Goal: Information Seeking & Learning: Learn about a topic

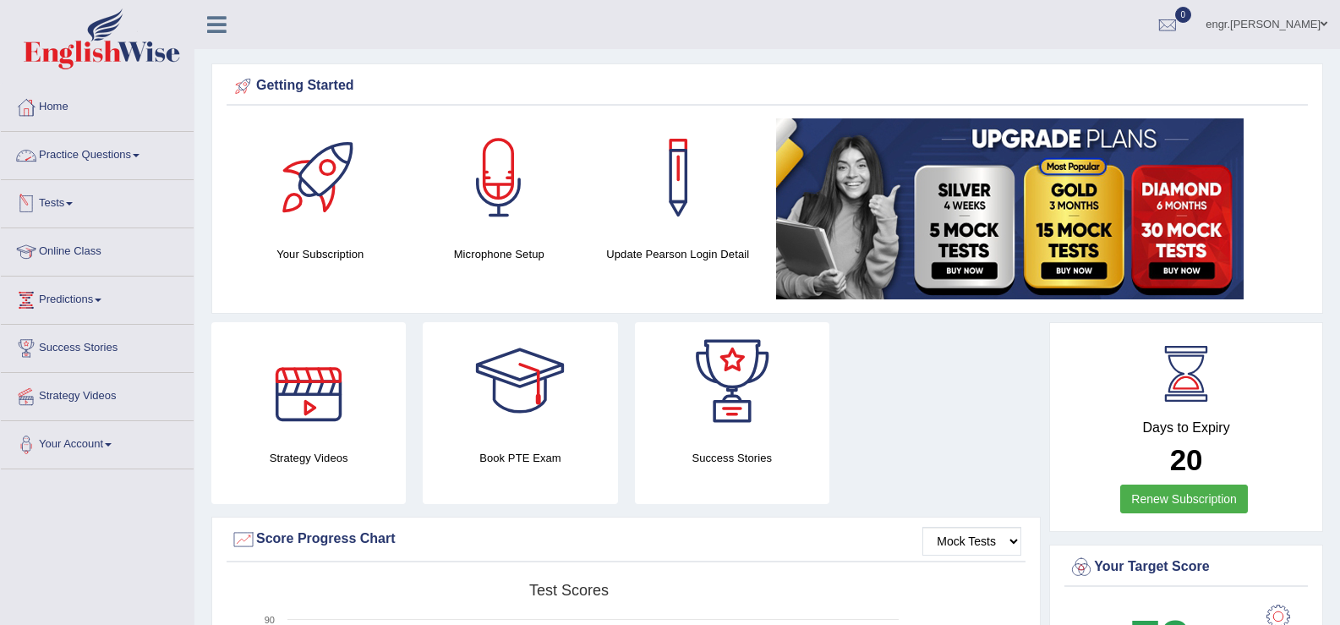
click at [127, 144] on link "Practice Questions" at bounding box center [97, 153] width 193 height 42
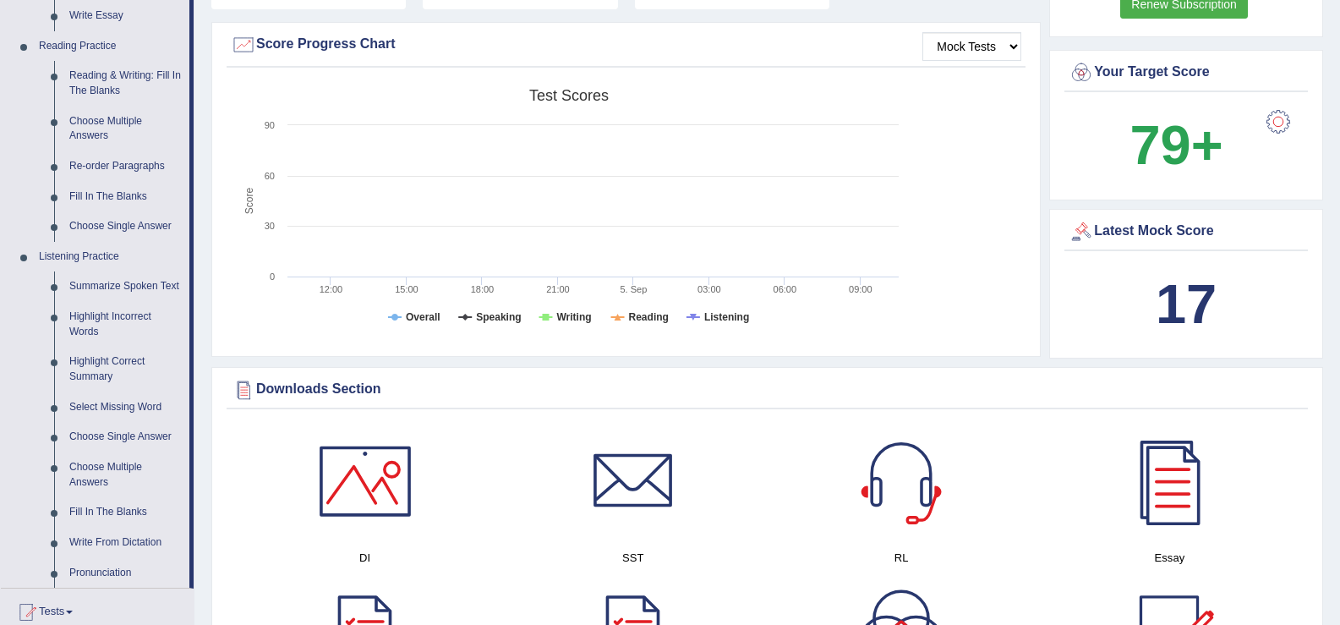
scroll to position [508, 0]
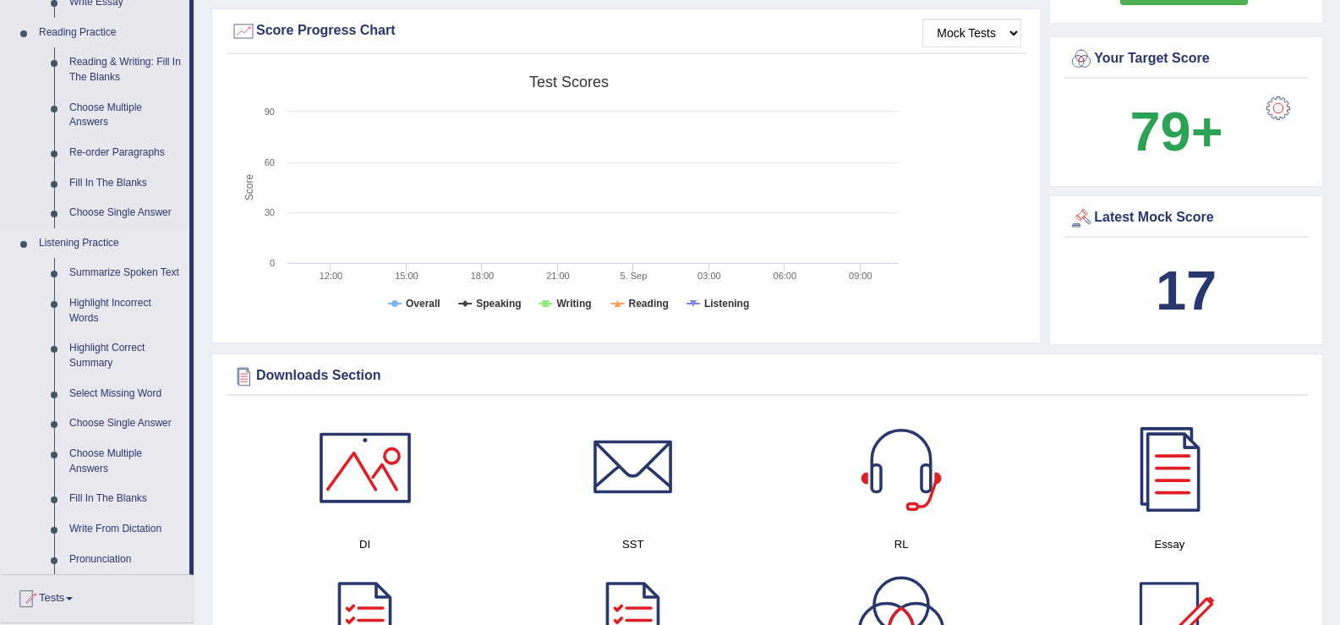
click at [112, 272] on link "Summarize Spoken Text" at bounding box center [126, 273] width 128 height 30
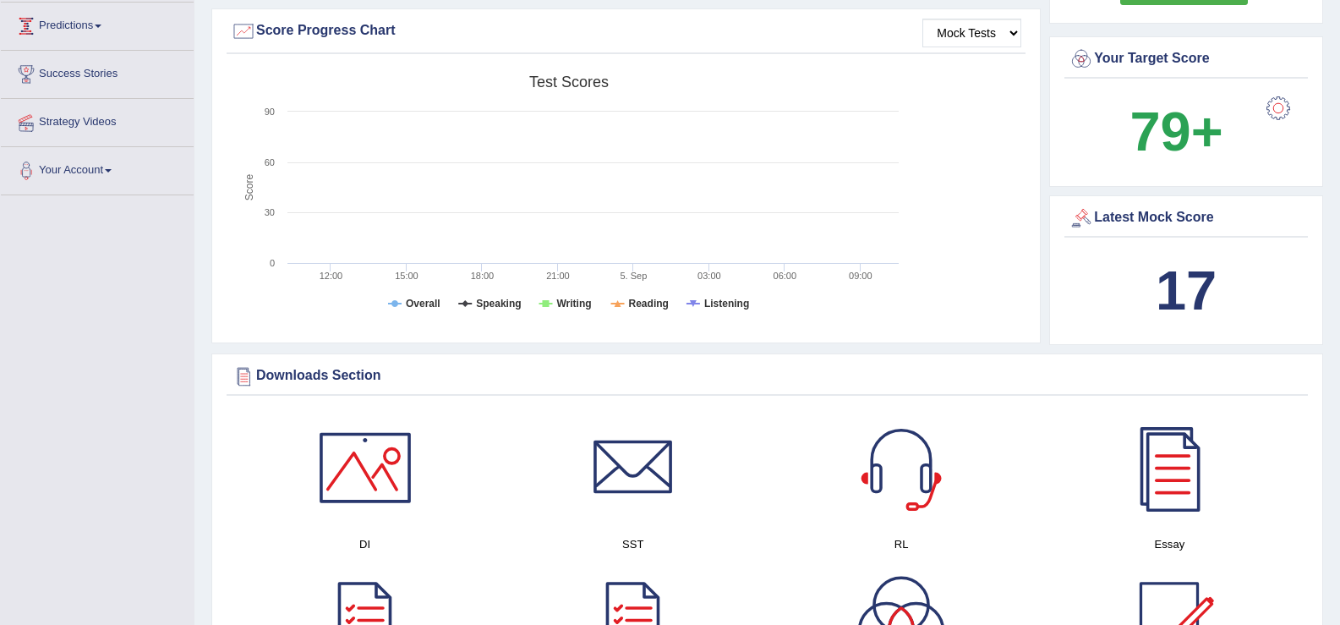
scroll to position [238, 0]
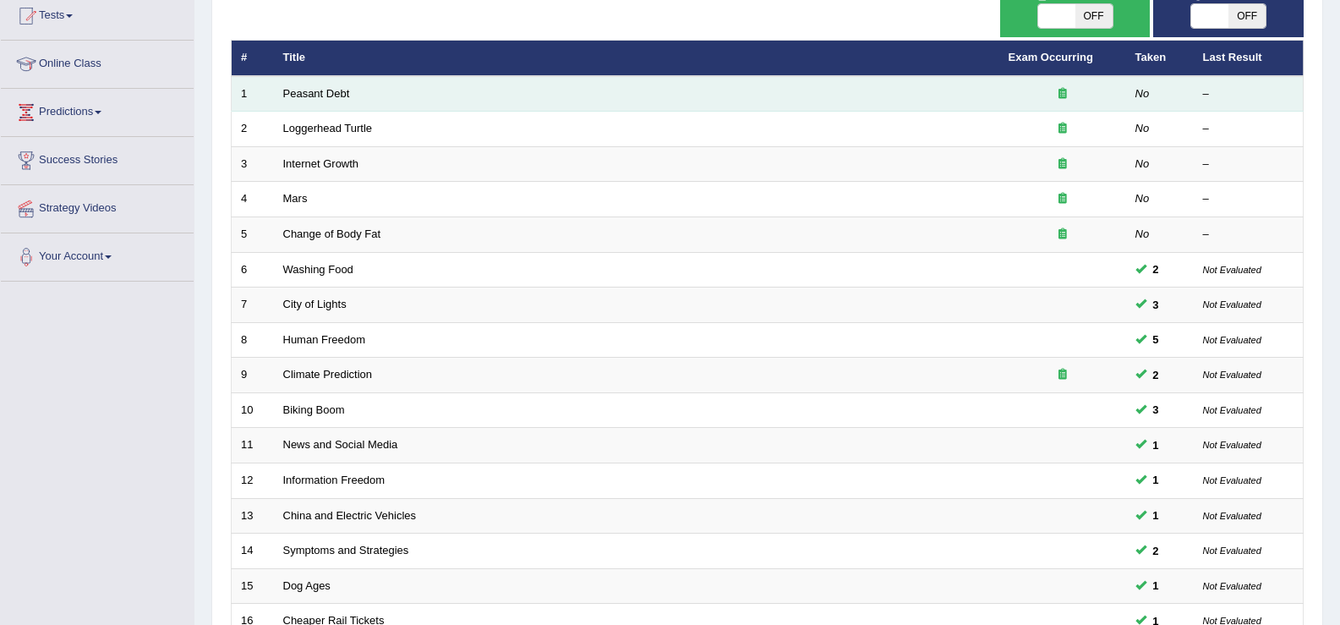
click at [320, 103] on td "Peasant Debt" at bounding box center [637, 94] width 726 height 36
click at [320, 91] on link "Peasant Debt" at bounding box center [316, 93] width 67 height 13
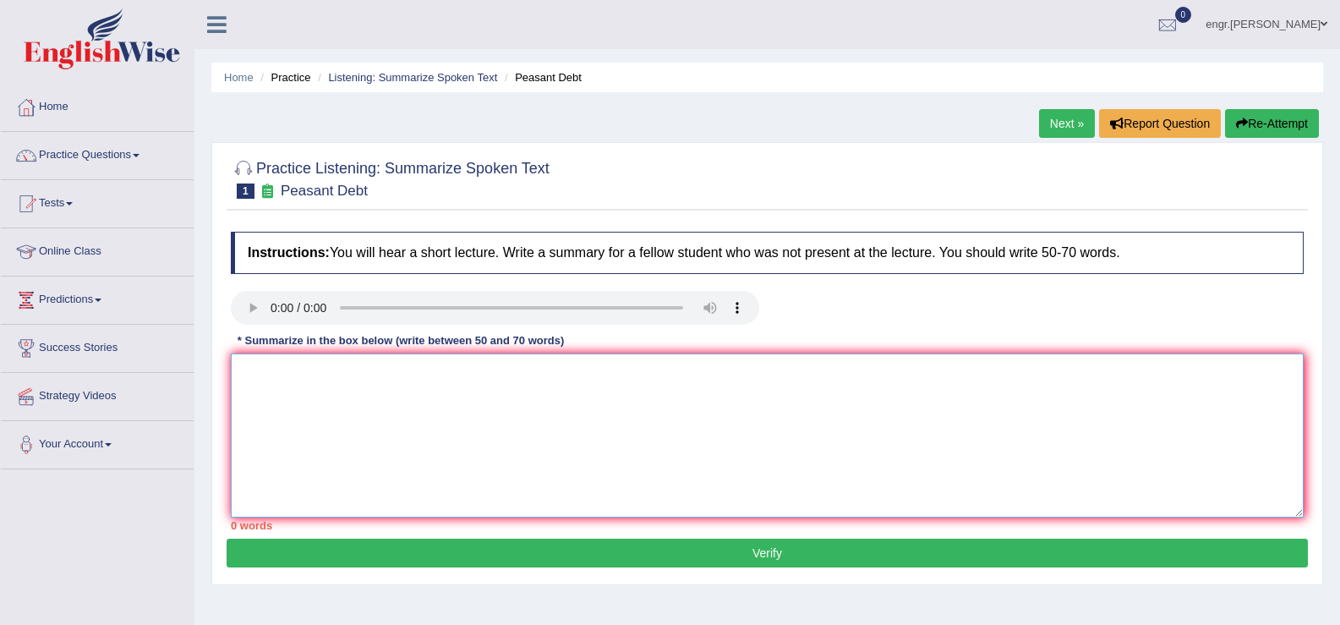
click at [330, 406] on textarea at bounding box center [767, 435] width 1073 height 164
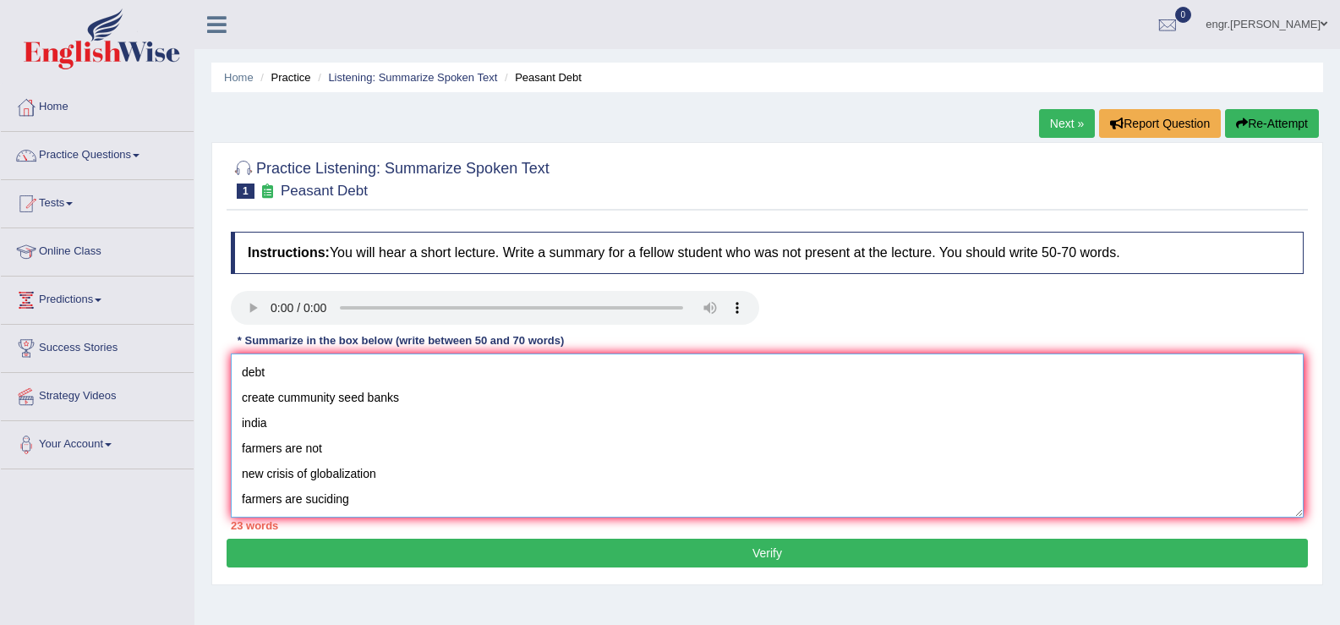
click at [233, 372] on textarea "debt create cummunity seed banks india farmers are not new crisis of globalizat…" at bounding box center [767, 435] width 1073 height 164
click at [583, 375] on textarea "The speaker provided a comphrensive overview of farmer's debt create cummunity …" at bounding box center [767, 435] width 1073 height 164
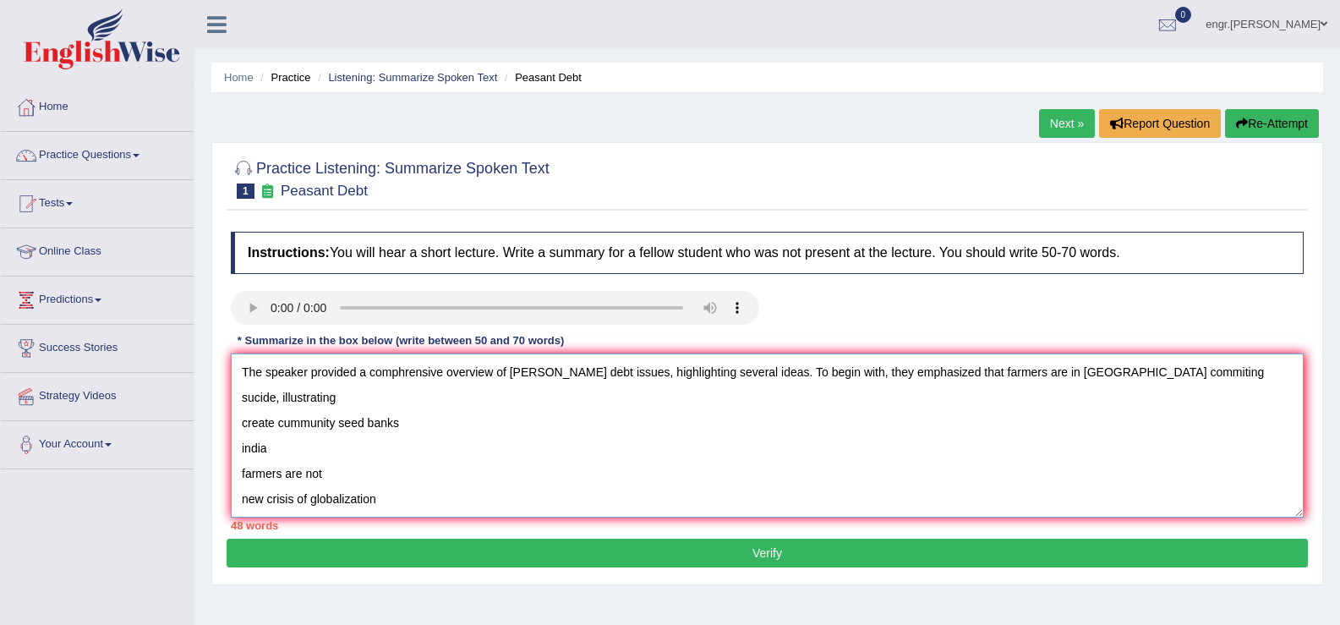
click at [430, 407] on textarea "The speaker provided a comphrensive overview of farmer's debt issues, highlight…" at bounding box center [767, 435] width 1073 height 164
click at [1216, 381] on textarea "The speaker provided a comphrensive overview of farmer's debt issues, highlight…" at bounding box center [767, 435] width 1073 height 164
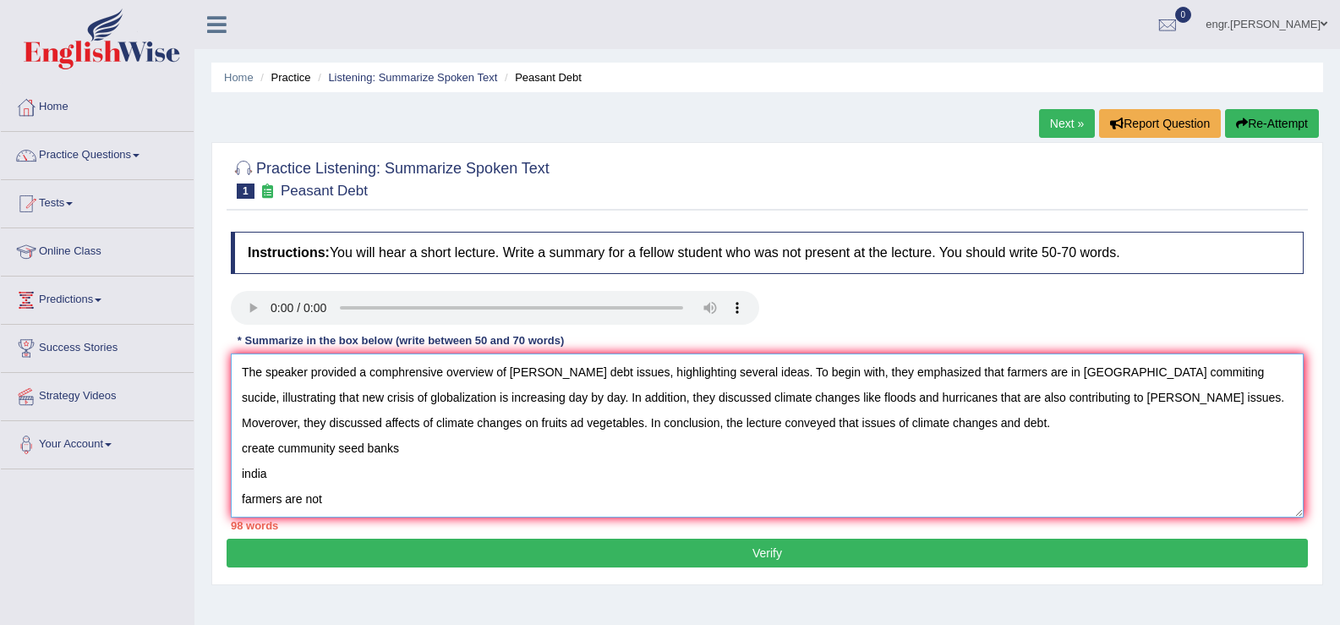
scroll to position [152, 0]
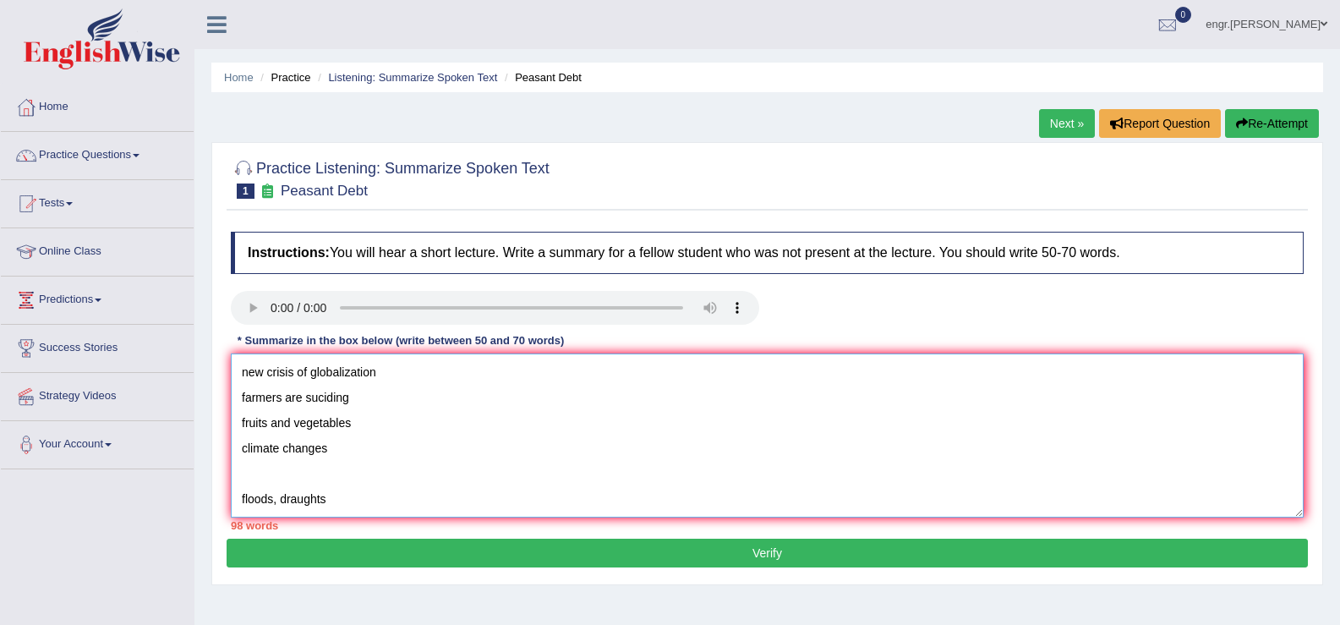
drag, startPoint x: 242, startPoint y: 445, endPoint x: 348, endPoint y: 557, distance: 154.4
click at [348, 557] on div "Practice Listening: Summarize Spoken Text 1 Peasant Debt Instructions: You will…" at bounding box center [767, 363] width 1112 height 443
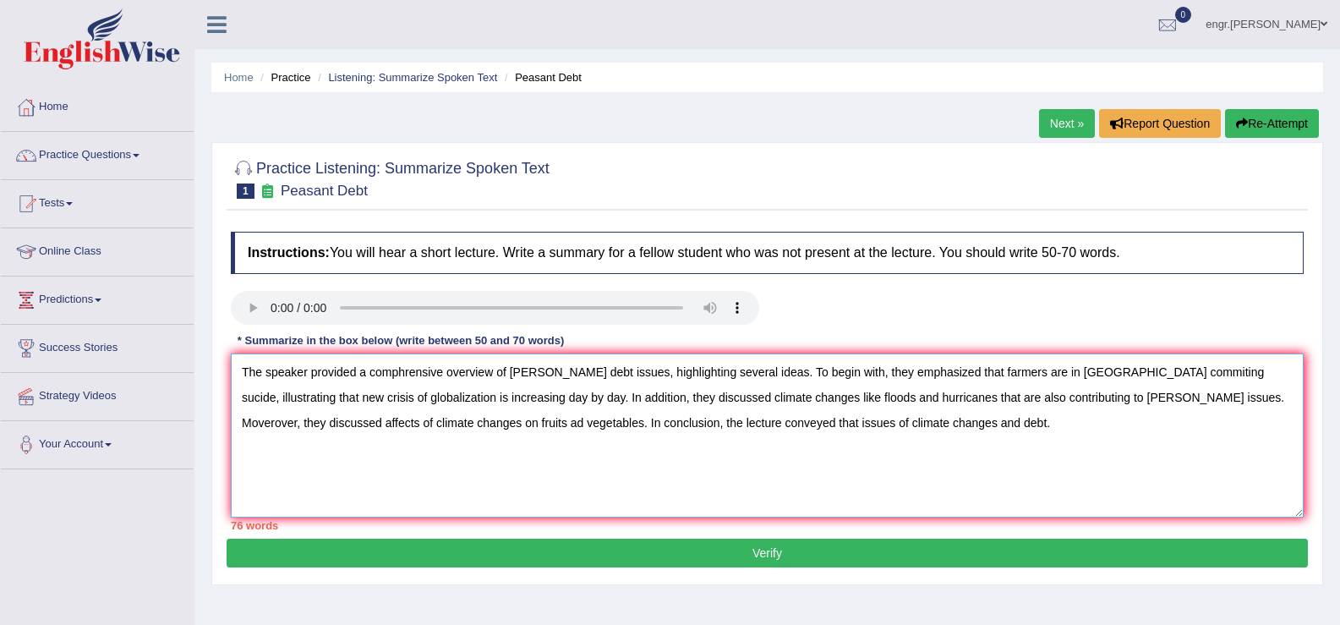
scroll to position [0, 0]
drag, startPoint x: 410, startPoint y: 422, endPoint x: 781, endPoint y: 458, distance: 372.9
click at [679, 432] on textarea "The speaker provided a comphrensive overview of farmer's debt issues, highlight…" at bounding box center [767, 435] width 1073 height 164
click at [946, 507] on textarea "The speaker provided a comphrensive overview of farmer's debt issues, highlight…" at bounding box center [767, 435] width 1073 height 164
click at [822, 398] on textarea "The speaker provided a comphrensive overview of farmer's debt issues, highlight…" at bounding box center [767, 435] width 1073 height 164
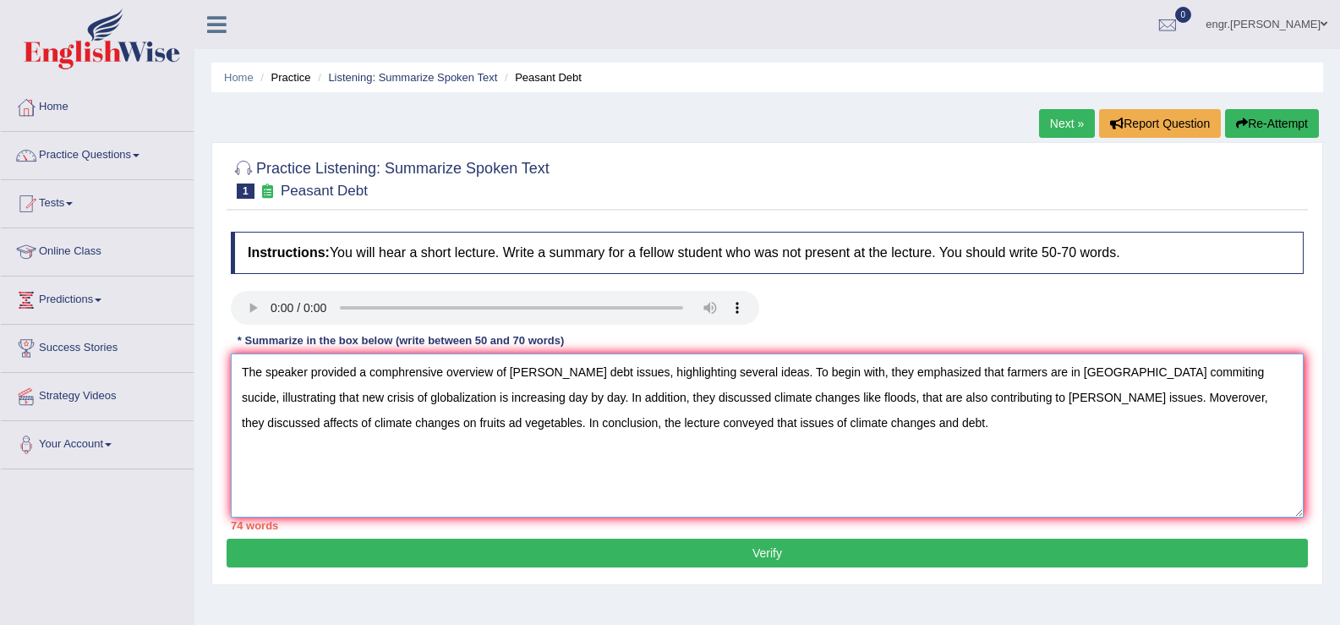
drag, startPoint x: 447, startPoint y: 398, endPoint x: 323, endPoint y: 400, distance: 123.5
click at [323, 400] on textarea "The speaker provided a comphrensive overview of farmer's debt issues, highlight…" at bounding box center [767, 435] width 1073 height 164
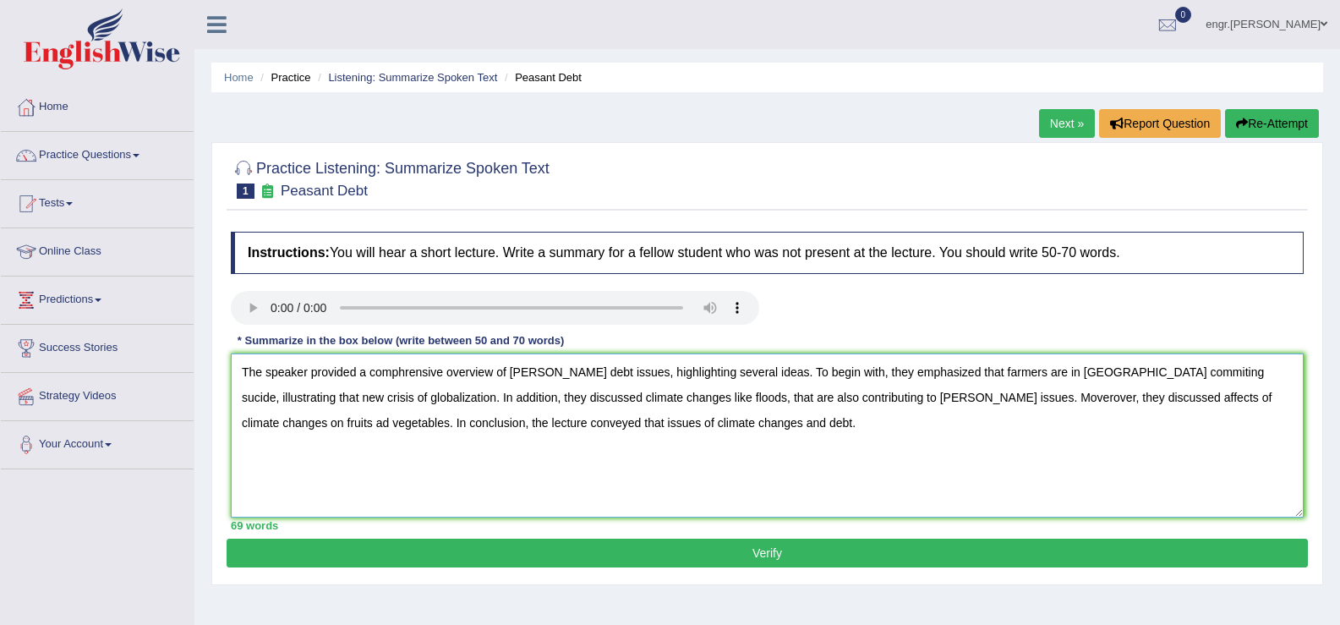
type textarea "The speaker provided a comphrensive overview of farmer's debt issues, highlight…"
click at [416, 551] on button "Verify" at bounding box center [768, 553] width 1082 height 29
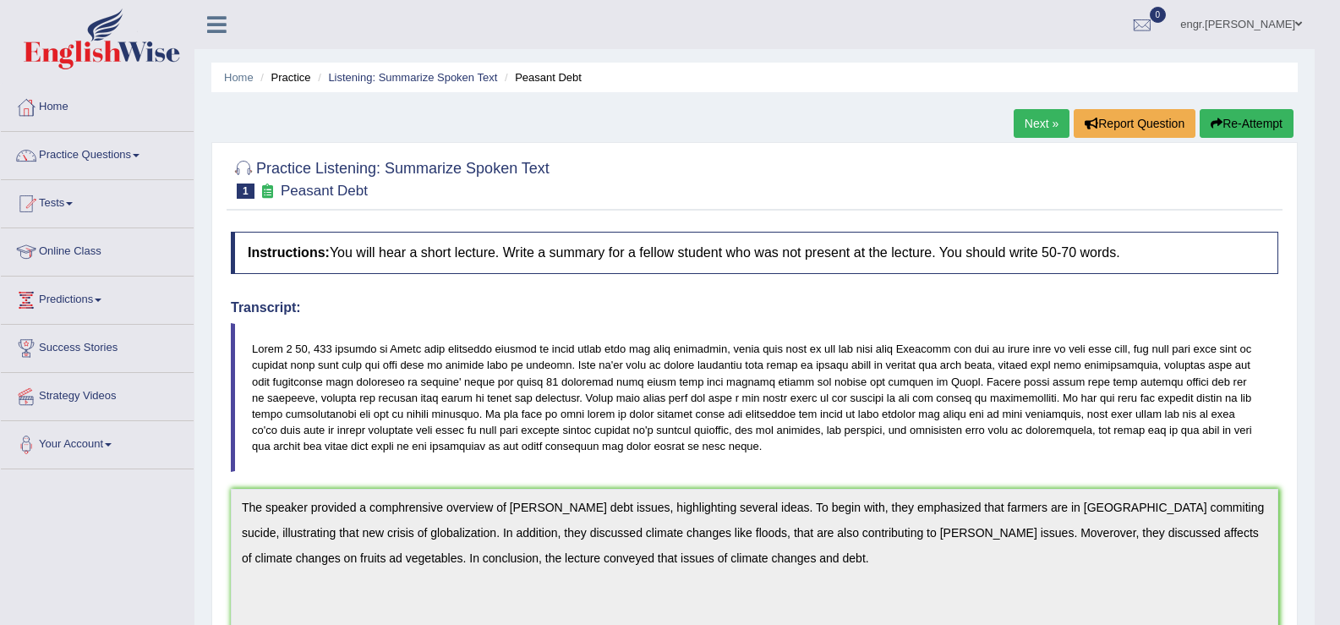
click at [1034, 122] on link "Next »" at bounding box center [1042, 123] width 56 height 29
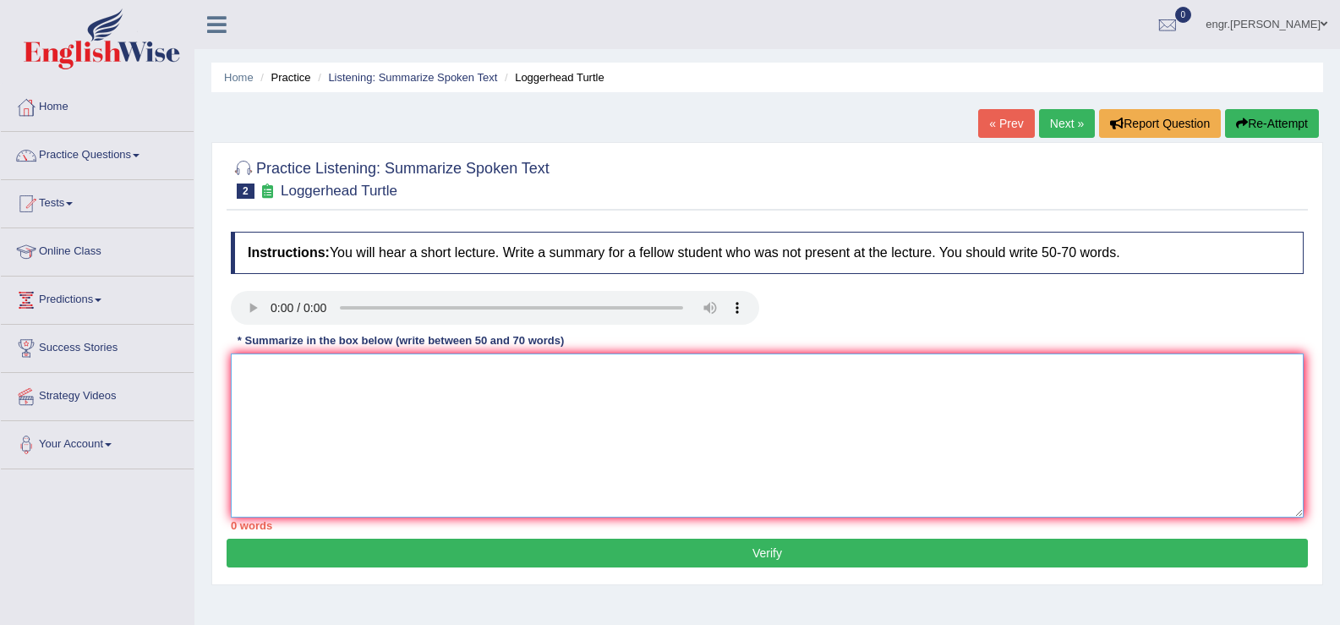
click at [289, 414] on textarea at bounding box center [767, 435] width 1073 height 164
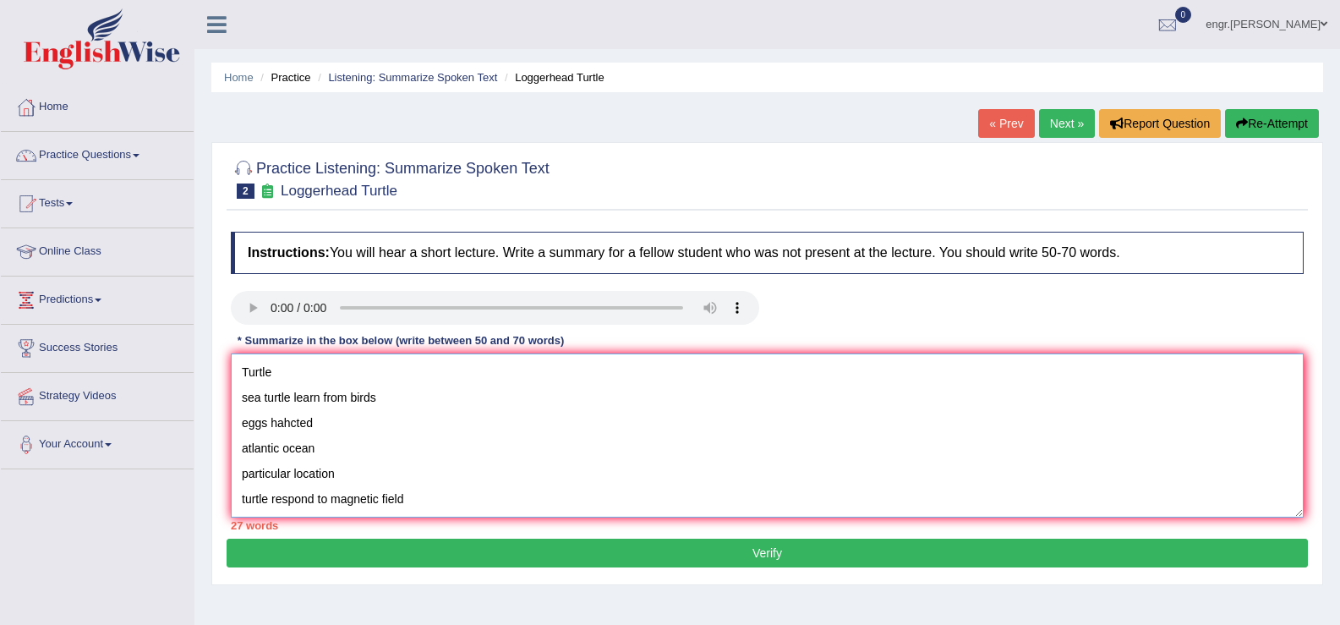
click at [242, 378] on textarea "Turtle sea turtle learn from birds eggs hahcted atlantic ocean particular locat…" at bounding box center [767, 435] width 1073 height 164
click at [562, 378] on textarea "The Speaker provided a comprehensive overview of Turtle sea turtle learn from b…" at bounding box center [767, 435] width 1073 height 164
drag, startPoint x: 245, startPoint y: 447, endPoint x: 463, endPoint y: 522, distance: 229.7
click at [463, 522] on div "Instructions: You will hear a short lecture. Write a summary for a fellow stude…" at bounding box center [768, 380] width 1082 height 315
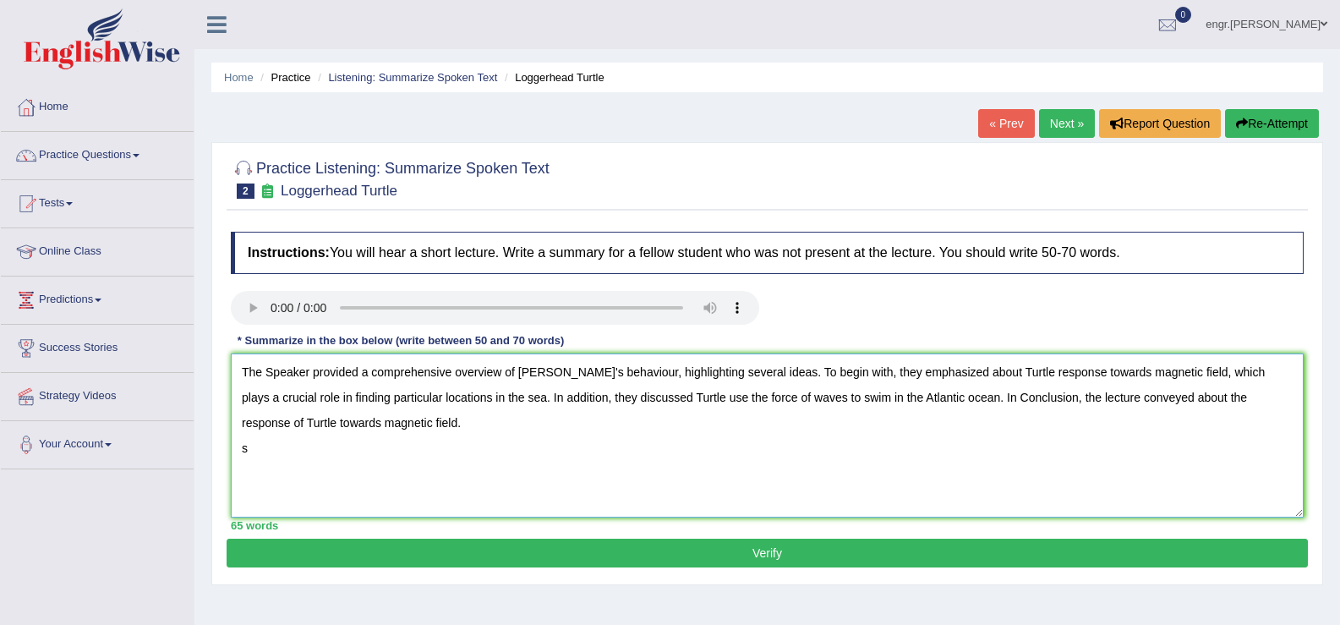
scroll to position [0, 0]
type textarea "The Speaker provided a comprehensive overview of Turtle's behaviour, highlighti…"
click at [503, 557] on button "Verify" at bounding box center [768, 553] width 1082 height 29
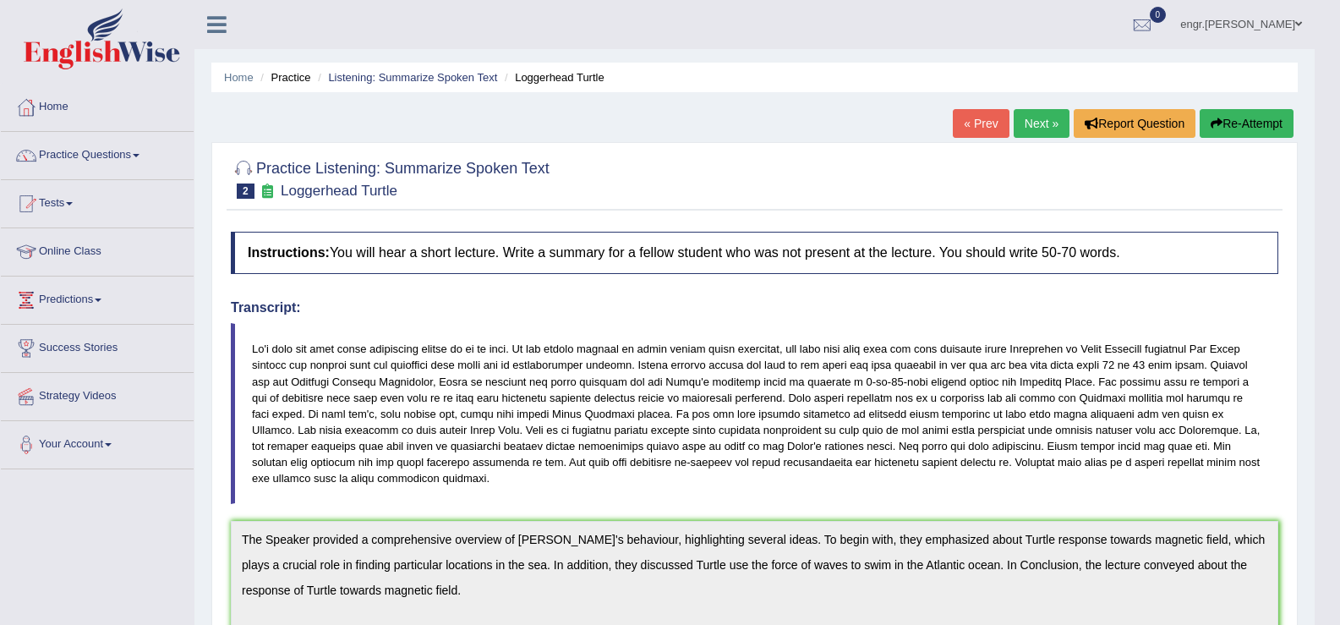
click at [1020, 132] on link "Next »" at bounding box center [1042, 123] width 56 height 29
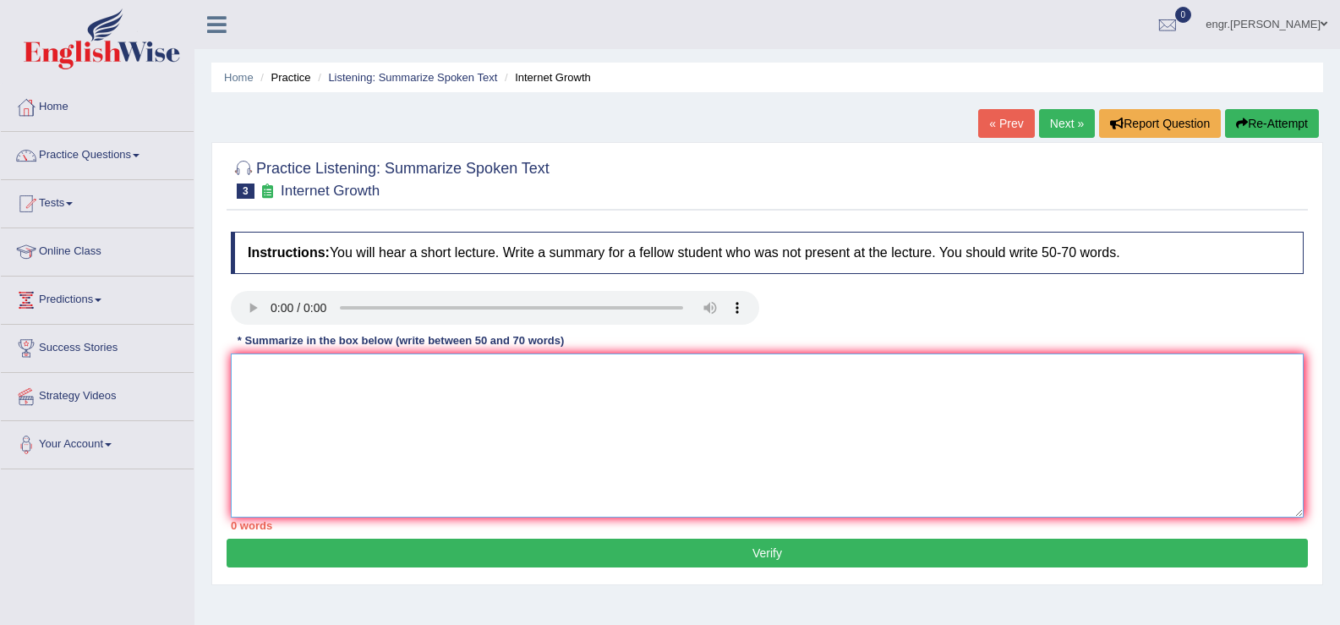
click at [288, 428] on textarea at bounding box center [767, 435] width 1073 height 164
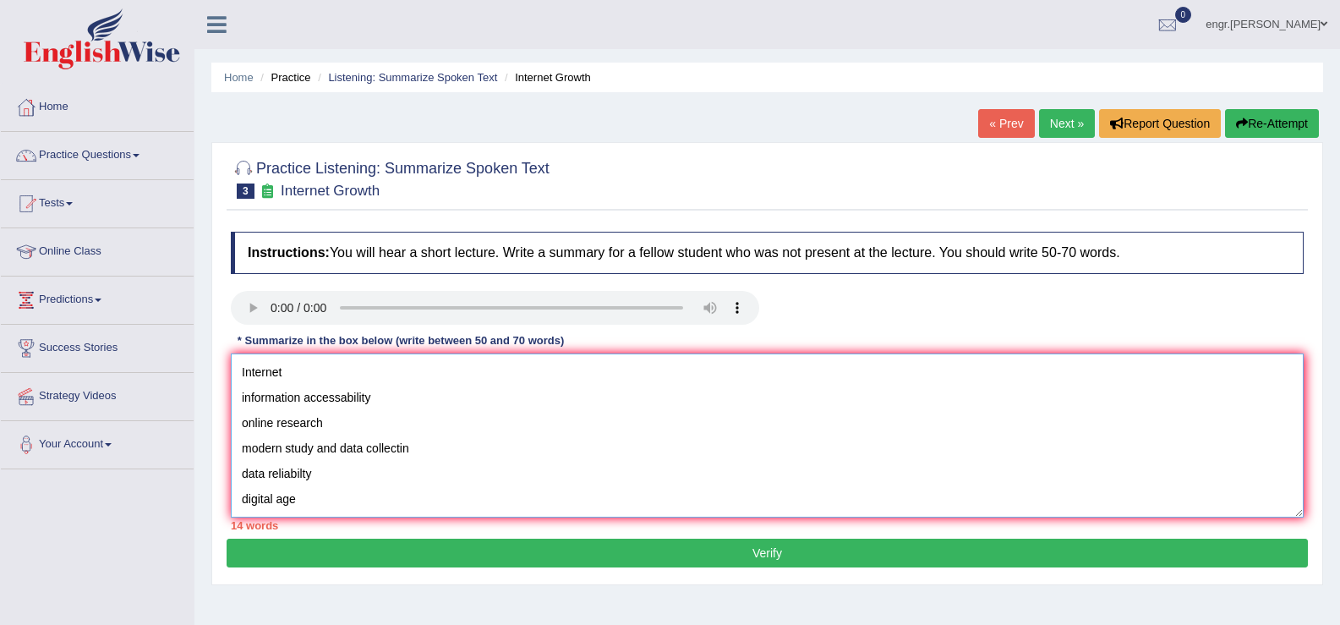
click at [239, 373] on textarea "Internet information accessability online research modern study and data collec…" at bounding box center [767, 435] width 1073 height 164
click at [244, 374] on textarea "the Internet information accessability online research modern study and data co…" at bounding box center [767, 435] width 1073 height 164
click at [261, 375] on textarea "The Internet information accessability online research modern study and data co…" at bounding box center [767, 435] width 1073 height 164
click at [518, 371] on textarea "The Speaker provided a comprehensive overview of Internet information accessabi…" at bounding box center [767, 435] width 1073 height 164
click at [523, 371] on textarea "The Speaker provided a comprehensive overview of Internet information accessabi…" at bounding box center [767, 435] width 1073 height 164
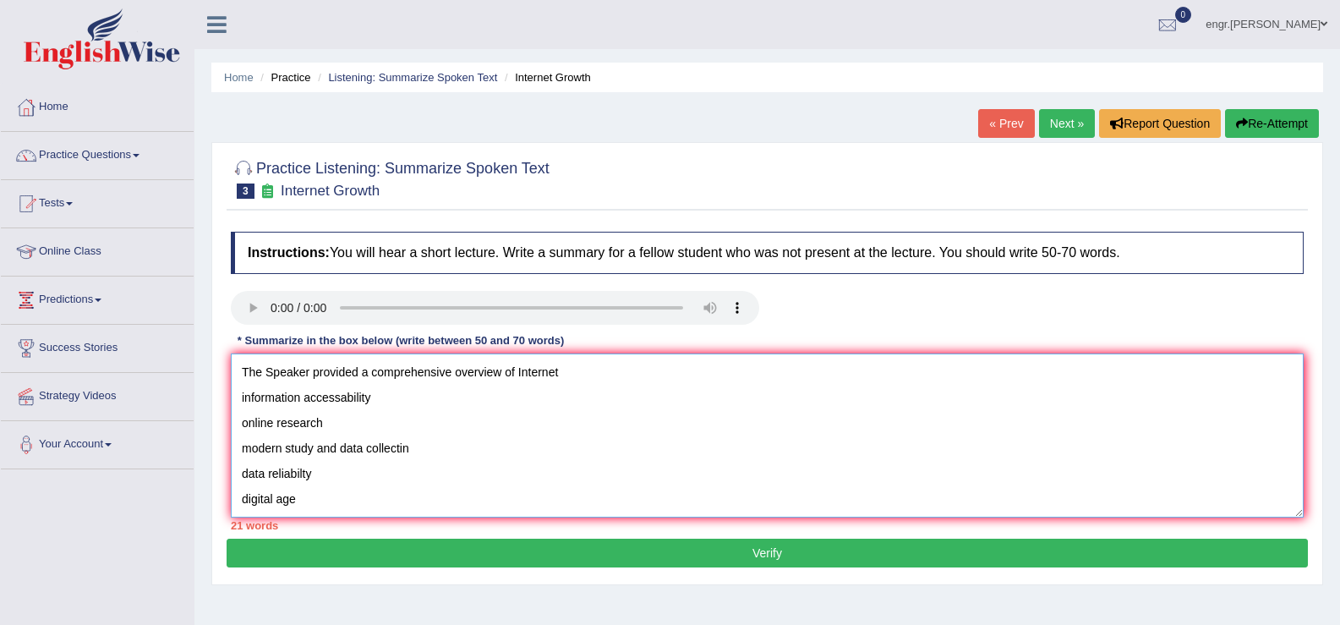
click at [578, 373] on textarea "The Speaker provided a comprehensive overview of Internet information accessabi…" at bounding box center [767, 435] width 1073 height 164
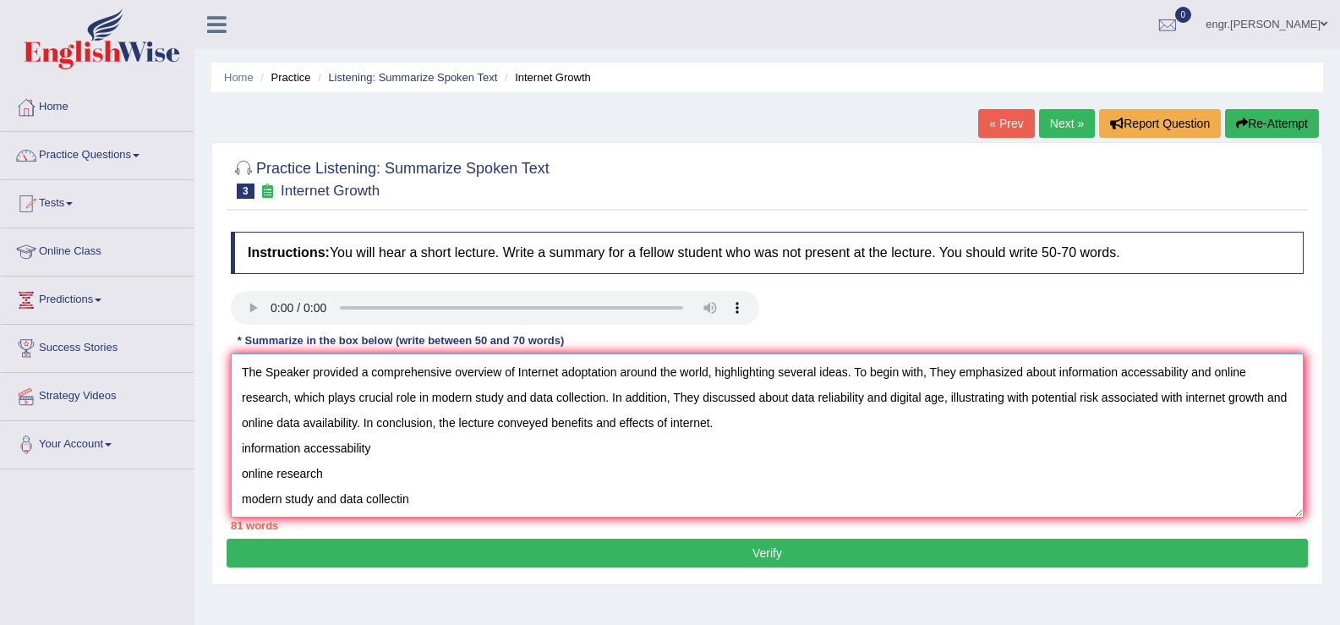
scroll to position [51, 0]
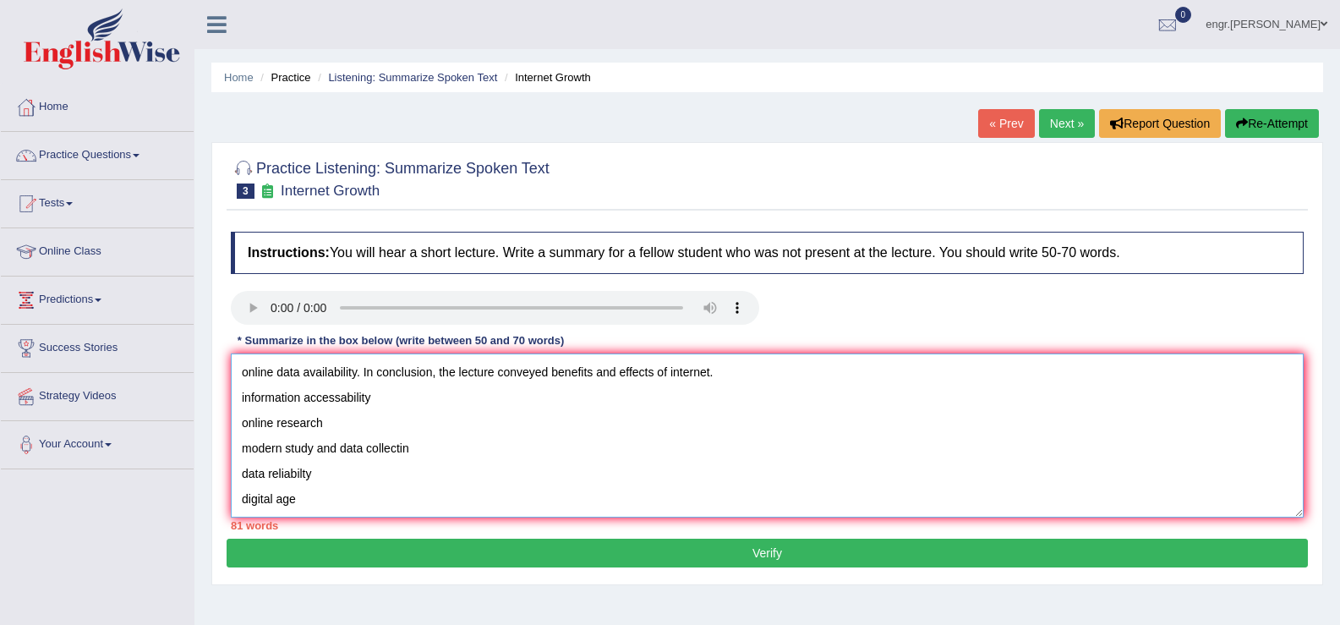
drag, startPoint x: 238, startPoint y: 449, endPoint x: 324, endPoint y: 563, distance: 143.1
click at [324, 563] on div "Practice Listening: Summarize Spoken Text 3 Internet Growth Instructions: You w…" at bounding box center [767, 363] width 1112 height 443
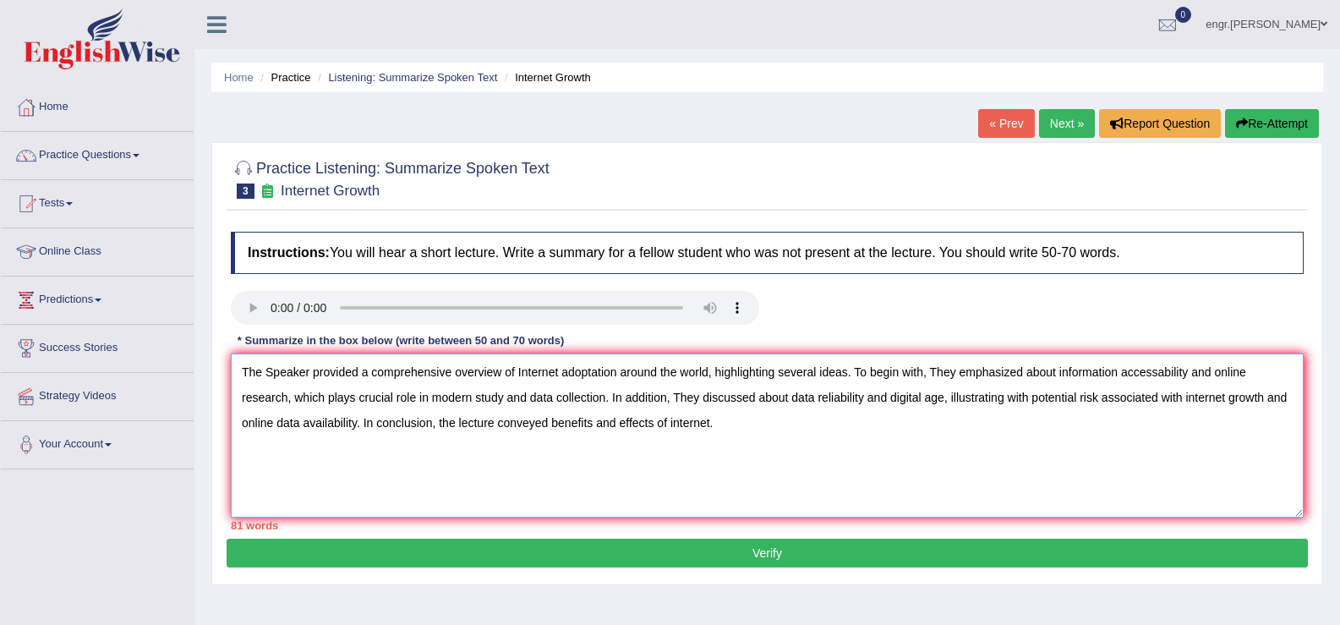
scroll to position [0, 0]
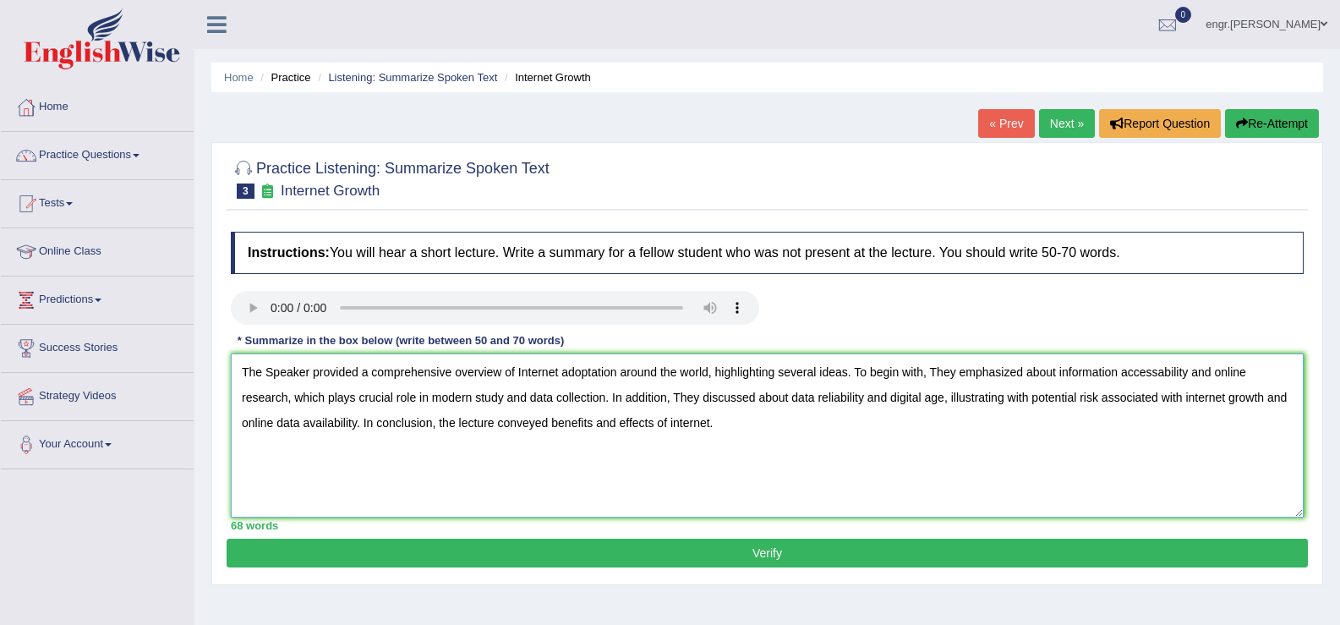
type textarea "The Speaker provided a comprehensive overview of Internet adoptation around the…"
click at [552, 560] on button "Verify" at bounding box center [768, 553] width 1082 height 29
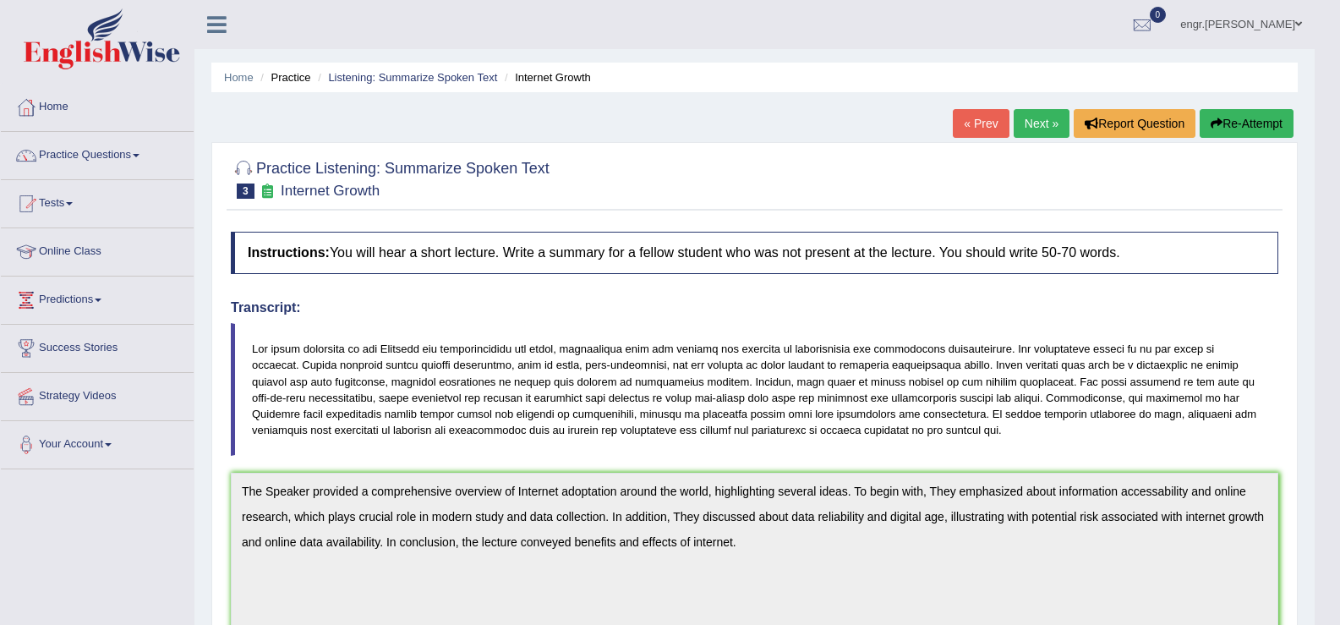
click at [1048, 129] on link "Next »" at bounding box center [1042, 123] width 56 height 29
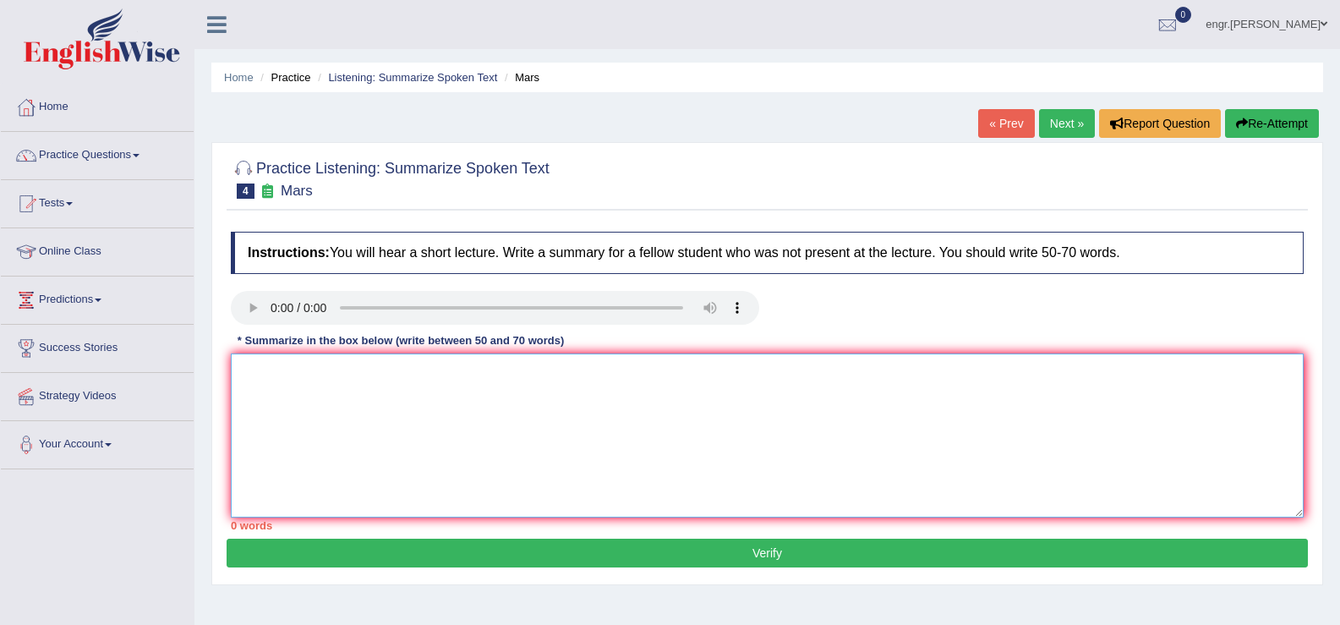
click at [319, 385] on textarea at bounding box center [767, 435] width 1073 height 164
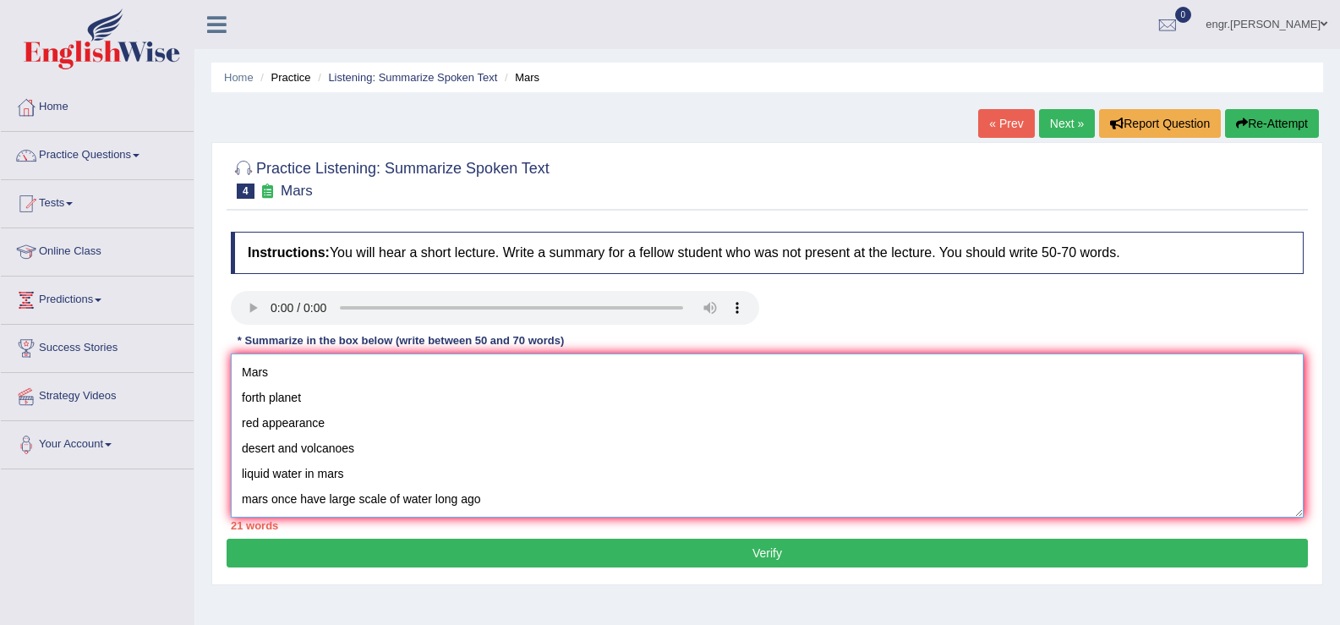
click at [238, 375] on textarea "Mars forth planet red appearance desert and volcanoes liquid water in mars mars…" at bounding box center [767, 435] width 1073 height 164
click at [551, 375] on textarea "The Speaker provided a comprehensive overview of Mars forth planet red appearan…" at bounding box center [767, 435] width 1073 height 164
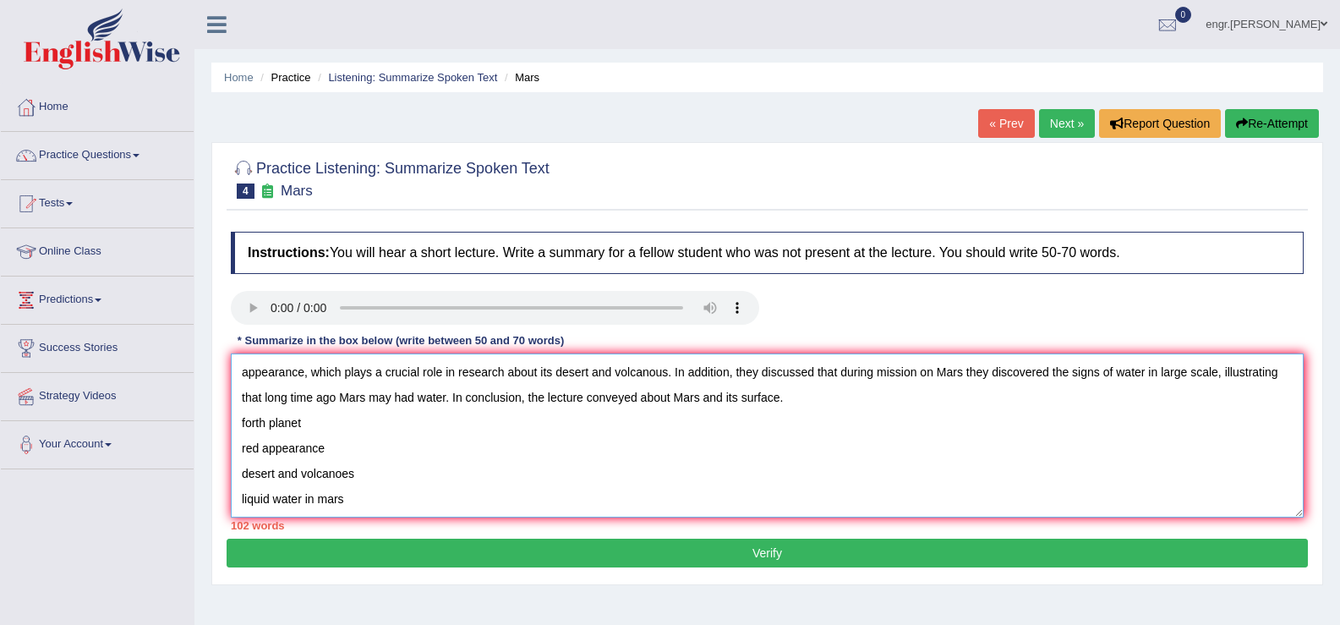
scroll to position [51, 0]
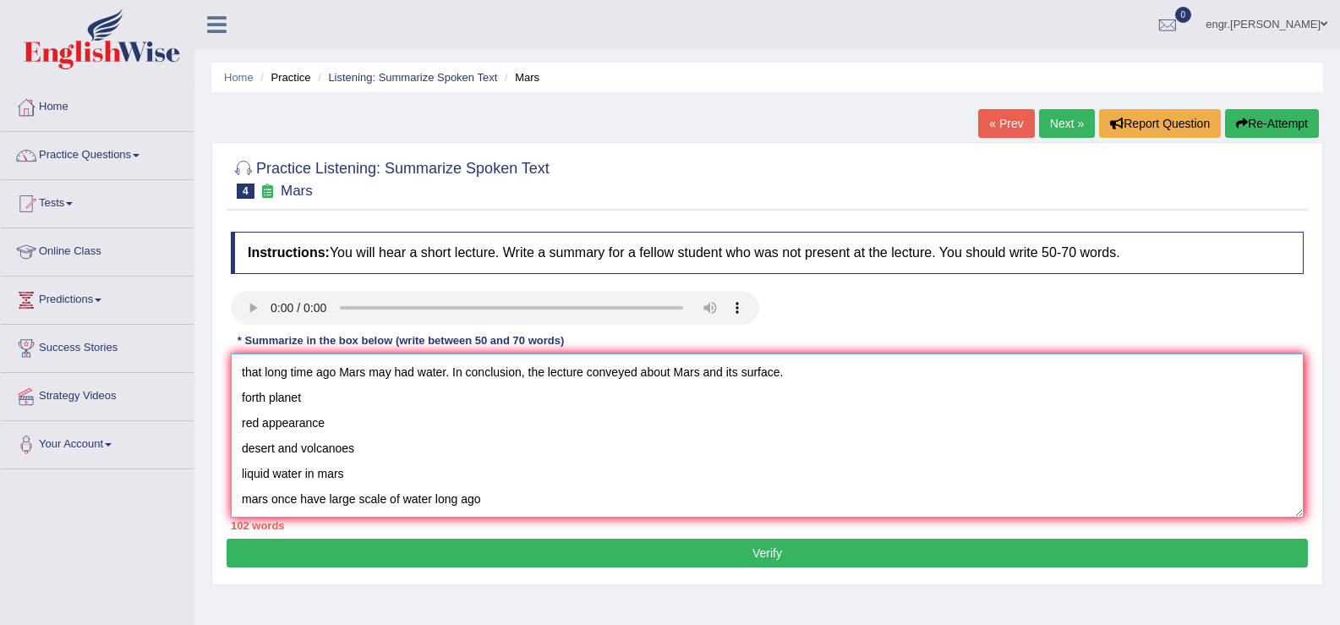
drag, startPoint x: 244, startPoint y: 421, endPoint x: 576, endPoint y: 515, distance: 344.5
click at [576, 515] on textarea "The Speaker provided a comprehensive overview of Mars and its surface, highligh…" at bounding box center [767, 435] width 1073 height 164
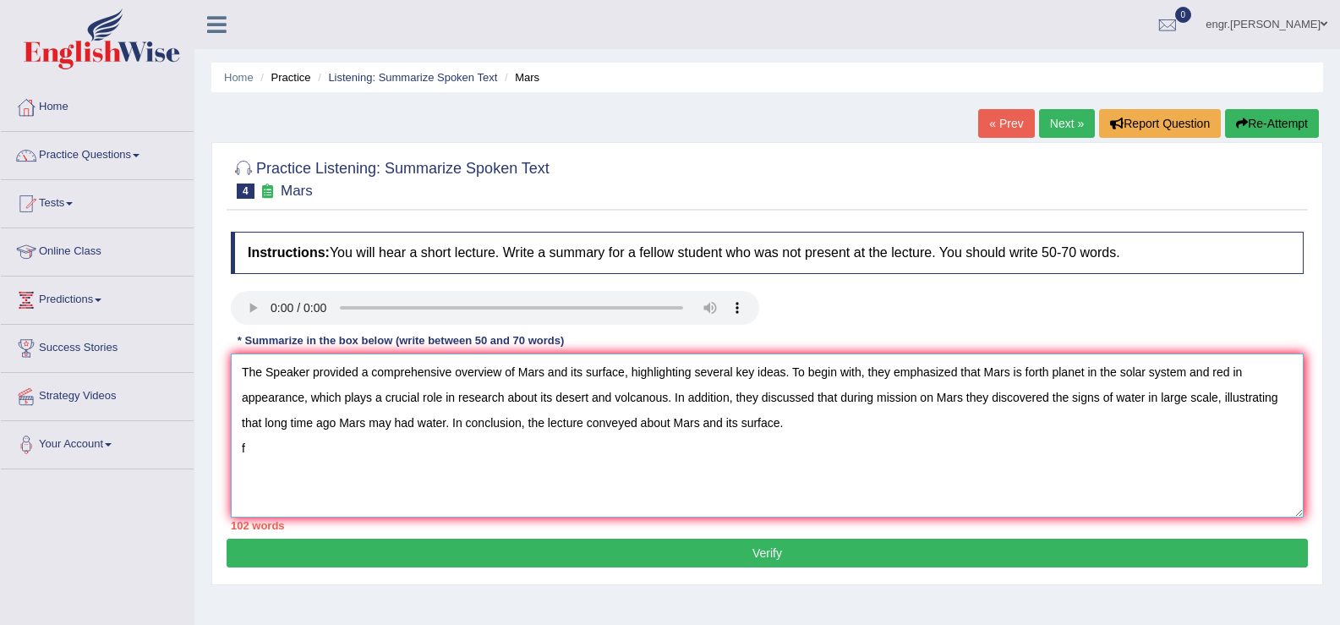
scroll to position [0, 0]
drag, startPoint x: 783, startPoint y: 426, endPoint x: 704, endPoint y: 425, distance: 79.5
click at [704, 425] on textarea "The Speaker provided a comprehensive overview of Mars and its surface, highligh…" at bounding box center [767, 435] width 1073 height 164
drag, startPoint x: 444, startPoint y: 425, endPoint x: 1241, endPoint y: 341, distance: 801.0
click at [1241, 340] on div "Instructions: You will hear a short lecture. Write a summary for a fellow stude…" at bounding box center [768, 380] width 1082 height 315
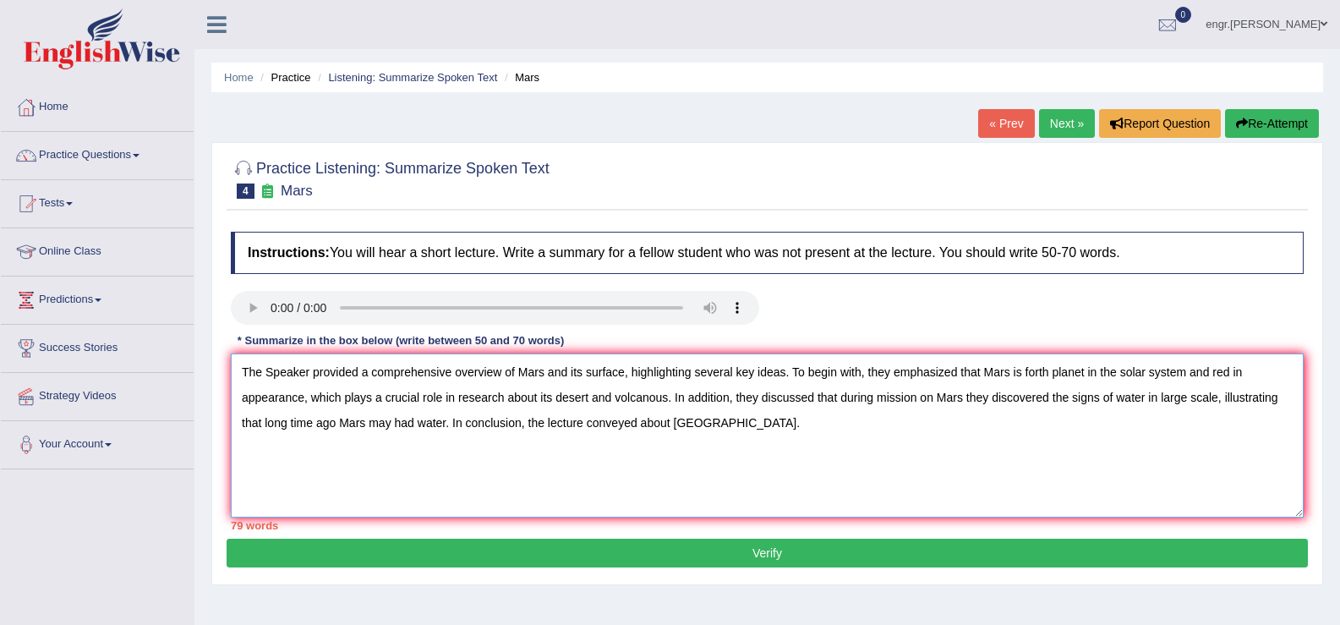
drag, startPoint x: 1225, startPoint y: 389, endPoint x: 1247, endPoint y: 417, distance: 35.5
click at [1247, 417] on textarea "The Speaker provided a comprehensive overview of Mars and its surface, highligh…" at bounding box center [767, 435] width 1073 height 164
click at [1219, 397] on textarea "The Speaker provided a comprehensive overview of Mars and its surface, highligh…" at bounding box center [767, 435] width 1073 height 164
drag, startPoint x: 1219, startPoint y: 397, endPoint x: 448, endPoint y: 436, distance: 771.4
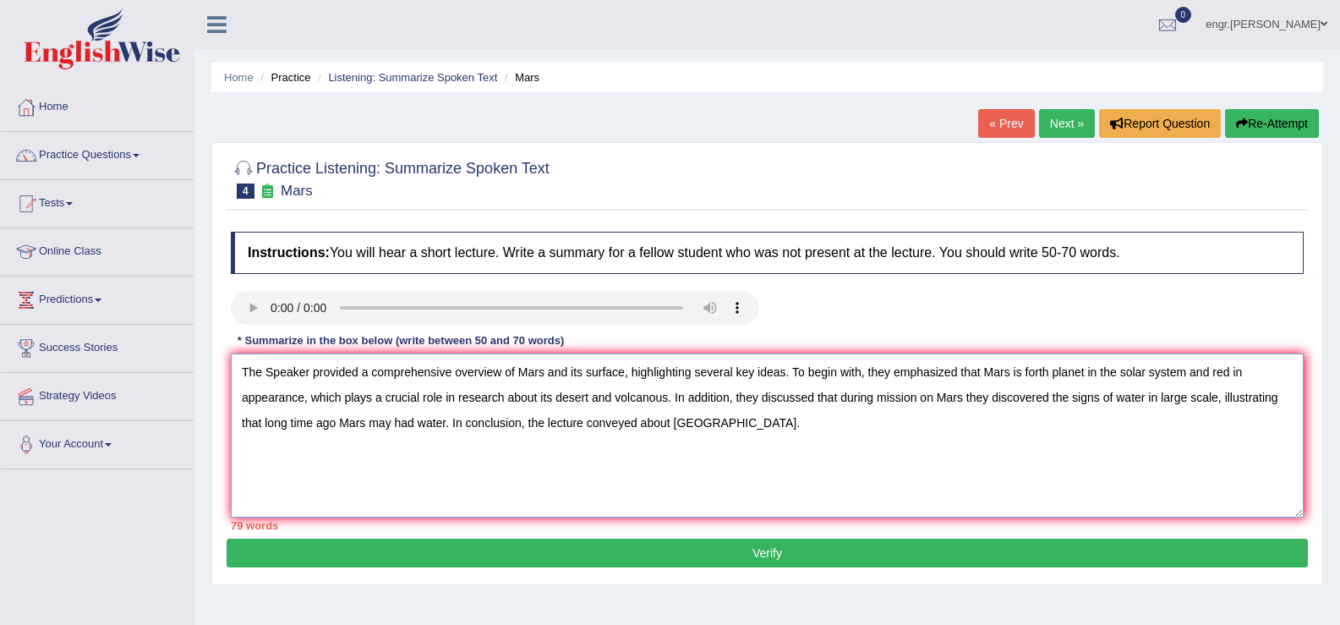
click at [448, 436] on textarea "The Speaker provided a comprehensive overview of Mars and its surface, highligh…" at bounding box center [767, 435] width 1073 height 164
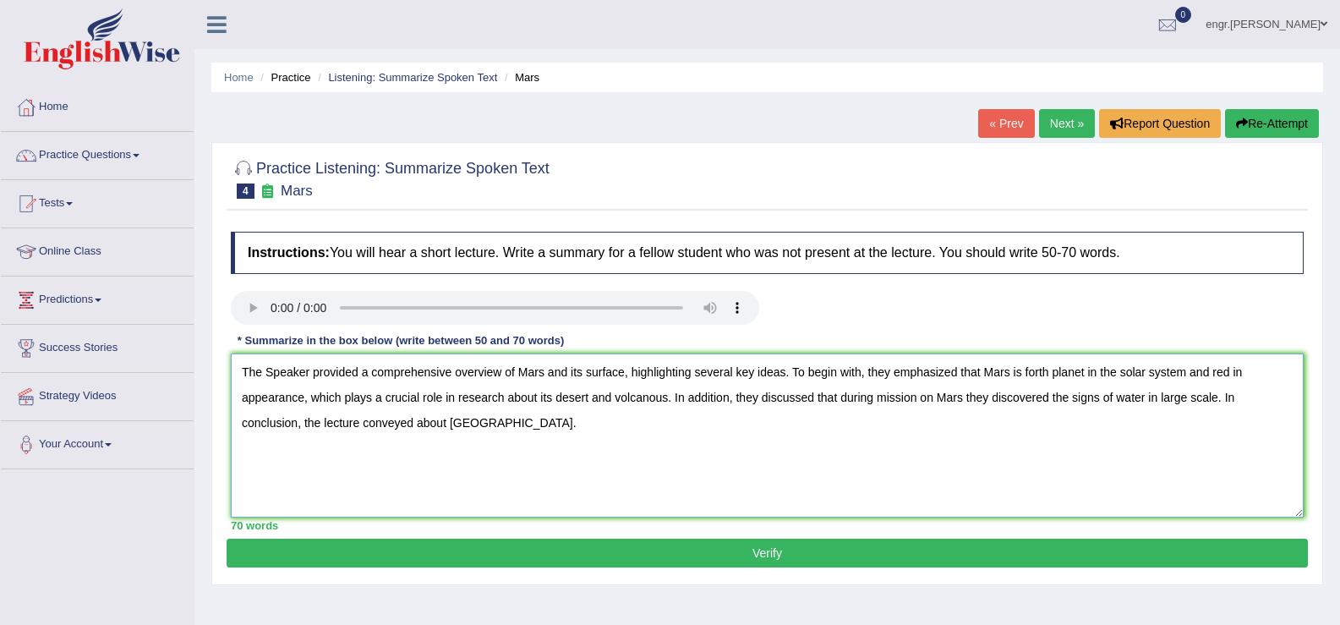
click at [1225, 397] on textarea "The Speaker provided a comprehensive overview of Mars and its surface, highligh…" at bounding box center [767, 435] width 1073 height 164
type textarea "The Speaker provided a comprehensive overview of Mars and its surface, highligh…"
click at [792, 555] on button "Verify" at bounding box center [768, 553] width 1082 height 29
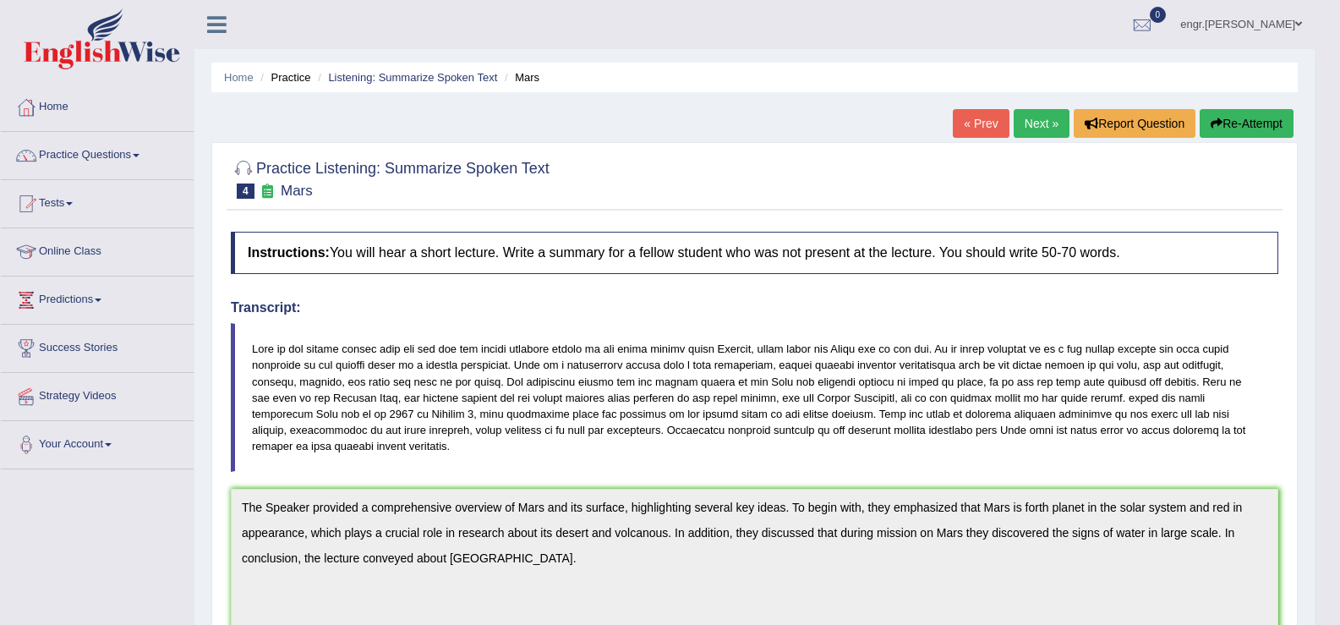
click at [1028, 129] on link "Next »" at bounding box center [1042, 123] width 56 height 29
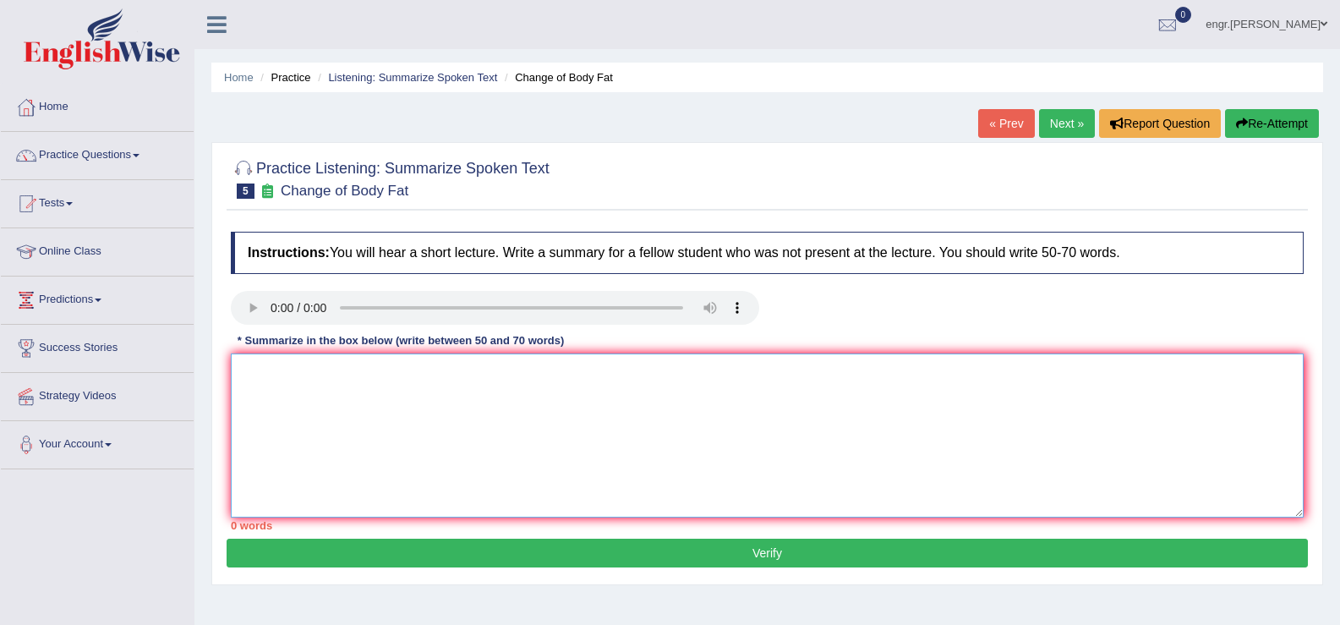
click at [265, 411] on textarea at bounding box center [767, 435] width 1073 height 164
click at [239, 379] on textarea "Diet exercise plan without change in body fat lost fat two eaten more psycholog…" at bounding box center [767, 435] width 1073 height 164
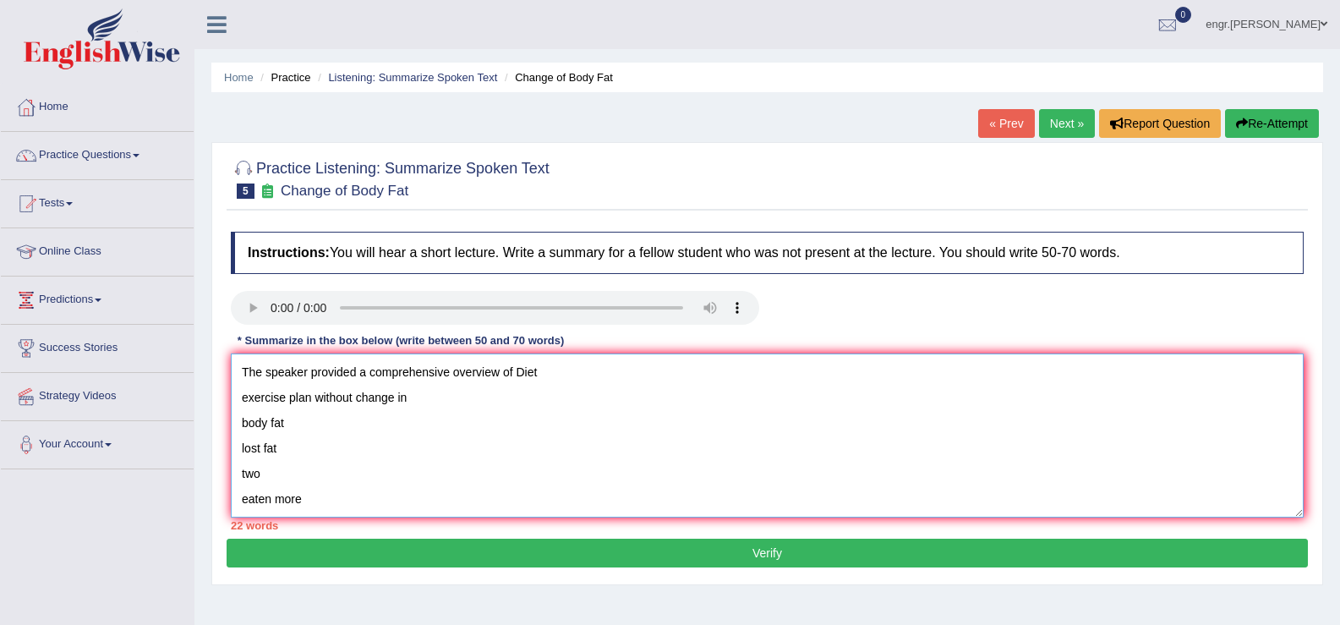
click at [541, 379] on textarea "The speaker provided a comprehensive overview of Diet exercise plan without cha…" at bounding box center [767, 435] width 1073 height 164
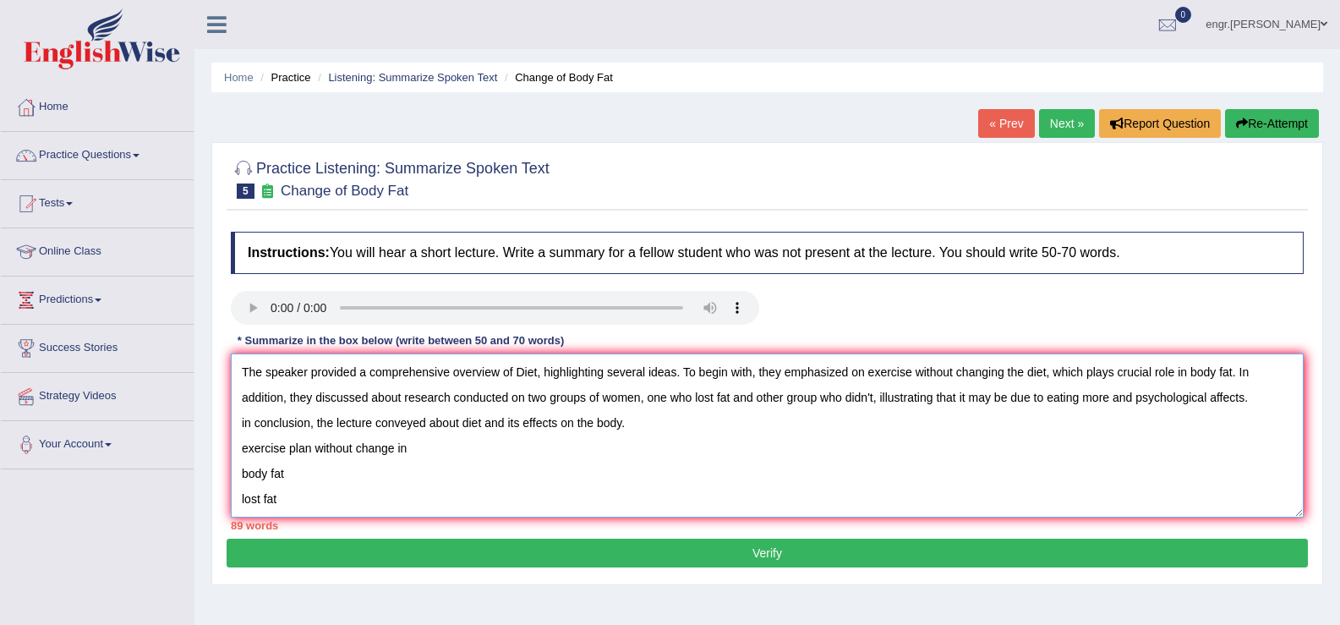
click at [1216, 400] on textarea "The speaker provided a comprehensive overview of Diet, highlighting several ide…" at bounding box center [767, 435] width 1073 height 164
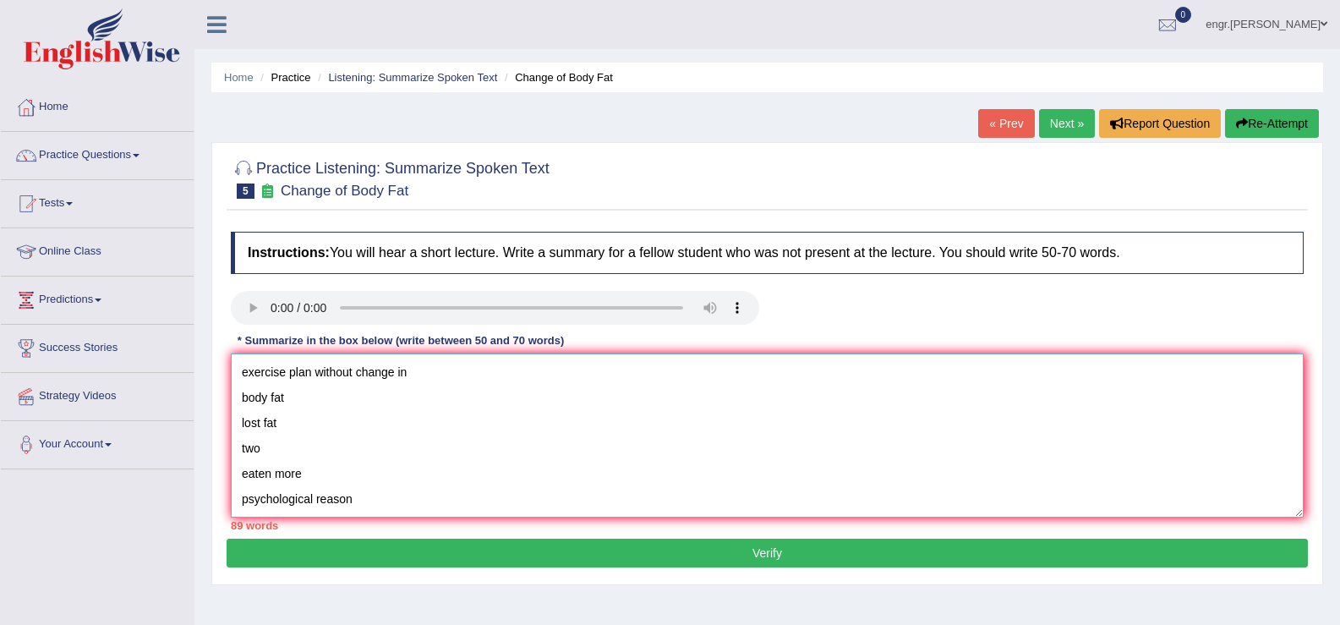
drag, startPoint x: 242, startPoint y: 442, endPoint x: 365, endPoint y: 541, distance: 158.2
click at [365, 541] on div "Practice Listening: Summarize Spoken Text 5 Change of Body Fat Instructions: Yo…" at bounding box center [767, 363] width 1112 height 443
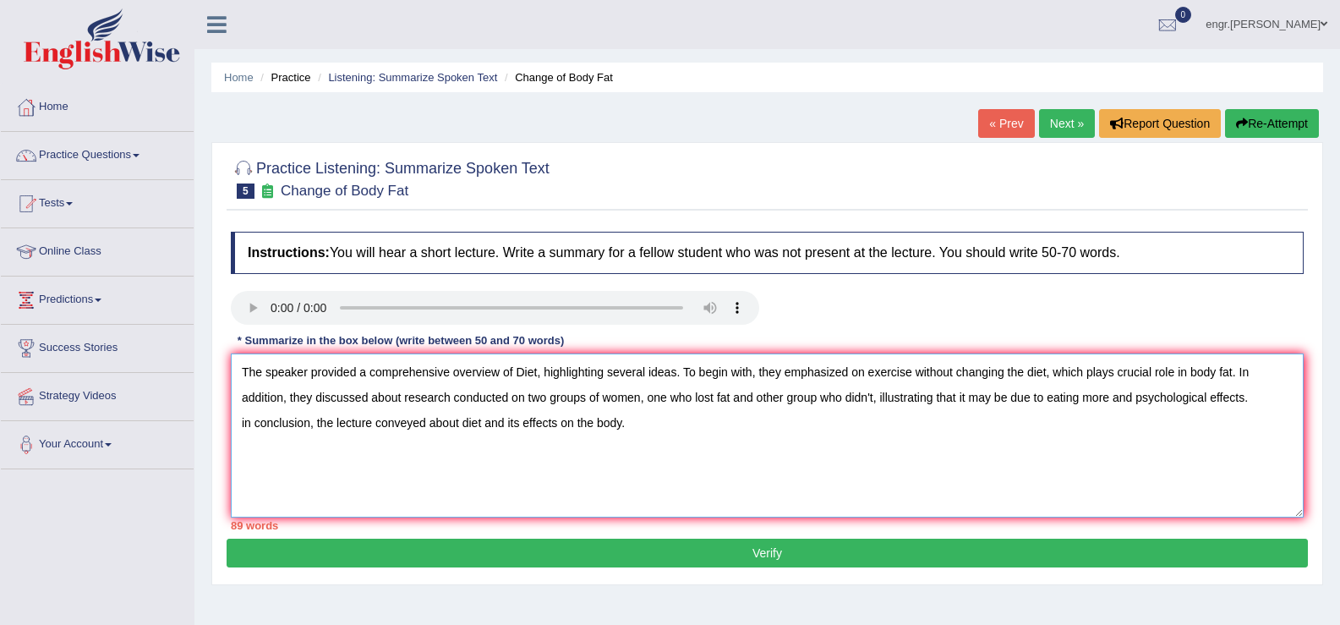
scroll to position [0, 0]
drag, startPoint x: 873, startPoint y: 397, endPoint x: 638, endPoint y: 400, distance: 234.3
click at [638, 400] on textarea "The speaker provided a comprehensive overview of Diet, highlighting several ide…" at bounding box center [767, 435] width 1073 height 164
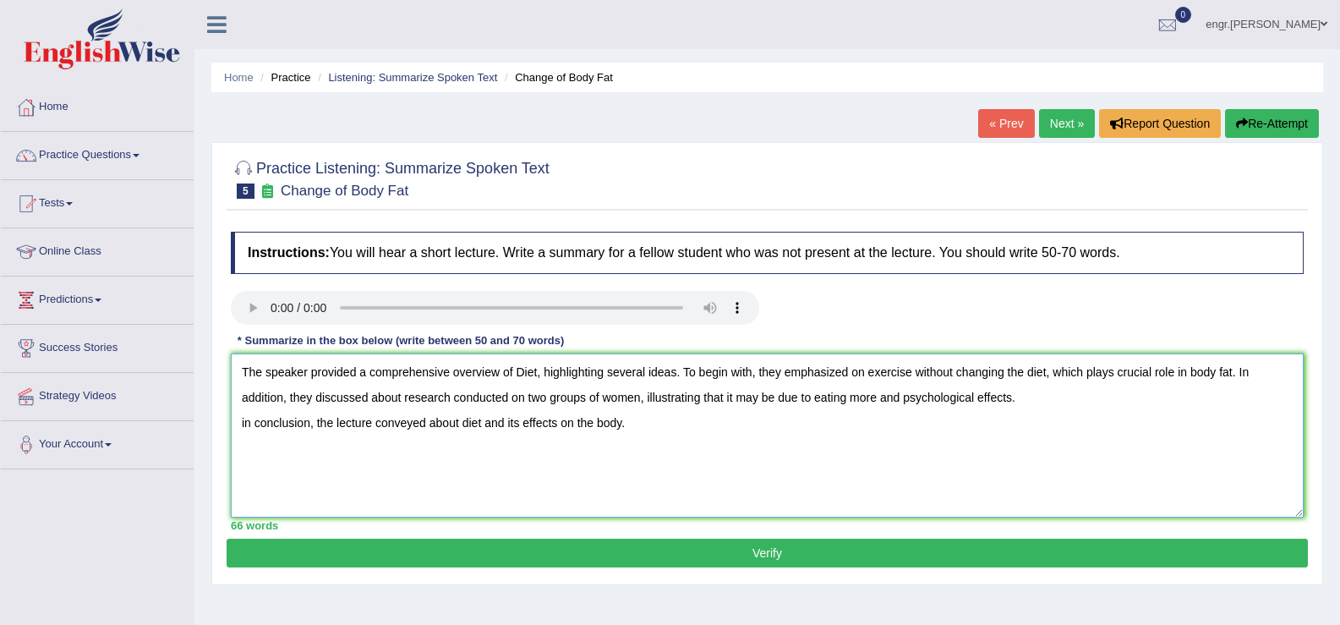
click at [724, 400] on textarea "The speaker provided a comprehensive overview of Diet, highlighting several ide…" at bounding box center [767, 435] width 1073 height 164
click at [773, 397] on textarea "The speaker provided a comprehensive overview of Diet, highlighting several ide…" at bounding box center [767, 435] width 1073 height 164
type textarea "The speaker provided a comprehensive overview of Diet, highlighting several ide…"
click at [701, 558] on button "Verify" at bounding box center [768, 553] width 1082 height 29
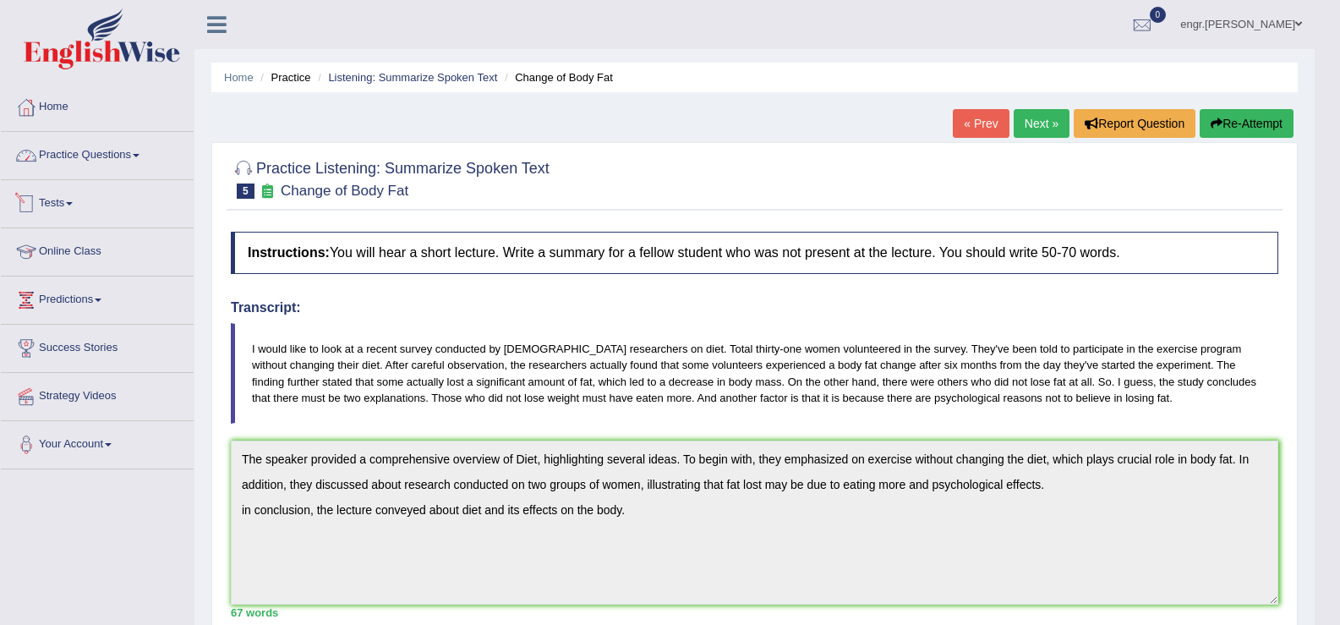
click at [140, 170] on link "Practice Questions" at bounding box center [97, 153] width 193 height 42
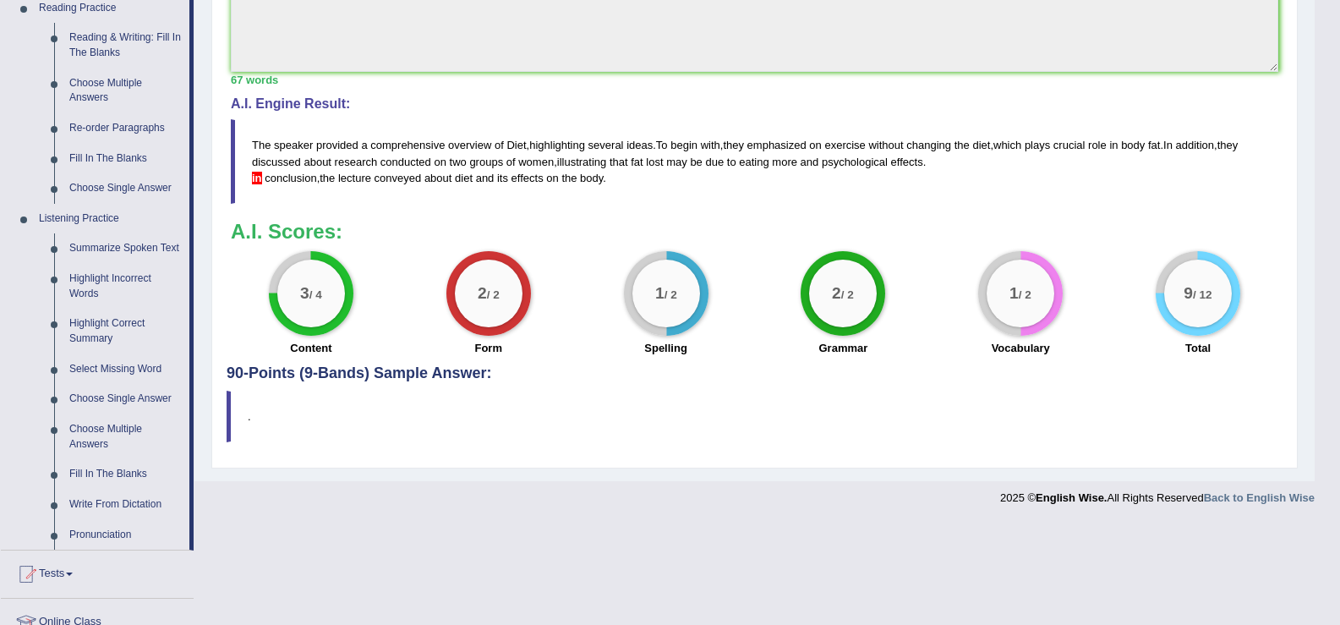
scroll to position [549, 0]
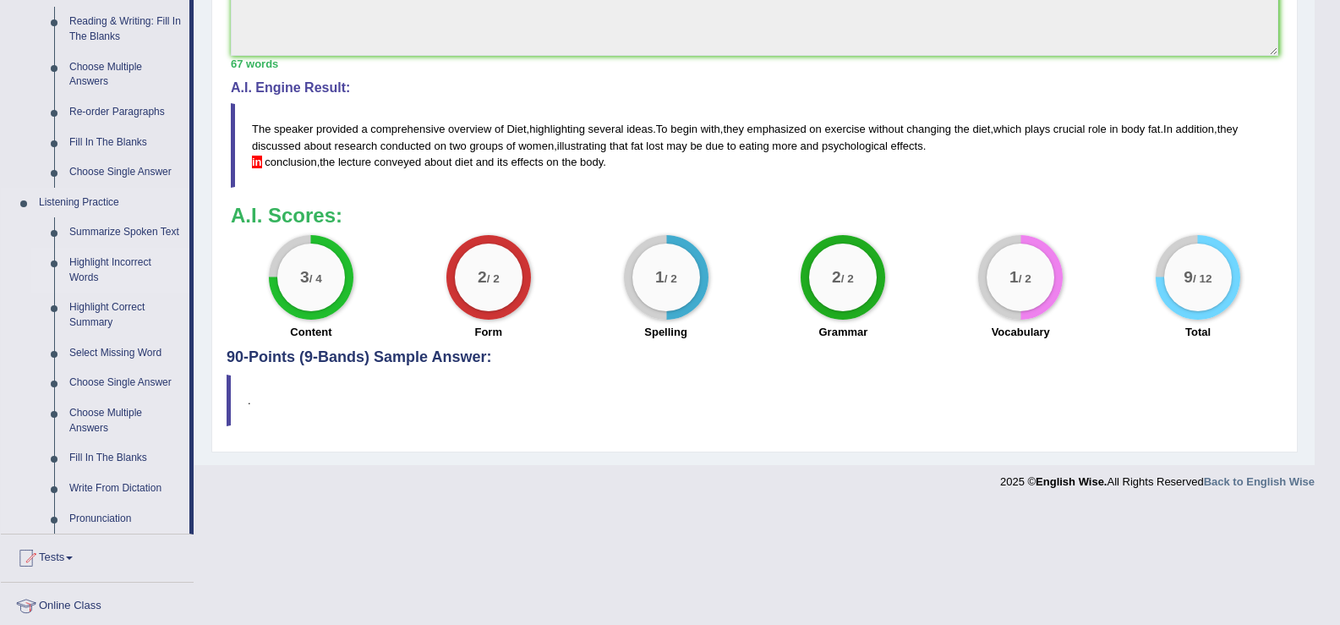
click at [122, 267] on link "Highlight Incorrect Words" at bounding box center [126, 270] width 128 height 45
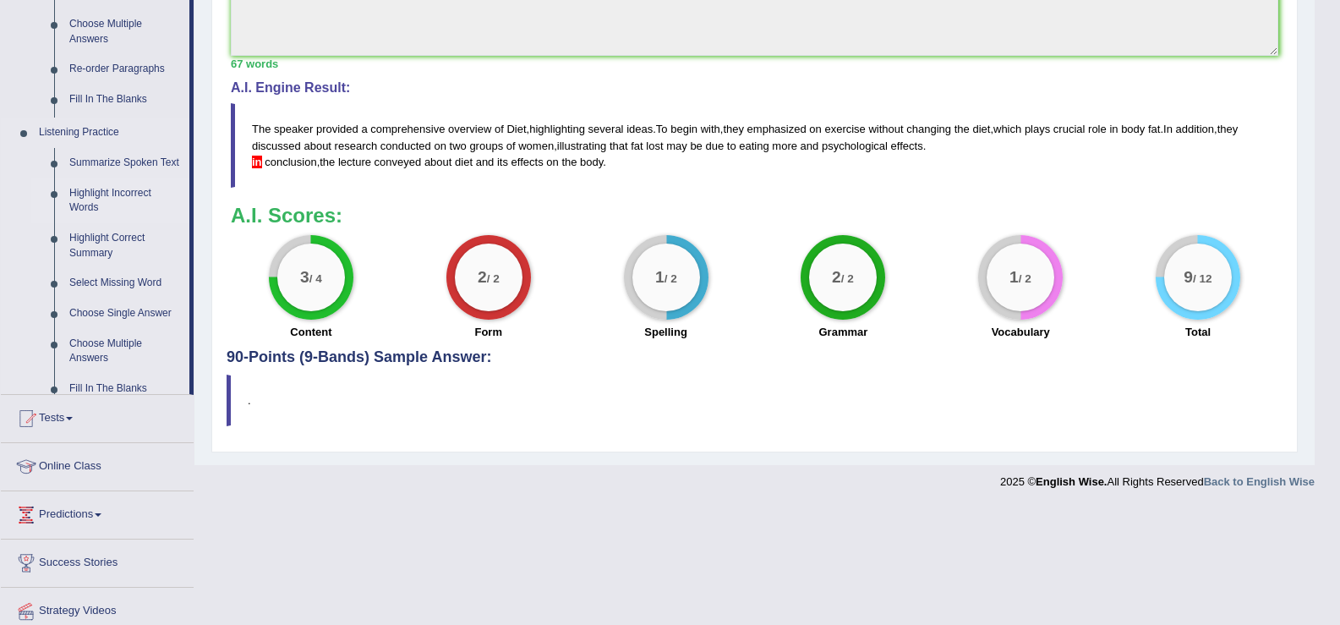
scroll to position [374, 0]
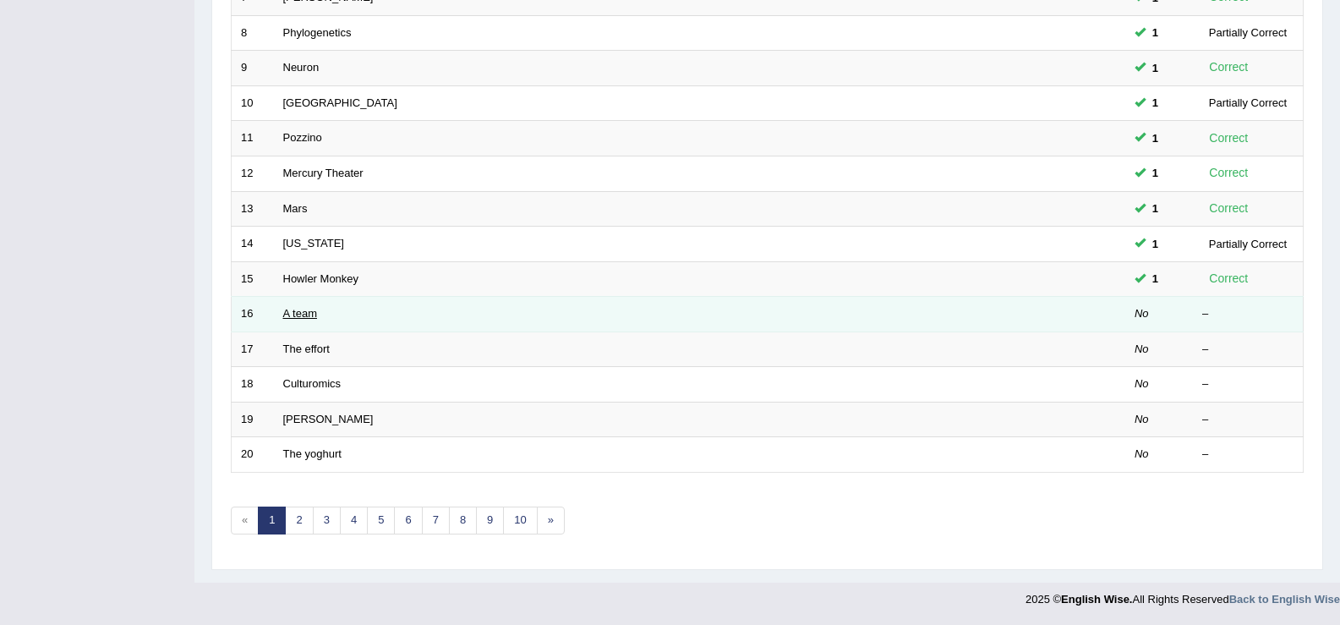
click at [302, 315] on link "A team" at bounding box center [300, 313] width 34 height 13
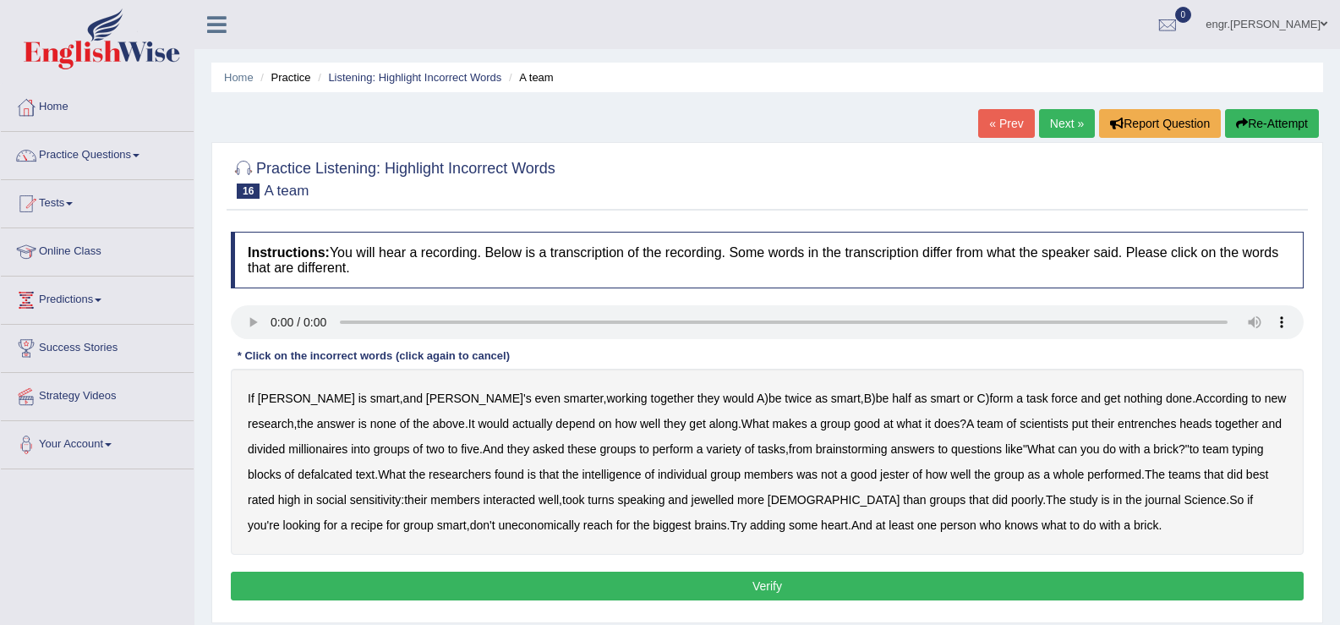
click at [1118, 419] on b "entrenches" at bounding box center [1147, 424] width 58 height 14
click at [348, 442] on b "millionaires" at bounding box center [317, 449] width 59 height 14
click at [353, 468] on b "defalcated" at bounding box center [325, 475] width 55 height 14
click at [880, 472] on b "jester" at bounding box center [894, 475] width 29 height 14
click at [692, 502] on b "jewelled" at bounding box center [713, 500] width 43 height 14
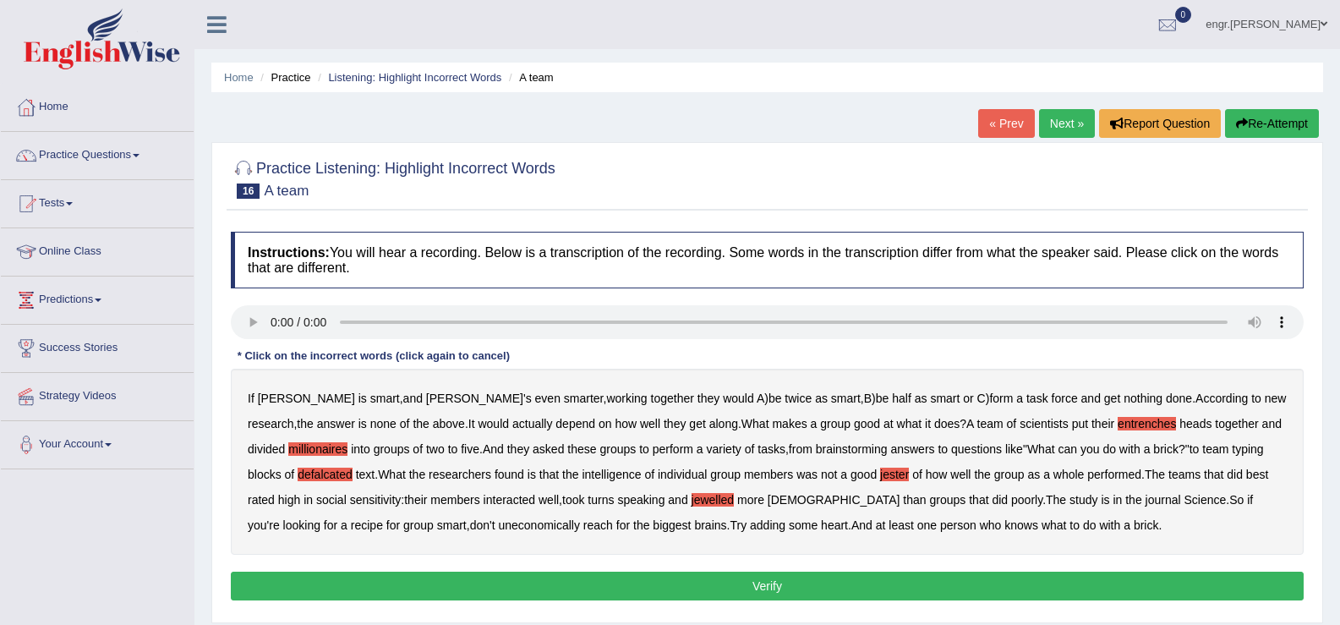
click at [498, 527] on b "uneconomically" at bounding box center [539, 525] width 82 height 14
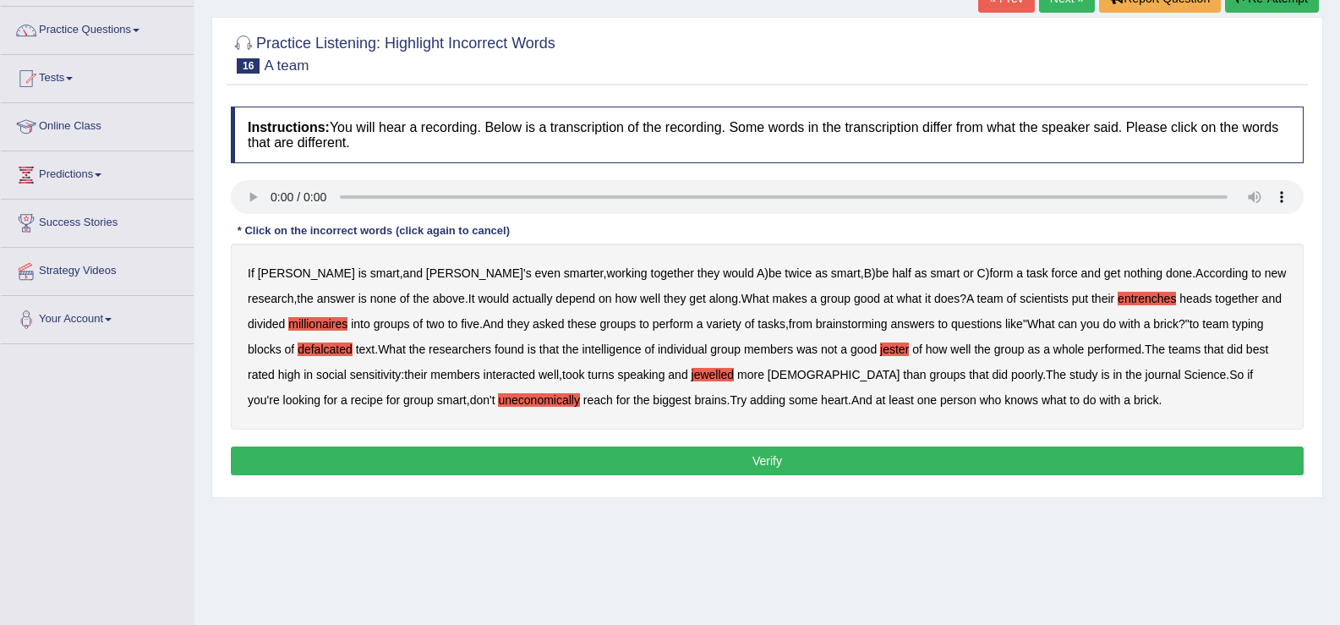
scroll to position [153, 0]
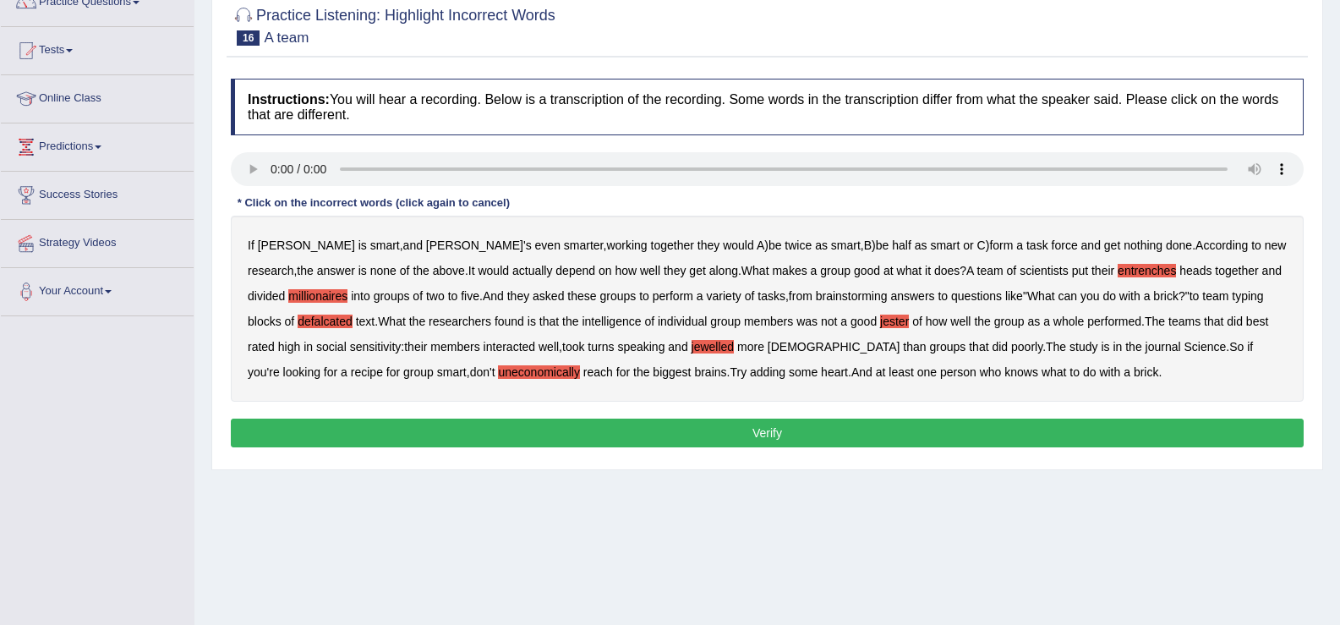
click at [745, 419] on button "Verify" at bounding box center [767, 433] width 1073 height 29
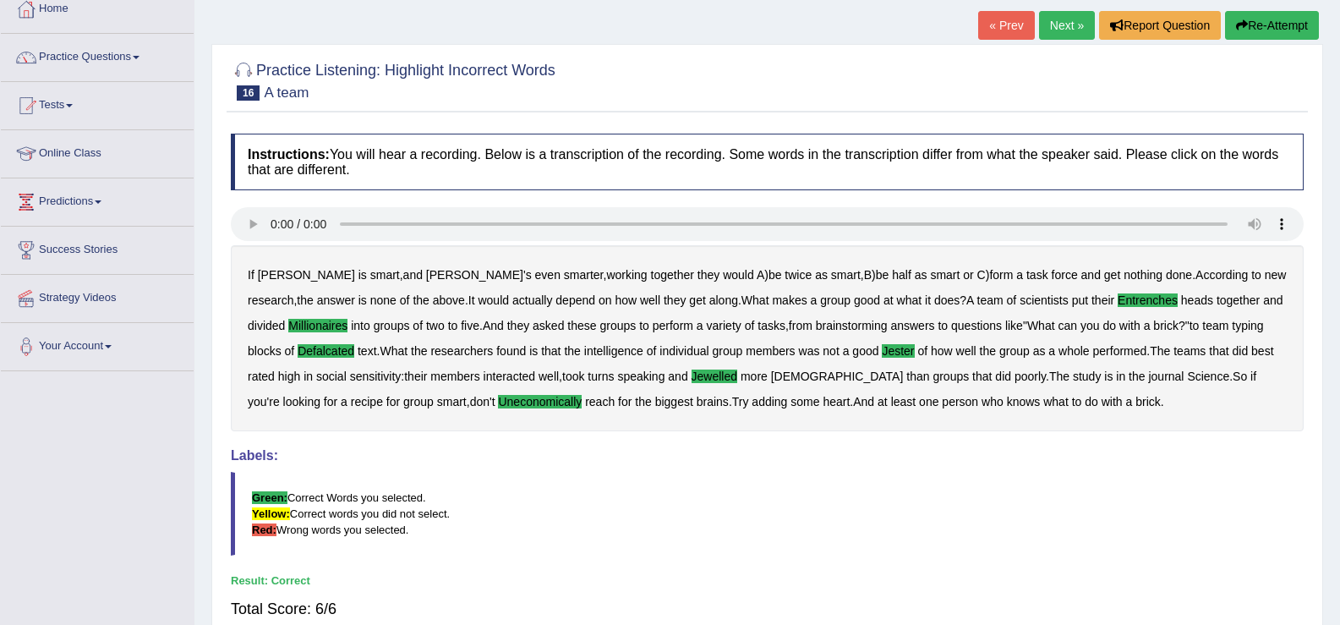
scroll to position [0, 0]
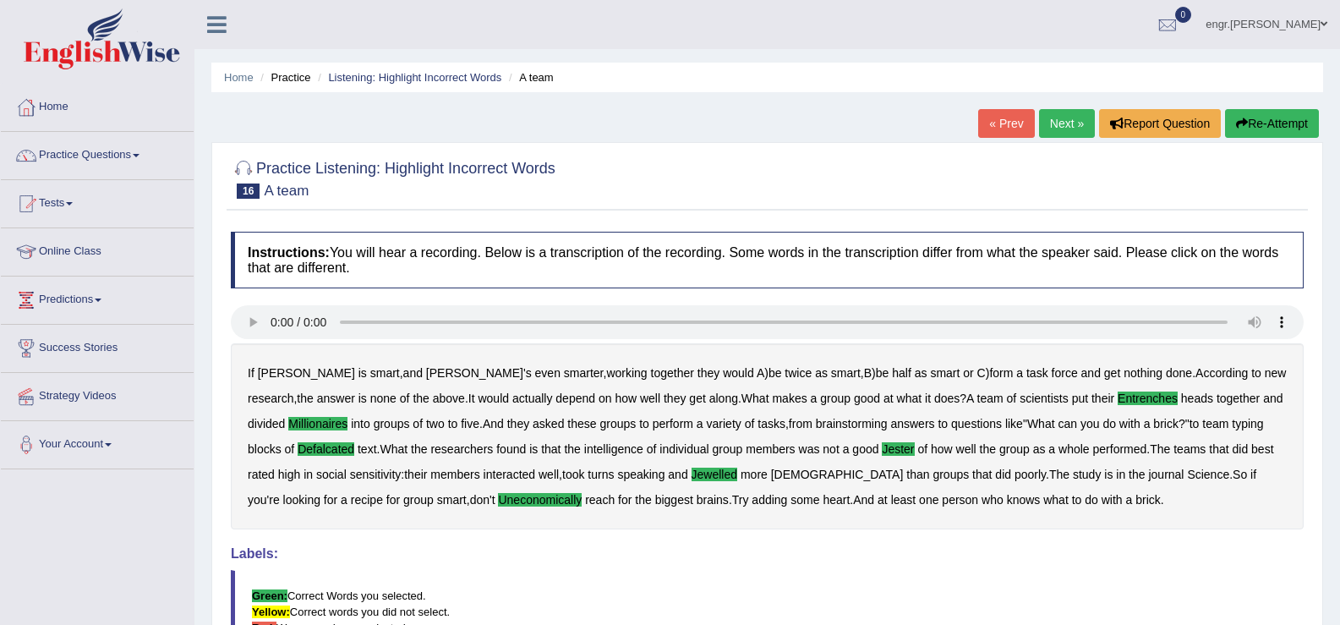
click at [1052, 120] on link "Next »" at bounding box center [1067, 123] width 56 height 29
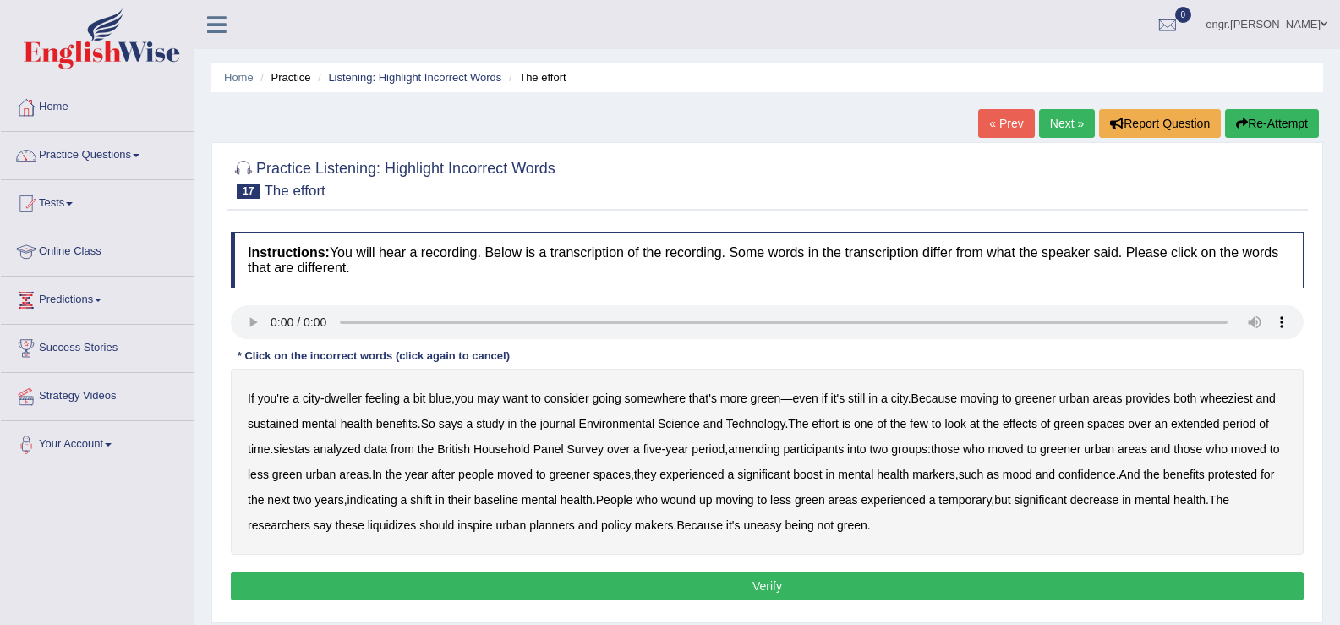
click at [1236, 395] on b "wheeziest" at bounding box center [1226, 399] width 52 height 14
click at [289, 451] on b "siestas" at bounding box center [291, 449] width 37 height 14
click at [775, 448] on b "amending" at bounding box center [754, 449] width 52 height 14
click at [383, 525] on b "liquidizes" at bounding box center [392, 525] width 49 height 14
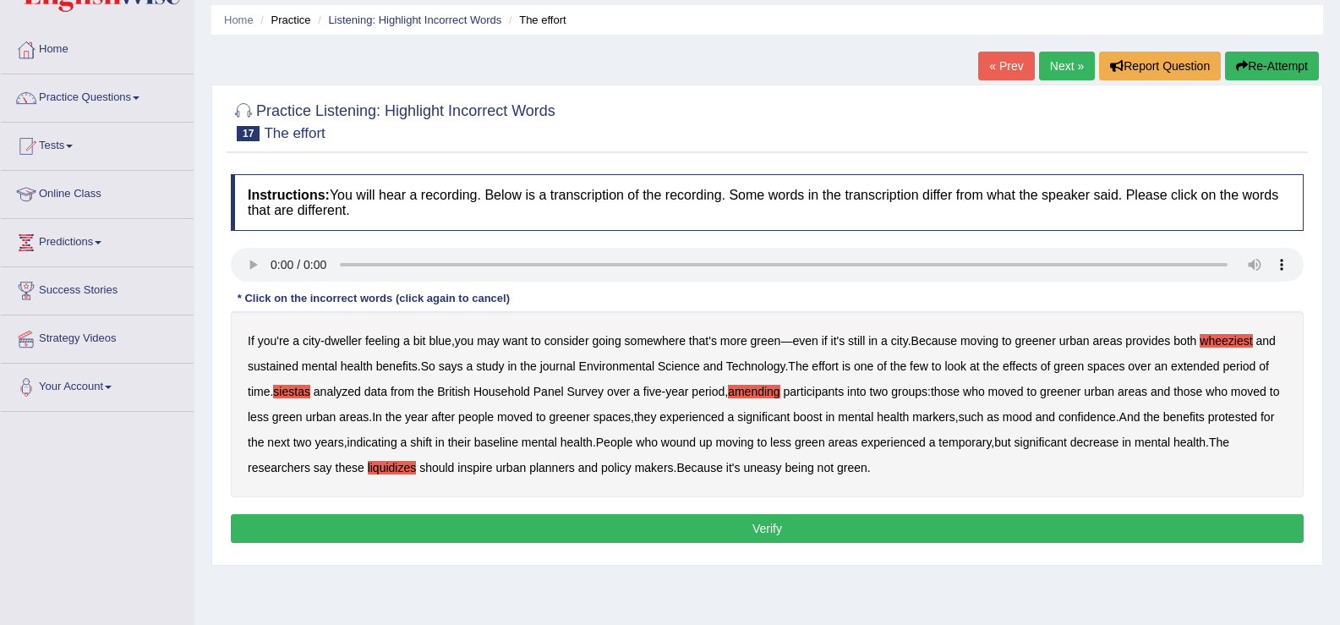
scroll to position [75, 0]
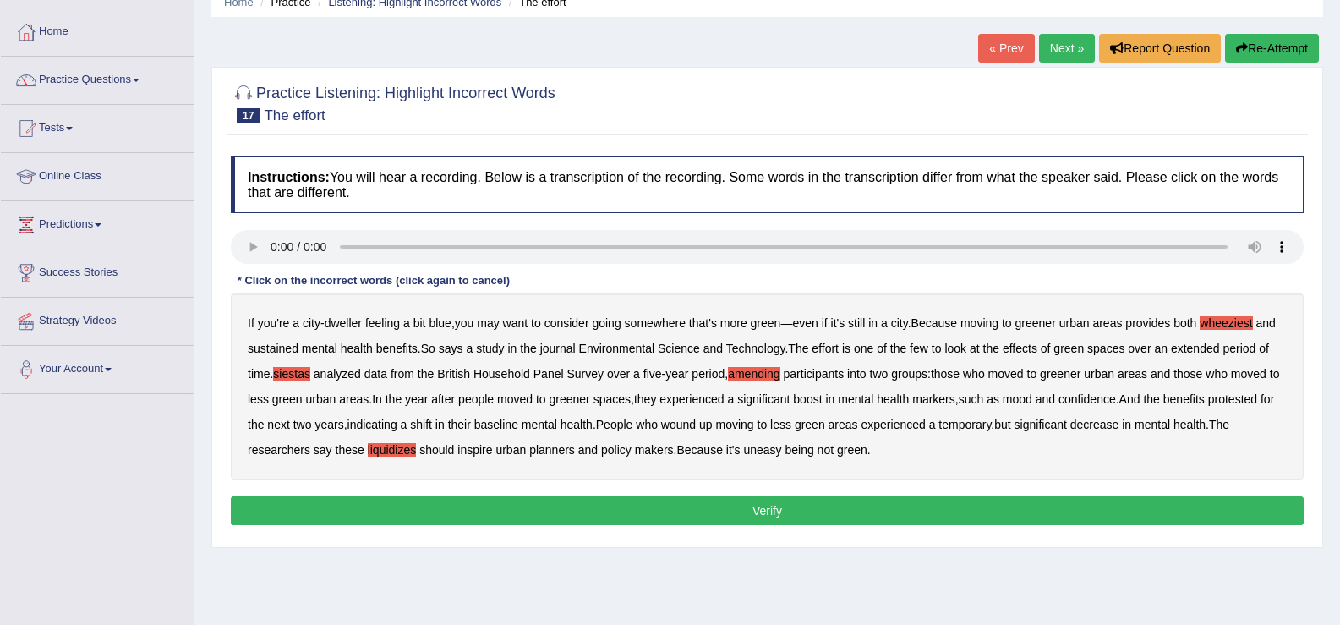
click at [664, 521] on button "Verify" at bounding box center [767, 510] width 1073 height 29
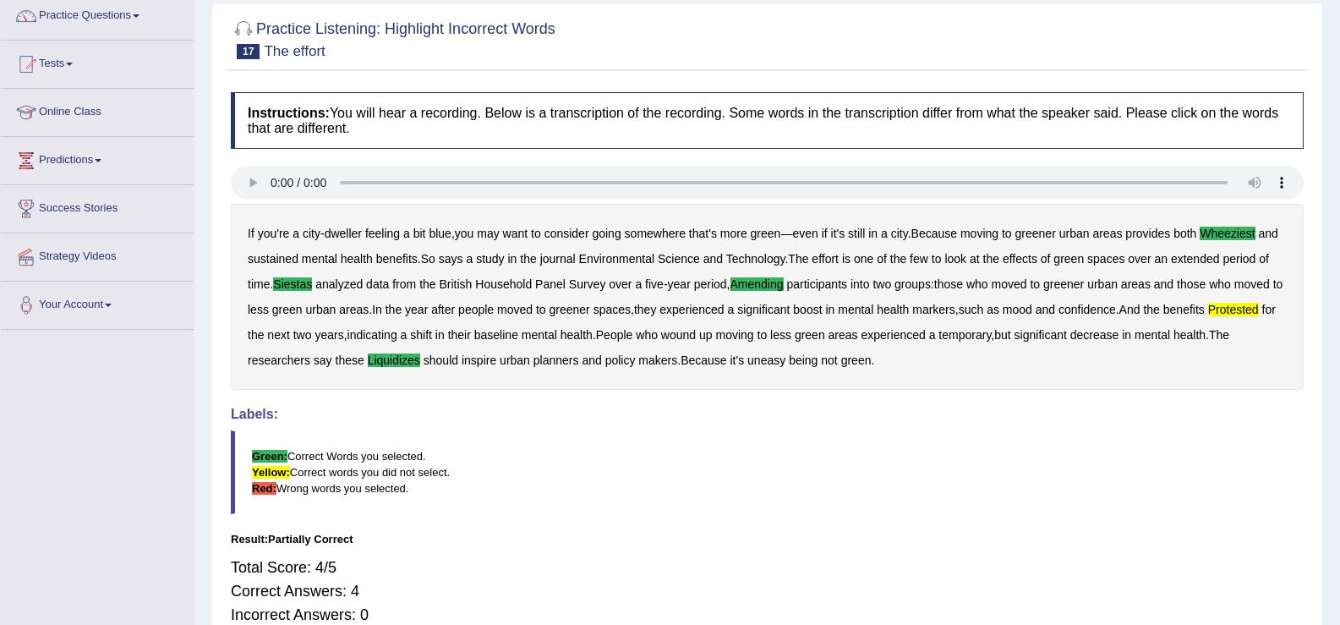
scroll to position [0, 0]
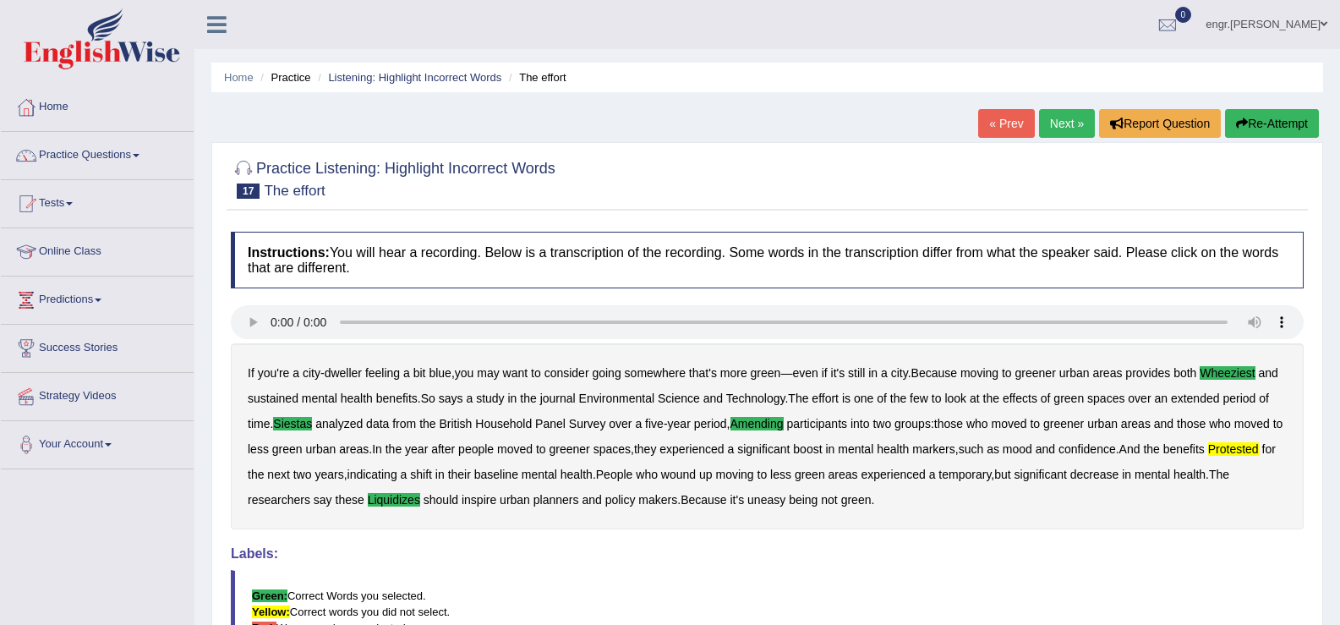
click at [1059, 114] on link "Next »" at bounding box center [1067, 123] width 56 height 29
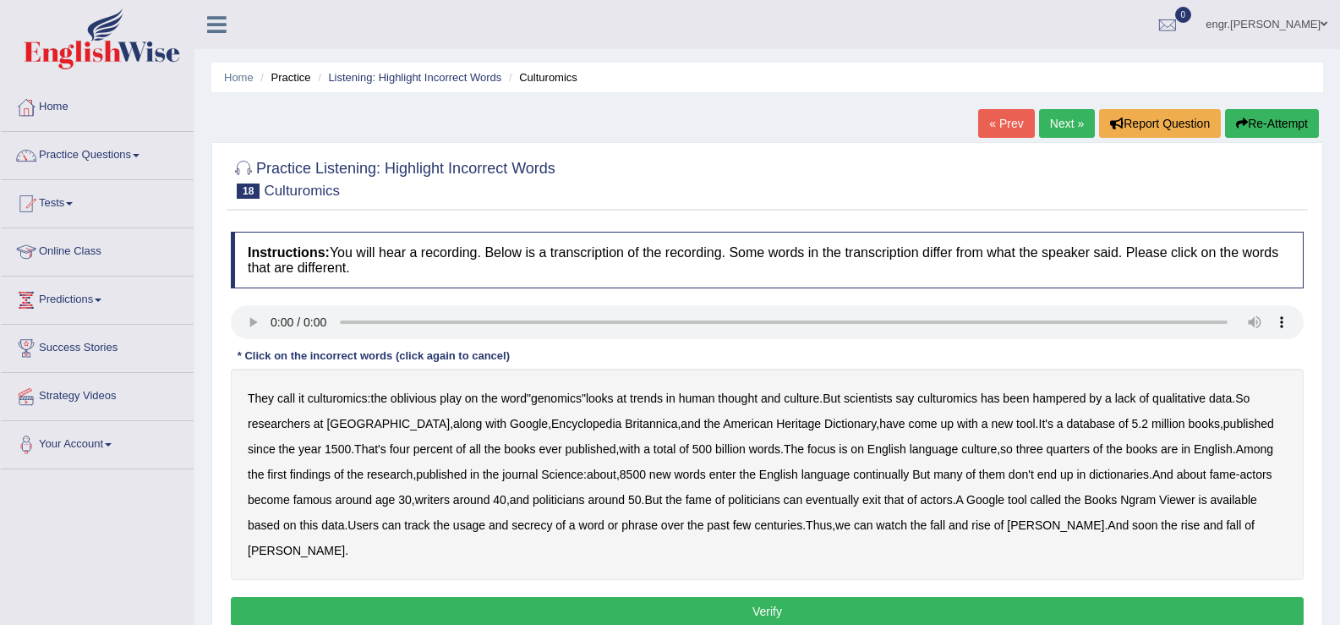
click at [862, 477] on b "continually" at bounding box center [881, 475] width 56 height 14
click at [892, 496] on div "They call it culturomics : the oblivious play on the word " genomics " looks at…" at bounding box center [767, 474] width 1073 height 211
click at [881, 499] on b "exit" at bounding box center [872, 500] width 19 height 14
click at [534, 525] on b "secrecy" at bounding box center [532, 525] width 41 height 14
click at [1048, 597] on button "Verify" at bounding box center [767, 611] width 1073 height 29
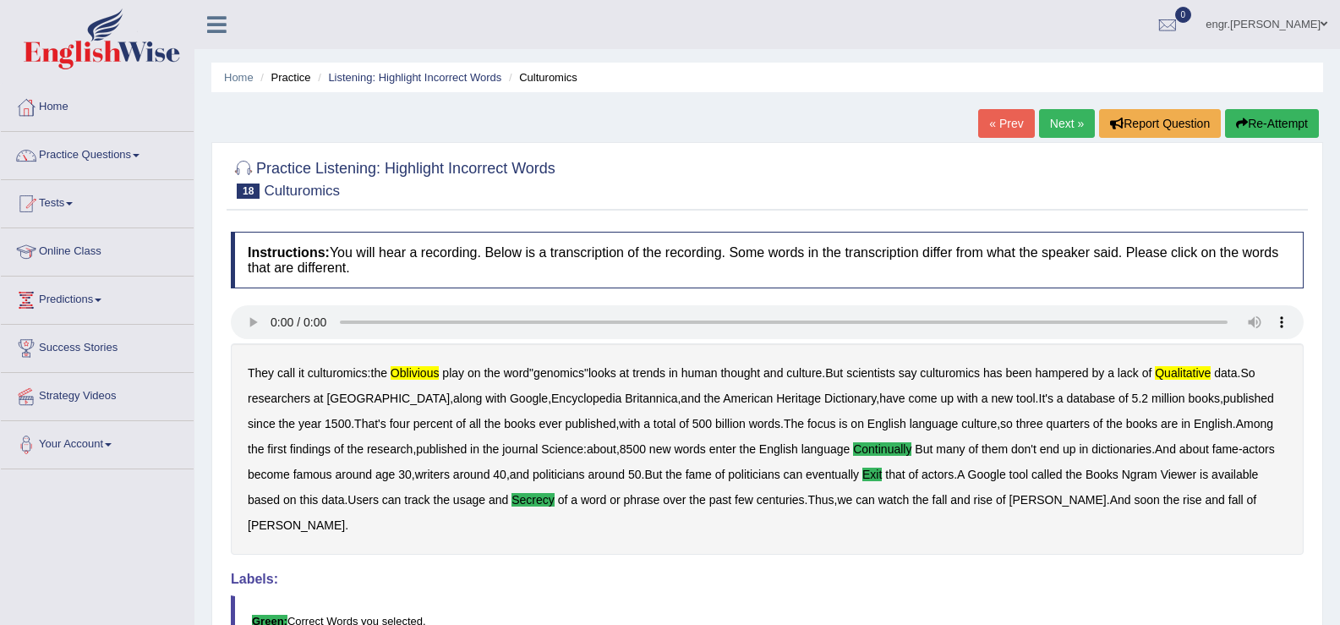
click at [1055, 121] on link "Next »" at bounding box center [1067, 123] width 56 height 29
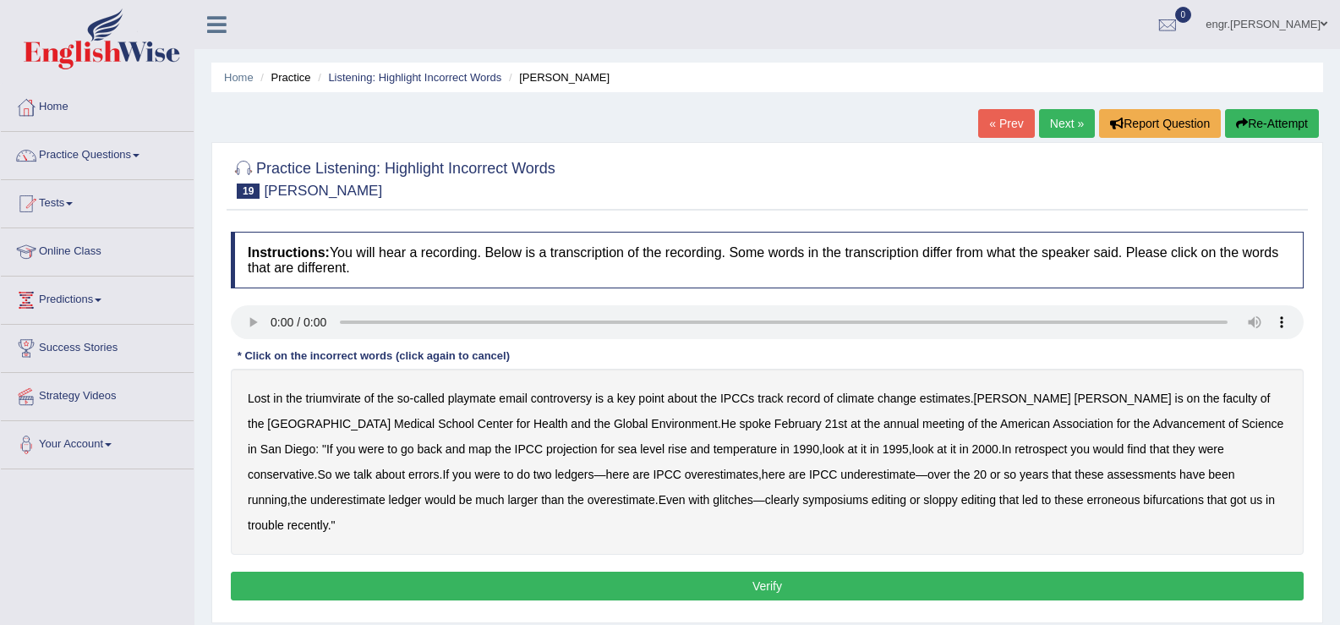
click at [476, 399] on b "playmate" at bounding box center [472, 399] width 48 height 14
click at [803, 496] on b "symposiums" at bounding box center [836, 500] width 66 height 14
click at [926, 572] on button "Verify" at bounding box center [767, 586] width 1073 height 29
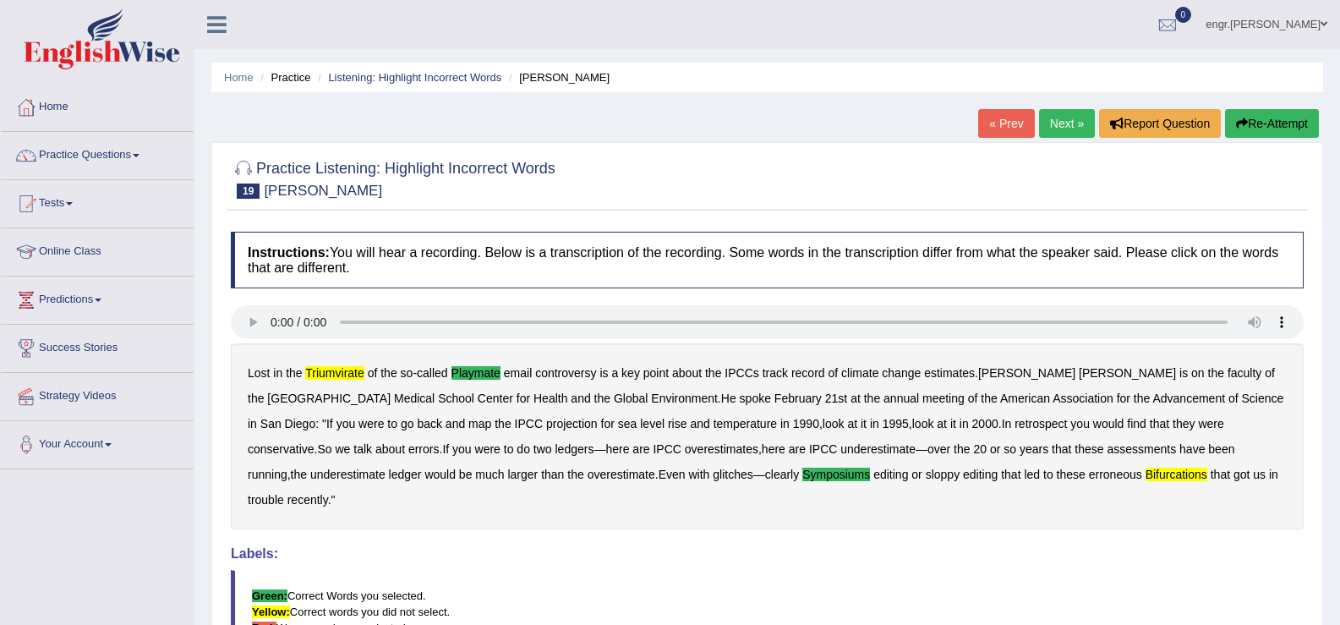
click at [1041, 124] on link "Next »" at bounding box center [1067, 123] width 56 height 29
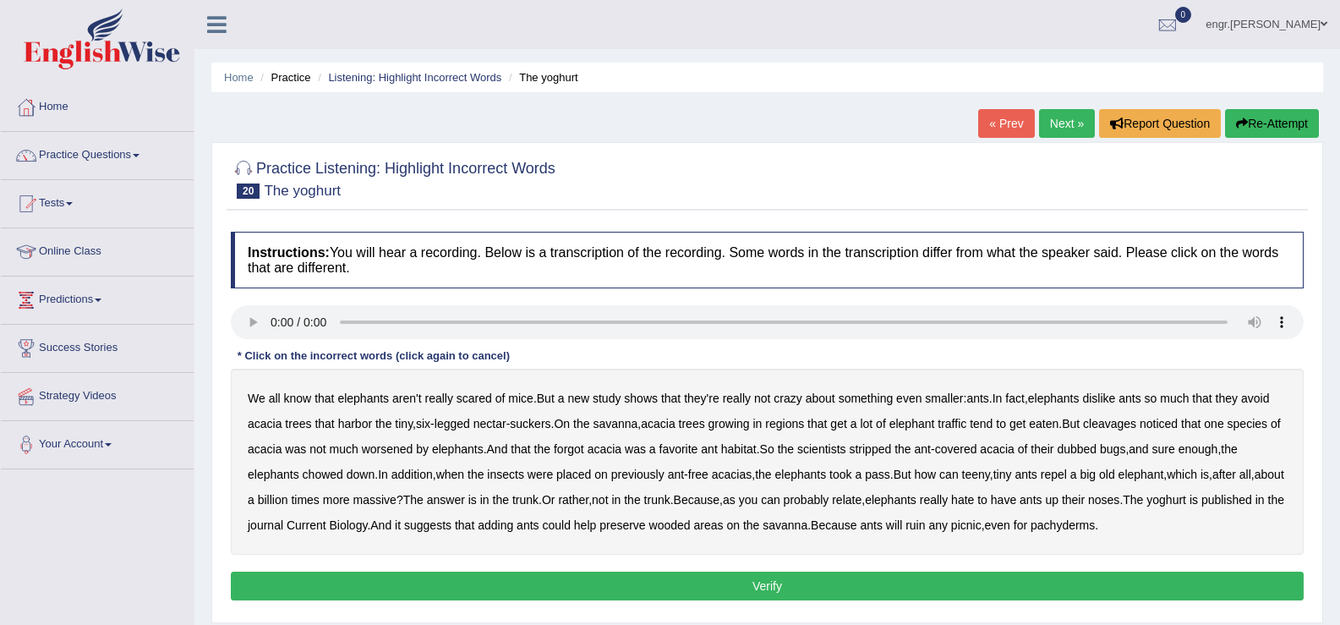
click at [1120, 422] on b "cleavages" at bounding box center [1109, 424] width 53 height 14
click at [401, 450] on b "worsened" at bounding box center [388, 449] width 52 height 14
click at [1186, 494] on b "yoghurt" at bounding box center [1167, 500] width 40 height 14
click at [974, 578] on button "Verify" at bounding box center [767, 586] width 1073 height 29
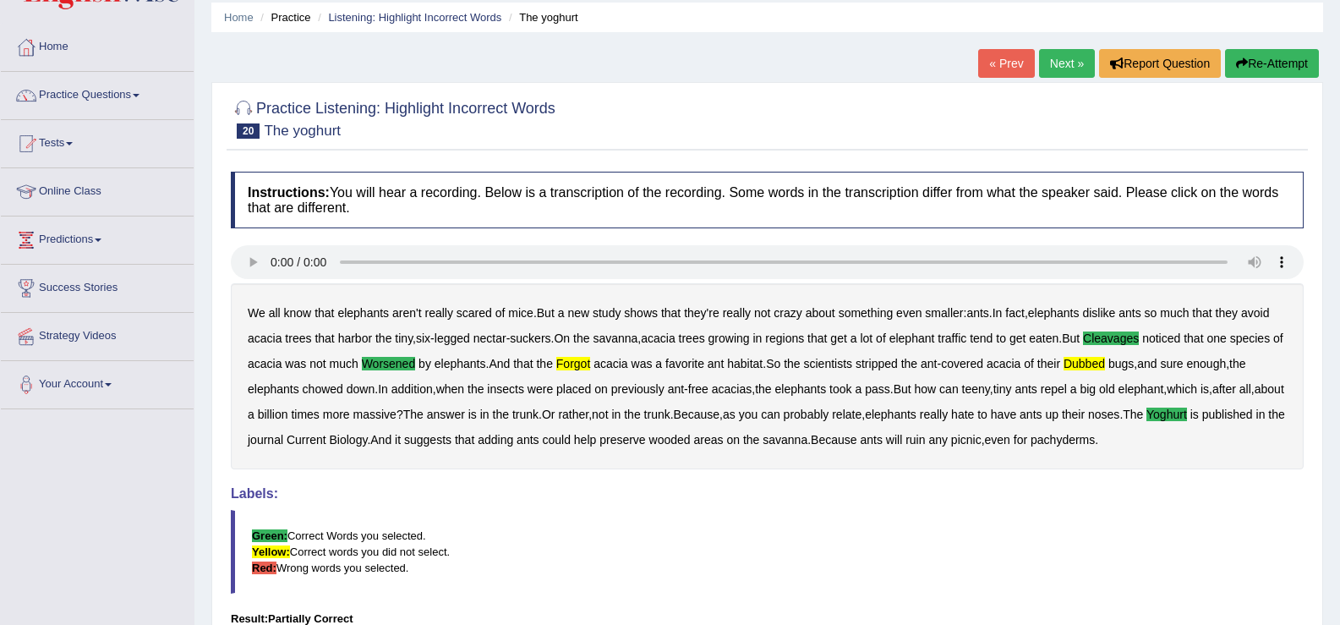
scroll to position [34, 0]
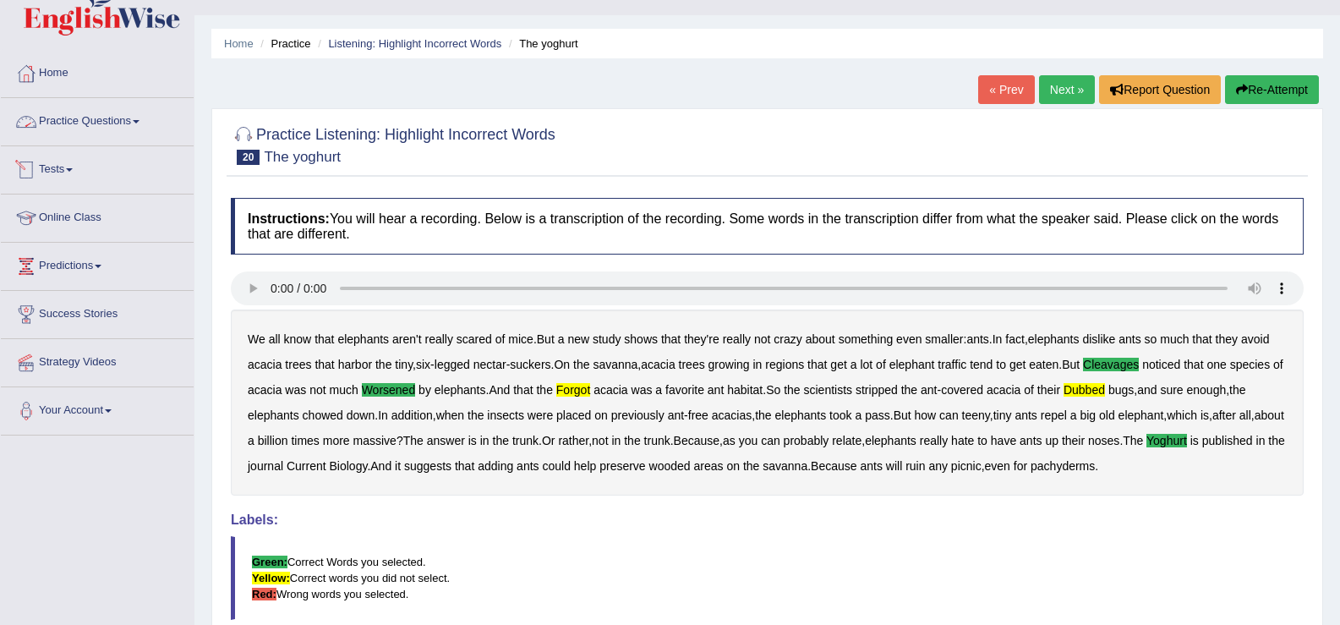
click at [126, 123] on link "Practice Questions" at bounding box center [97, 119] width 193 height 42
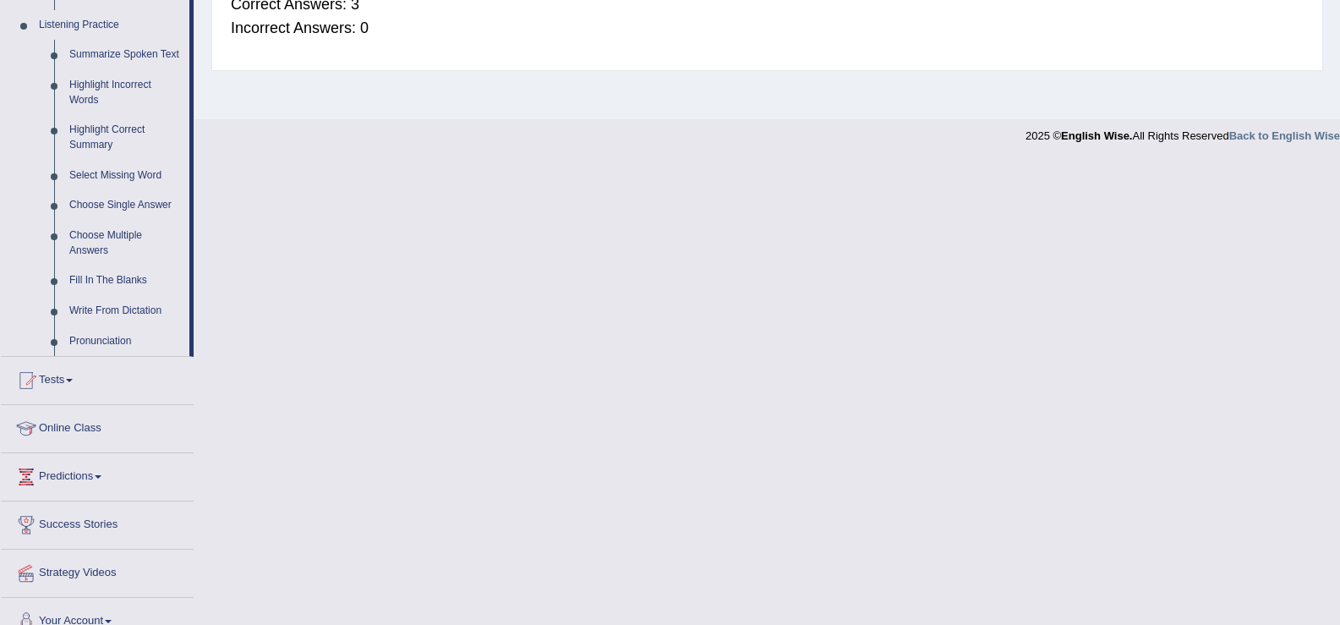
scroll to position [748, 0]
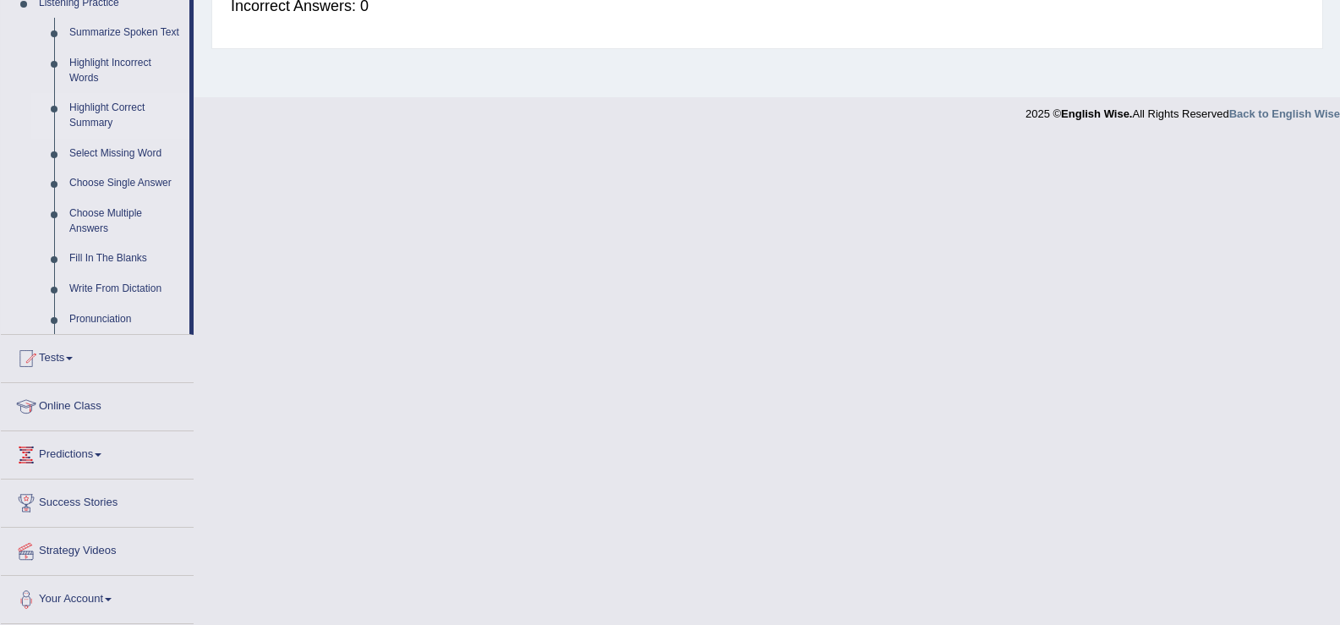
click at [116, 120] on link "Highlight Correct Summary" at bounding box center [126, 115] width 128 height 45
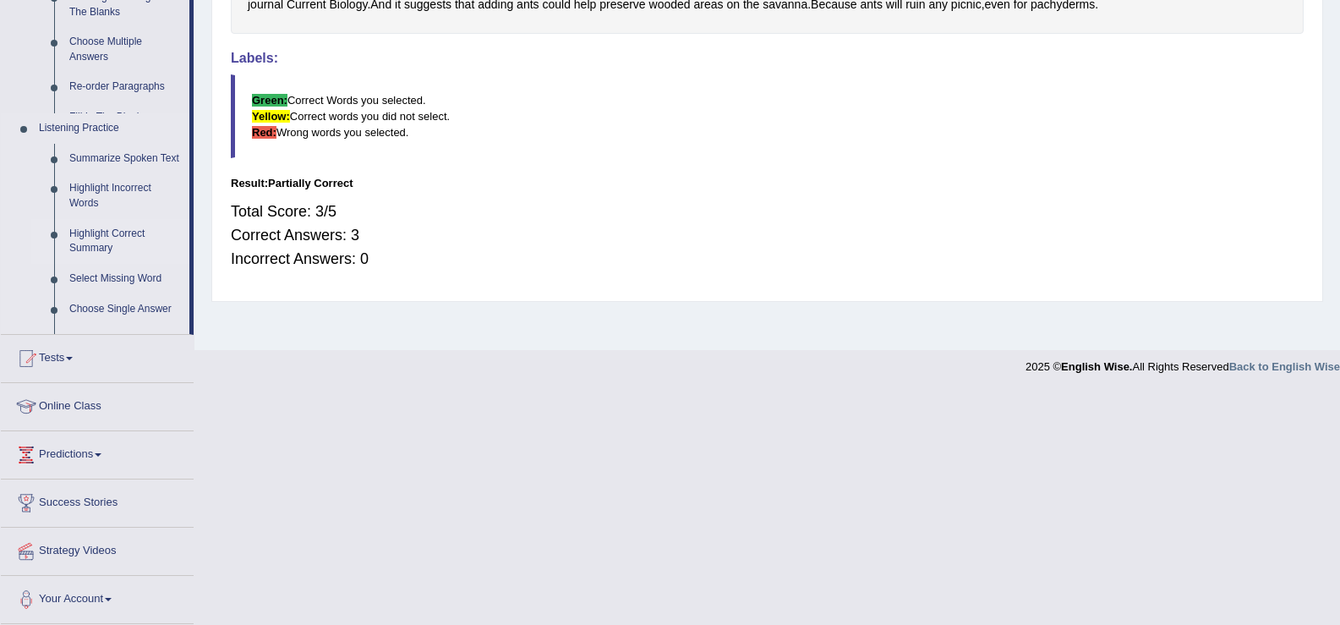
scroll to position [263, 0]
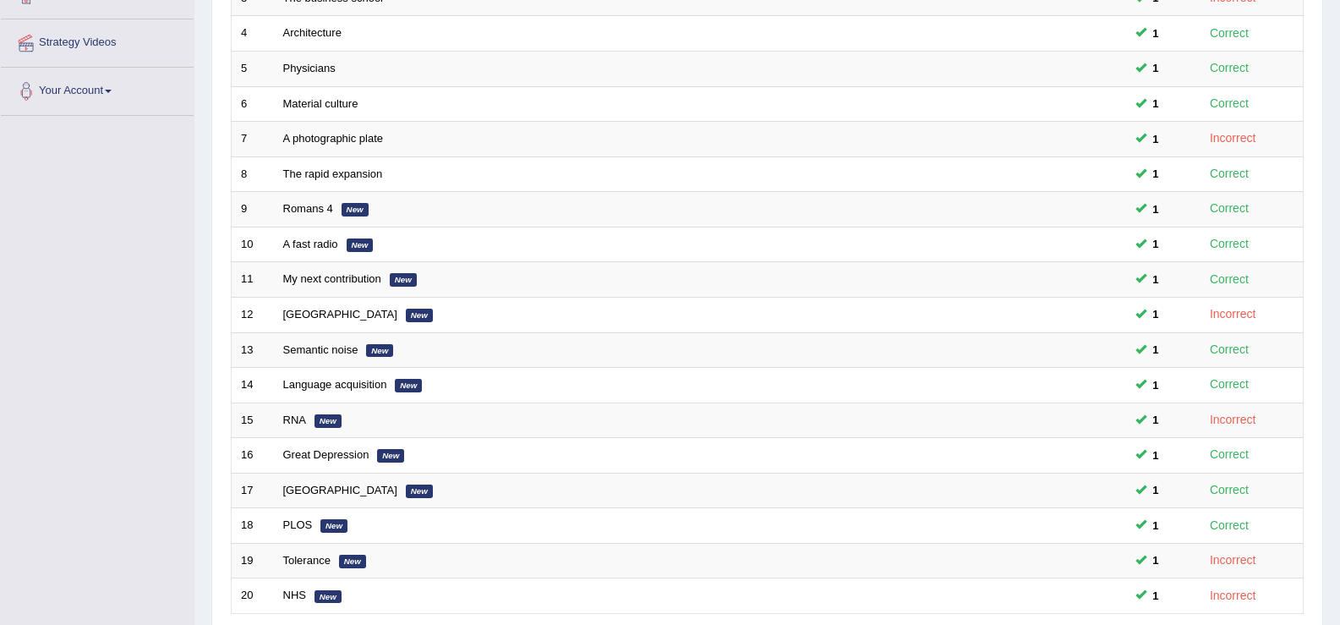
scroll to position [495, 0]
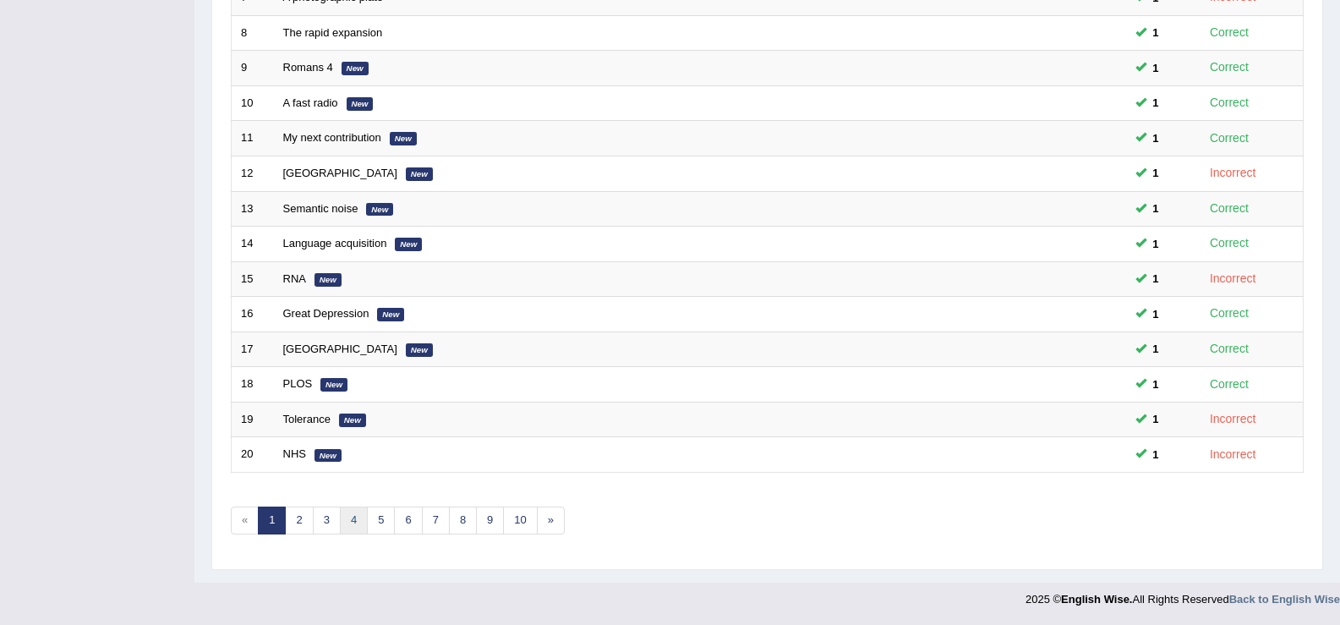
click at [360, 522] on link "4" at bounding box center [354, 521] width 28 height 28
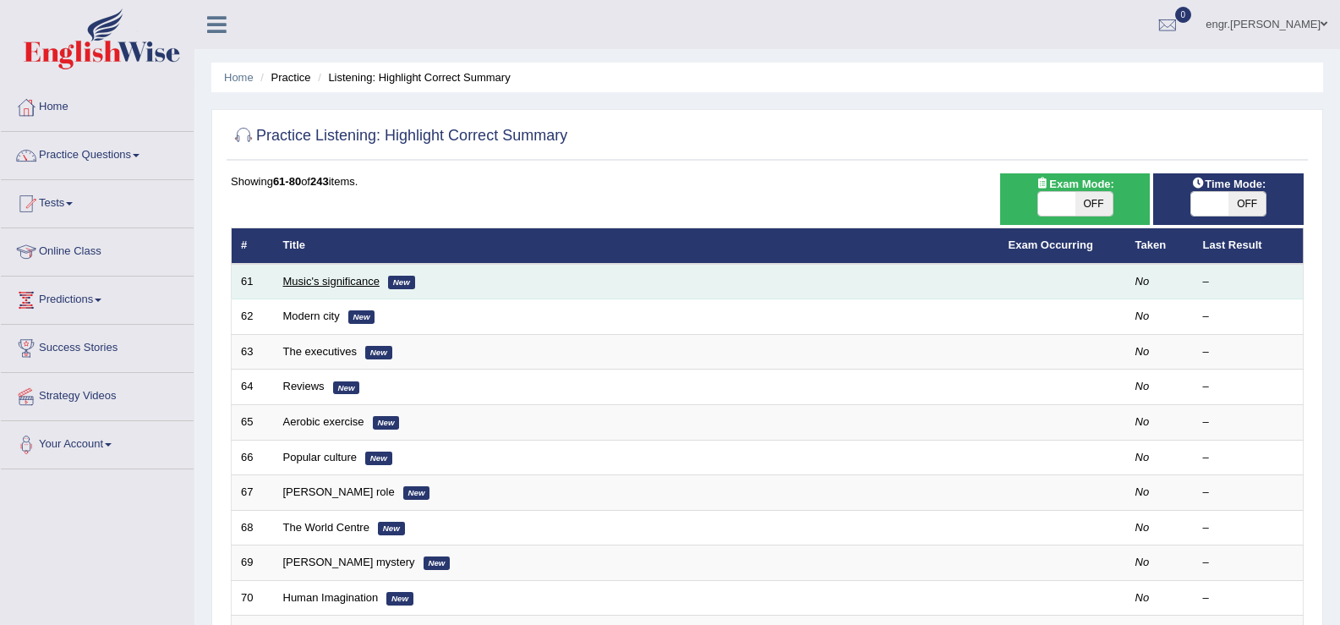
click at [319, 284] on link "Music's significance" at bounding box center [331, 281] width 96 height 13
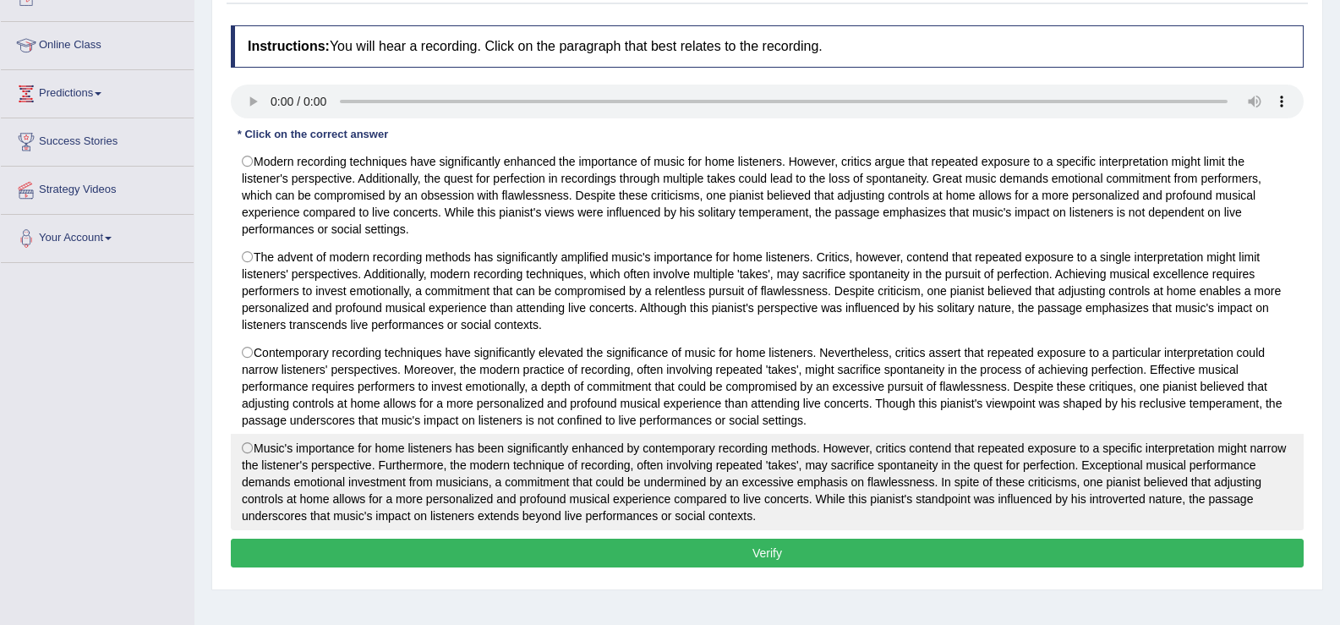
click at [615, 463] on label "Music's importance for home listeners has been significantly enhanced by contem…" at bounding box center [767, 482] width 1073 height 96
radio input "true"
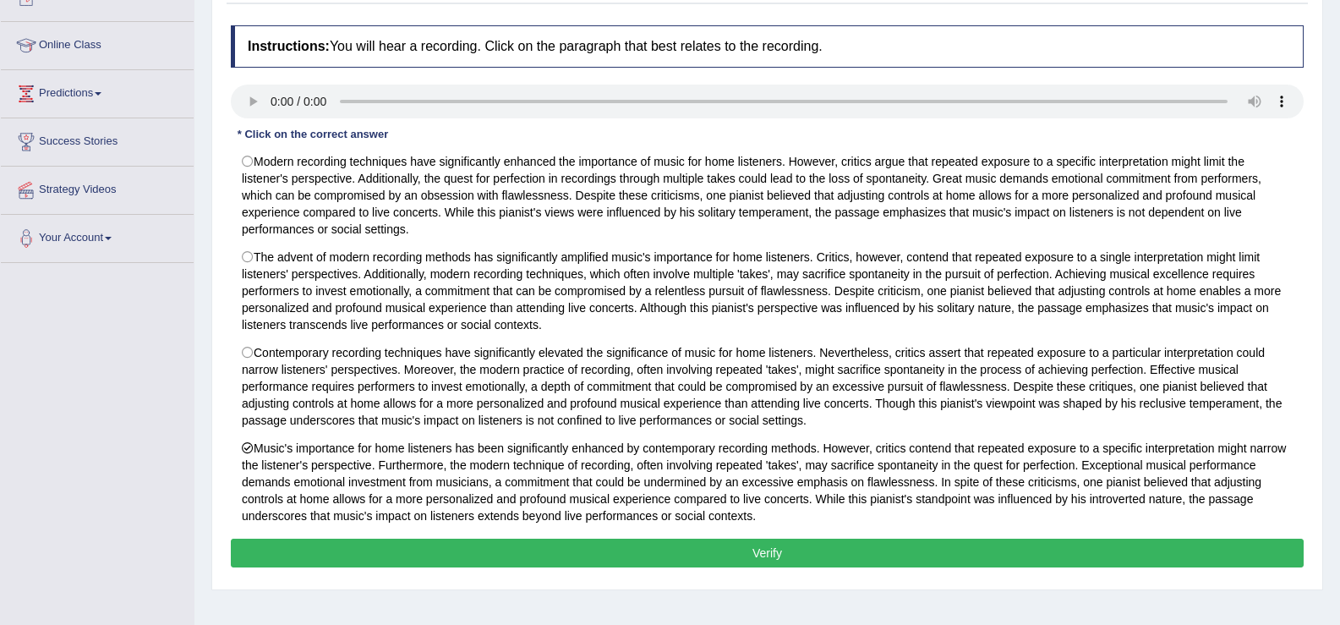
click at [606, 551] on button "Verify" at bounding box center [767, 553] width 1073 height 29
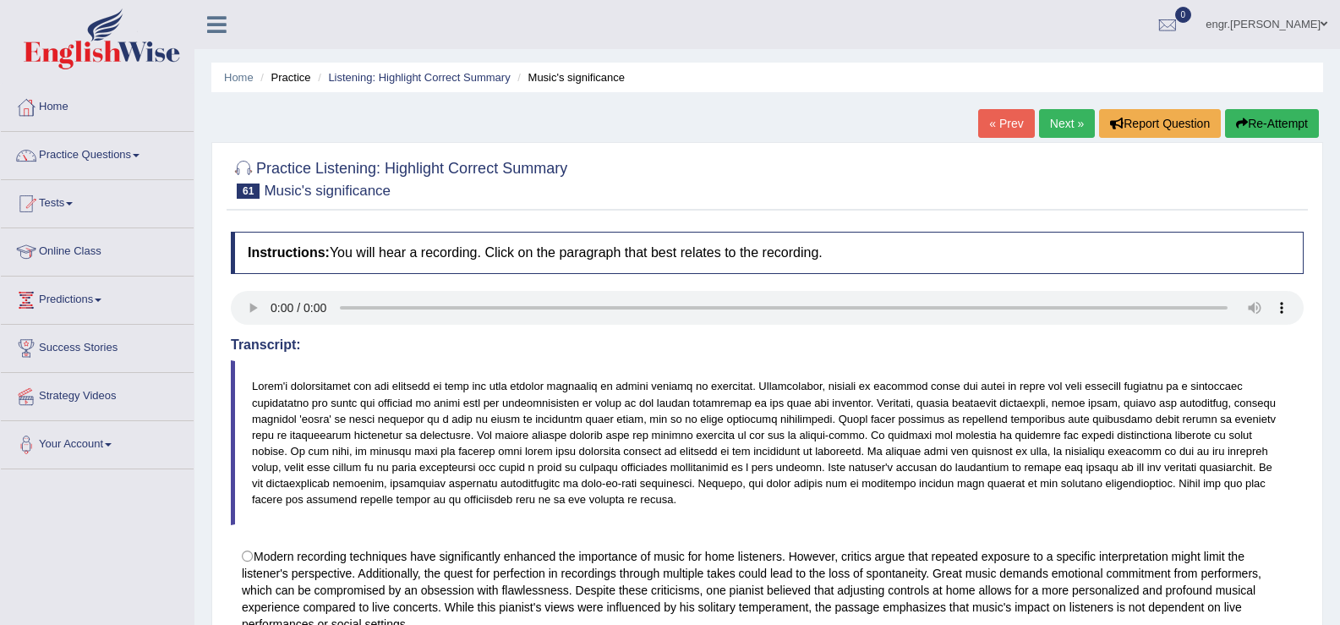
click at [1071, 138] on link "Next »" at bounding box center [1067, 123] width 56 height 29
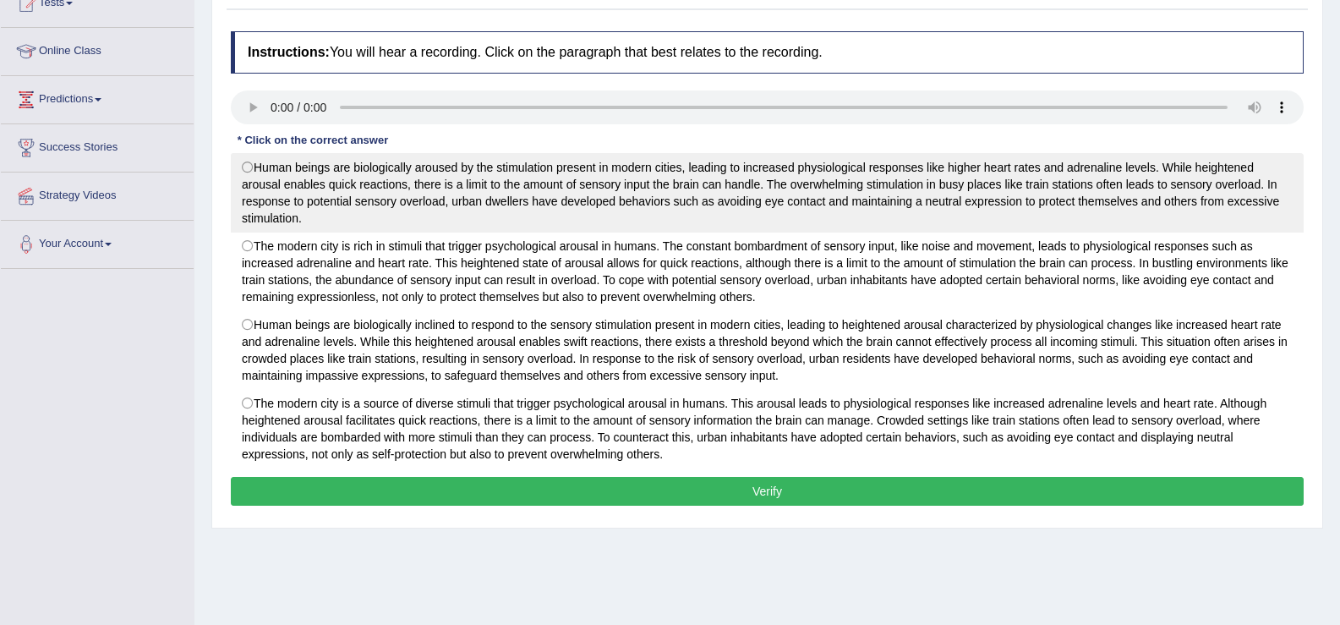
scroll to position [249, 0]
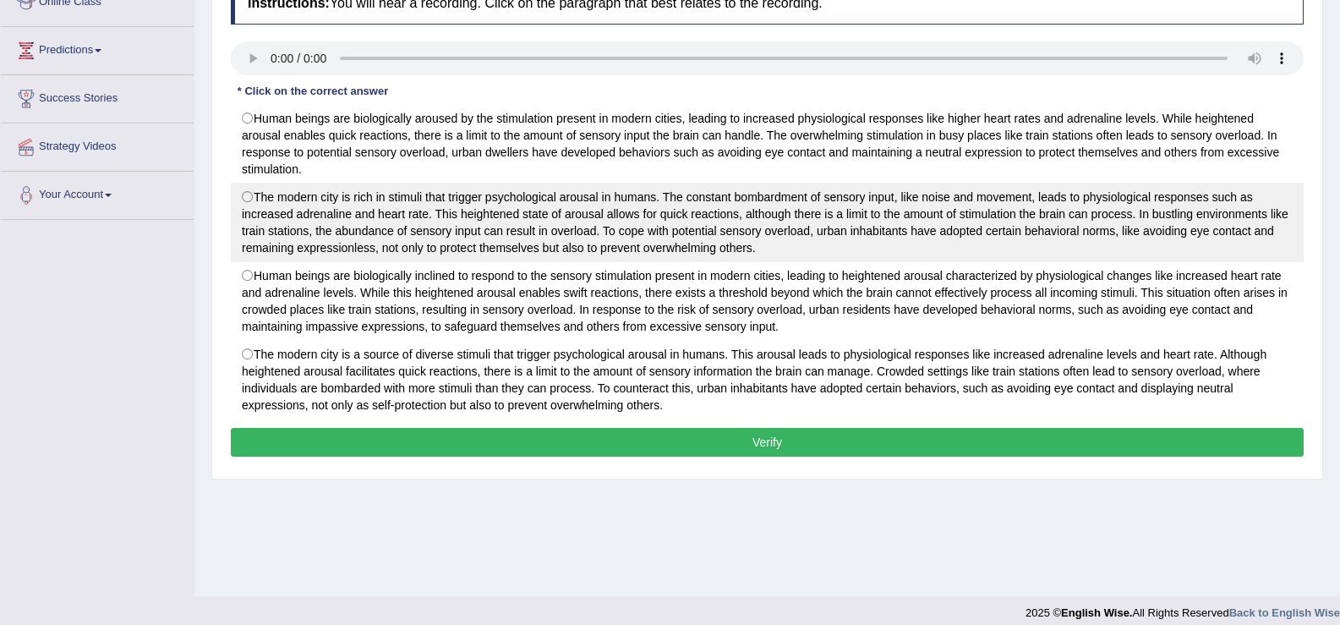
click at [590, 204] on label "The modern city is rich in stimuli that trigger psychological arousal in humans…" at bounding box center [767, 222] width 1073 height 79
radio input "true"
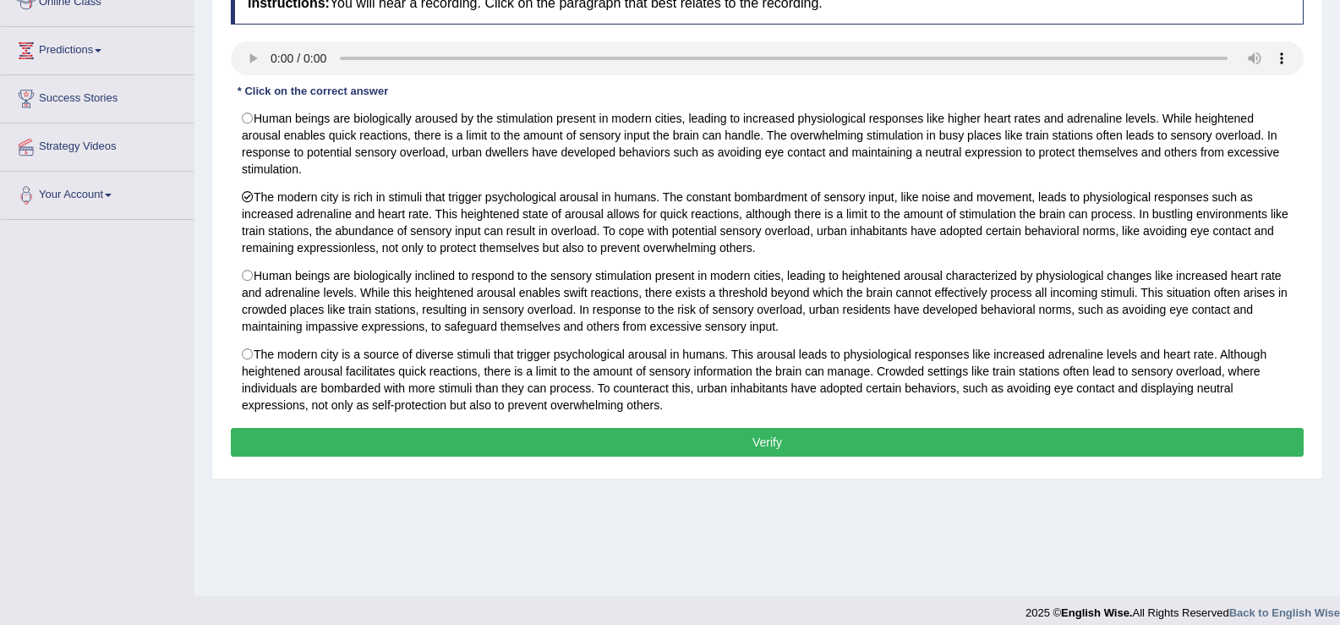
click at [596, 448] on button "Verify" at bounding box center [767, 442] width 1073 height 29
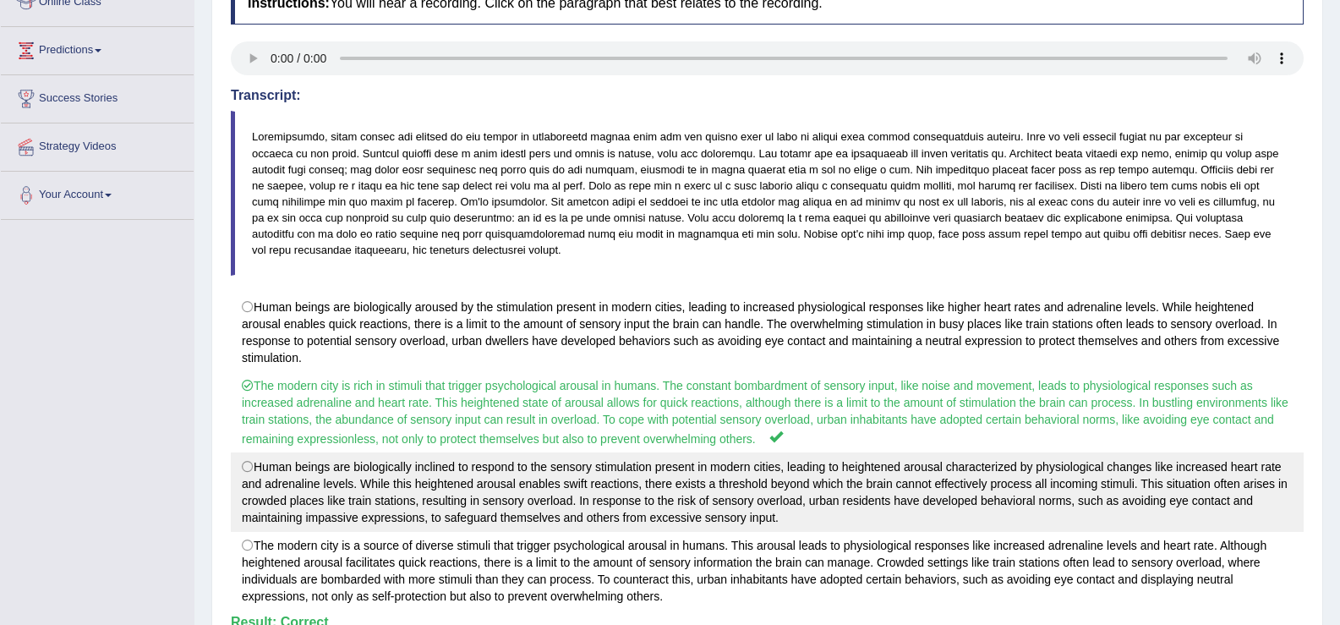
click at [599, 488] on label "Human beings are biologically inclined to respond to the sensory stimulation pr…" at bounding box center [767, 491] width 1073 height 79
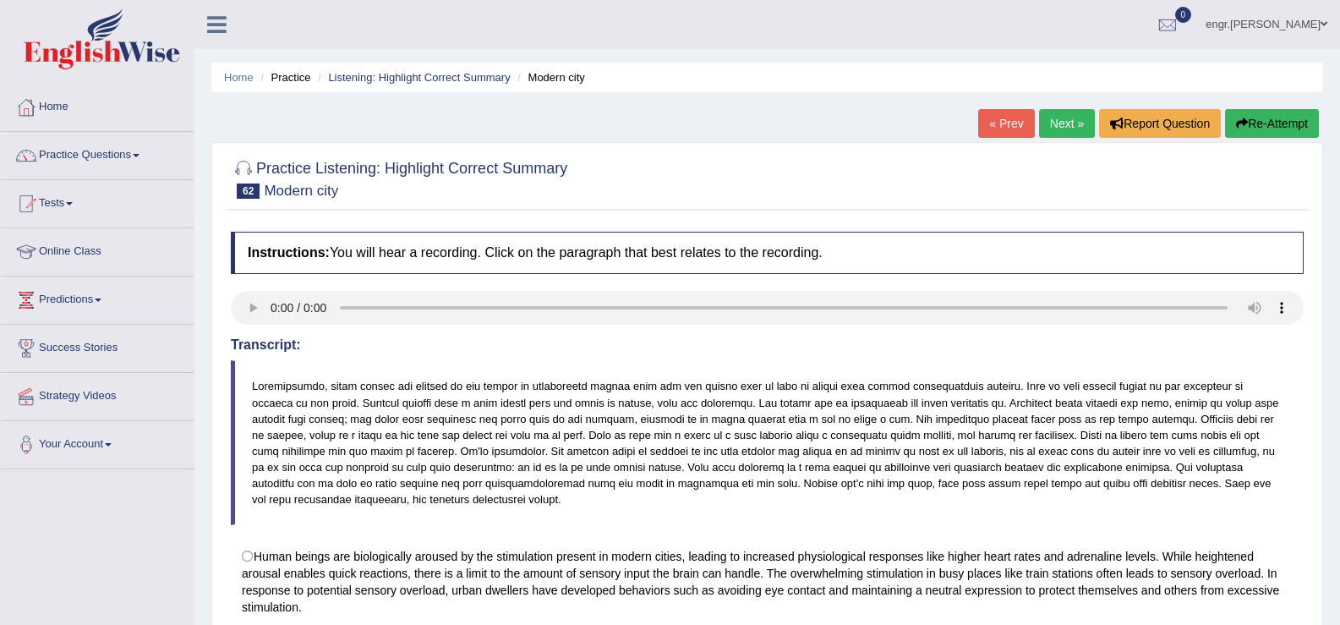
click at [1065, 127] on link "Next »" at bounding box center [1067, 123] width 56 height 29
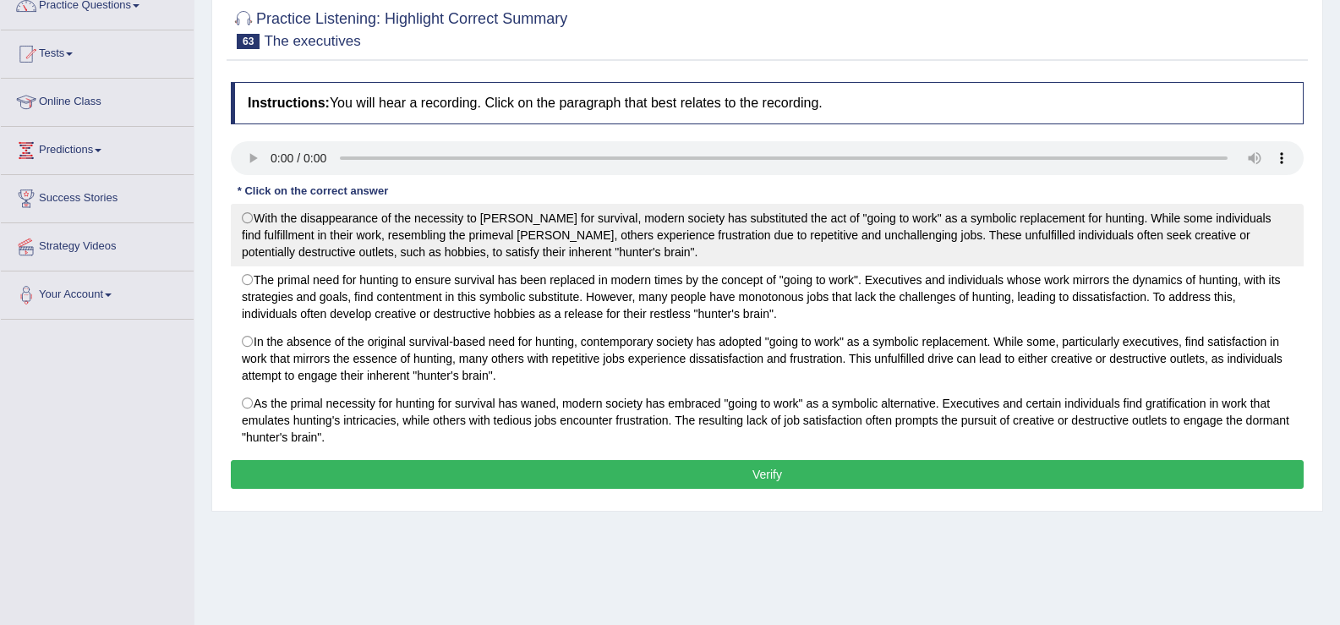
scroll to position [218, 0]
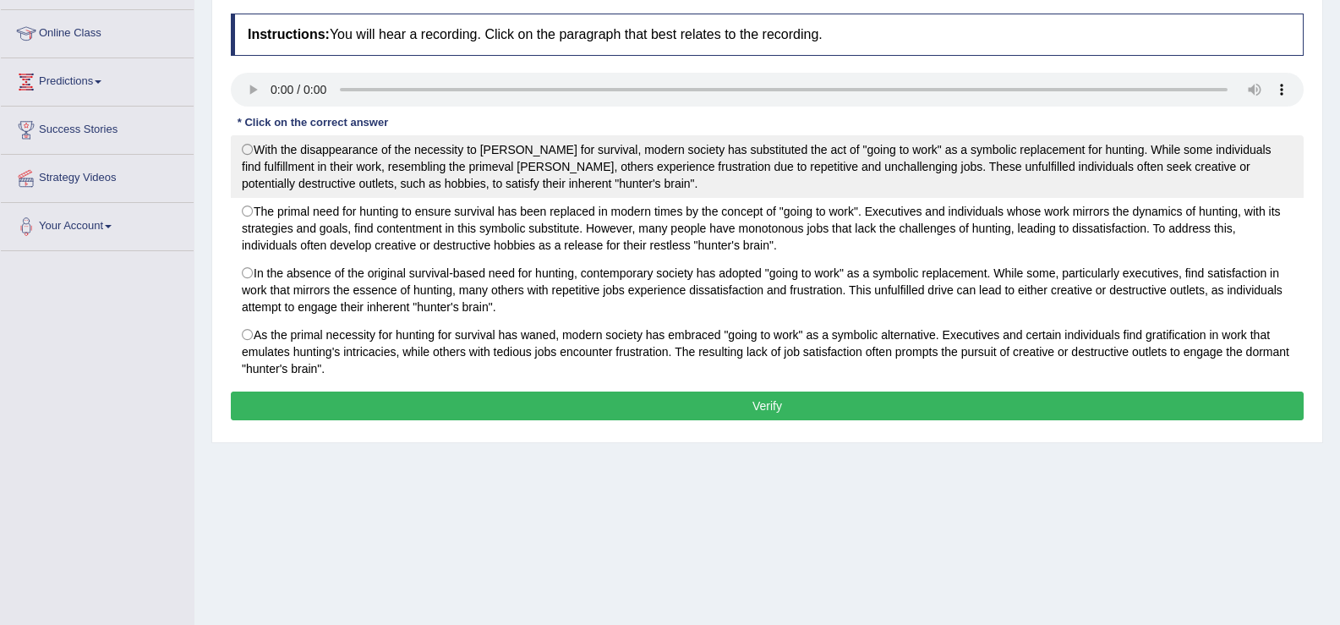
click at [640, 166] on label "With the disappearance of the necessity to [PERSON_NAME] for survival, modern s…" at bounding box center [767, 166] width 1073 height 63
radio input "true"
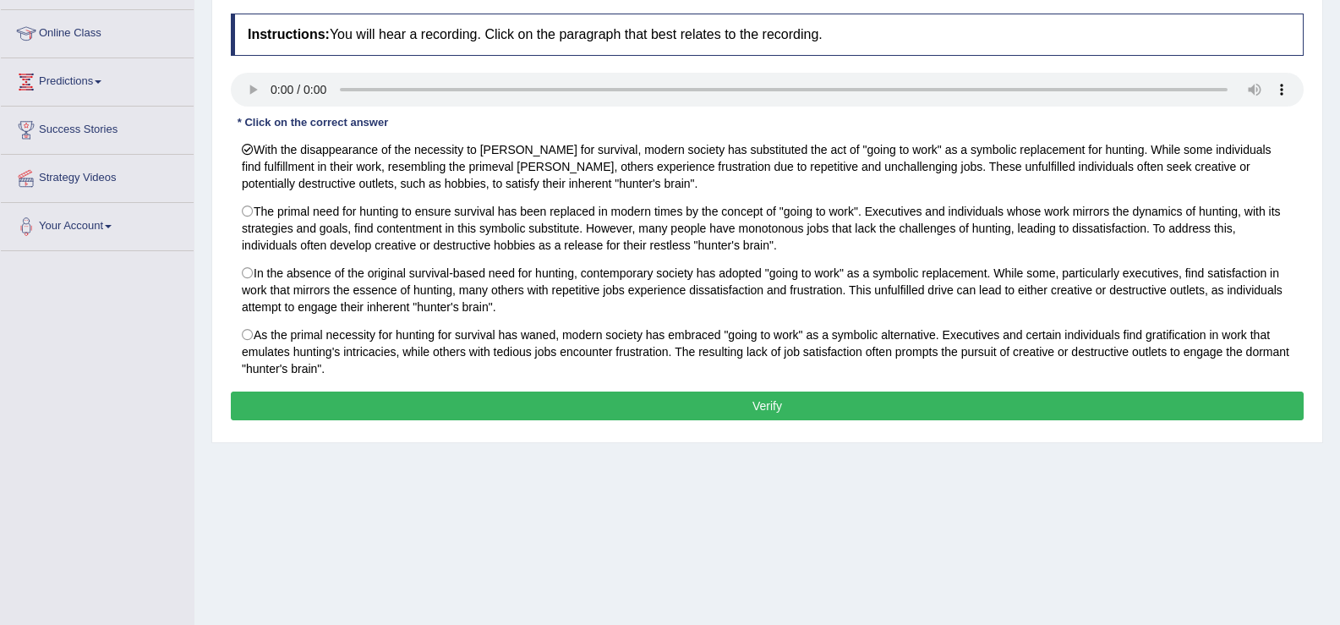
click at [584, 398] on button "Verify" at bounding box center [767, 406] width 1073 height 29
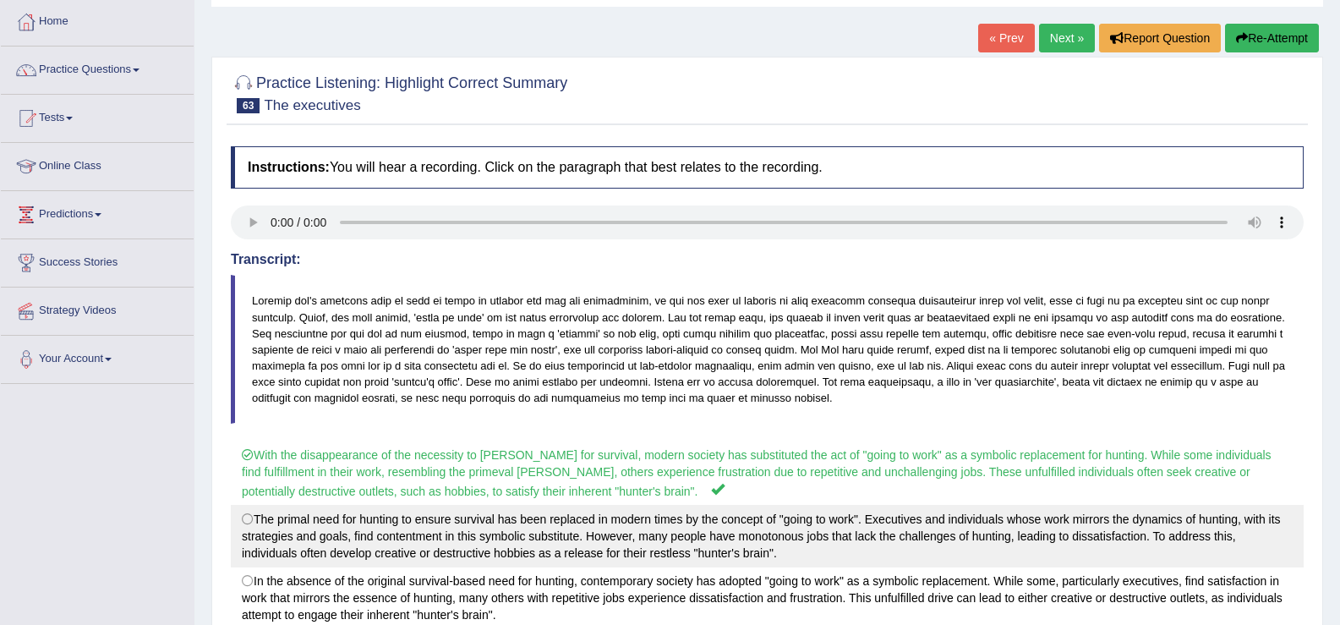
scroll to position [0, 0]
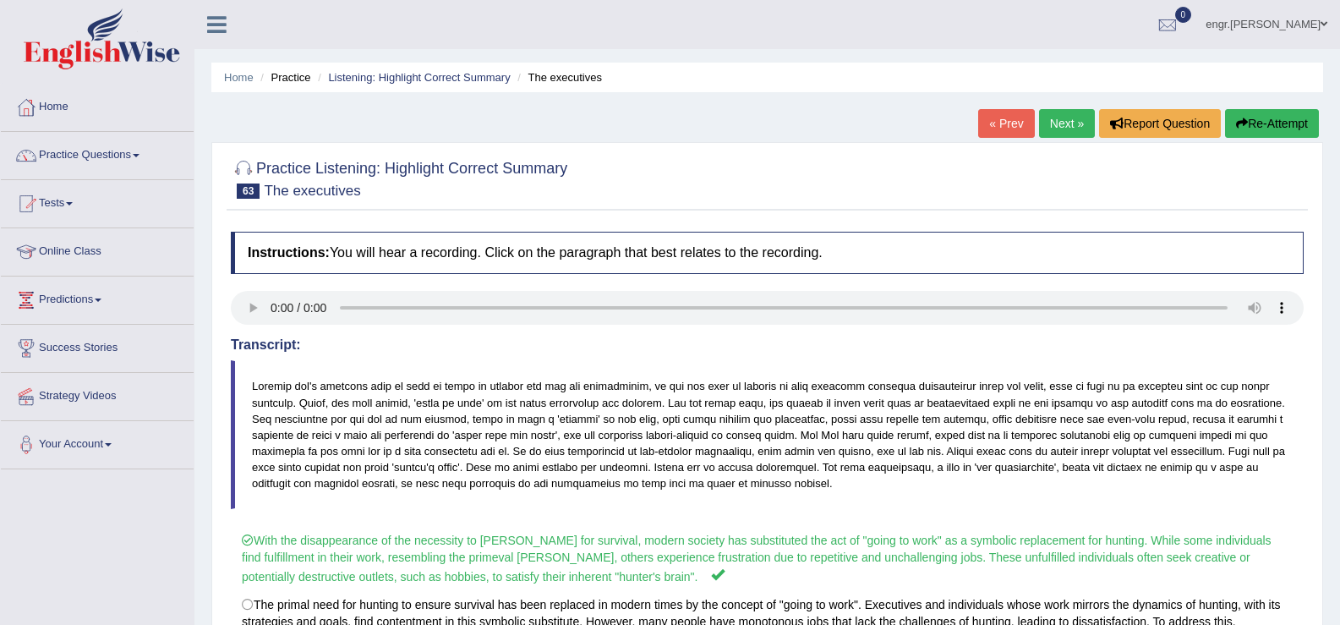
click at [1055, 124] on link "Next »" at bounding box center [1067, 123] width 56 height 29
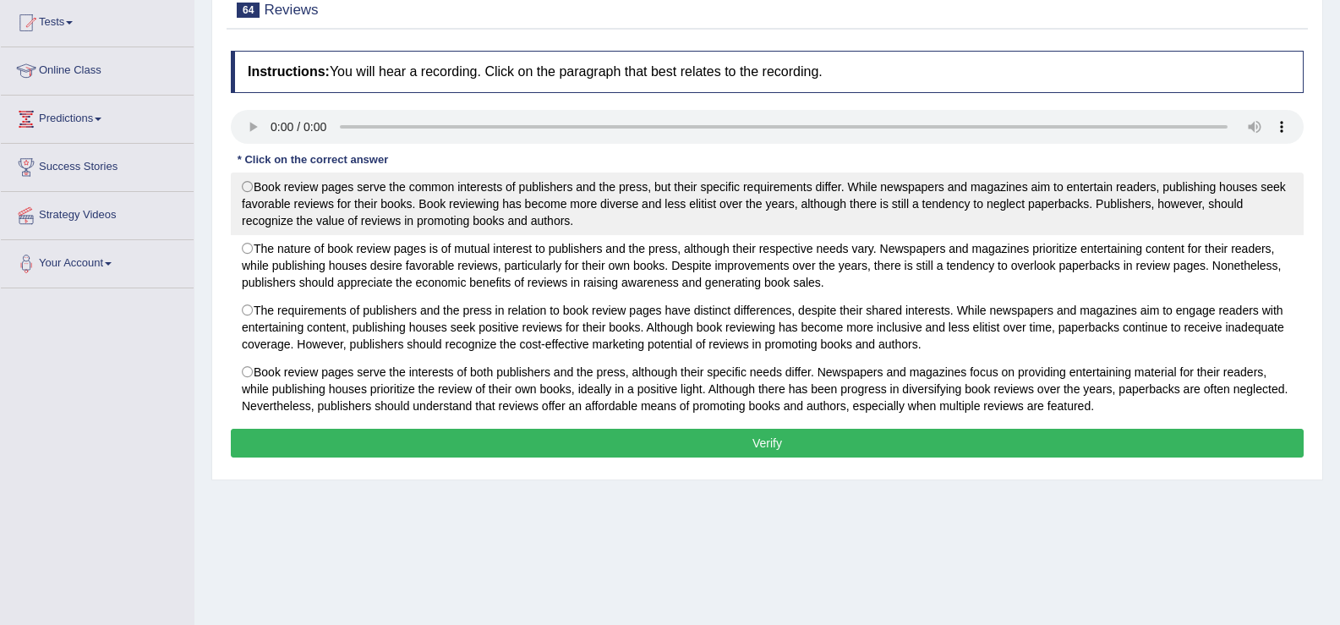
scroll to position [188, 0]
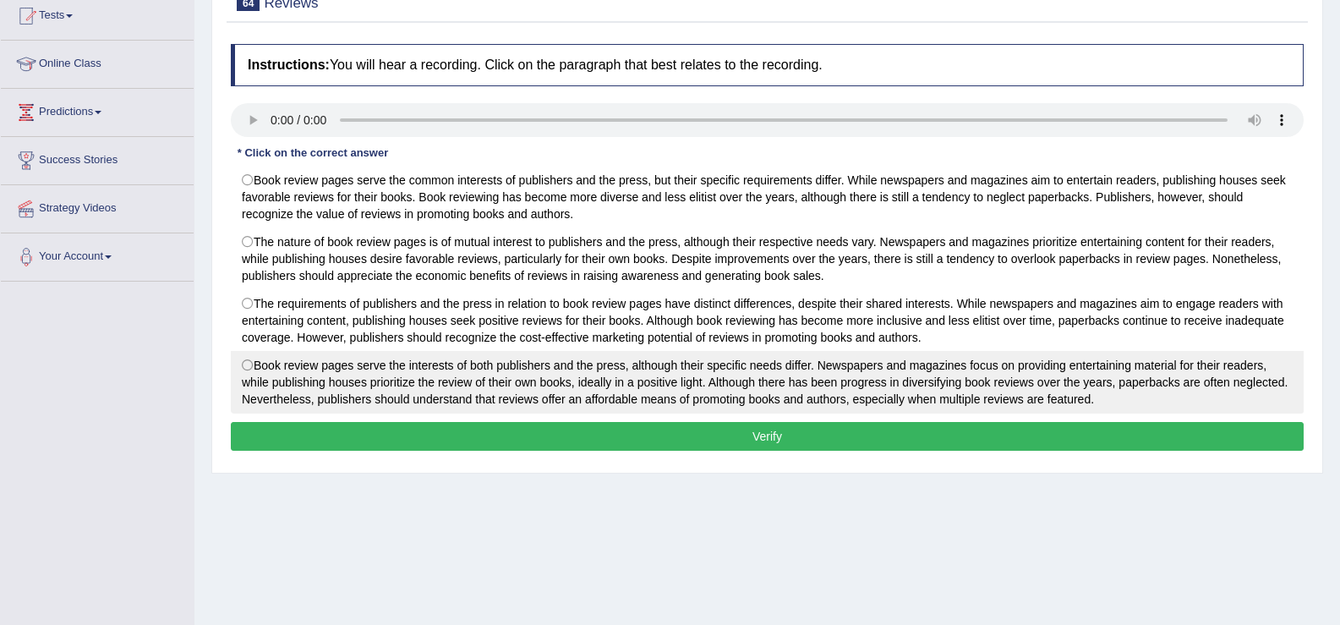
click at [596, 374] on label "Book review pages serve the interests of both publishers and the press, althoug…" at bounding box center [767, 382] width 1073 height 63
radio input "true"
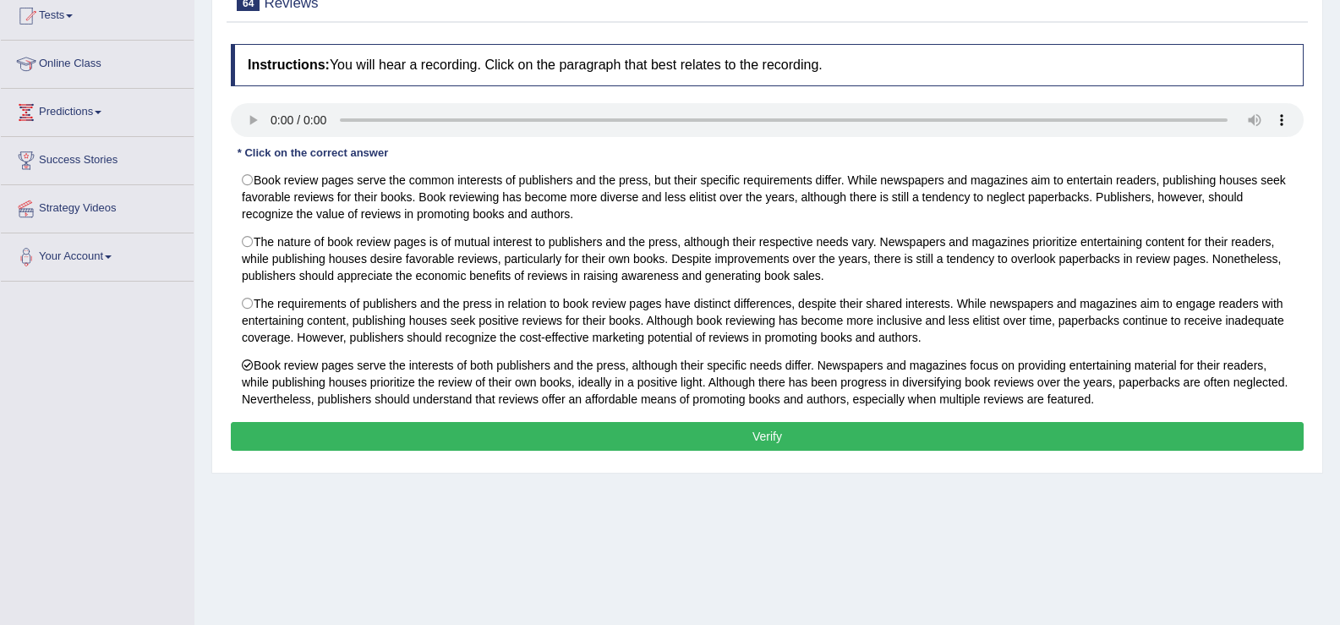
click at [556, 444] on button "Verify" at bounding box center [767, 436] width 1073 height 29
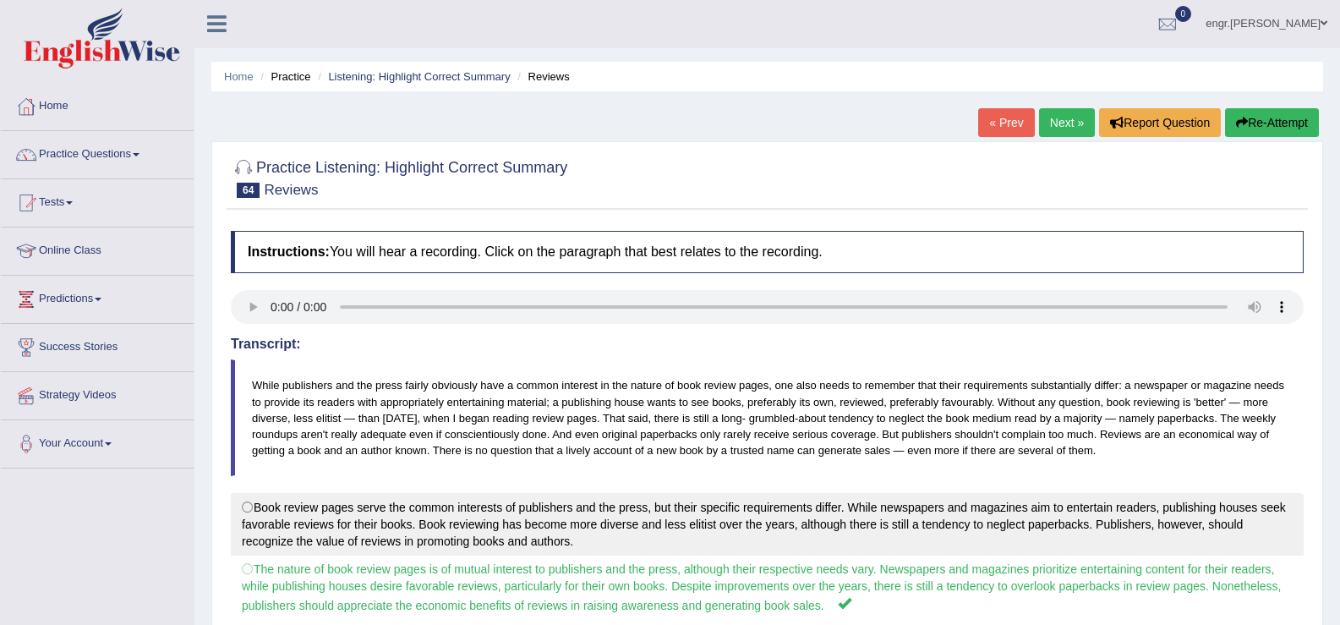
scroll to position [0, 0]
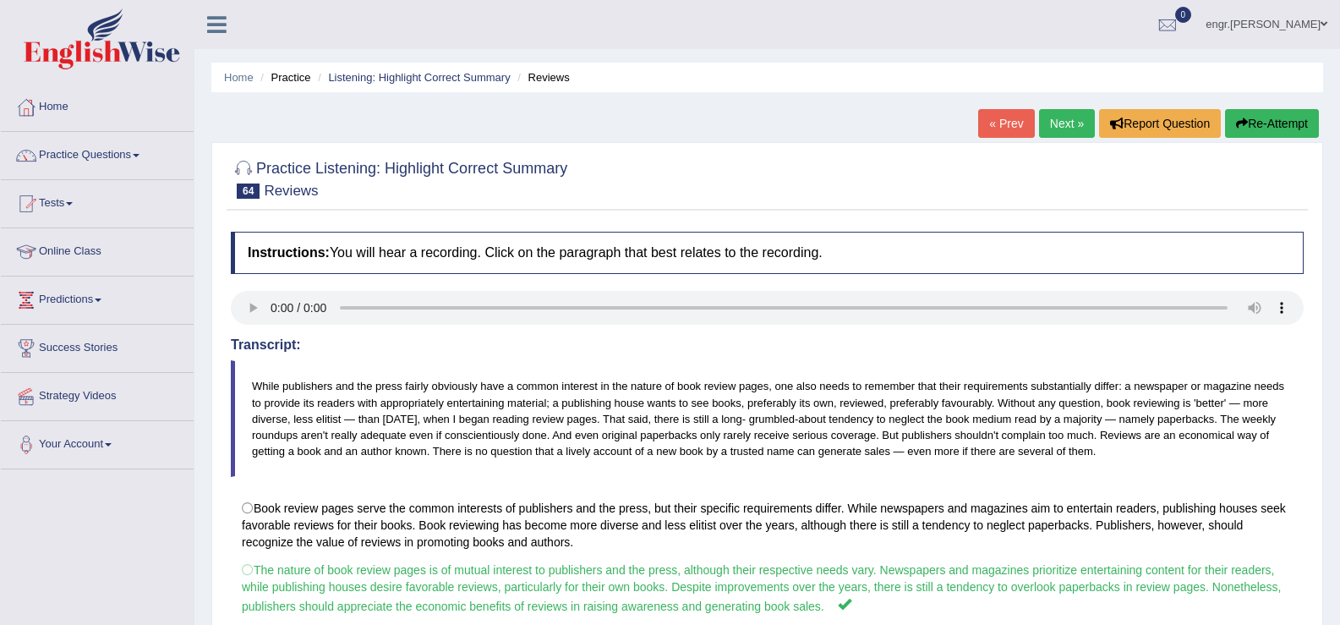
click at [1065, 111] on link "Next »" at bounding box center [1067, 123] width 56 height 29
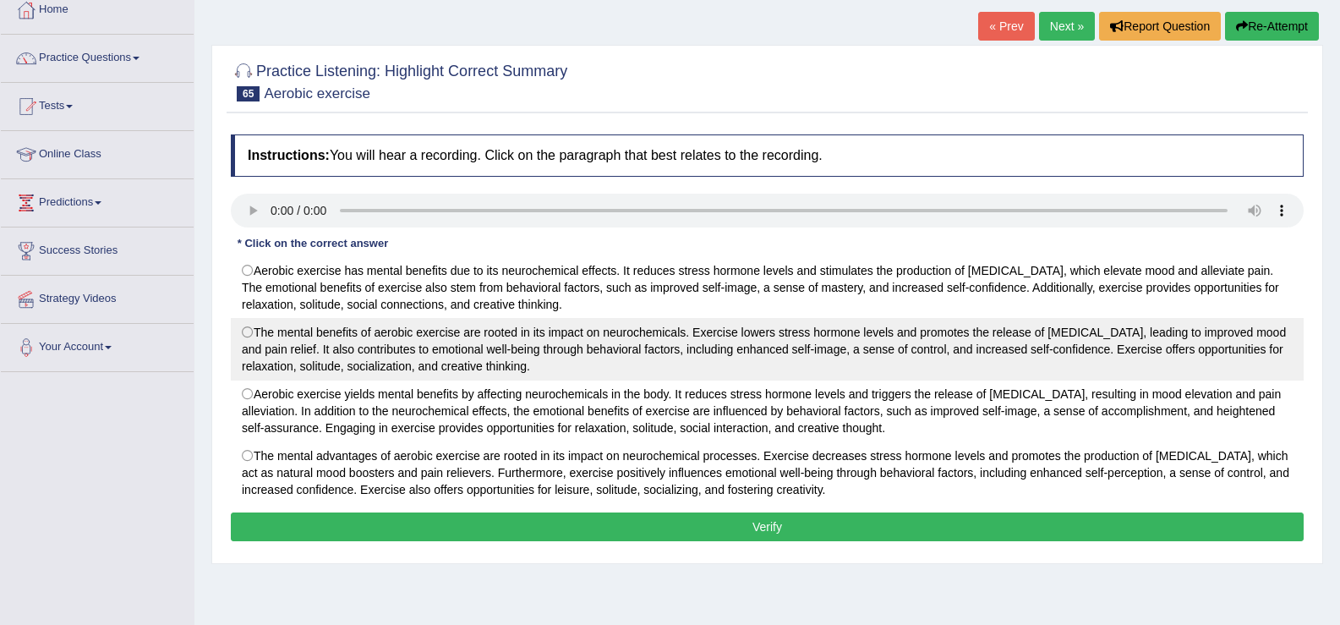
scroll to position [121, 0]
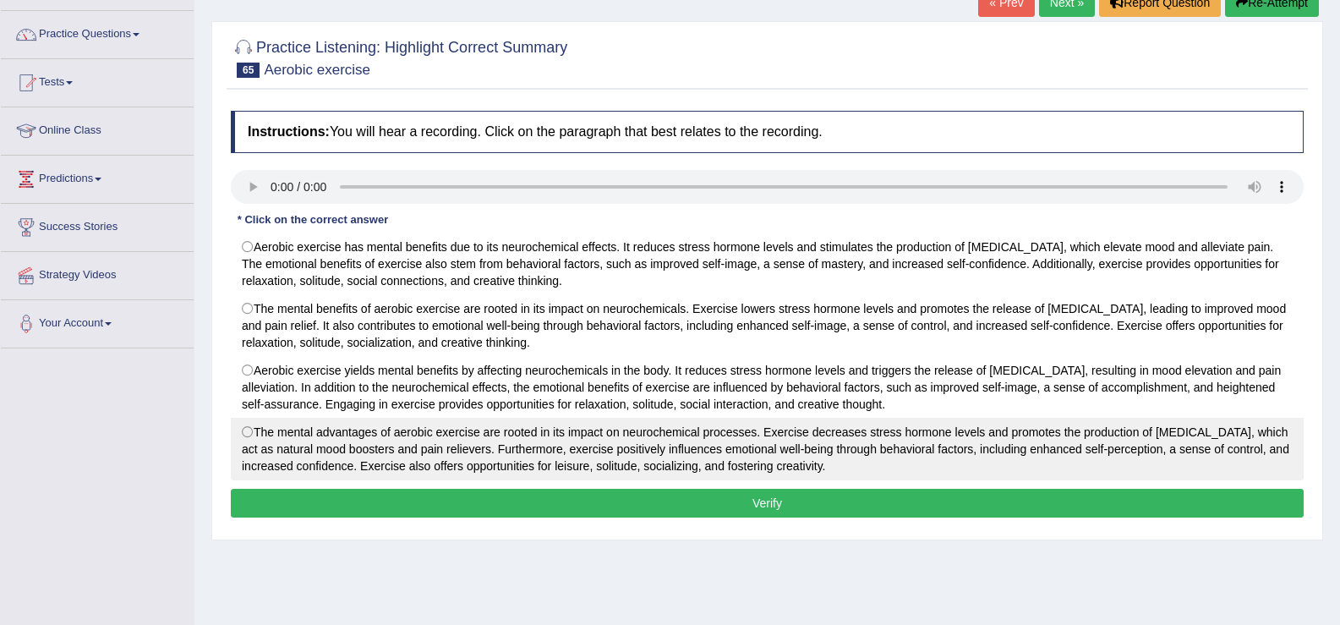
click at [630, 454] on label "The mental advantages of aerobic exercise are rooted in its impact on neurochem…" at bounding box center [767, 449] width 1073 height 63
radio input "true"
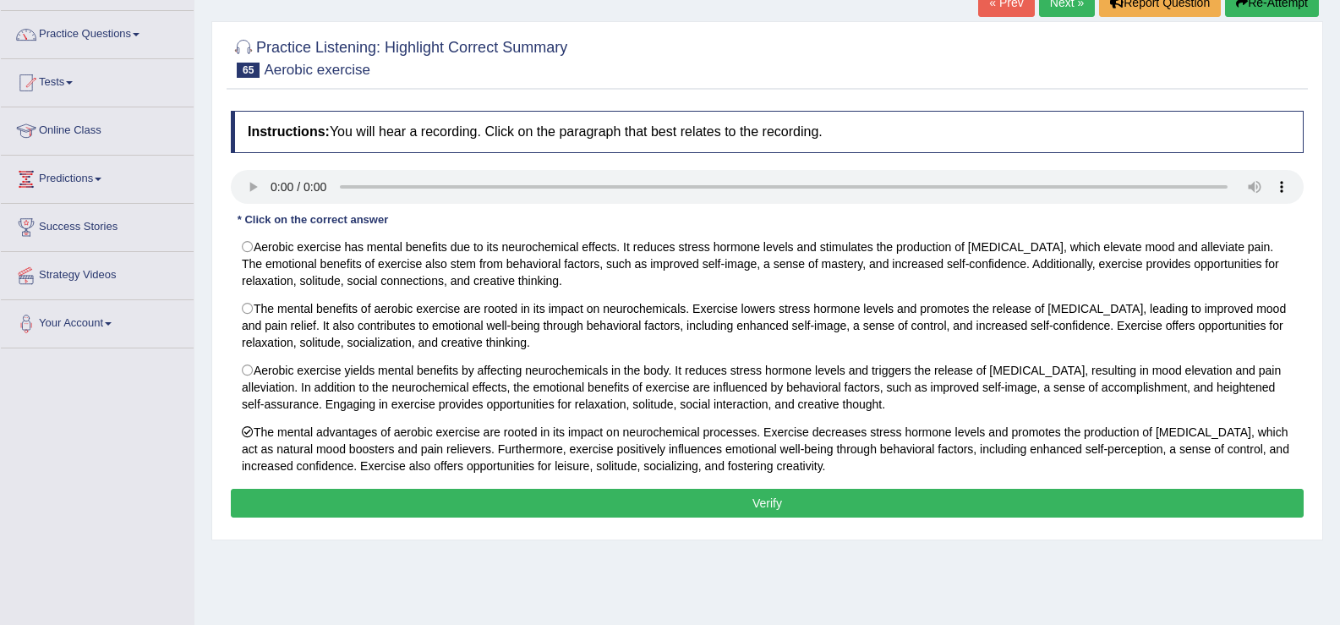
click at [621, 500] on button "Verify" at bounding box center [767, 503] width 1073 height 29
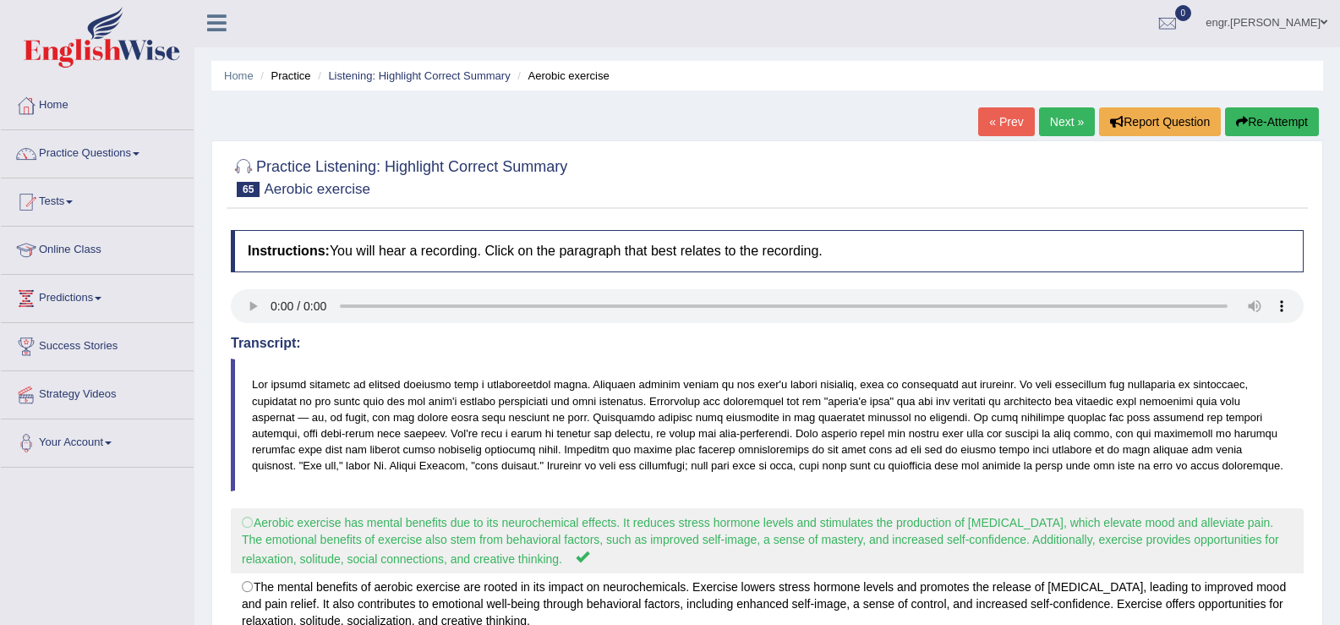
scroll to position [0, 0]
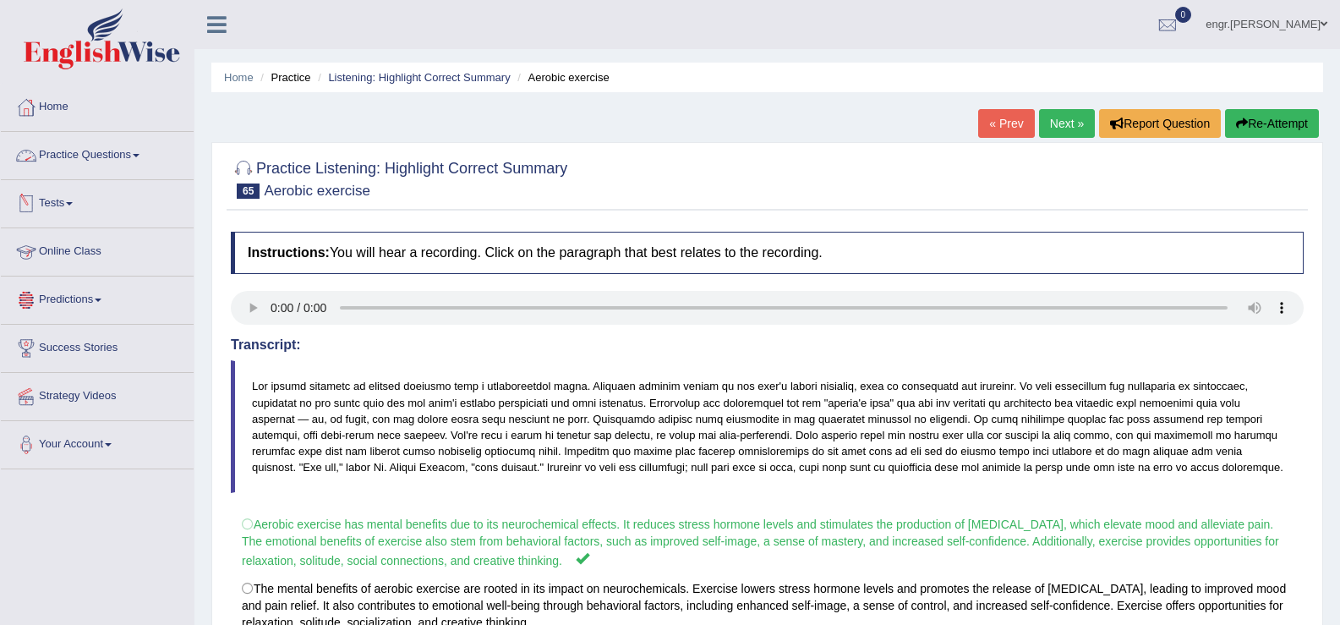
click at [134, 167] on link "Practice Questions" at bounding box center [97, 153] width 193 height 42
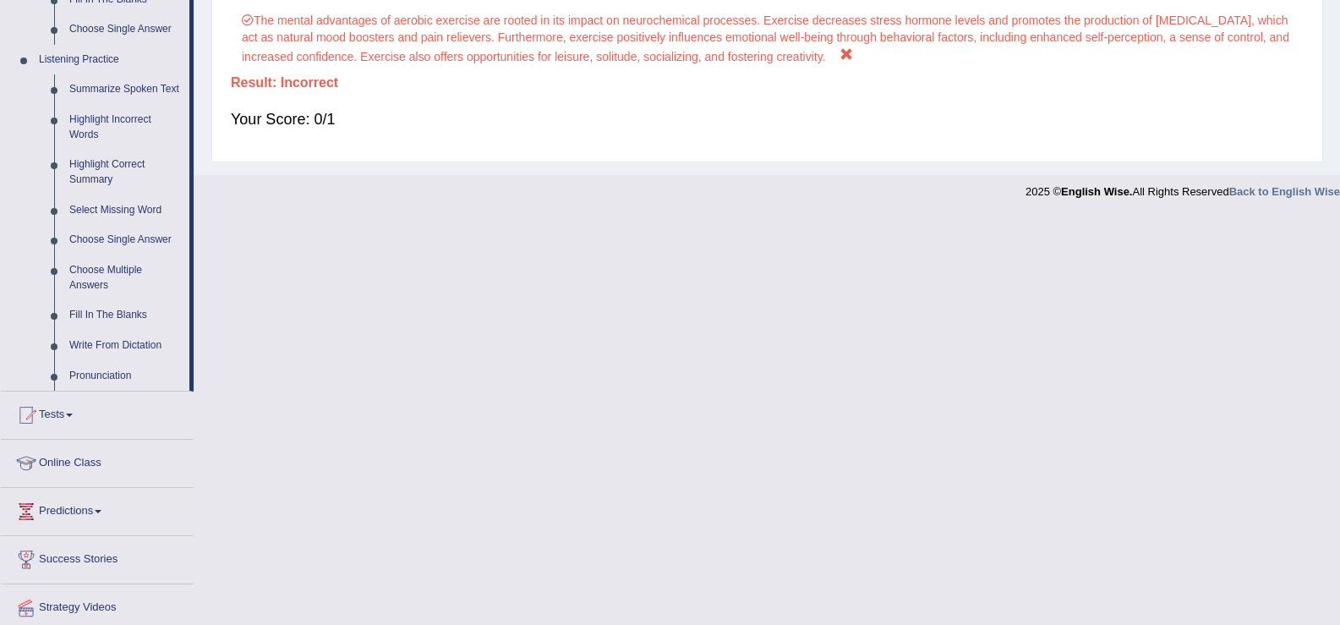
scroll to position [700, 0]
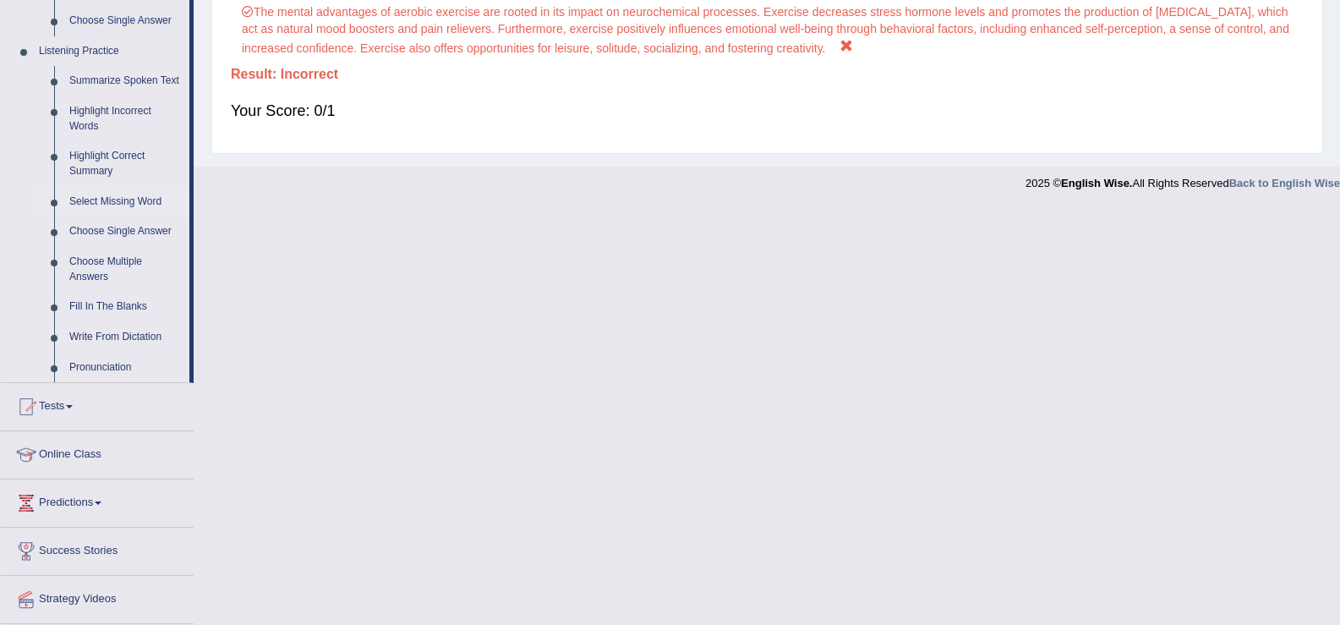
click at [113, 196] on link "Select Missing Word" at bounding box center [126, 202] width 128 height 30
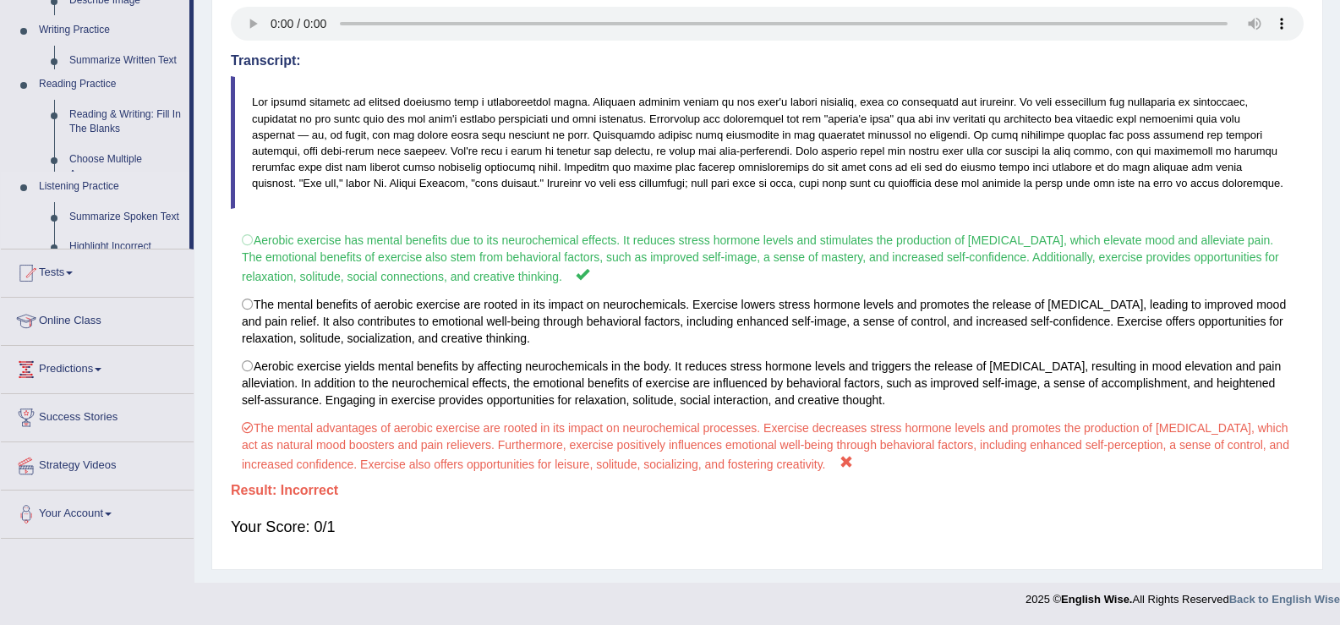
scroll to position [284, 0]
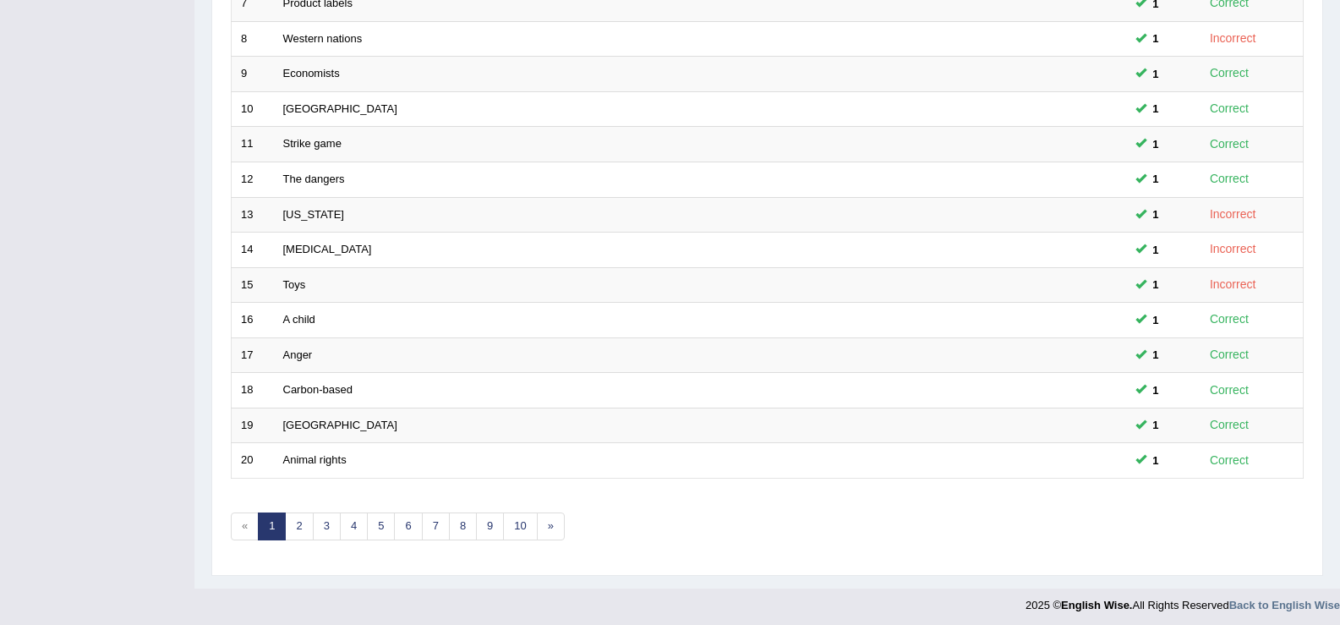
scroll to position [495, 0]
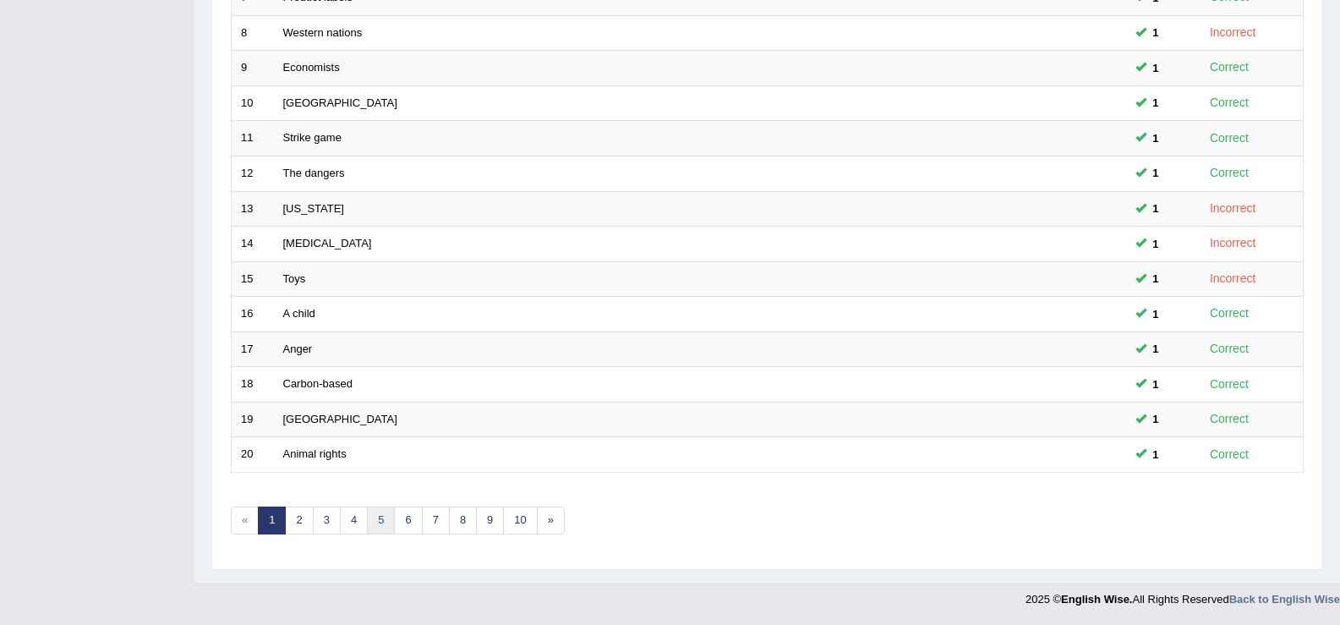
click at [378, 531] on link "5" at bounding box center [381, 521] width 28 height 28
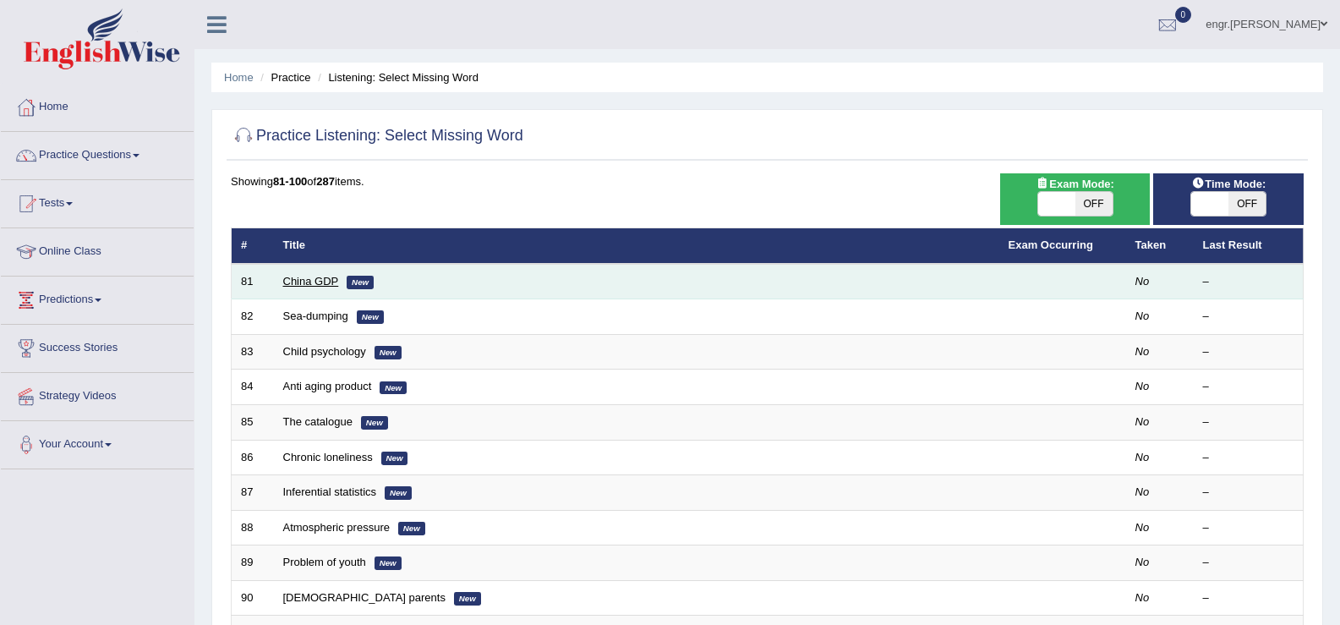
click at [326, 284] on link "China GDP" at bounding box center [311, 281] width 56 height 13
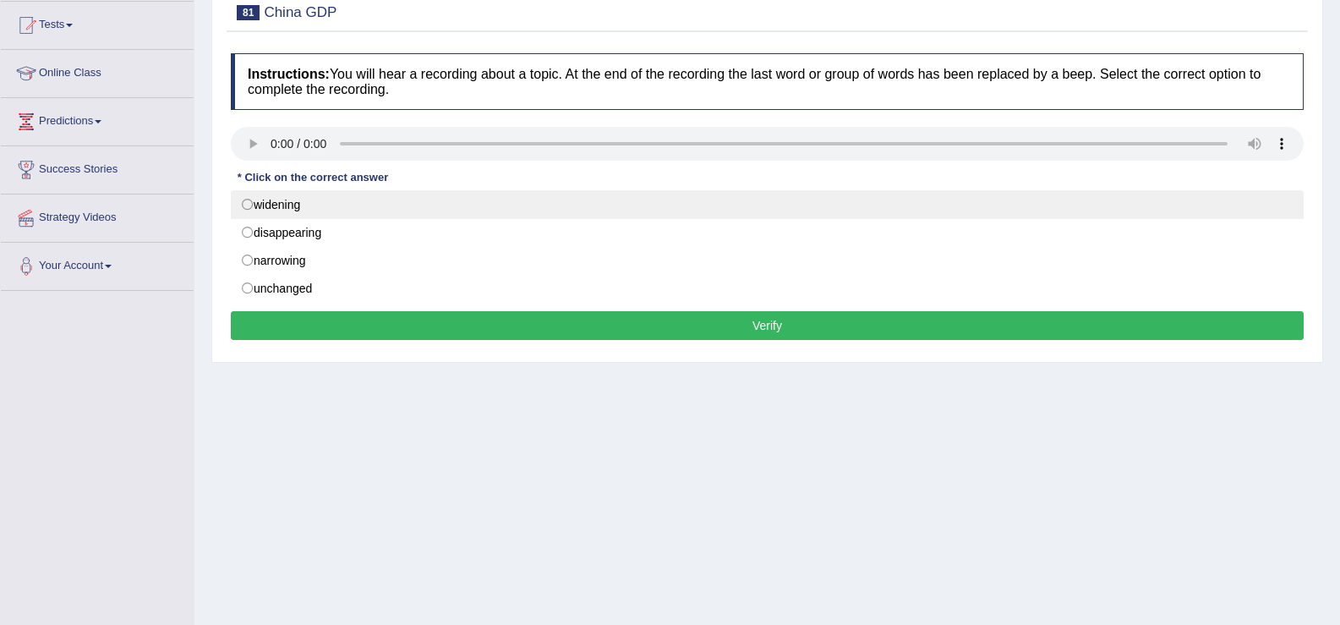
click at [290, 200] on label "widening" at bounding box center [767, 204] width 1073 height 29
radio input "true"
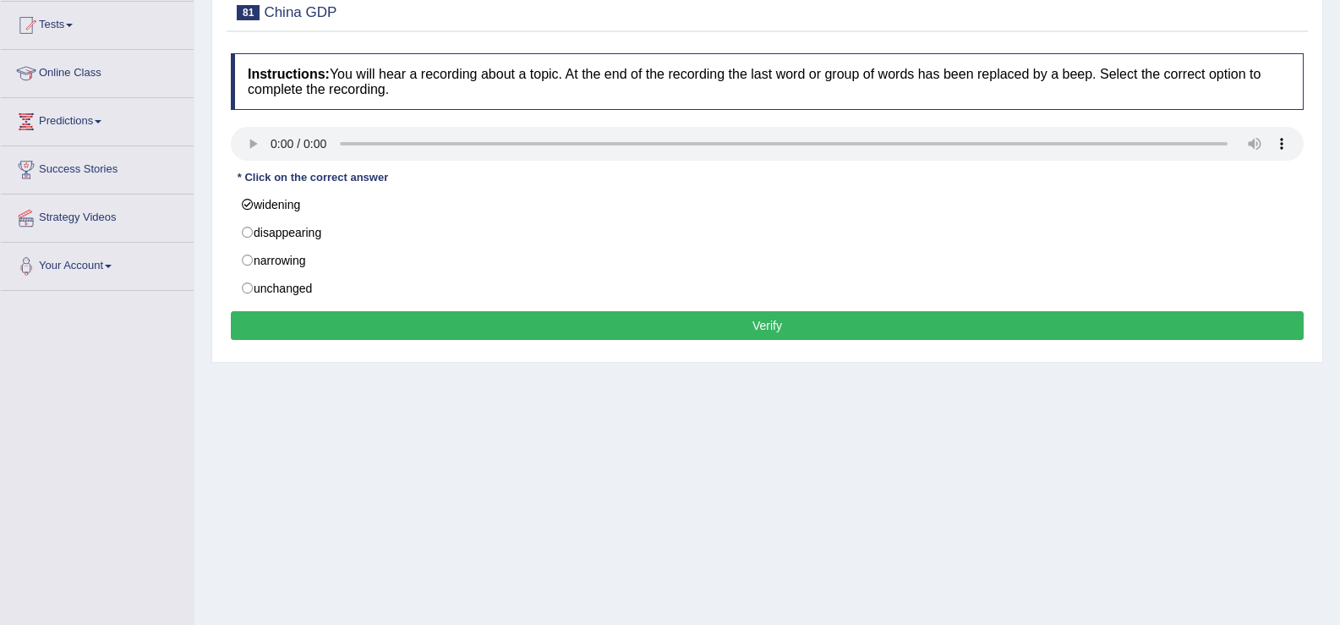
click at [362, 321] on button "Verify" at bounding box center [767, 325] width 1073 height 29
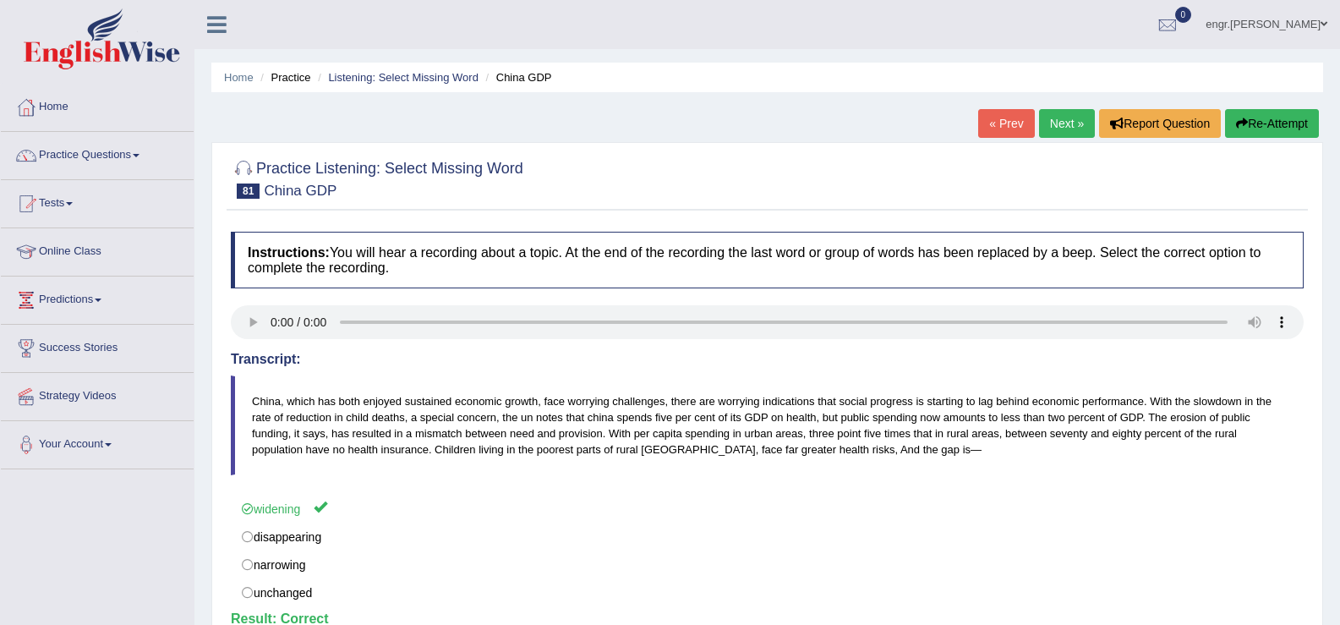
click at [1073, 127] on link "Next »" at bounding box center [1067, 123] width 56 height 29
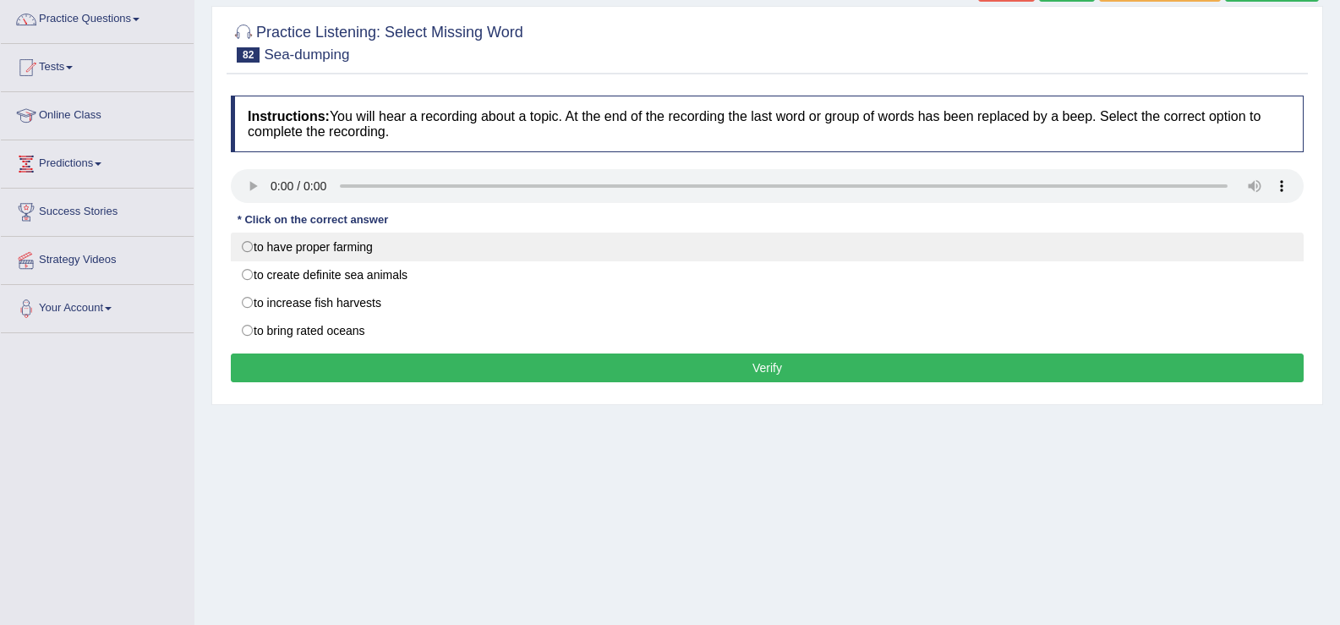
scroll to position [176, 0]
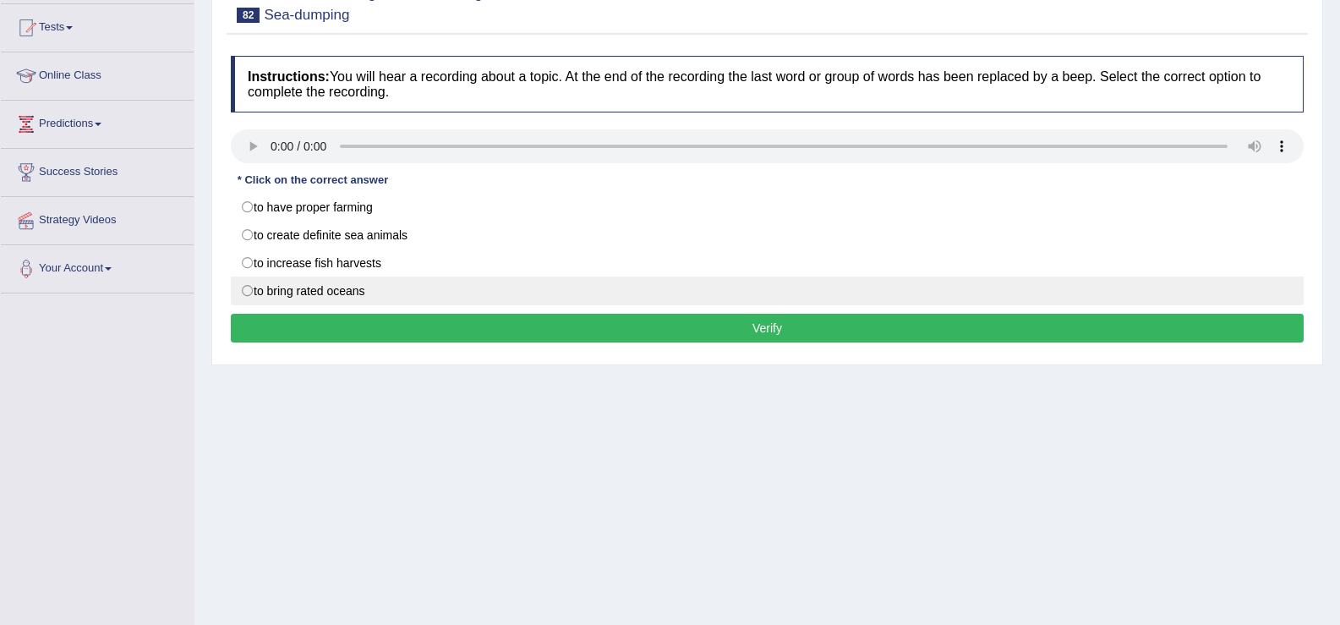
click at [348, 286] on label "to bring rated oceans" at bounding box center [767, 291] width 1073 height 29
radio input "true"
click at [348, 286] on label "to bring rated oceans" at bounding box center [767, 291] width 1073 height 29
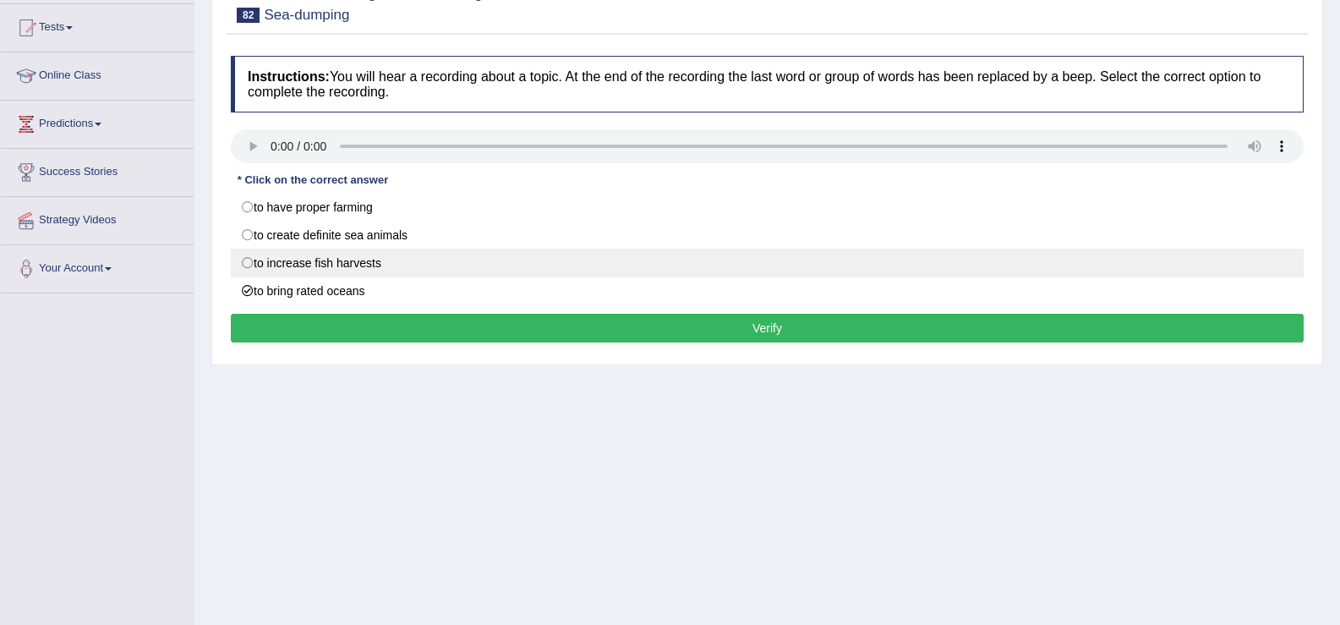
click at [353, 267] on label "to increase fish harvests" at bounding box center [767, 263] width 1073 height 29
radio input "true"
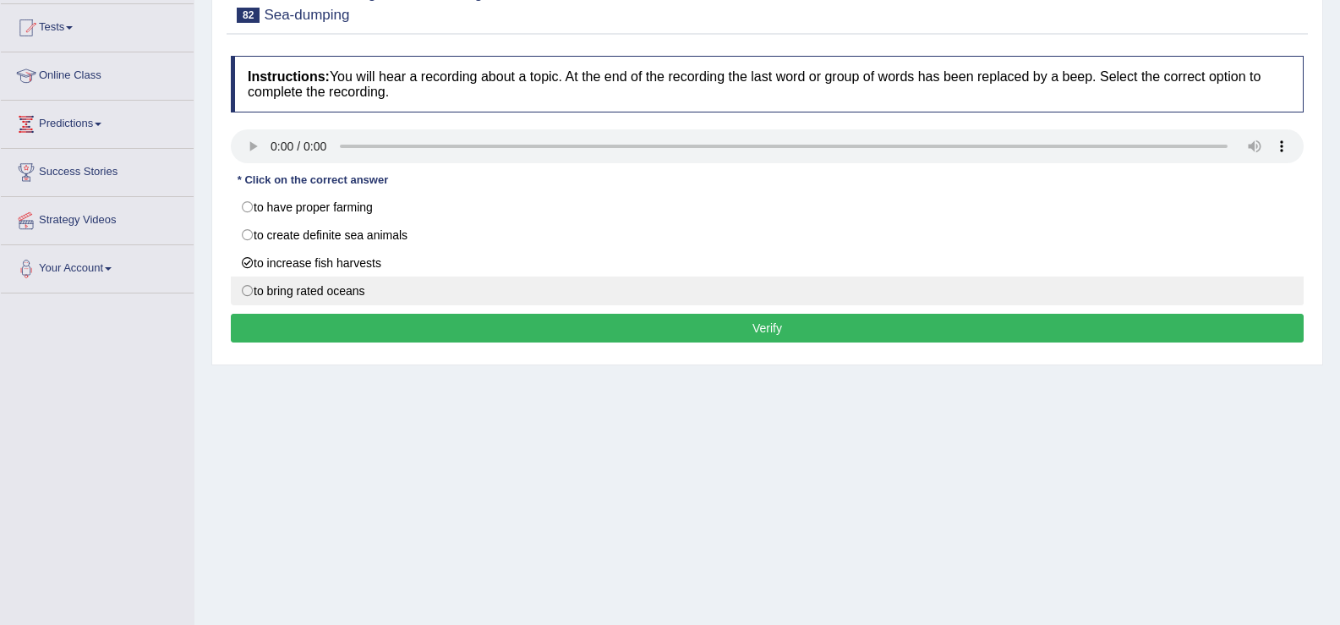
click at [327, 293] on label "to bring rated oceans" at bounding box center [767, 291] width 1073 height 29
radio input "true"
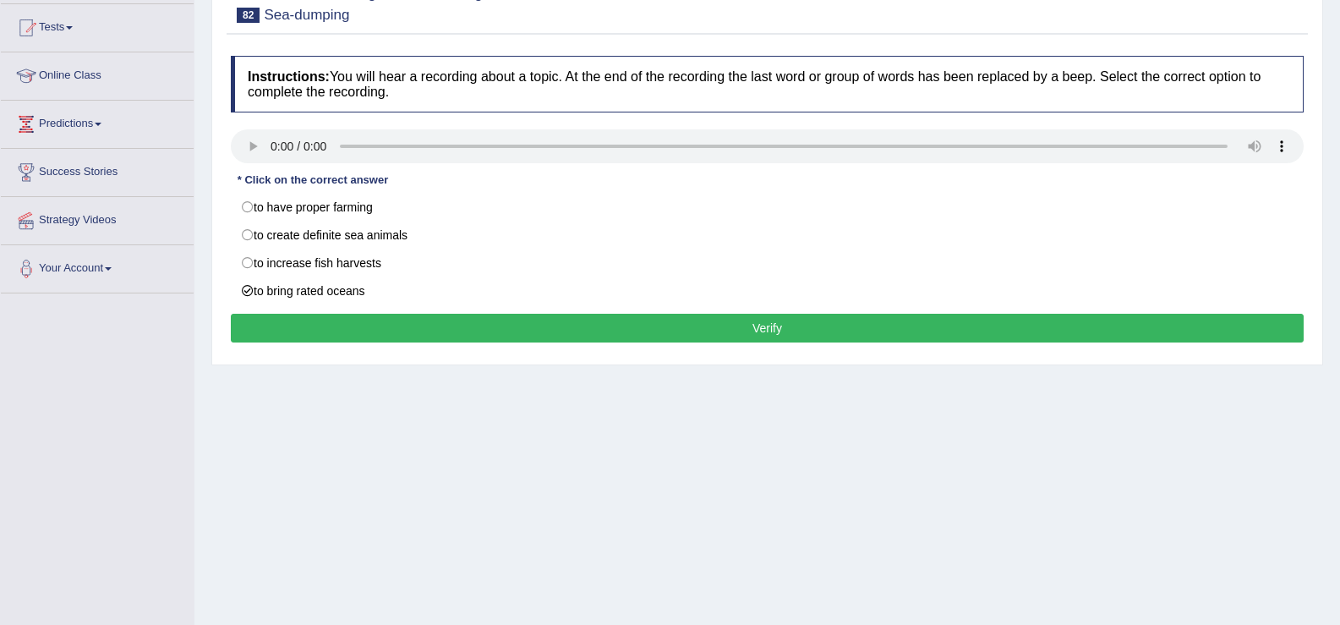
click at [339, 323] on button "Verify" at bounding box center [767, 328] width 1073 height 29
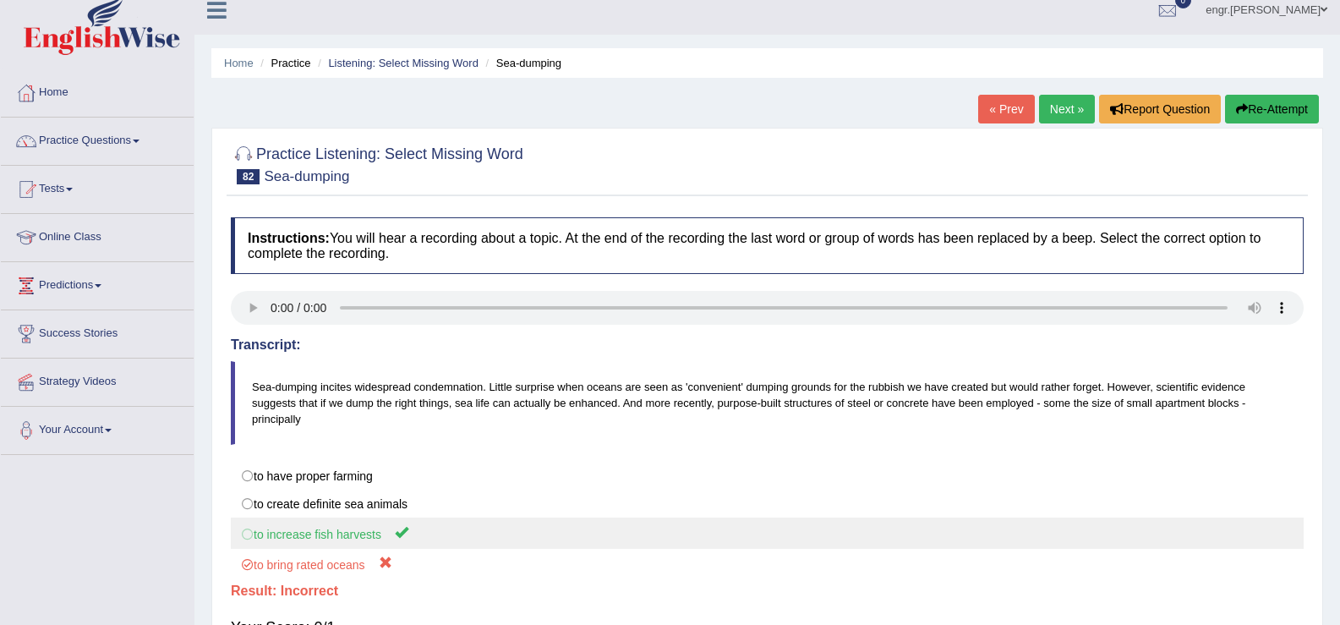
scroll to position [0, 0]
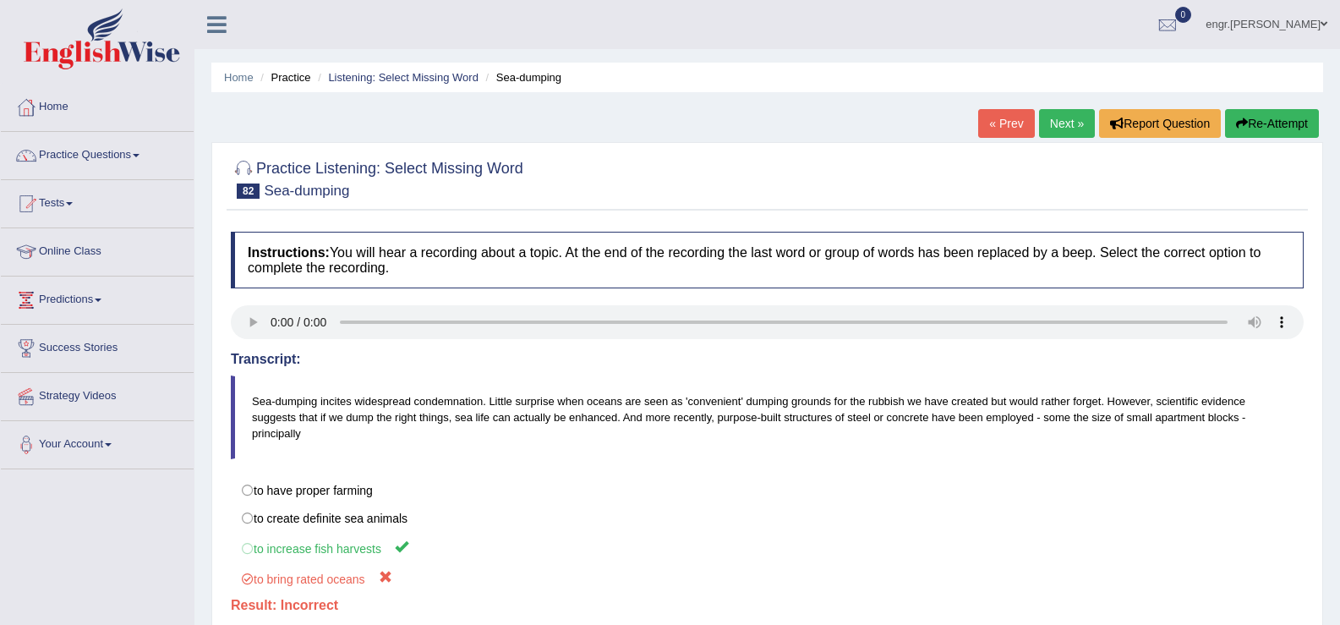
click at [1051, 124] on link "Next »" at bounding box center [1067, 123] width 56 height 29
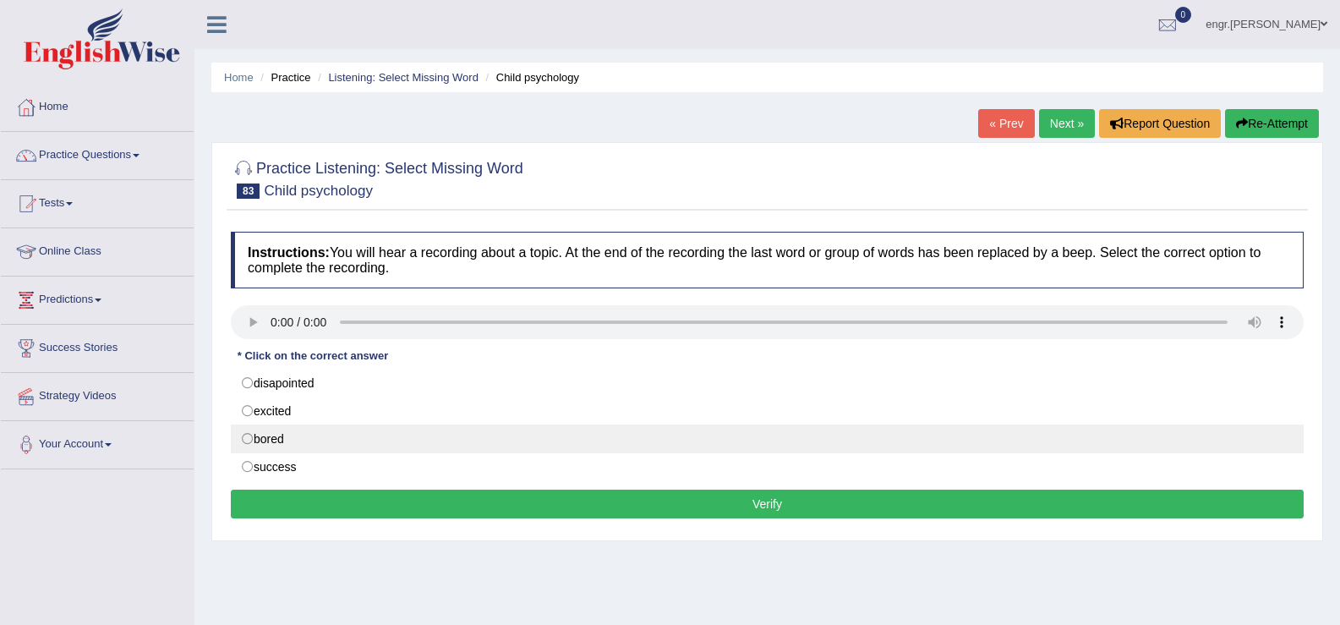
click at [284, 432] on label "bored" at bounding box center [767, 439] width 1073 height 29
radio input "true"
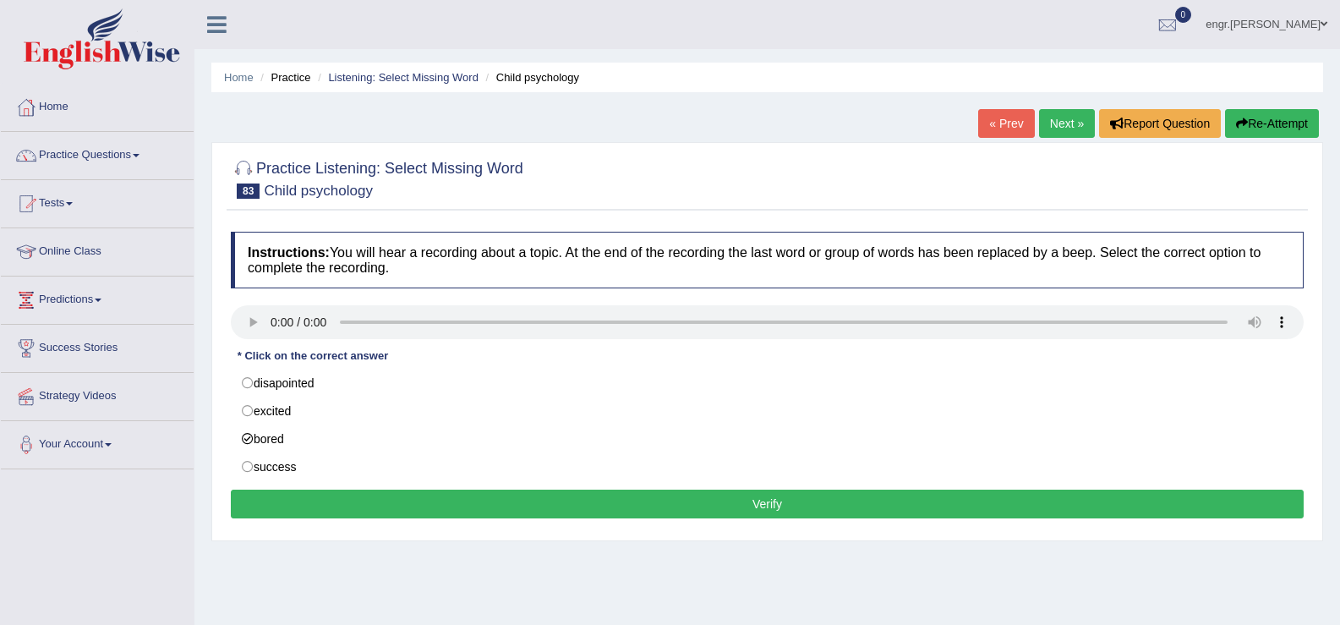
click at [334, 508] on button "Verify" at bounding box center [767, 504] width 1073 height 29
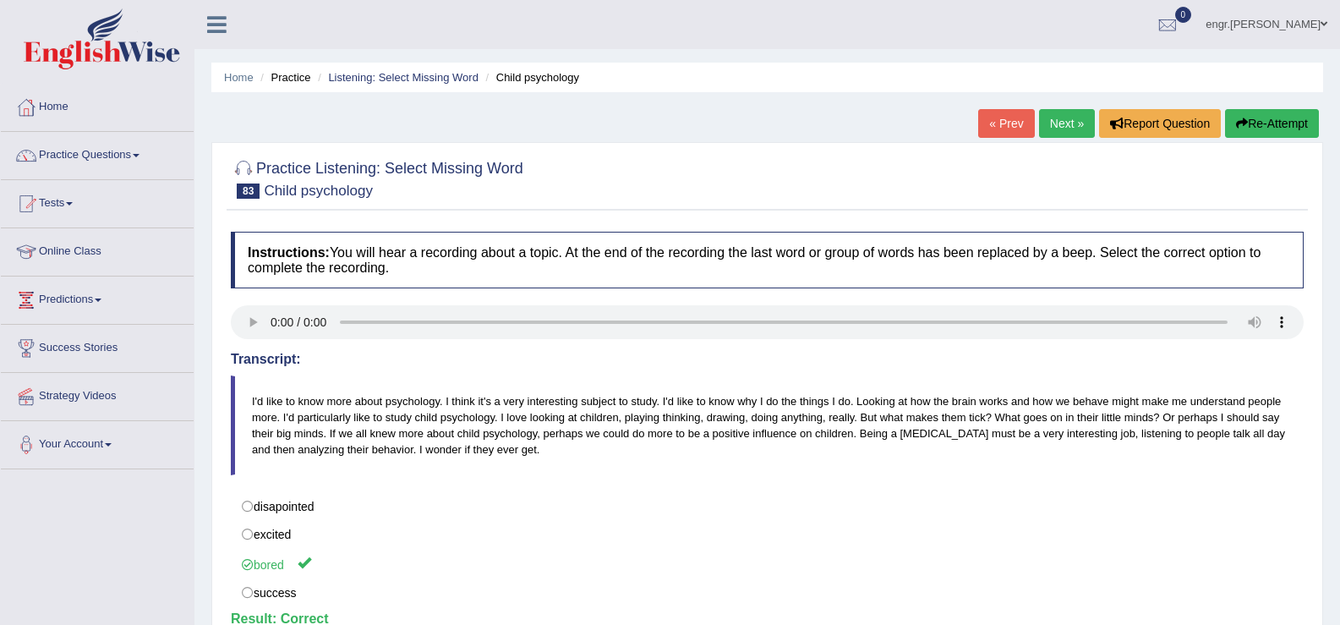
click at [1057, 121] on link "Next »" at bounding box center [1067, 123] width 56 height 29
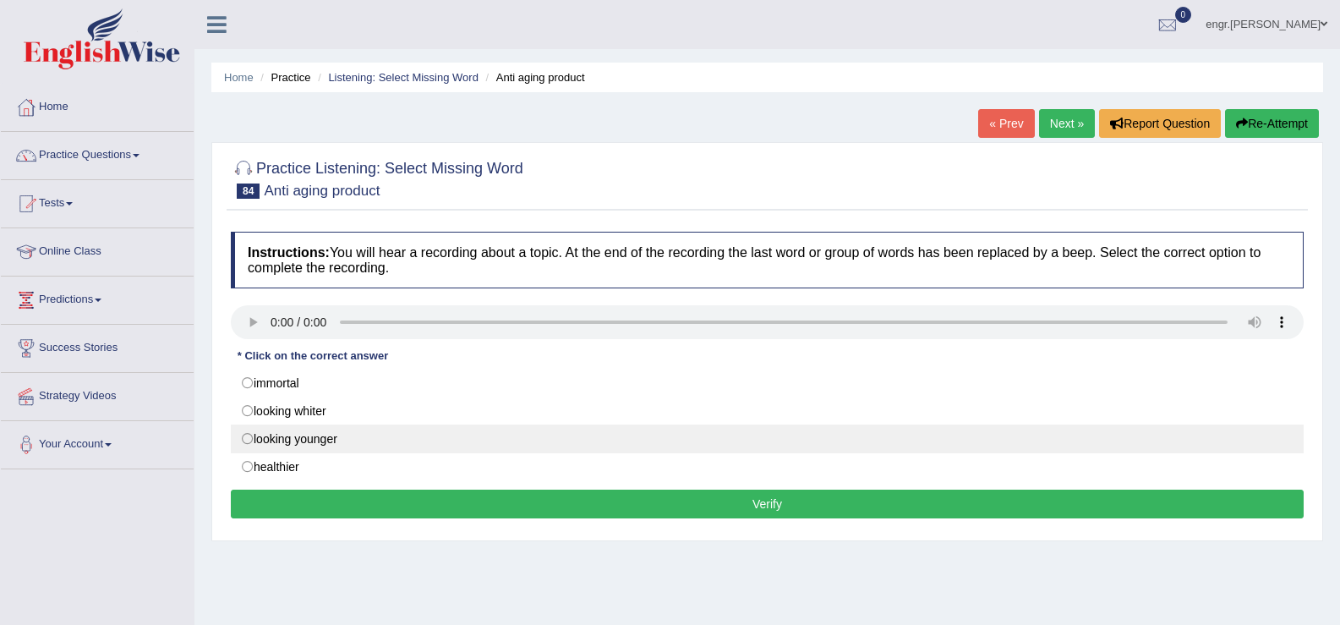
click at [325, 433] on label "looking younger" at bounding box center [767, 439] width 1073 height 29
radio input "true"
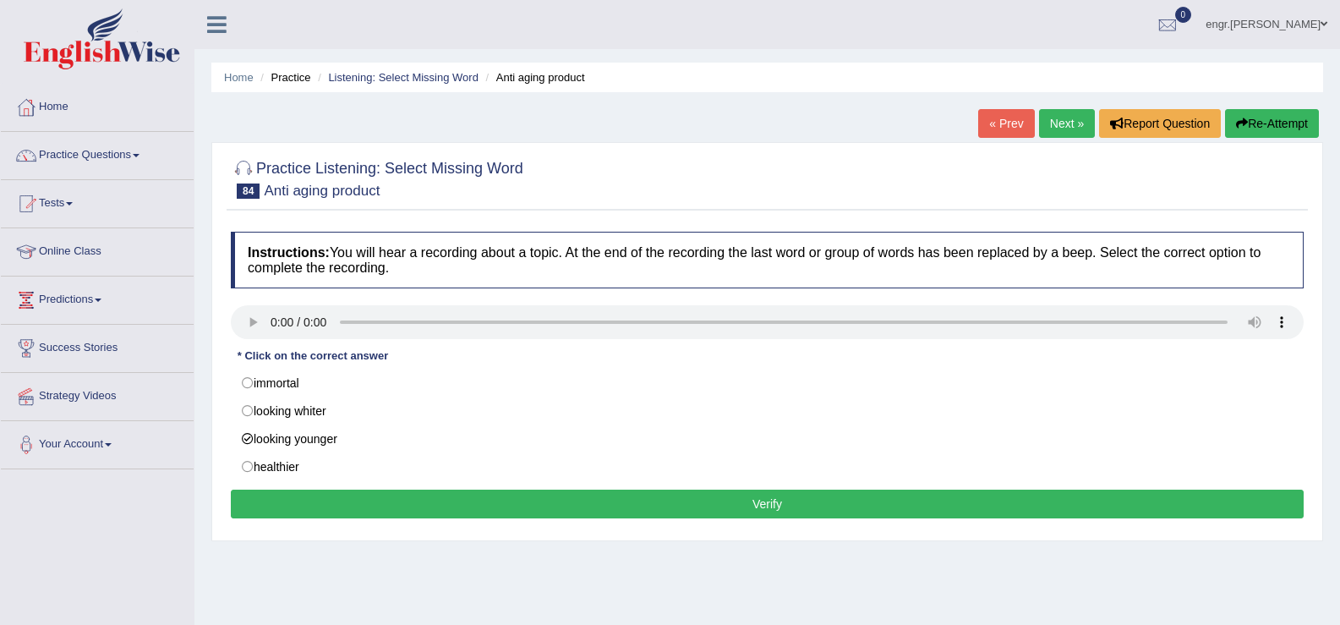
click at [380, 507] on button "Verify" at bounding box center [767, 504] width 1073 height 29
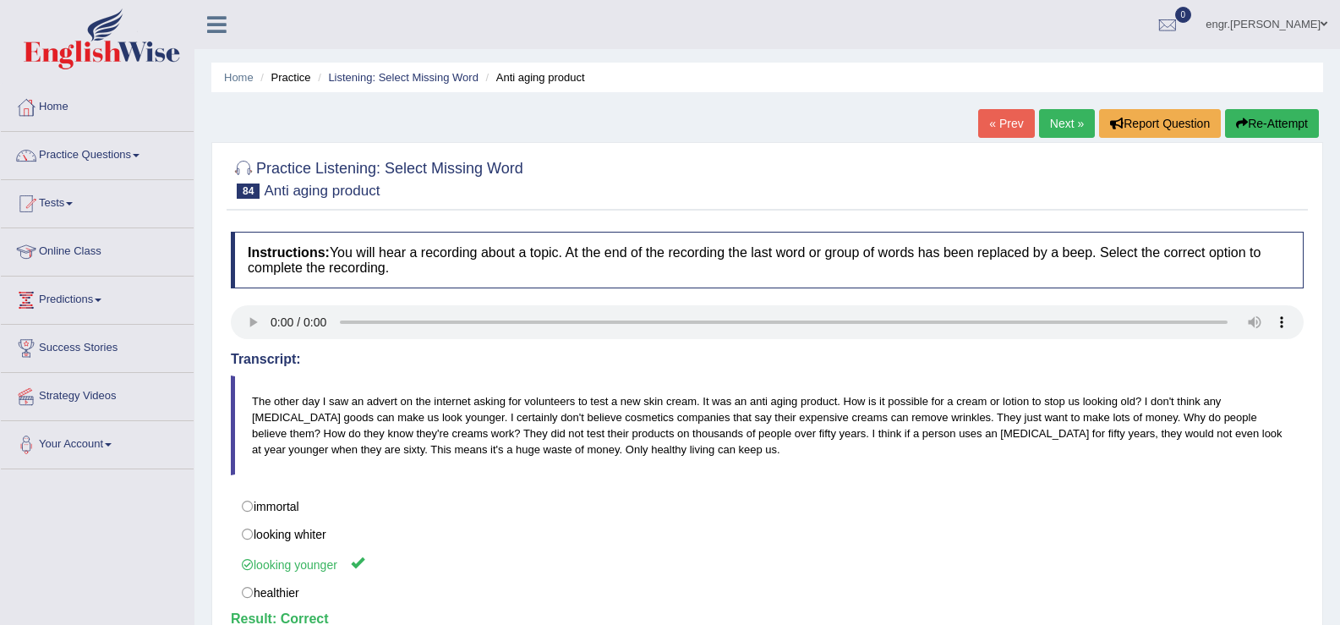
click at [1055, 122] on link "Next »" at bounding box center [1067, 123] width 56 height 29
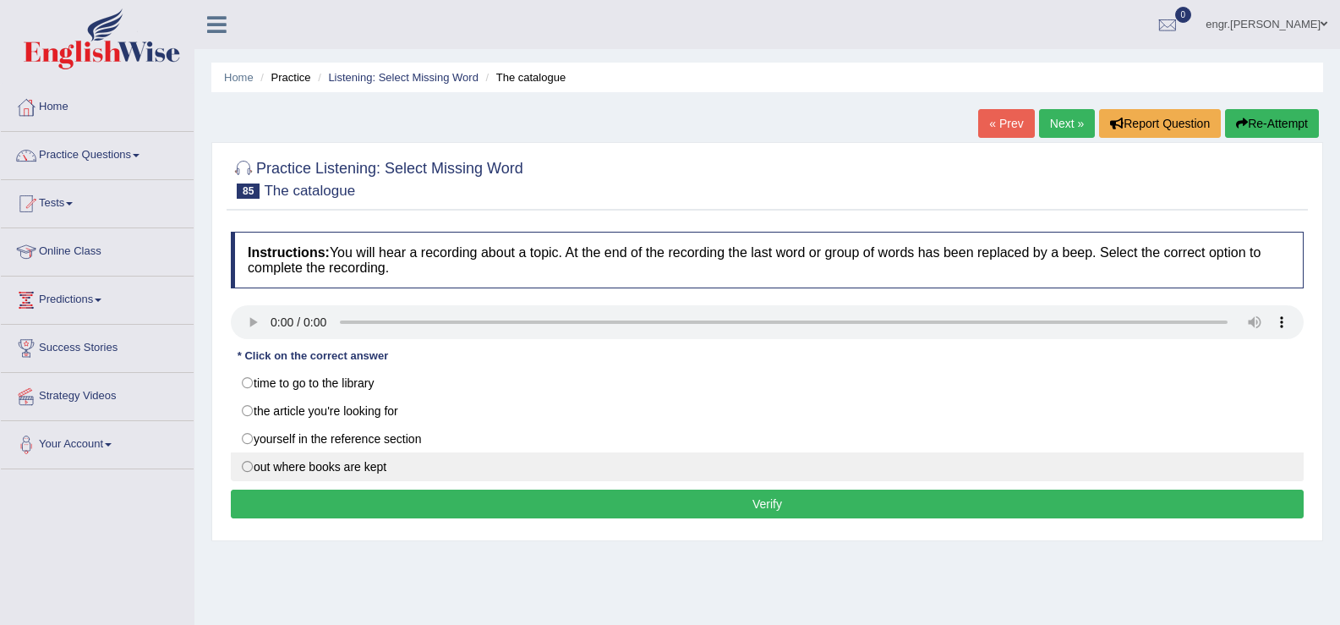
click at [370, 470] on label "out where books are kept" at bounding box center [767, 466] width 1073 height 29
radio input "true"
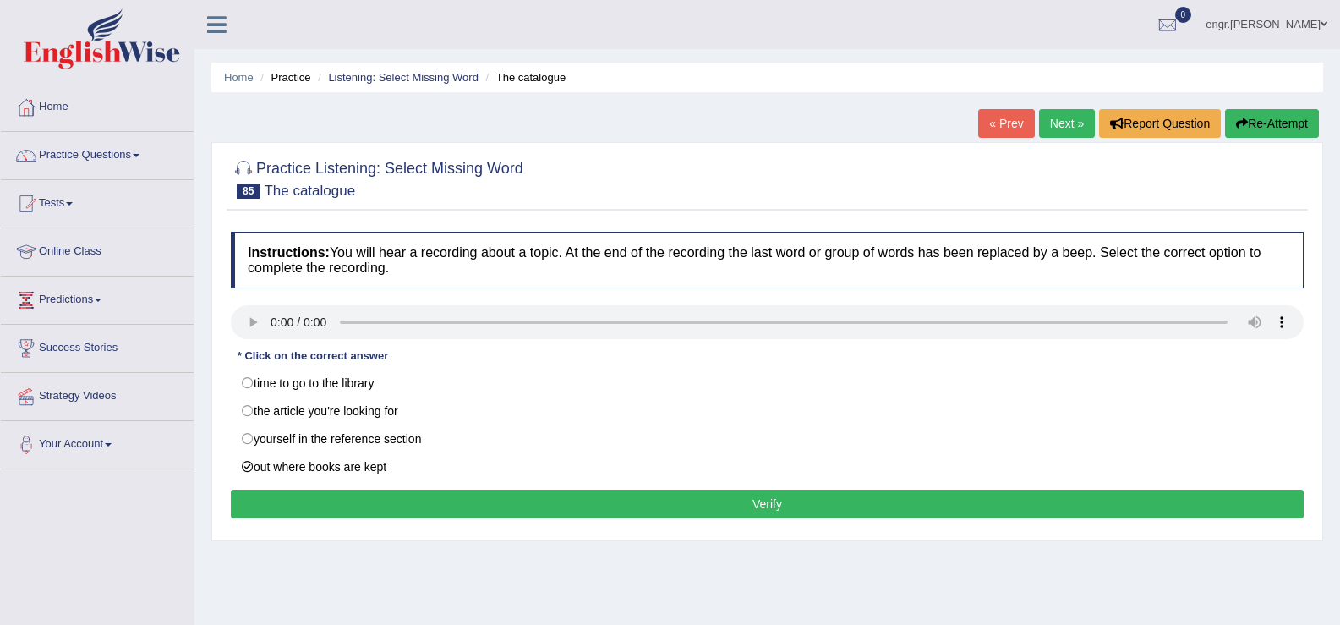
click at [376, 504] on button "Verify" at bounding box center [767, 504] width 1073 height 29
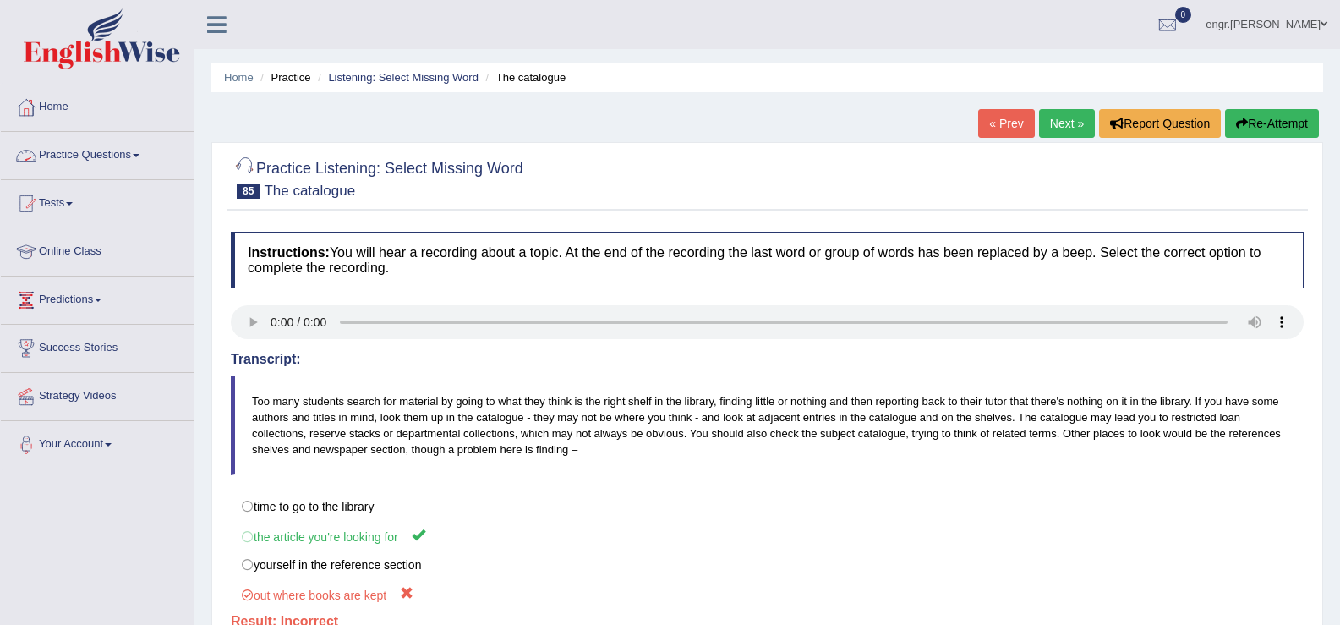
click at [130, 163] on link "Practice Questions" at bounding box center [97, 153] width 193 height 42
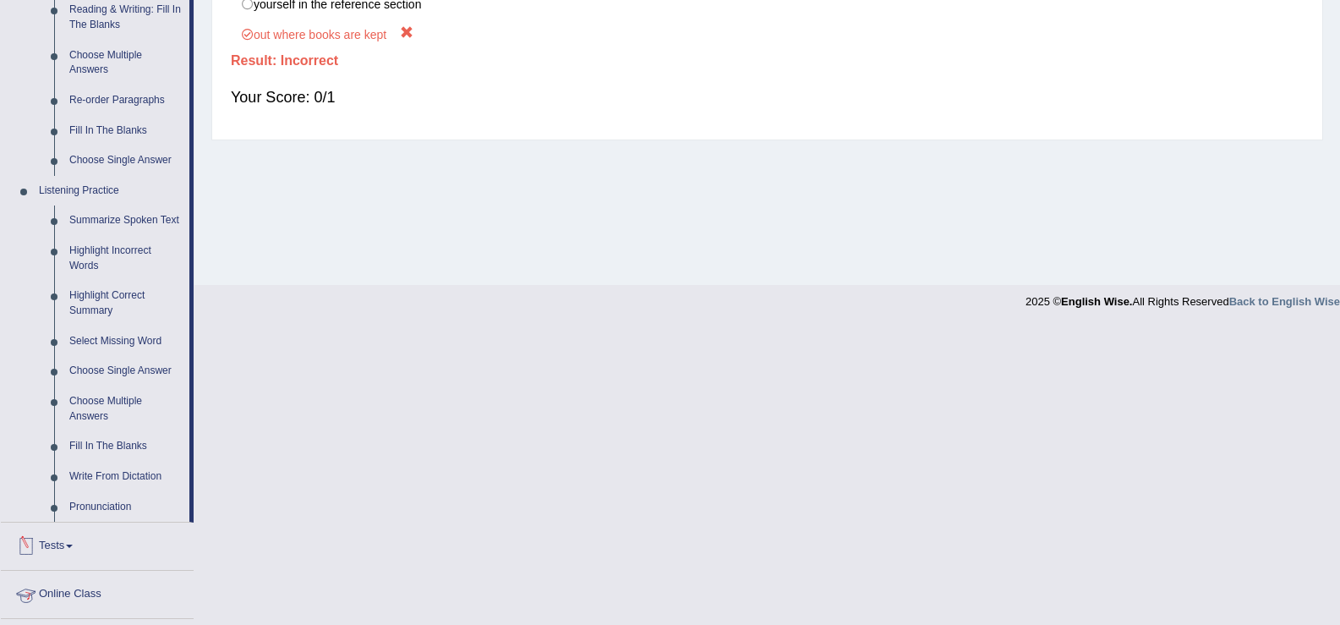
scroll to position [681, 0]
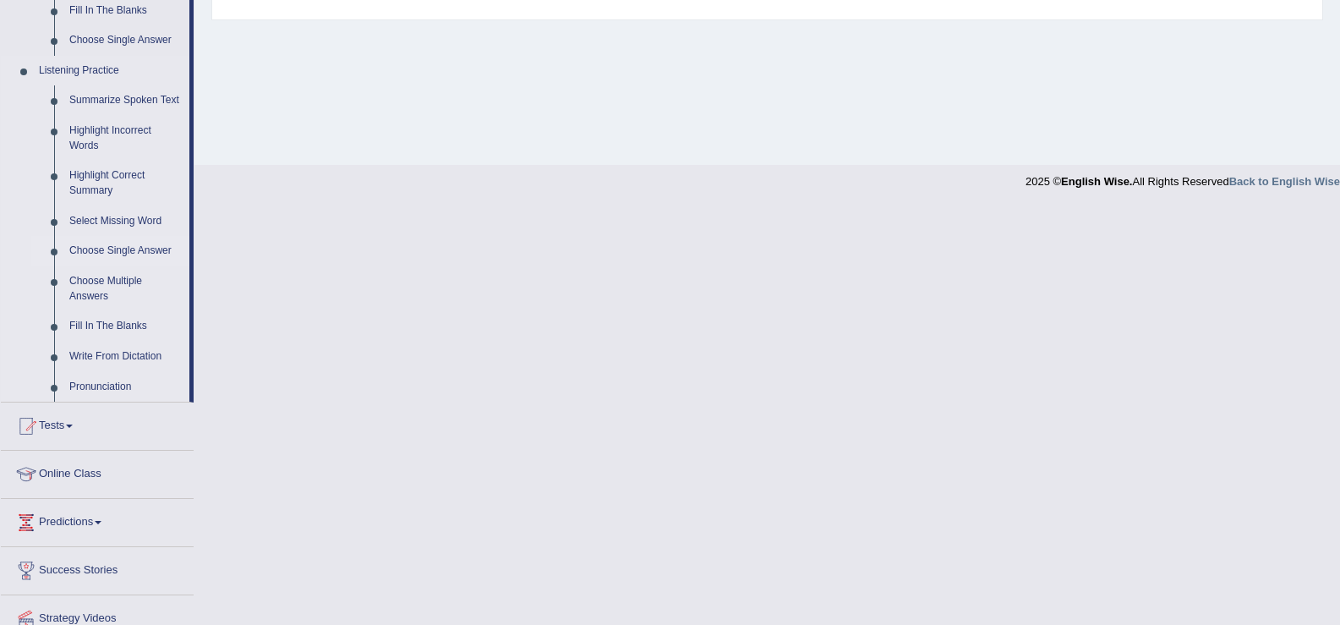
click at [134, 249] on link "Choose Single Answer" at bounding box center [126, 251] width 128 height 30
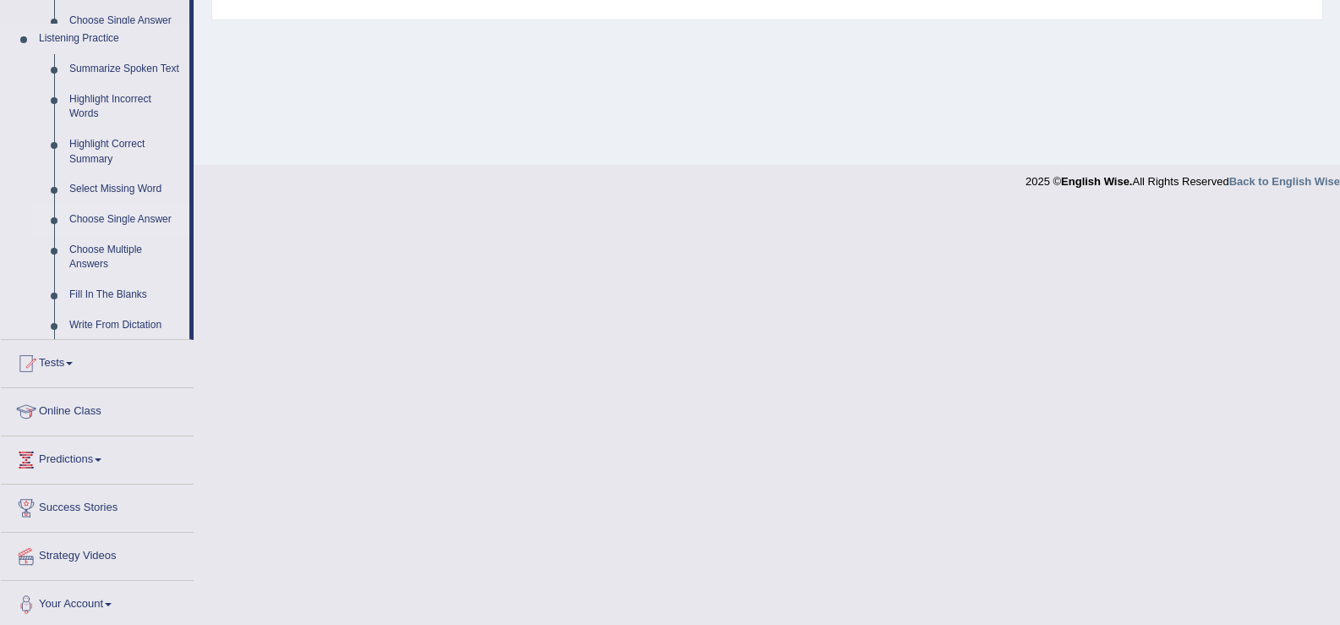
scroll to position [263, 0]
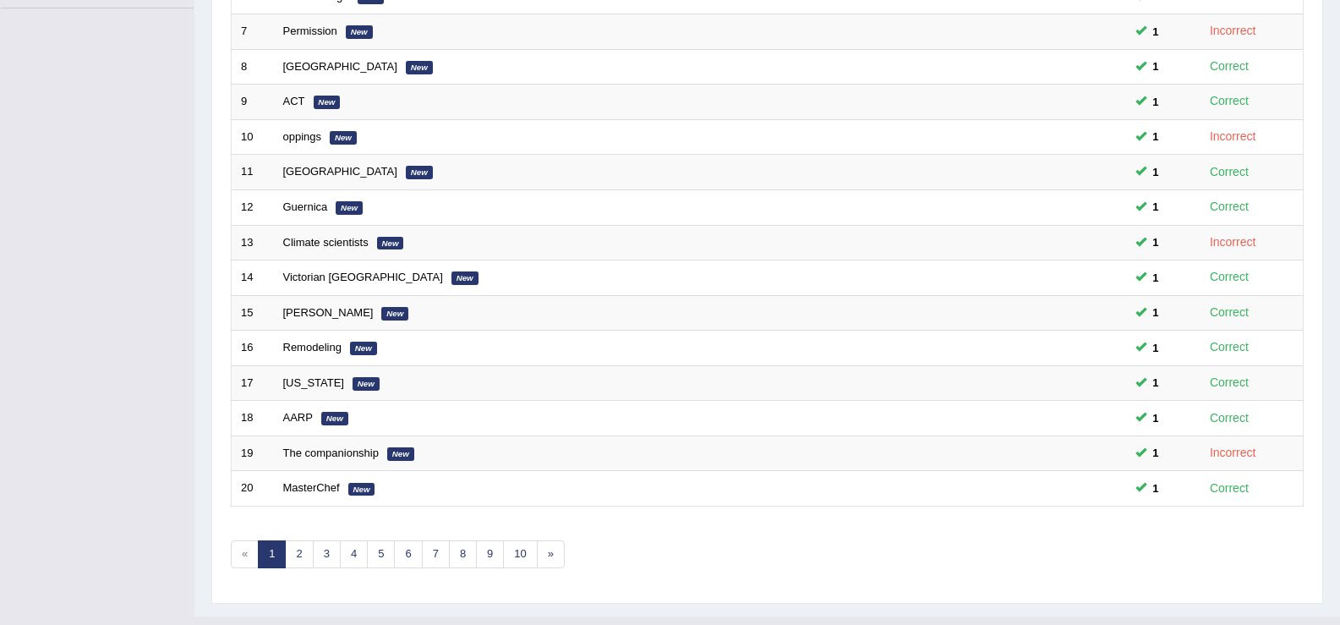
scroll to position [495, 0]
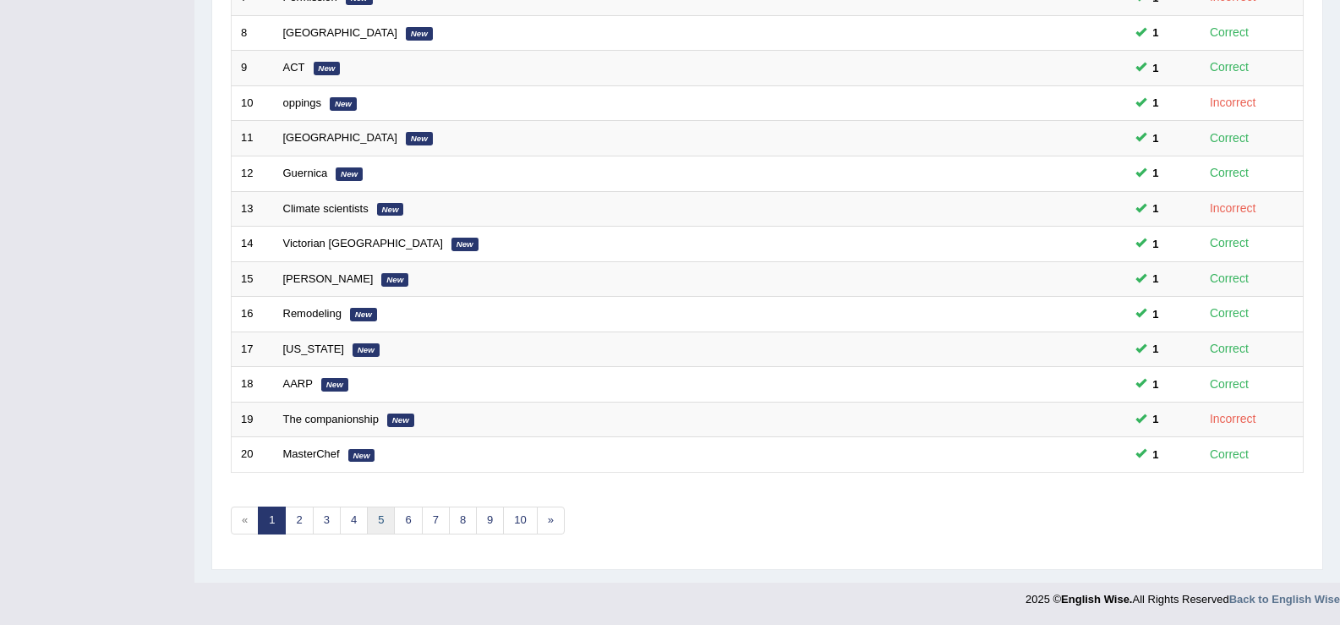
click at [377, 530] on link "5" at bounding box center [381, 521] width 28 height 28
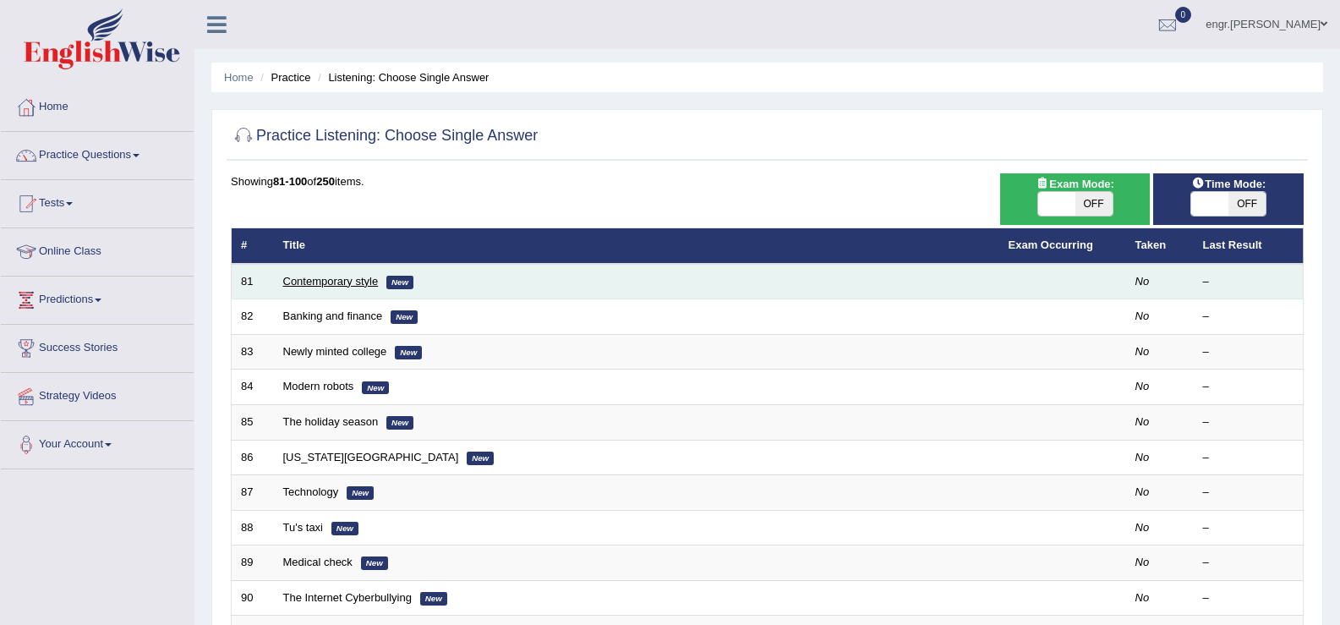
click at [328, 281] on link "Contemporary style" at bounding box center [331, 281] width 96 height 13
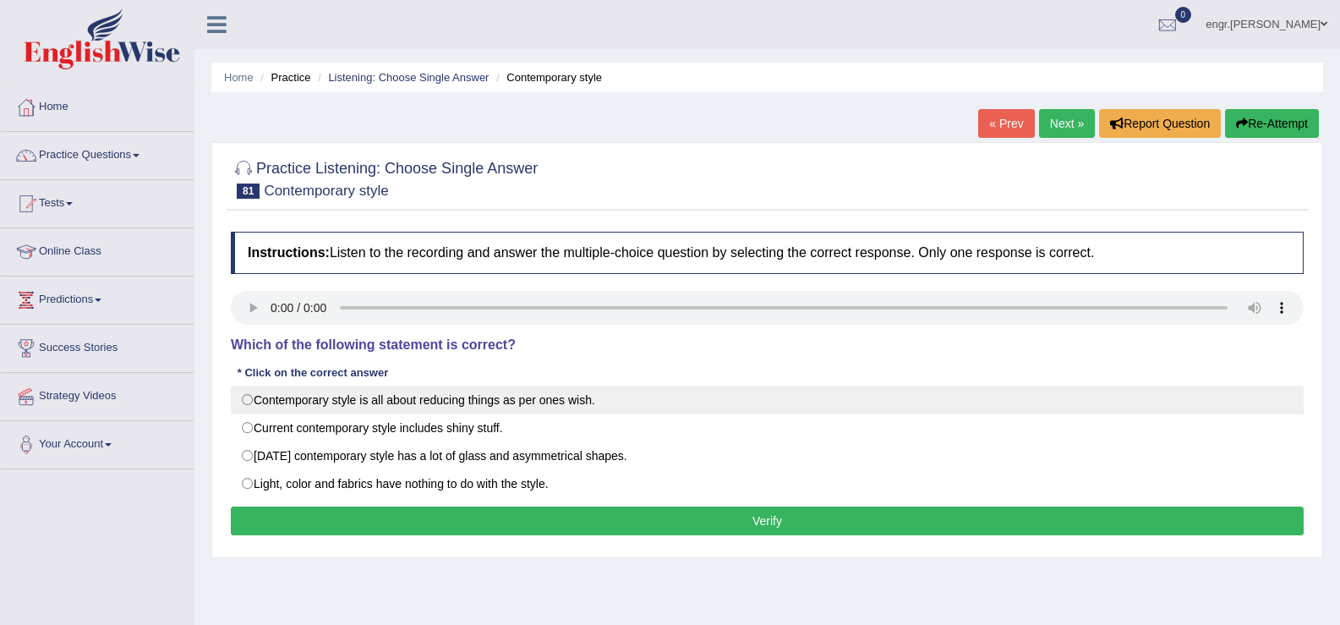
click at [469, 403] on label "Contemporary style is all about reducing things as per ones wish." at bounding box center [767, 400] width 1073 height 29
radio input "true"
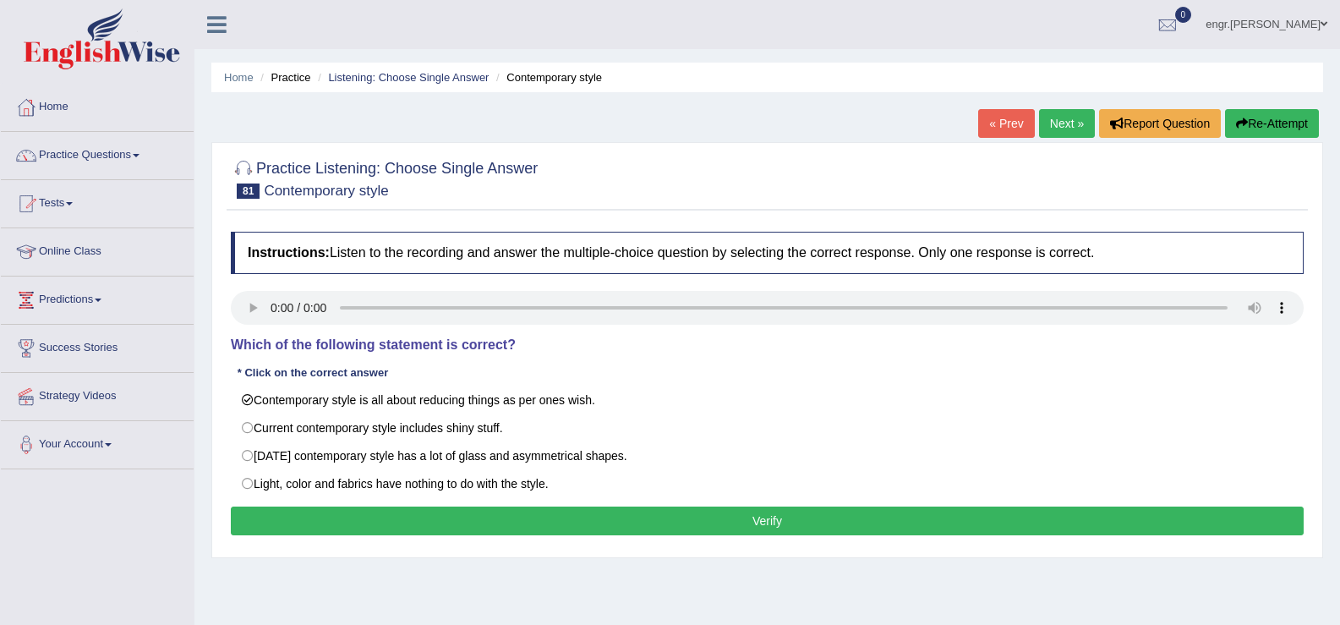
click at [522, 522] on button "Verify" at bounding box center [767, 521] width 1073 height 29
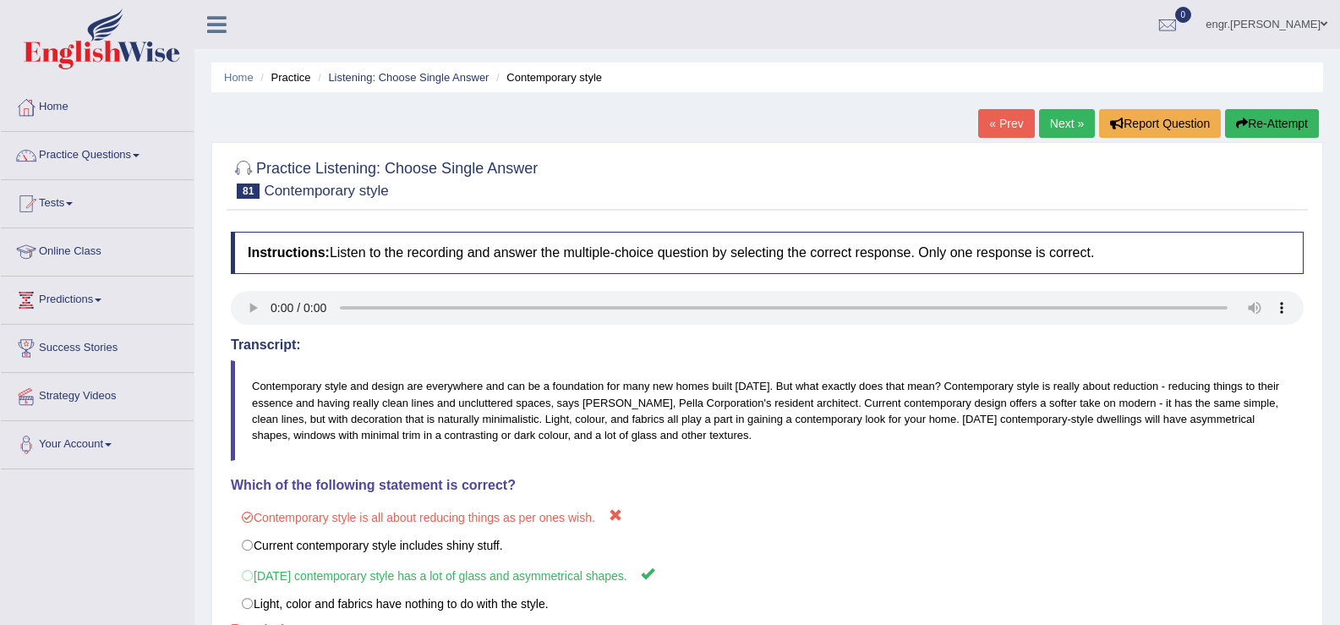
click at [1070, 118] on link "Next »" at bounding box center [1067, 123] width 56 height 29
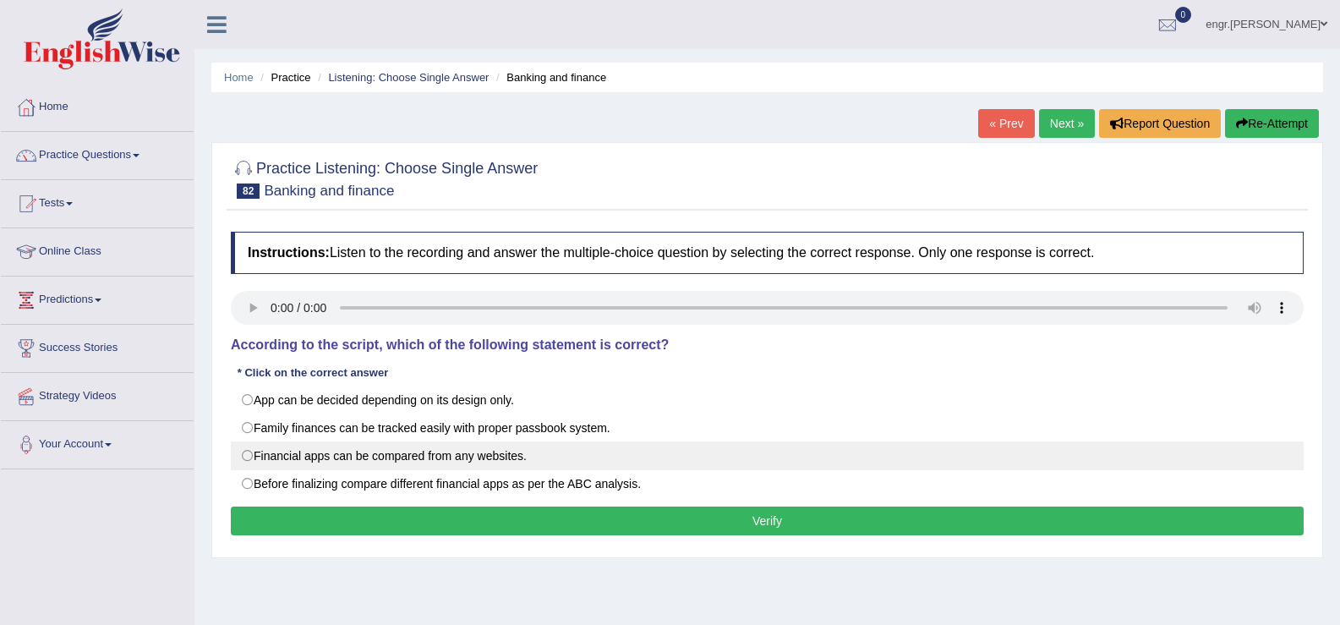
click at [519, 454] on label "Financial apps can be compared from any websites." at bounding box center [767, 455] width 1073 height 29
radio input "true"
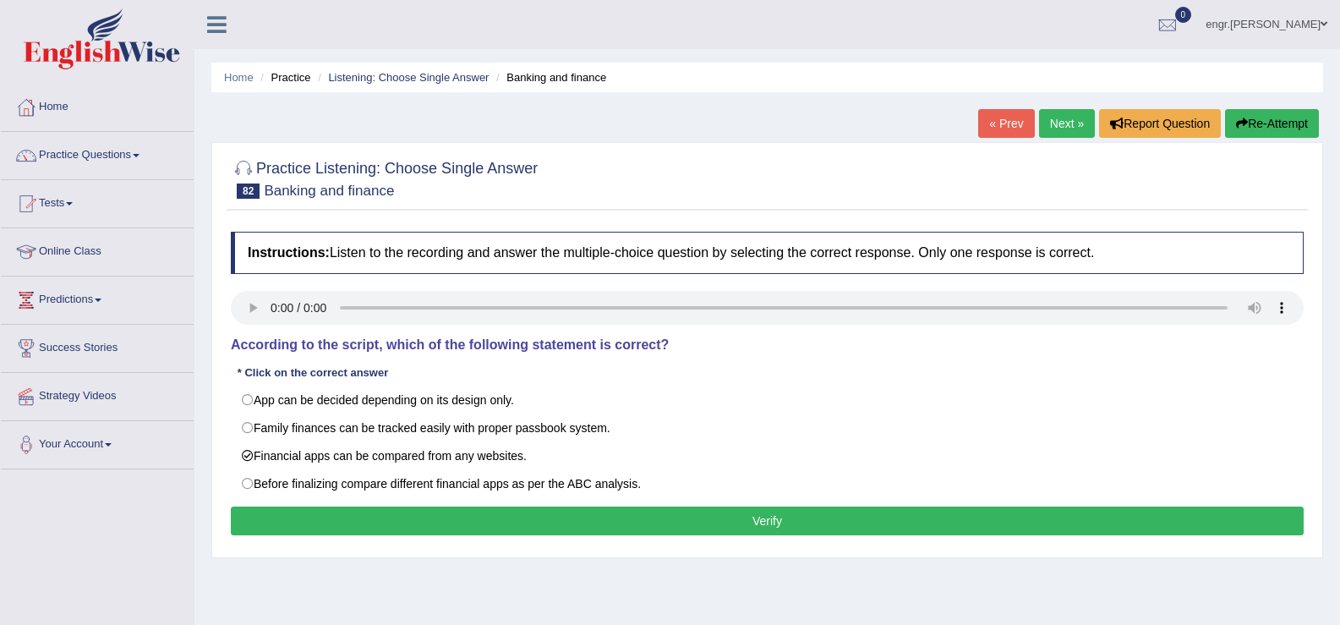
click at [550, 525] on button "Verify" at bounding box center [767, 521] width 1073 height 29
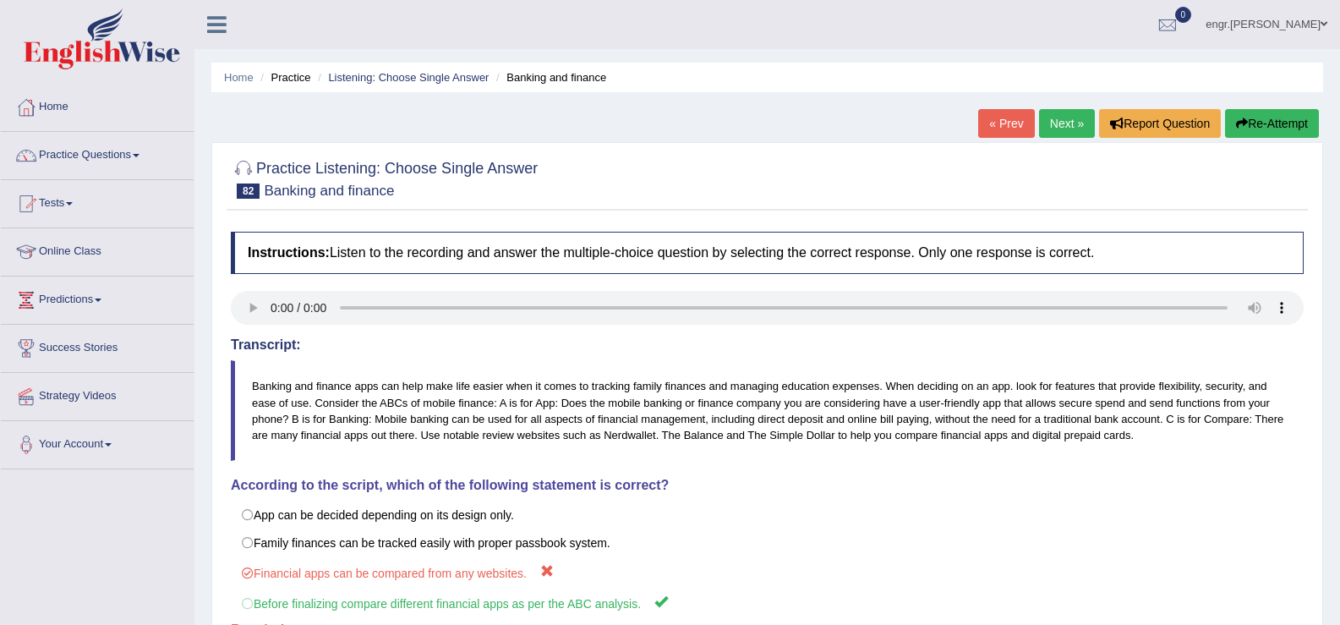
click at [1068, 121] on link "Next »" at bounding box center [1067, 123] width 56 height 29
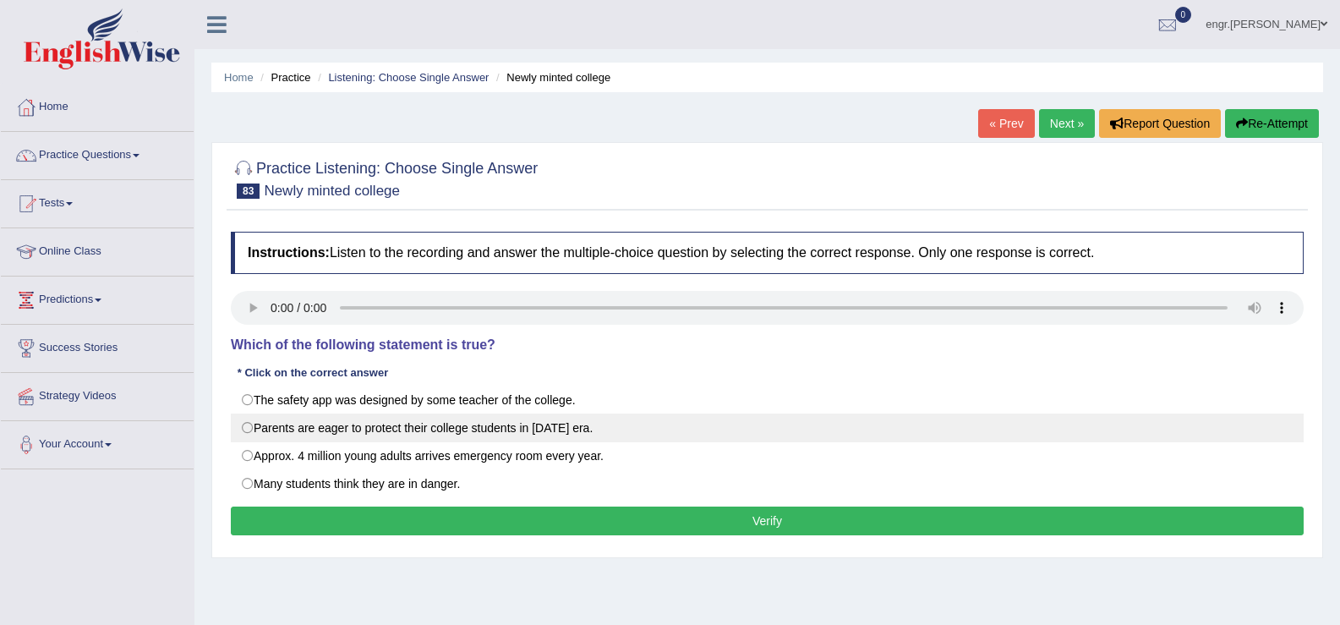
click at [507, 436] on label "Parents are eager to protect their college students in [DATE] era." at bounding box center [767, 428] width 1073 height 29
radio input "true"
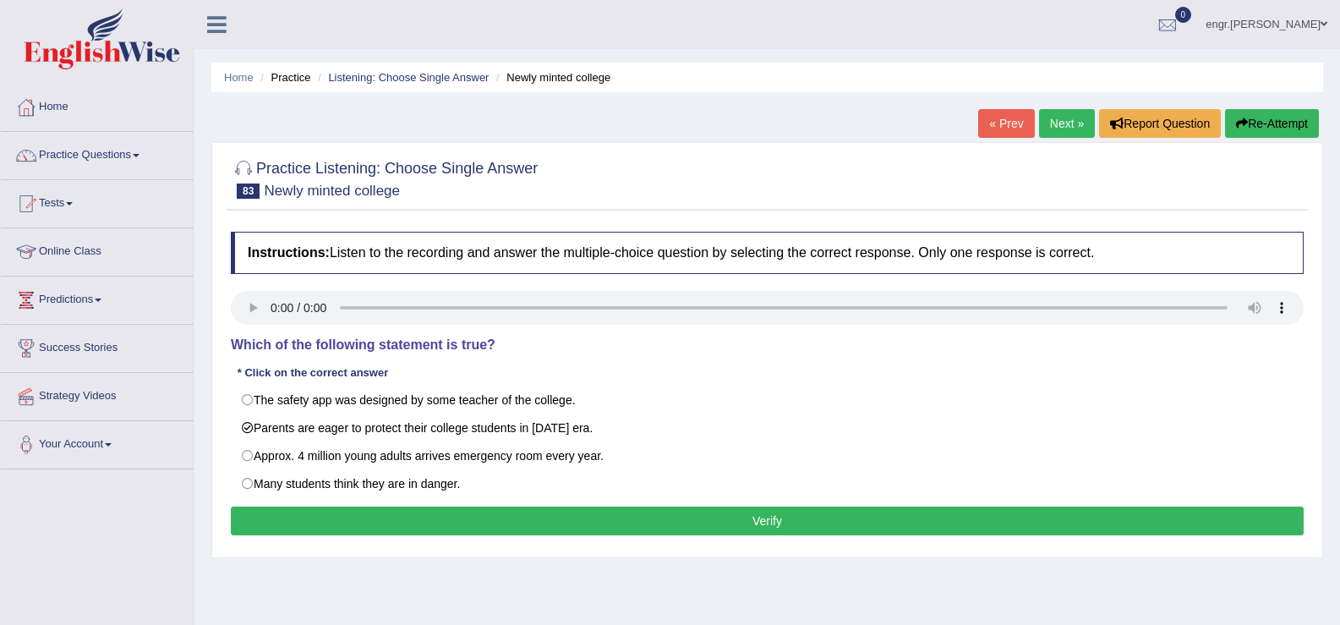
click at [501, 529] on button "Verify" at bounding box center [767, 521] width 1073 height 29
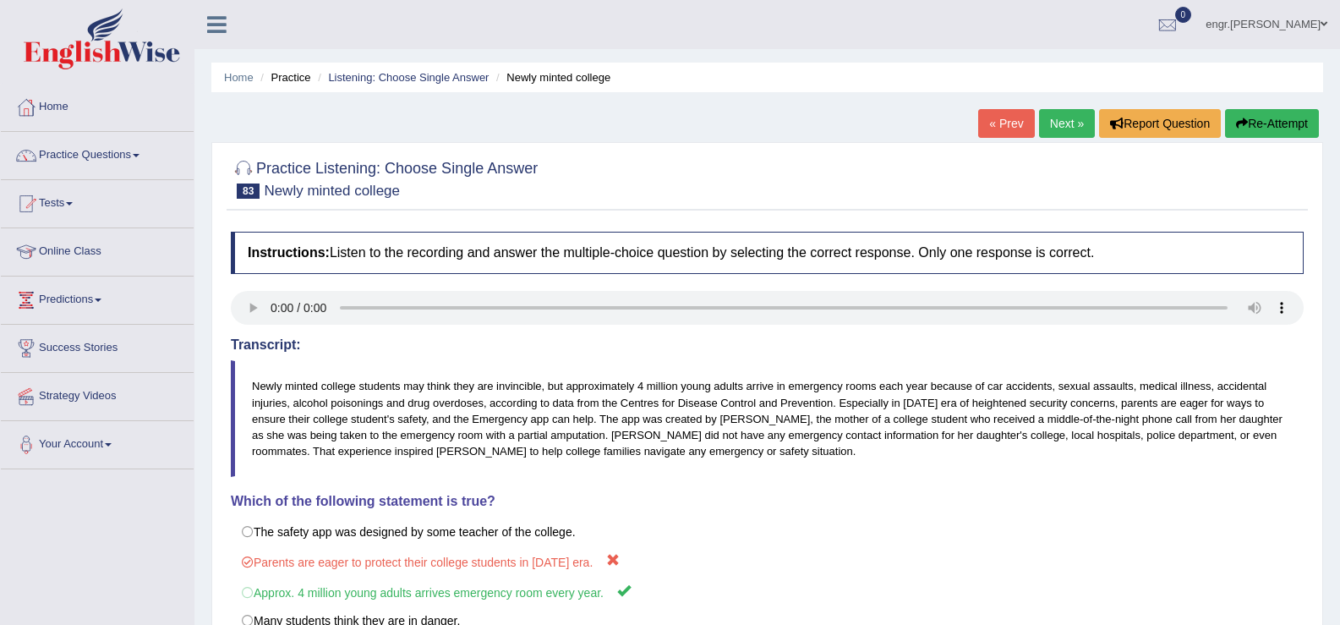
click at [1071, 134] on link "Next »" at bounding box center [1067, 123] width 56 height 29
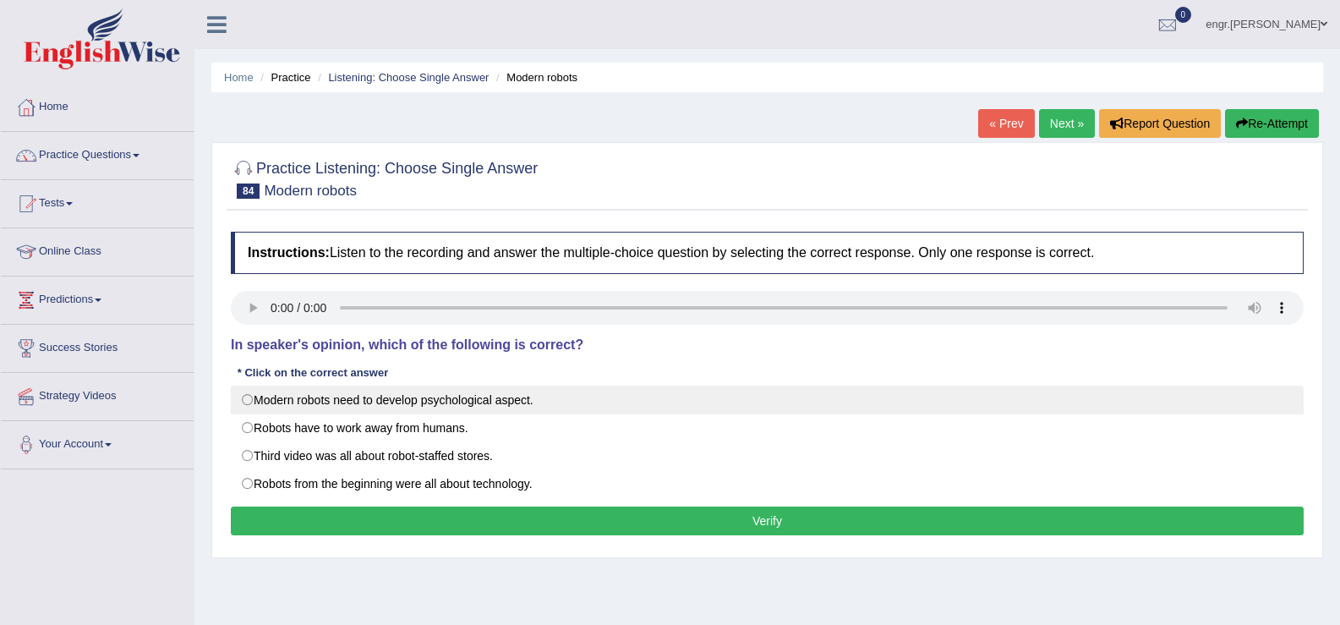
click at [446, 394] on label "Modern robots need to develop psychological aspect." at bounding box center [767, 400] width 1073 height 29
radio input "true"
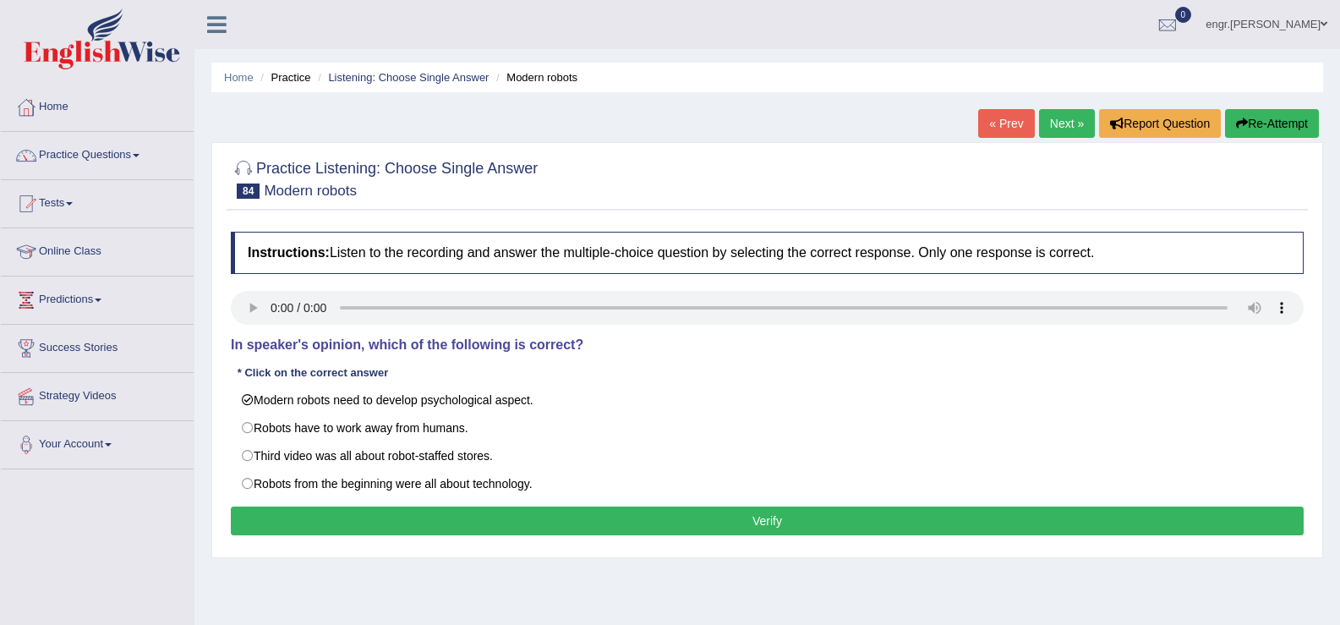
click at [504, 518] on button "Verify" at bounding box center [767, 521] width 1073 height 29
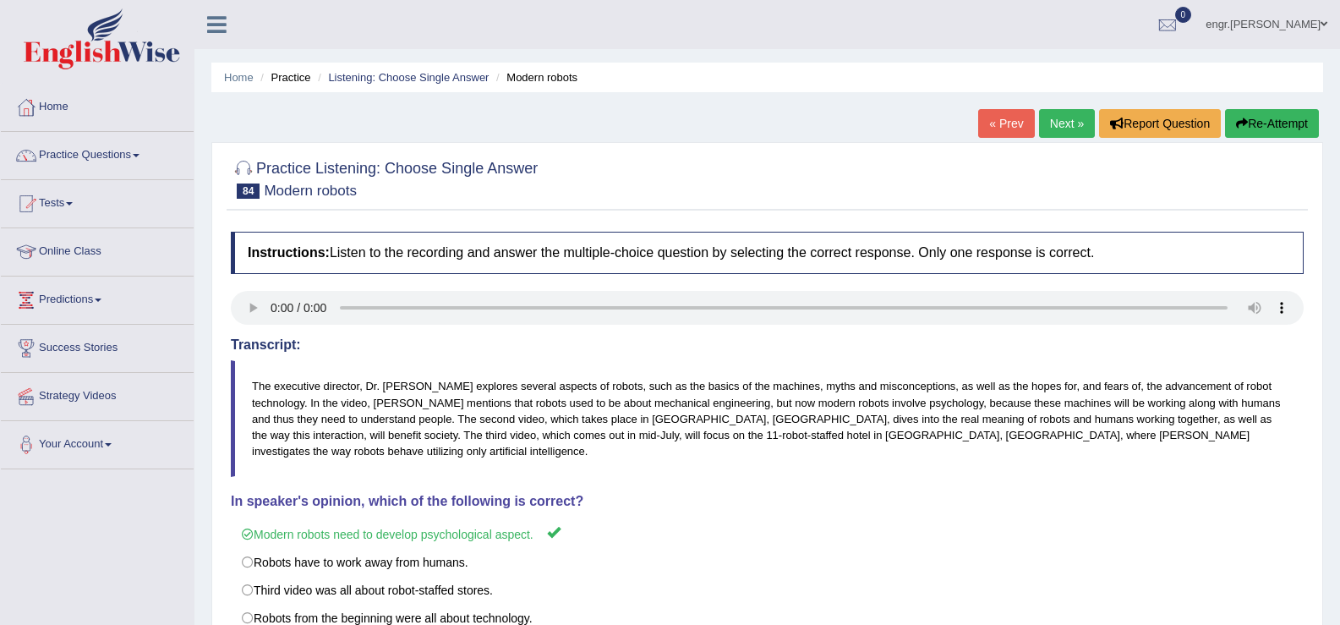
click at [1060, 120] on link "Next »" at bounding box center [1067, 123] width 56 height 29
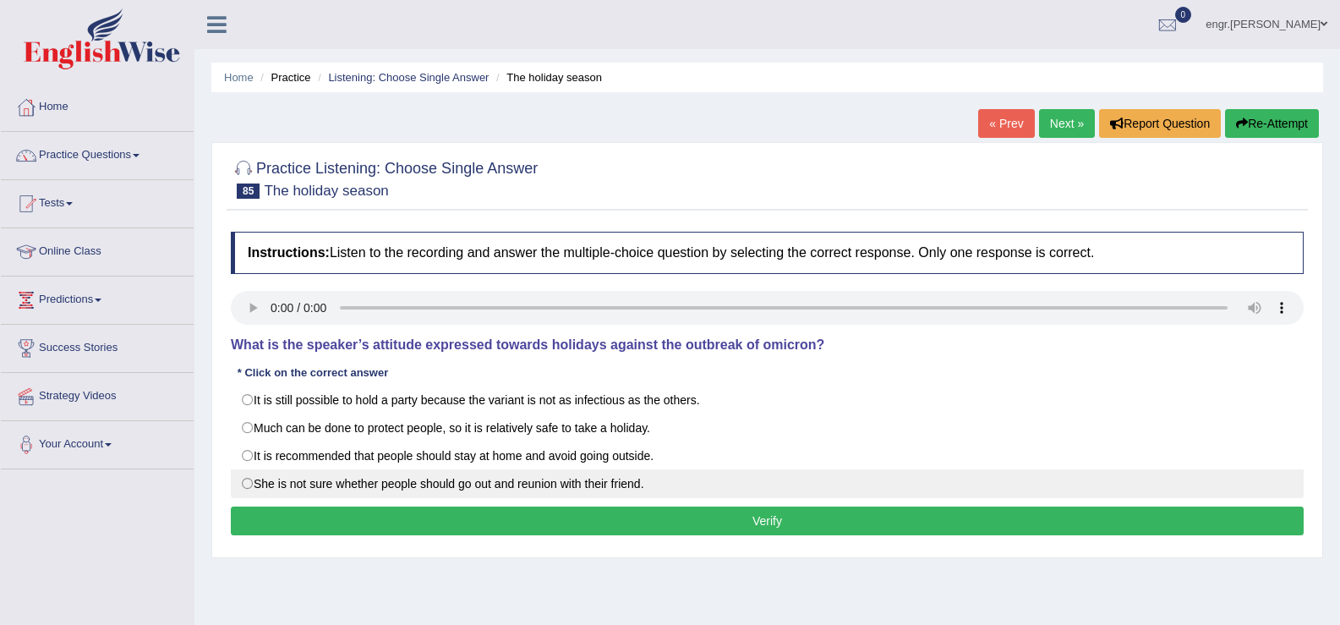
click at [559, 482] on label "She is not sure whether people should go out and reunion with their friend." at bounding box center [767, 483] width 1073 height 29
radio input "true"
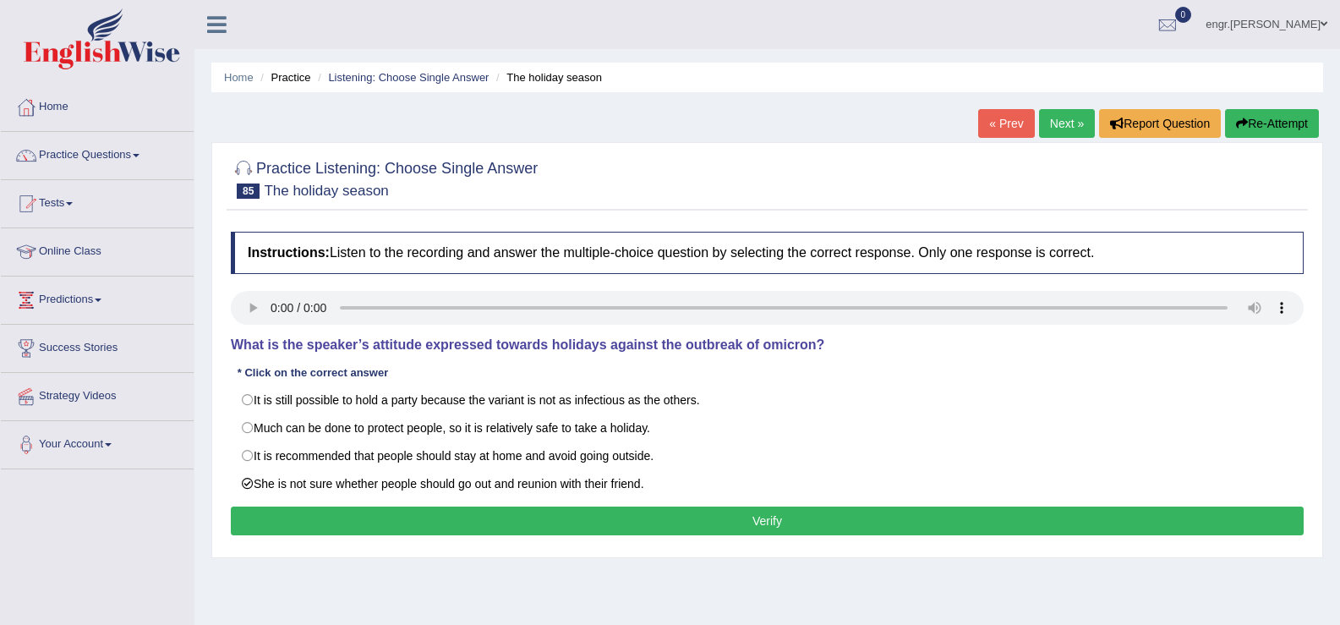
click at [572, 511] on button "Verify" at bounding box center [767, 521] width 1073 height 29
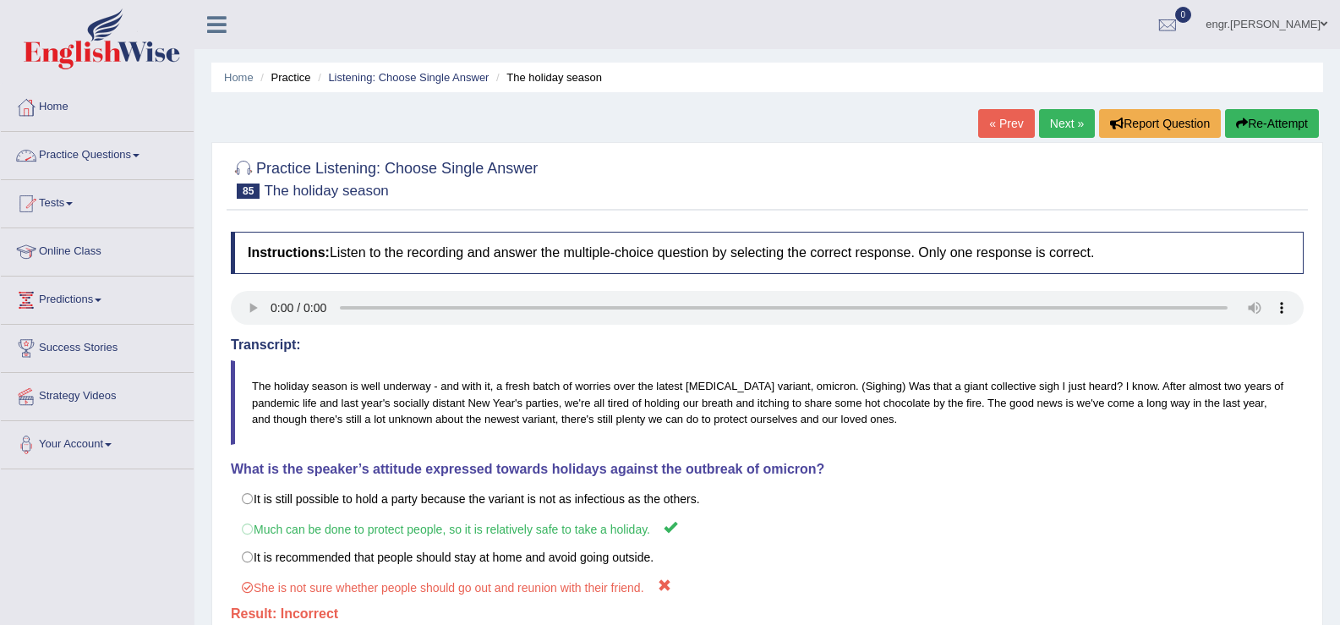
click at [139, 155] on span at bounding box center [136, 155] width 7 height 3
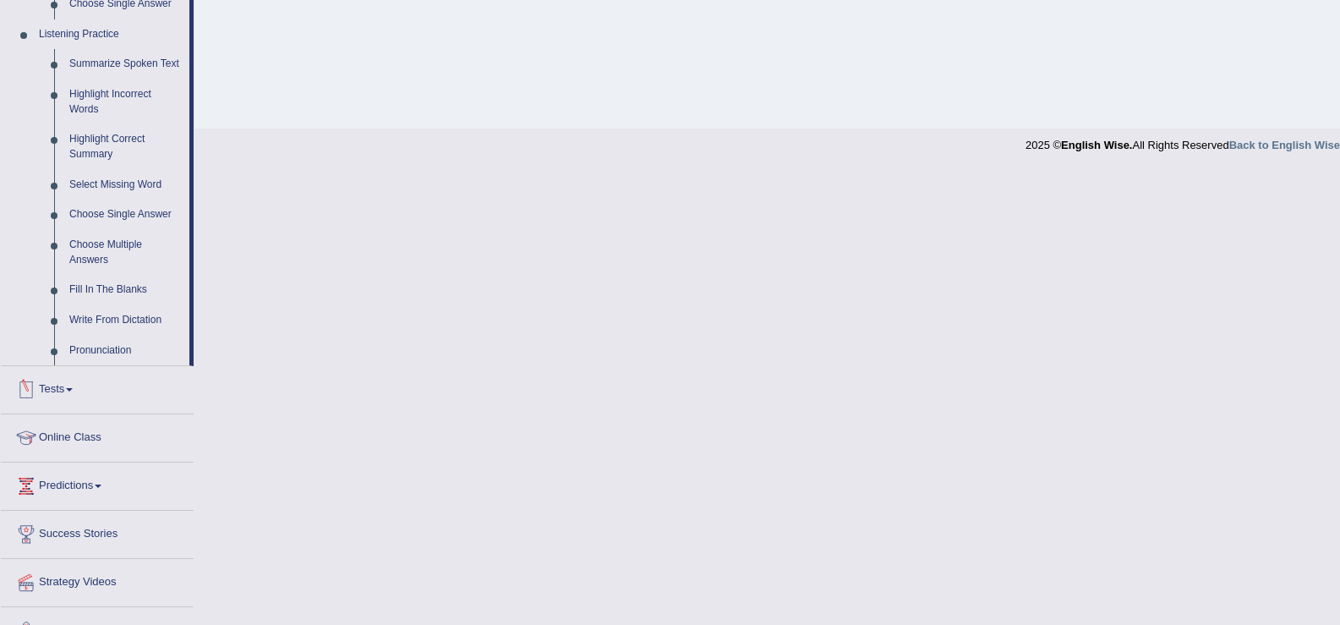
scroll to position [726, 0]
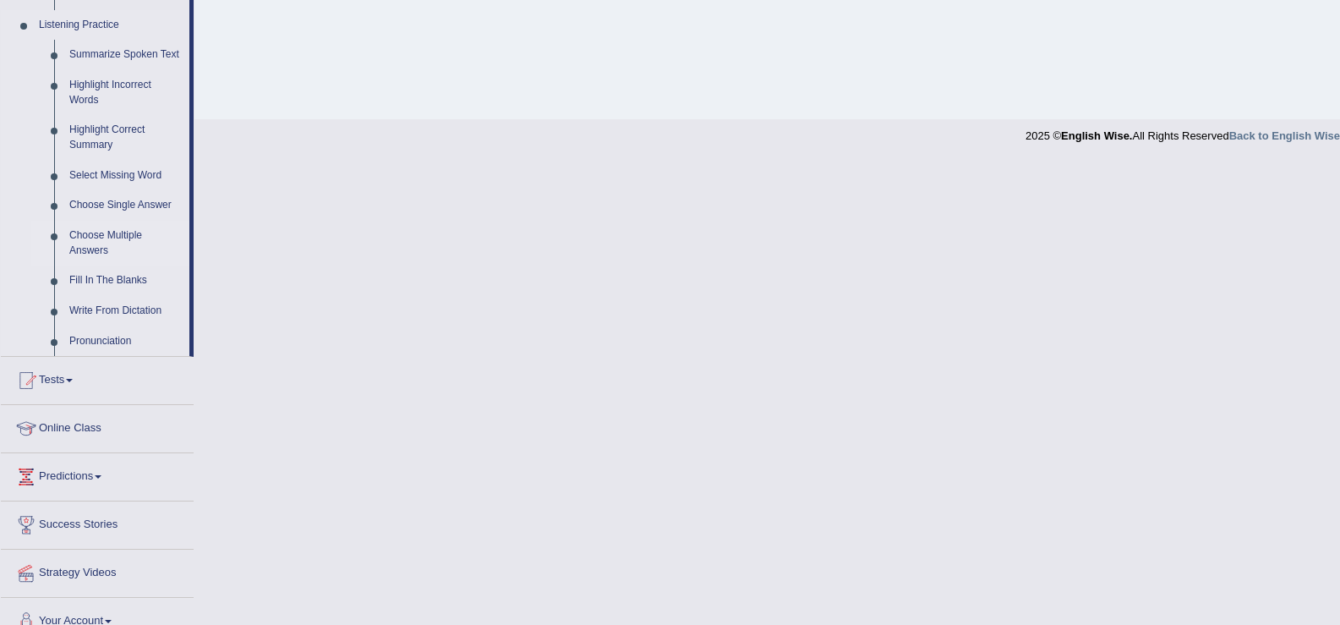
click at [116, 242] on link "Choose Multiple Answers" at bounding box center [126, 243] width 128 height 45
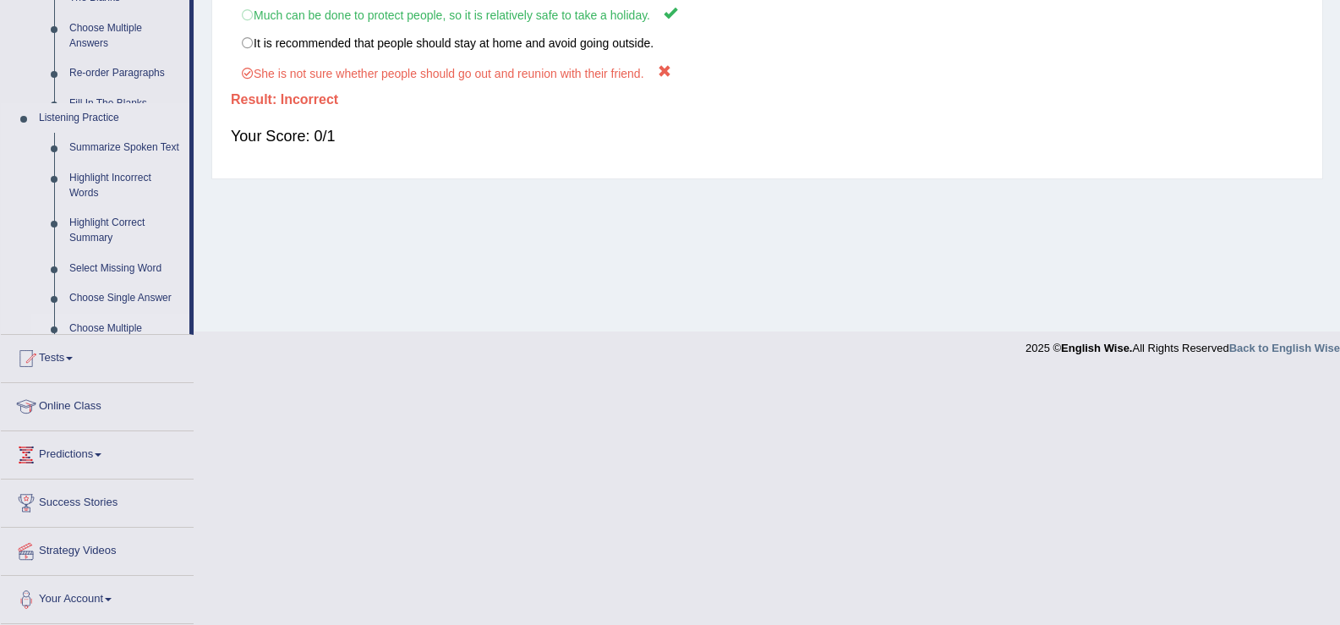
scroll to position [263, 0]
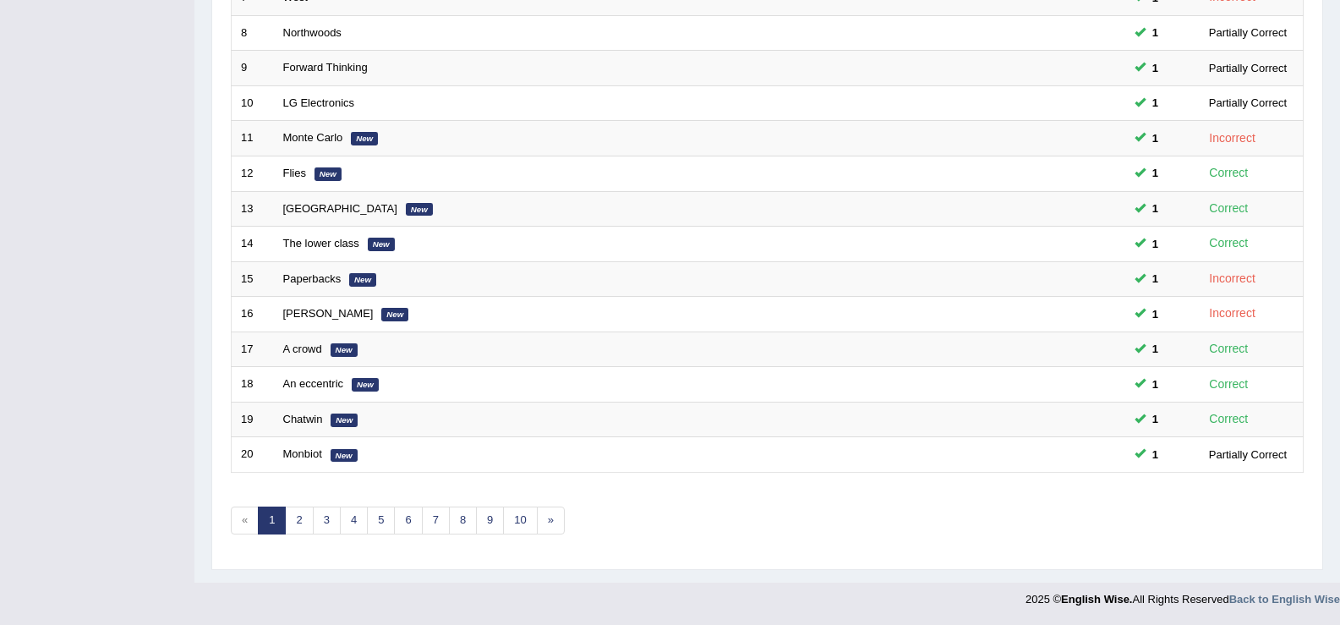
scroll to position [494, 0]
click at [419, 527] on link "6" at bounding box center [408, 521] width 28 height 28
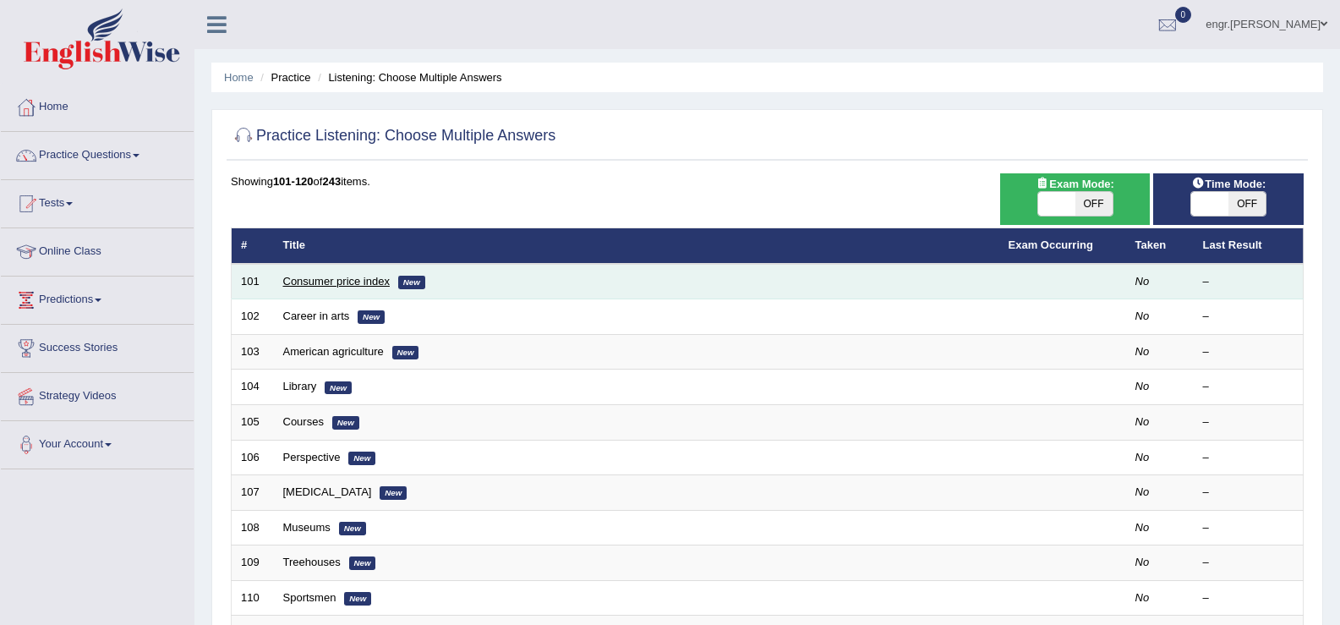
click at [345, 262] on th "Title" at bounding box center [637, 246] width 726 height 36
click at [343, 272] on td "Consumer price index New" at bounding box center [637, 282] width 726 height 36
click at [342, 282] on link "Consumer price index" at bounding box center [336, 281] width 107 height 13
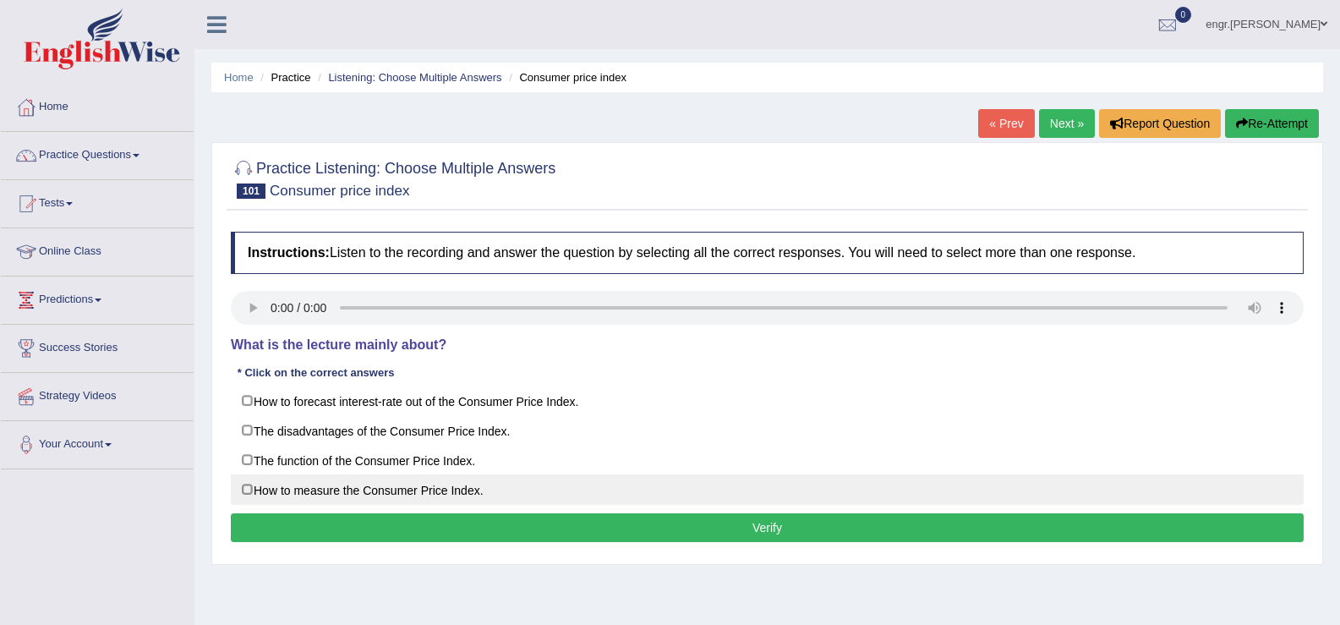
click at [248, 486] on label "How to measure the Consumer Price Index." at bounding box center [767, 489] width 1073 height 30
checkbox input "true"
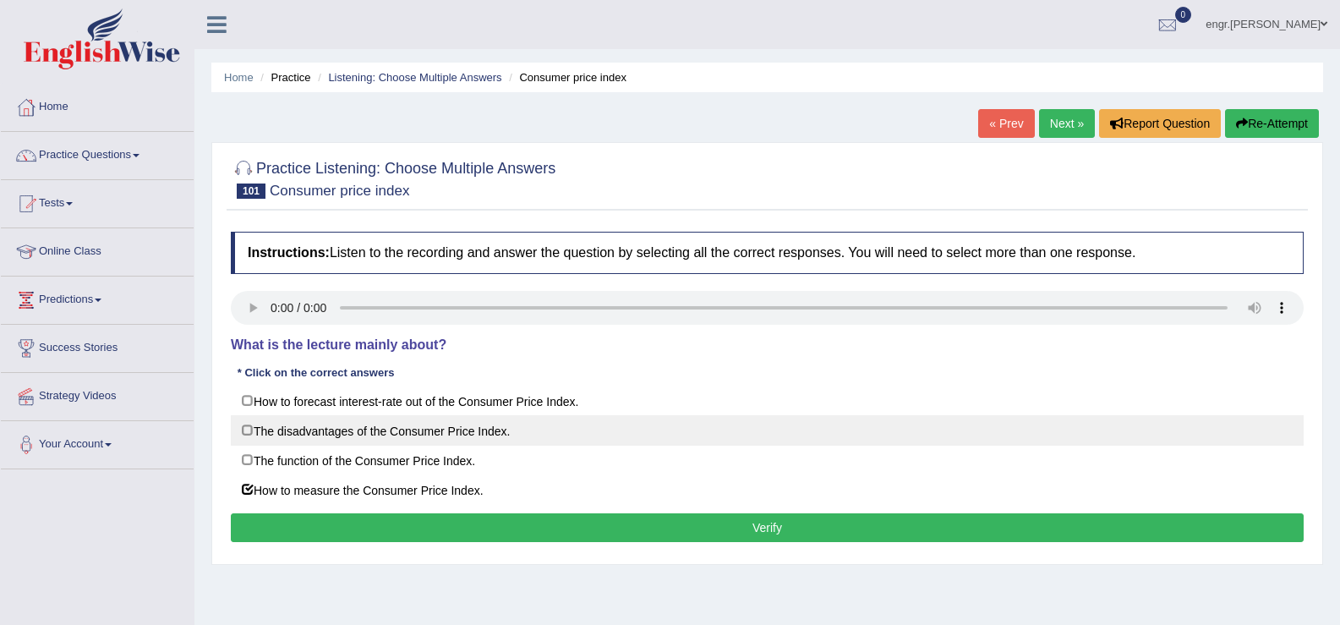
click at [242, 429] on label "The disadvantages of the Consumer Price Index." at bounding box center [767, 430] width 1073 height 30
checkbox input "true"
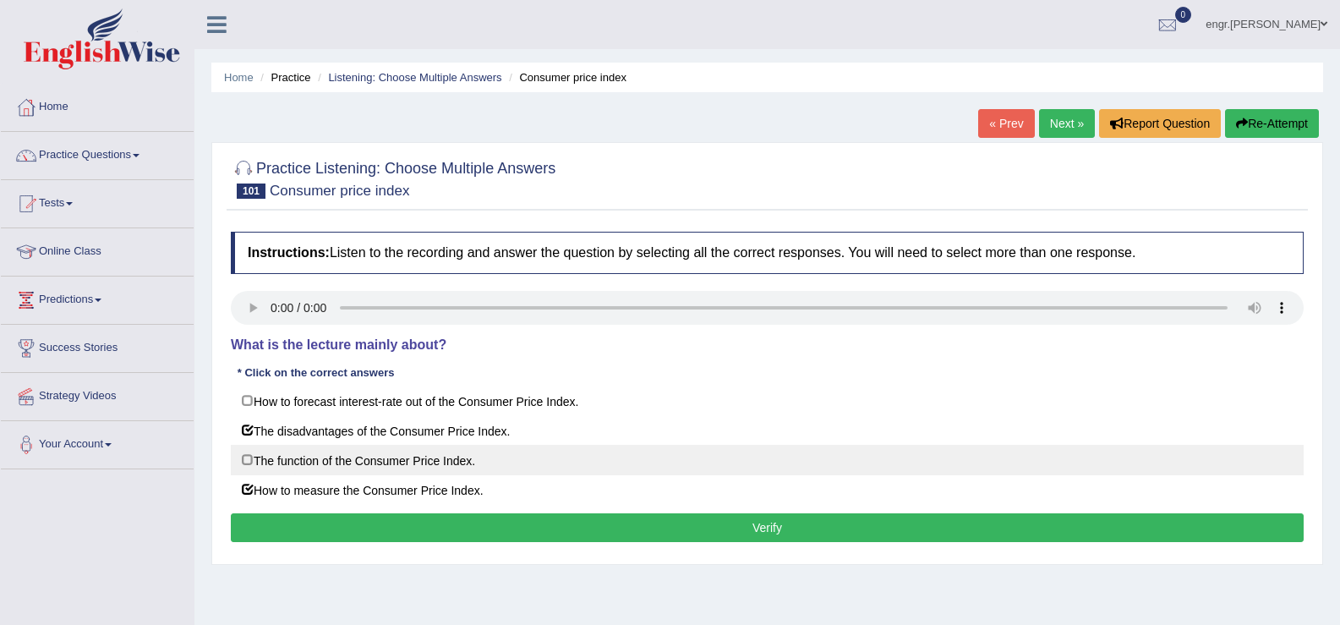
click at [254, 458] on label "The function of the Consumer Price Index." at bounding box center [767, 460] width 1073 height 30
checkbox input "true"
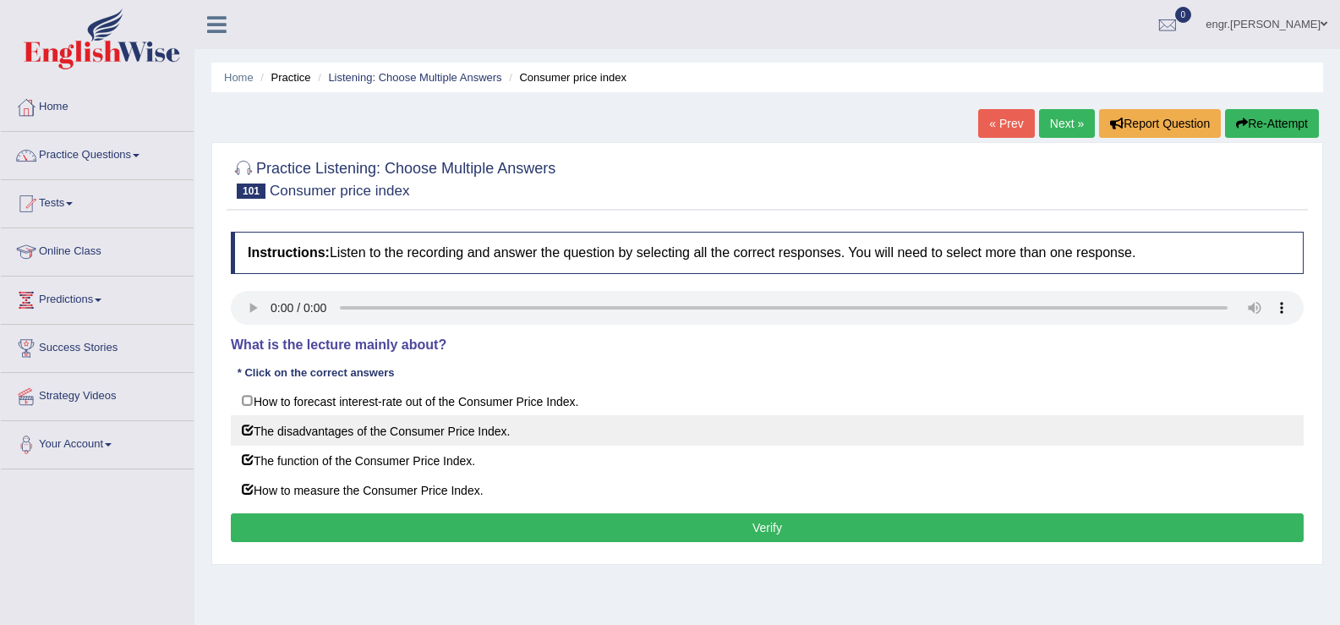
click at [252, 431] on label "The disadvantages of the Consumer Price Index." at bounding box center [767, 430] width 1073 height 30
checkbox input "false"
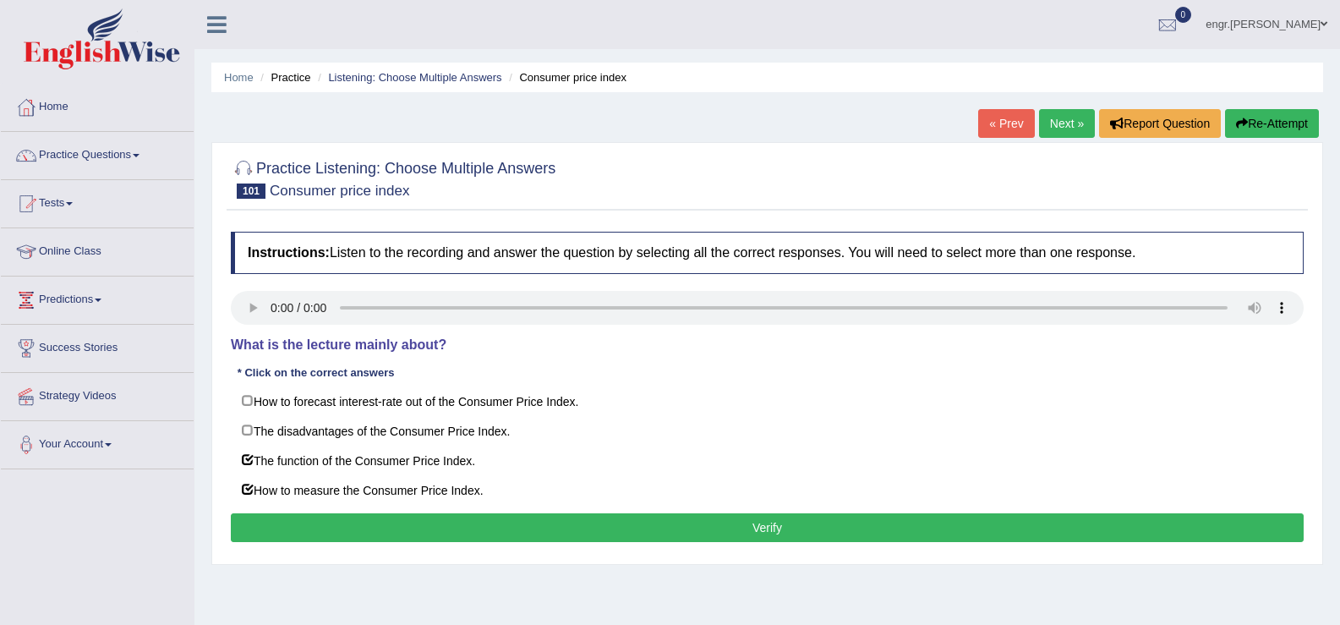
click at [355, 524] on button "Verify" at bounding box center [767, 527] width 1073 height 29
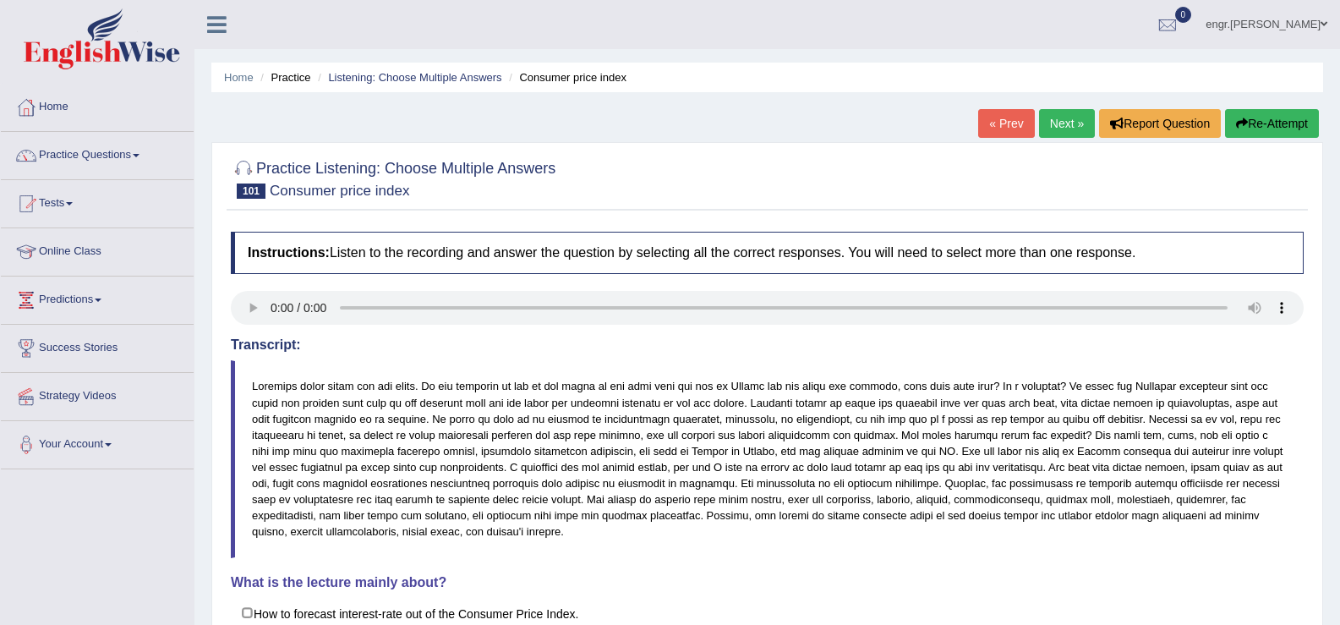
click at [1072, 133] on link "Next »" at bounding box center [1067, 123] width 56 height 29
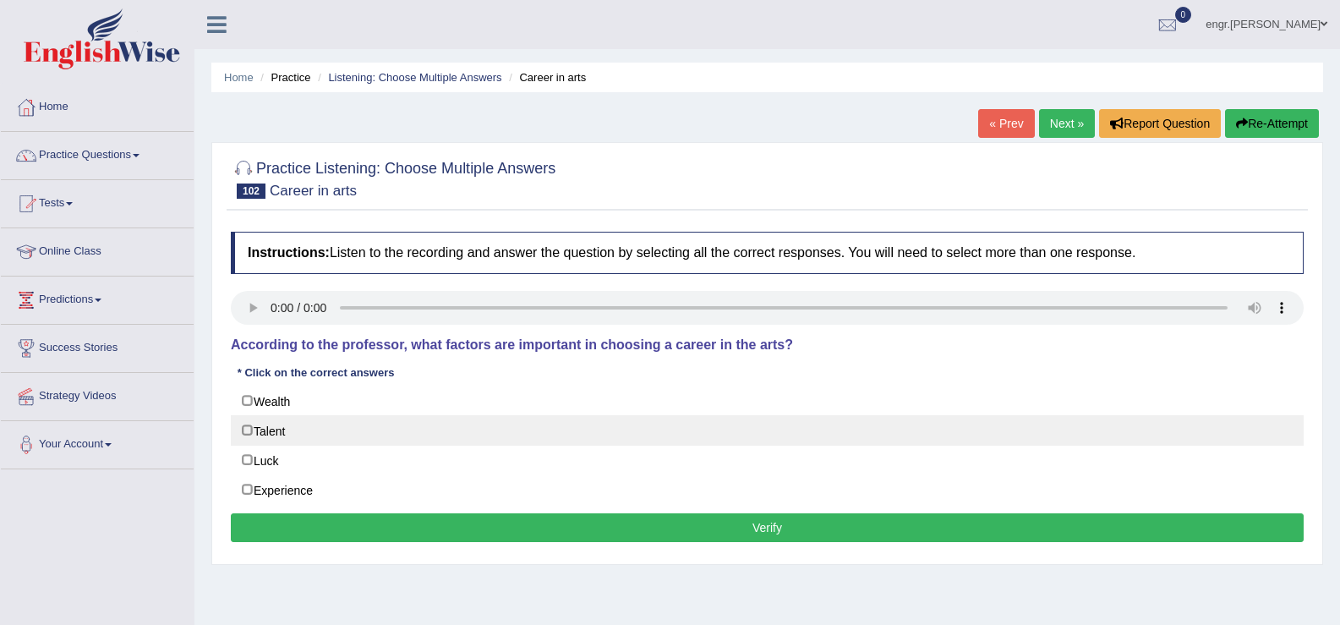
click at [249, 429] on label "Talent" at bounding box center [767, 430] width 1073 height 30
checkbox input "true"
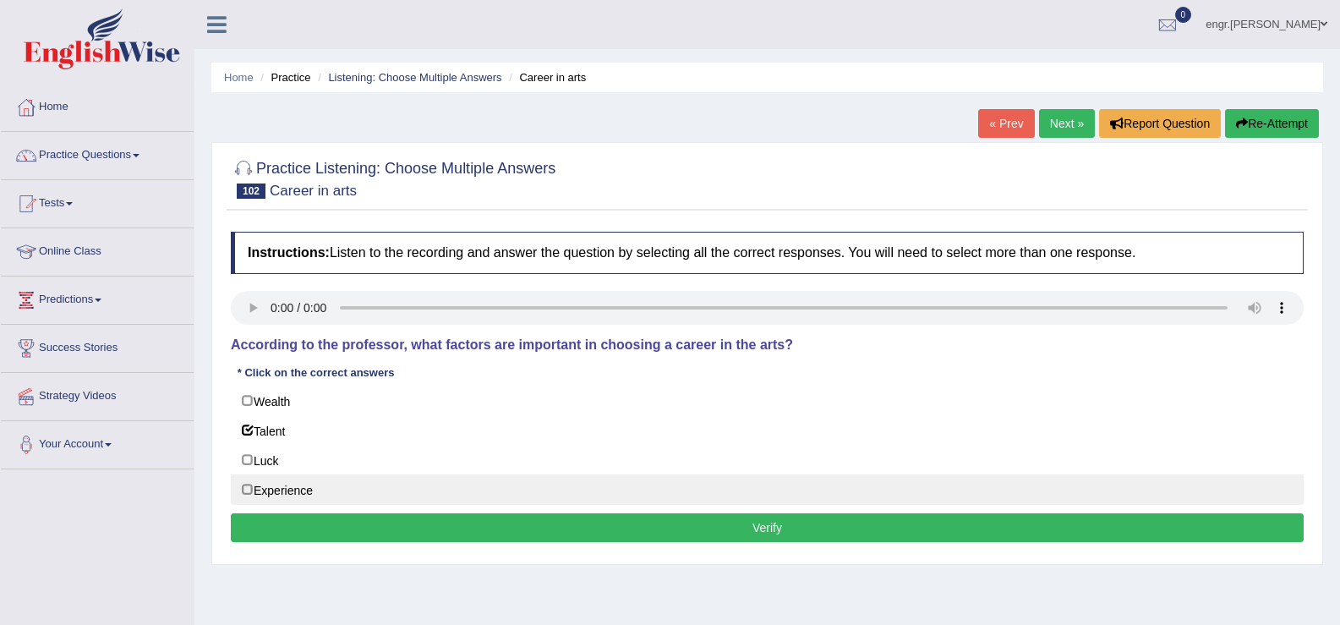
click at [245, 491] on label "Experience" at bounding box center [767, 489] width 1073 height 30
checkbox input "true"
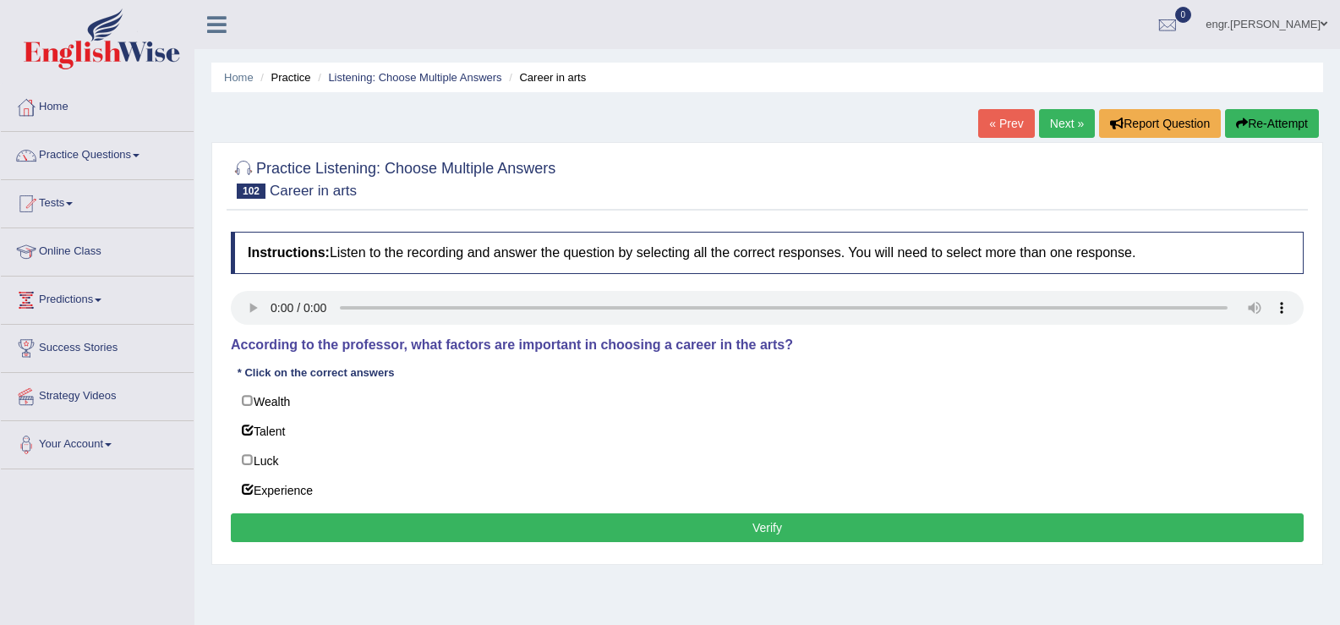
click at [299, 522] on button "Verify" at bounding box center [767, 527] width 1073 height 29
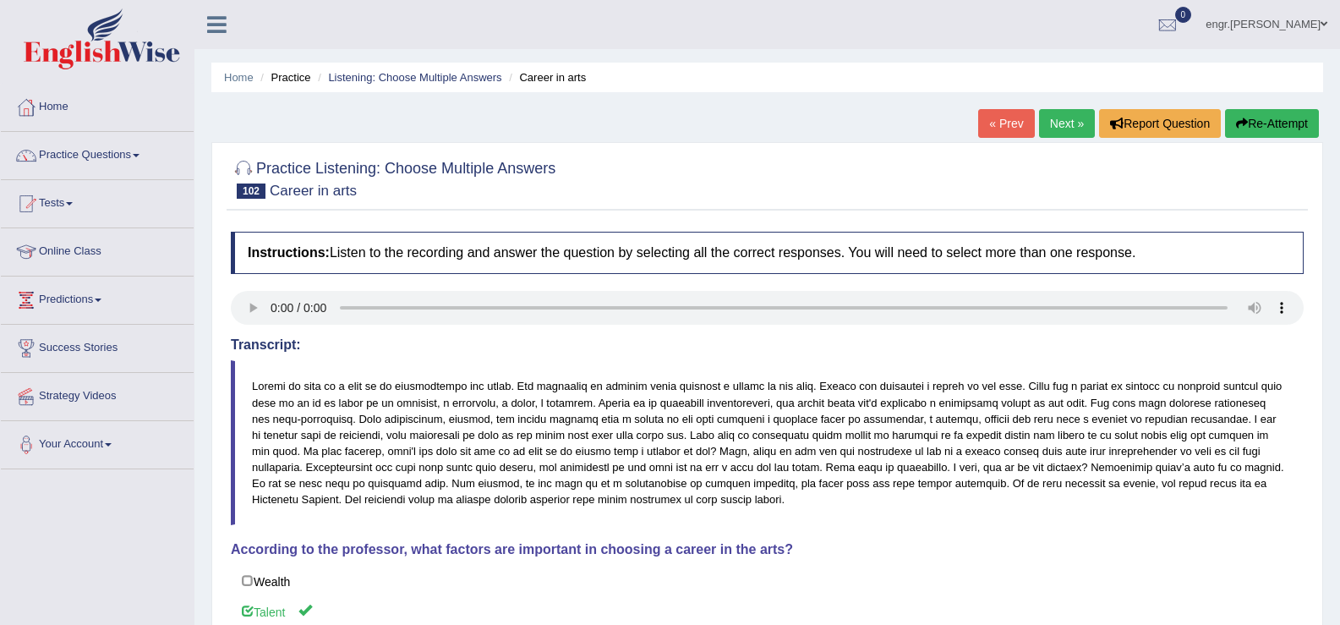
click at [1045, 121] on link "Next »" at bounding box center [1067, 123] width 56 height 29
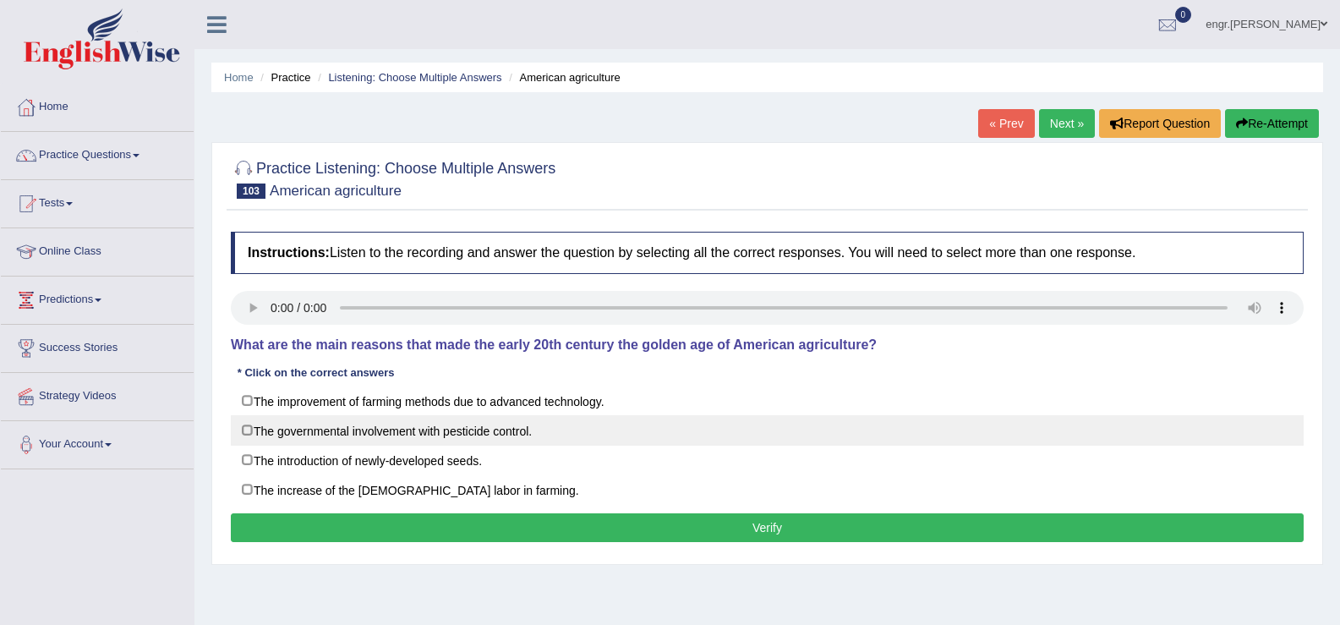
click at [245, 425] on label "The governmental involvement with pesticide control." at bounding box center [767, 430] width 1073 height 30
checkbox input "true"
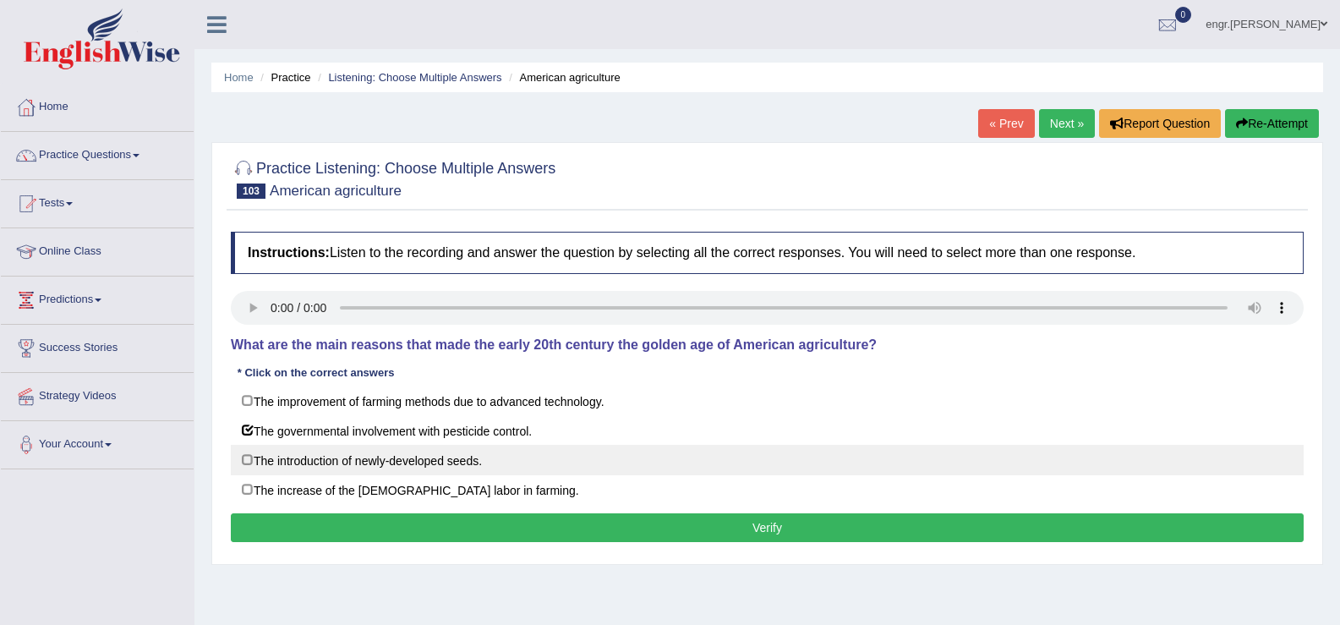
click at [244, 453] on label "The introduction of newly-developed seeds." at bounding box center [767, 460] width 1073 height 30
checkbox input "true"
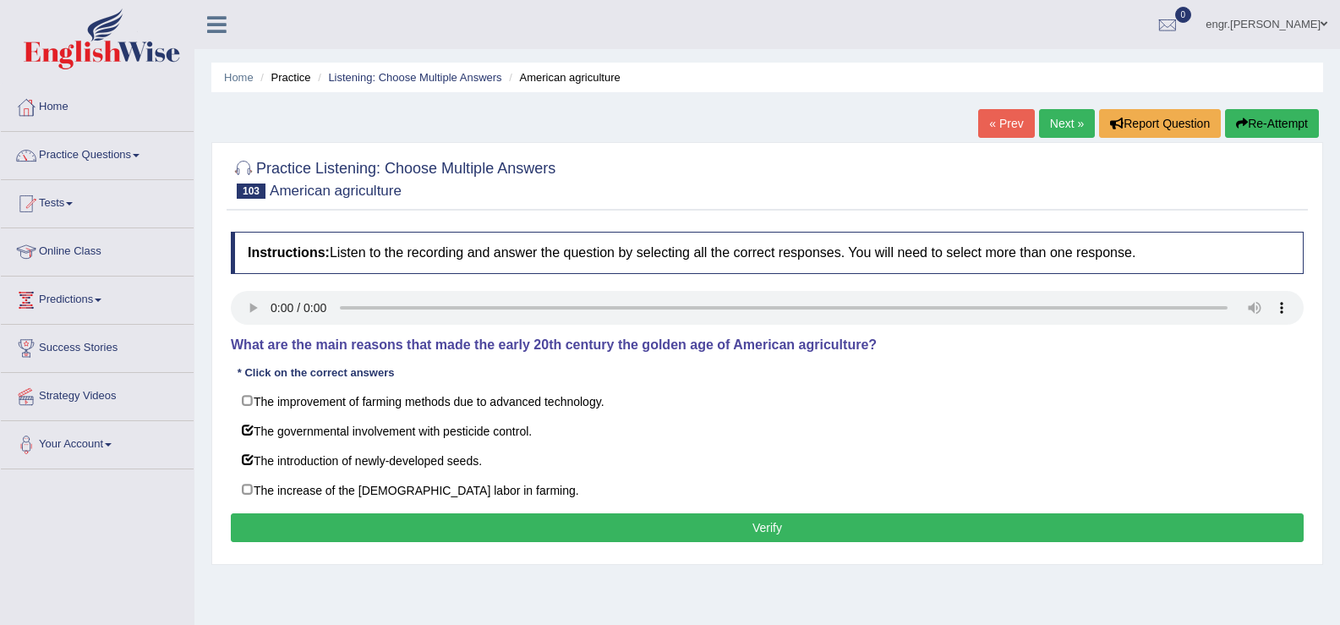
click at [413, 524] on button "Verify" at bounding box center [767, 527] width 1073 height 29
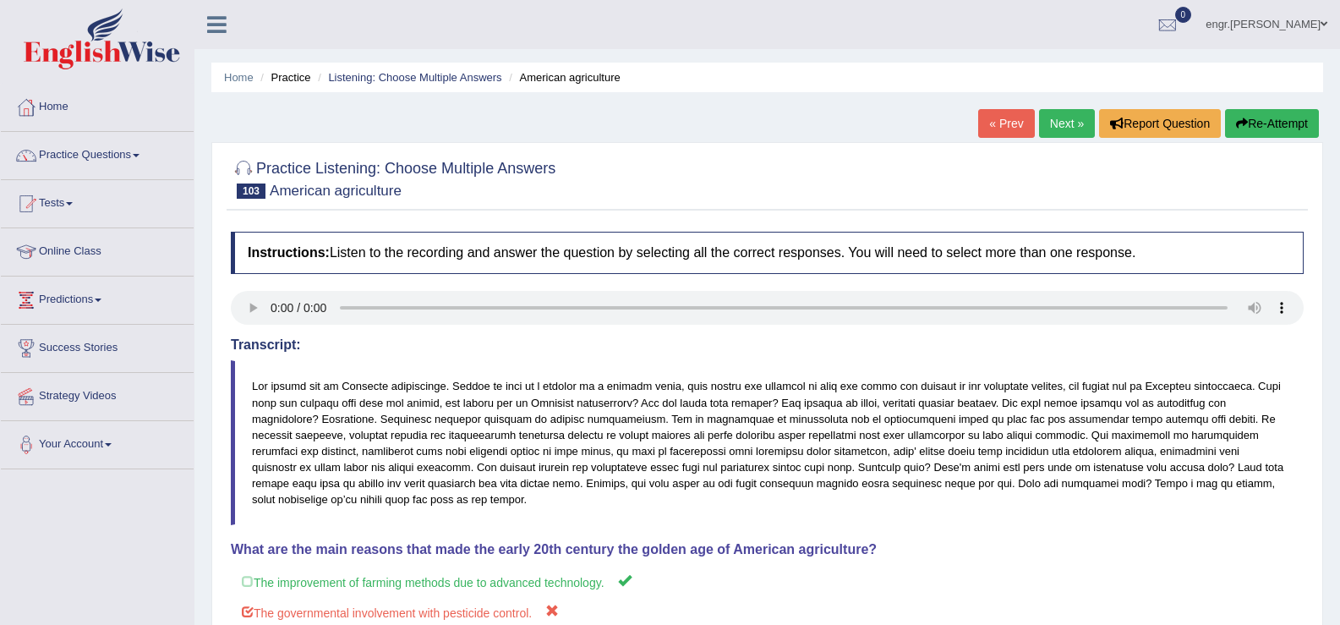
click at [1046, 123] on link "Next »" at bounding box center [1067, 123] width 56 height 29
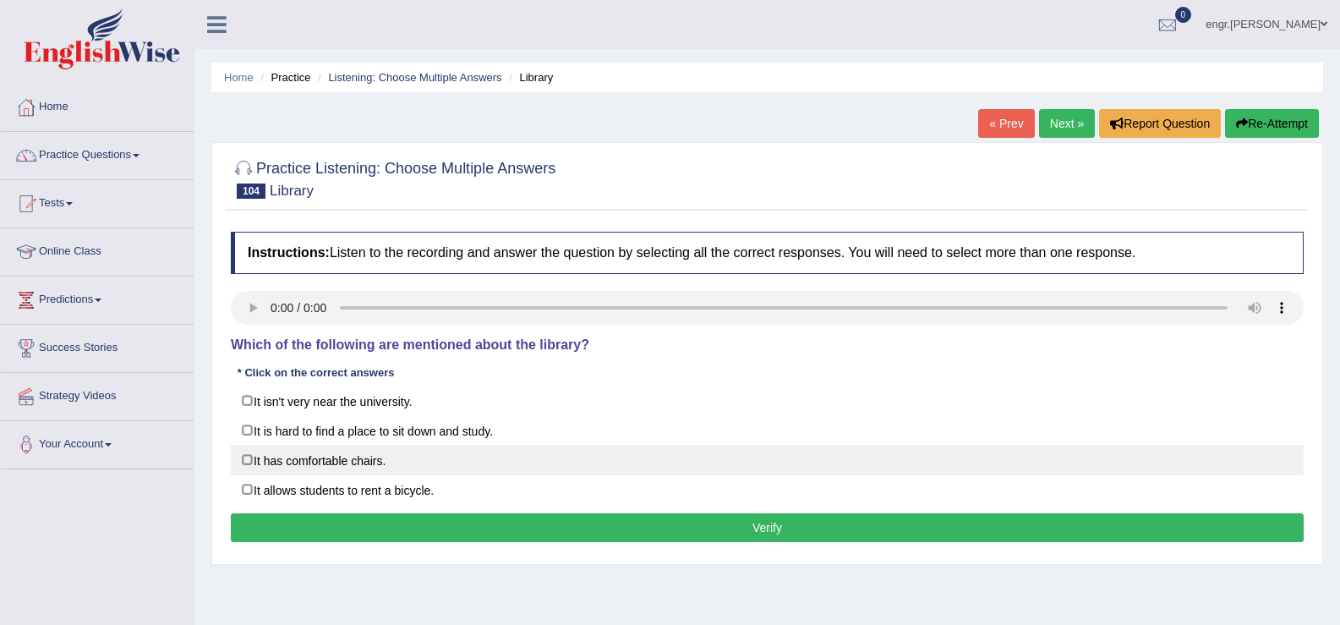
click at [244, 459] on label "It has comfortable chairs." at bounding box center [767, 460] width 1073 height 30
checkbox input "true"
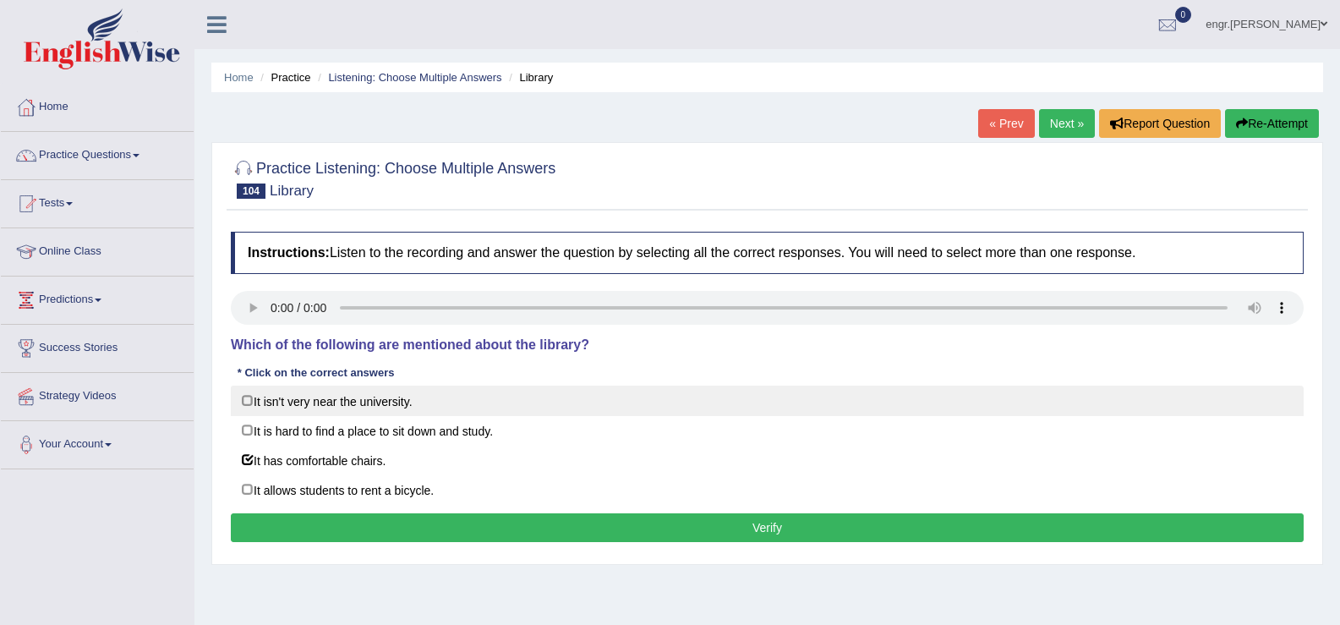
click at [249, 401] on label "It isn't very near the university." at bounding box center [767, 401] width 1073 height 30
checkbox input "true"
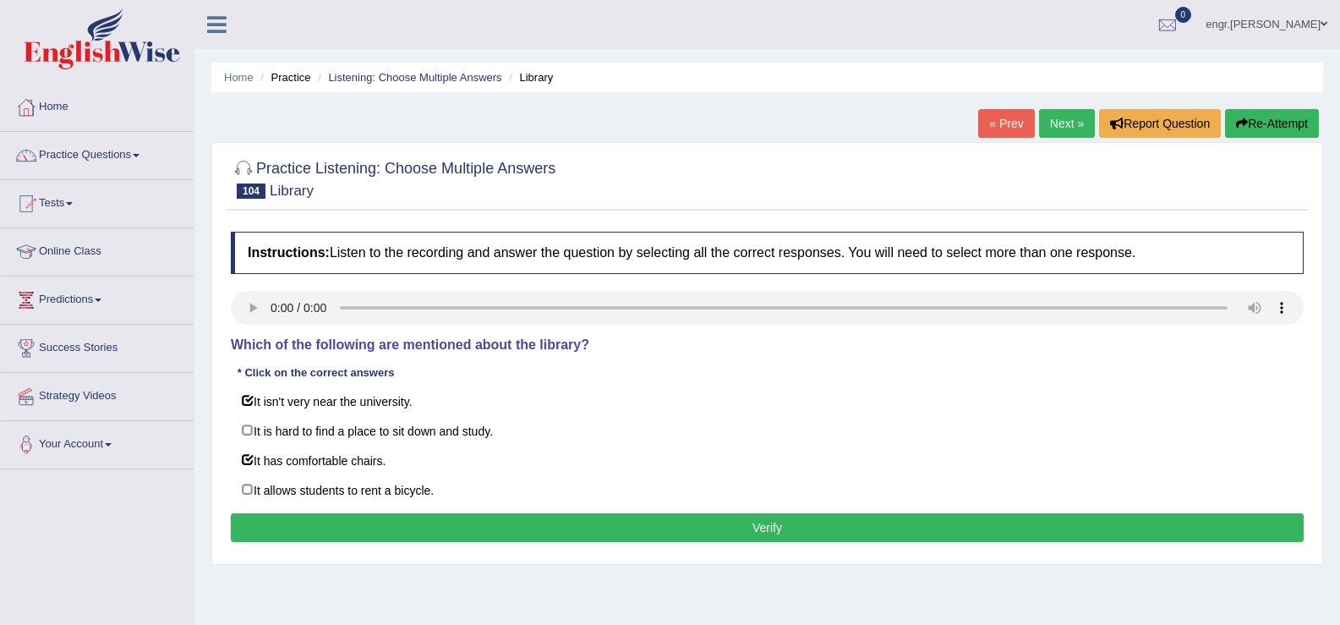
click at [338, 525] on button "Verify" at bounding box center [767, 527] width 1073 height 29
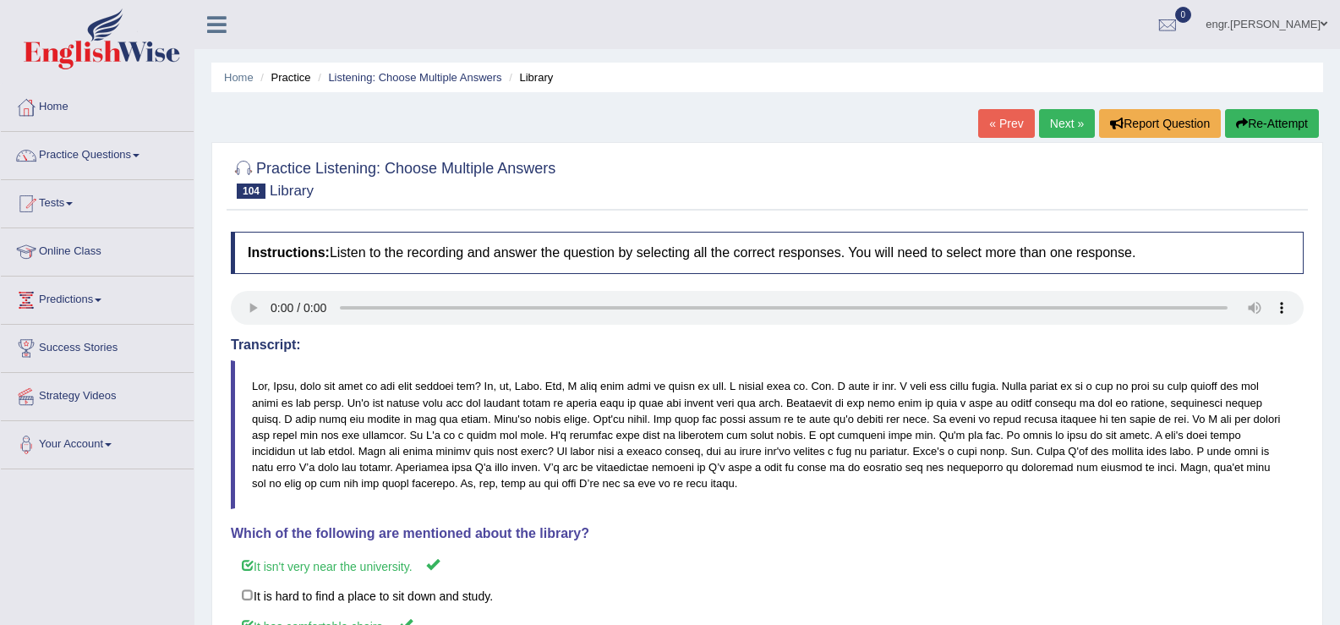
click at [1053, 140] on div "« Prev Next » Report Question Re-Attempt" at bounding box center [1150, 125] width 345 height 33
click at [1053, 126] on link "Next »" at bounding box center [1067, 123] width 56 height 29
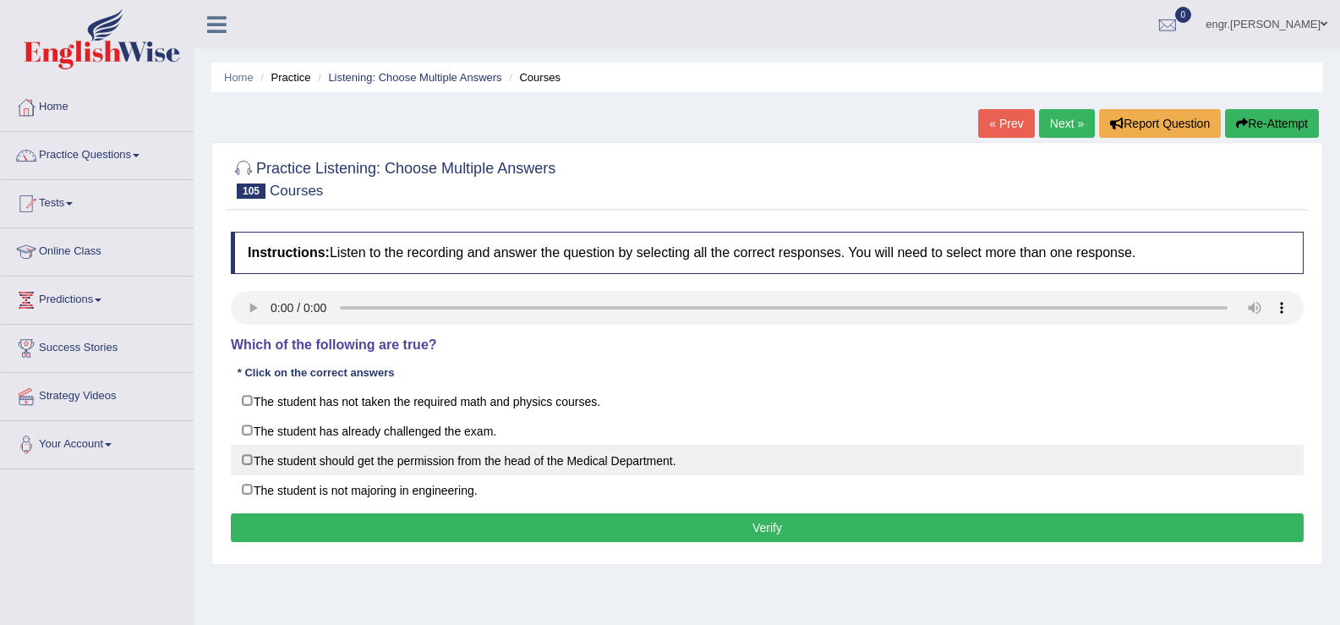
click at [249, 456] on label "The student should get the permission from the head of the Medical Department." at bounding box center [767, 460] width 1073 height 30
checkbox input "true"
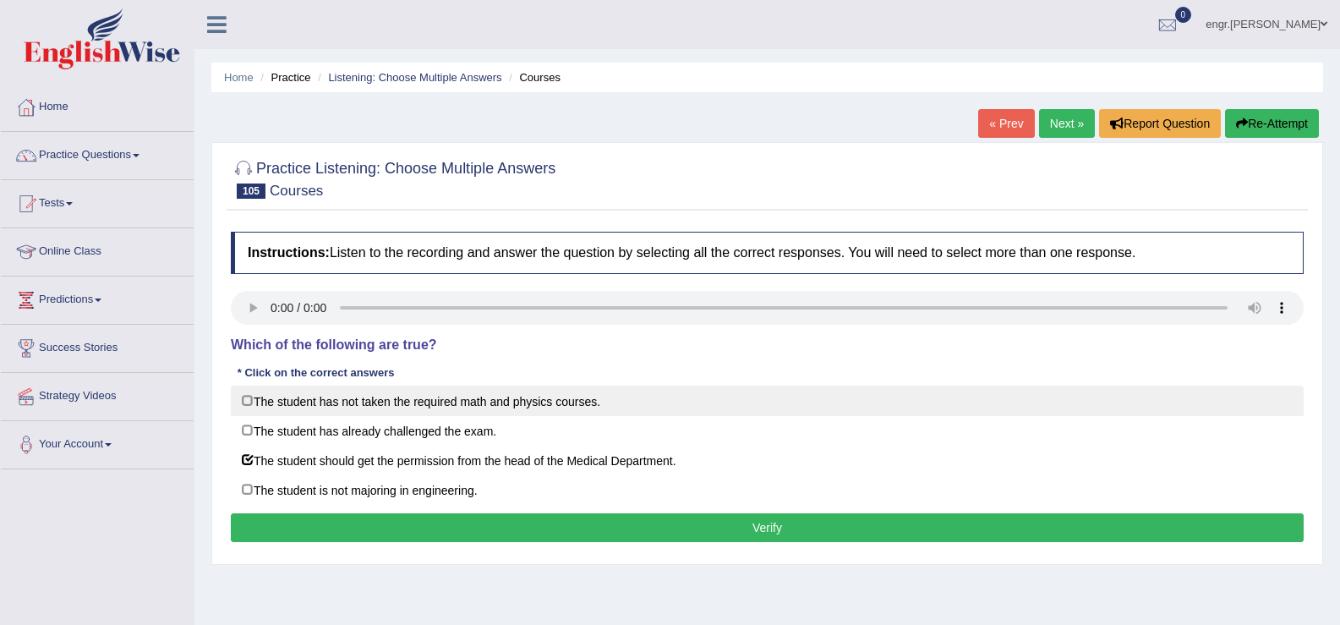
click at [248, 399] on label "The student has not taken the required math and physics courses." at bounding box center [767, 401] width 1073 height 30
checkbox input "true"
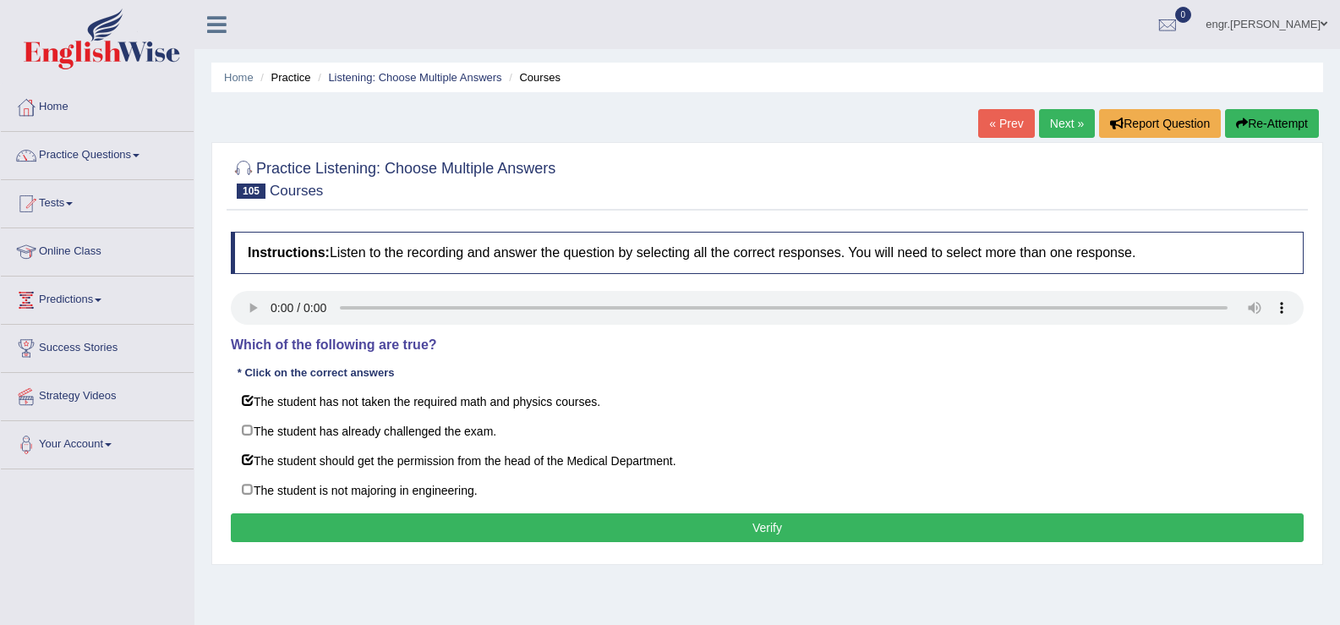
click at [560, 530] on button "Verify" at bounding box center [767, 527] width 1073 height 29
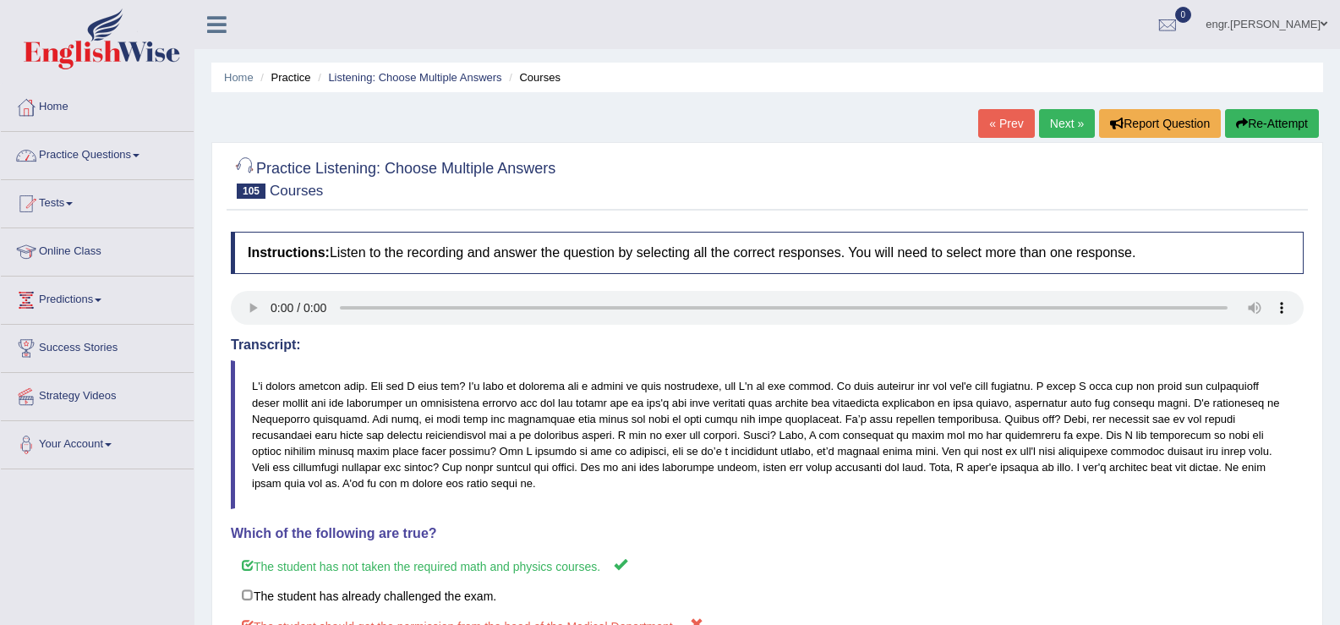
click at [114, 164] on link "Practice Questions" at bounding box center [97, 153] width 193 height 42
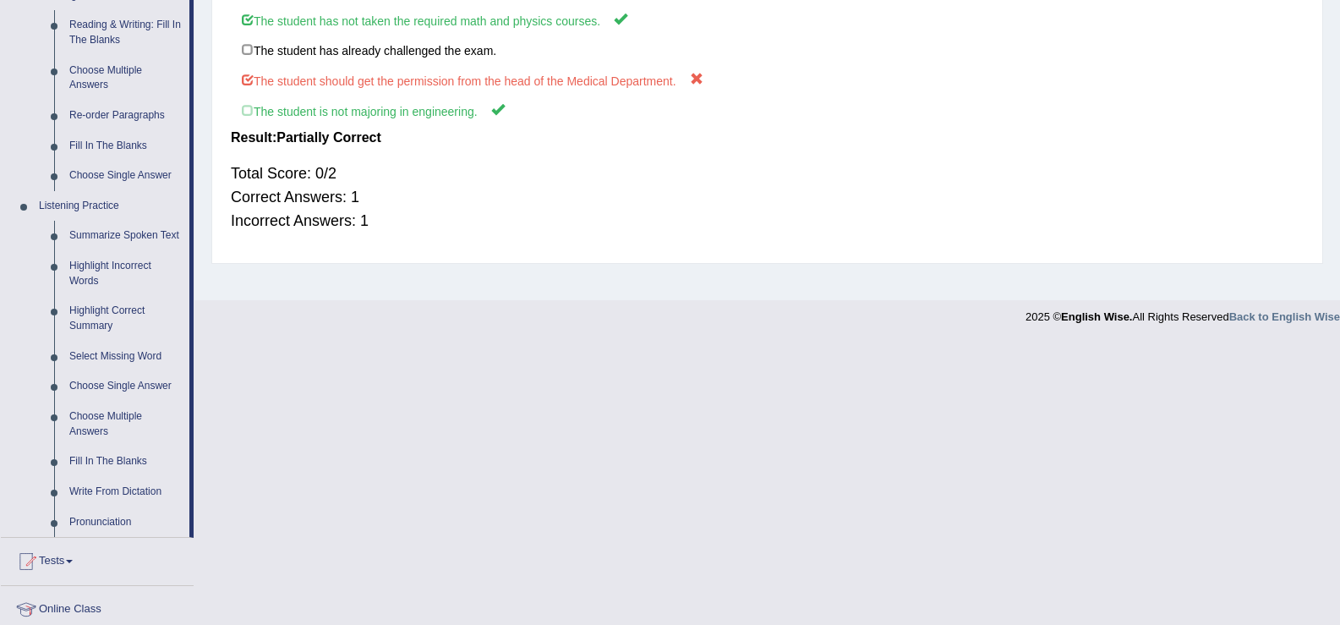
scroll to position [554, 0]
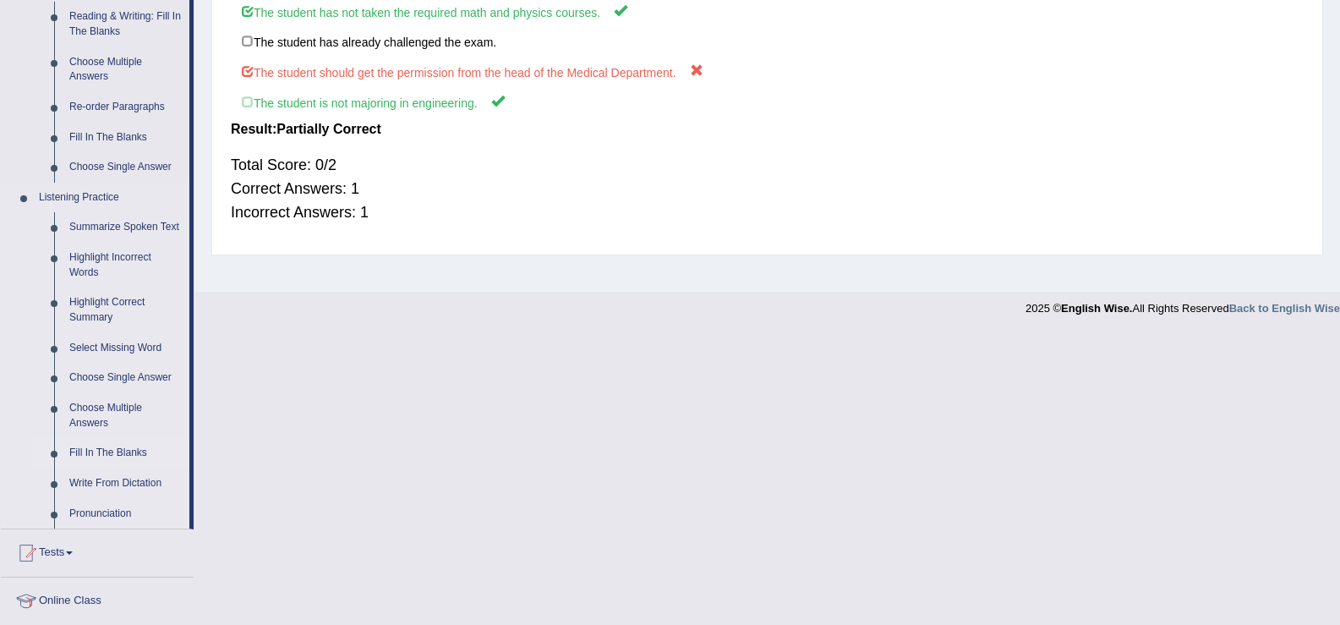
click at [109, 454] on link "Fill In The Blanks" at bounding box center [126, 453] width 128 height 30
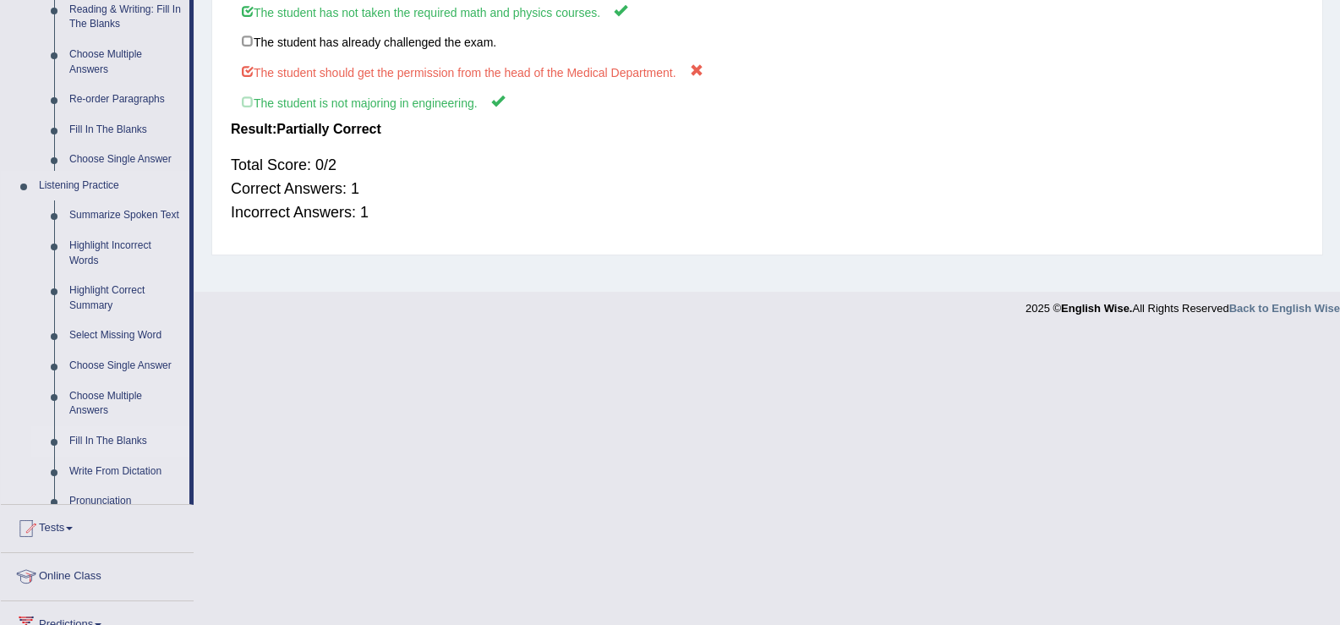
scroll to position [263, 0]
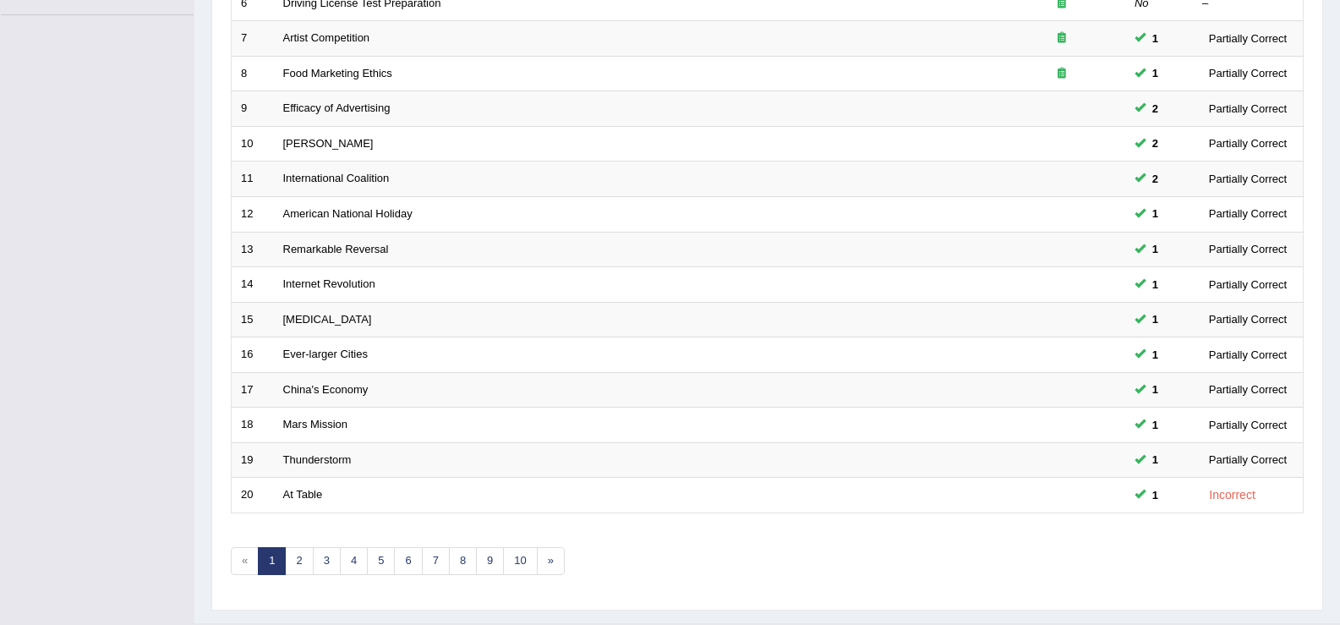
scroll to position [495, 0]
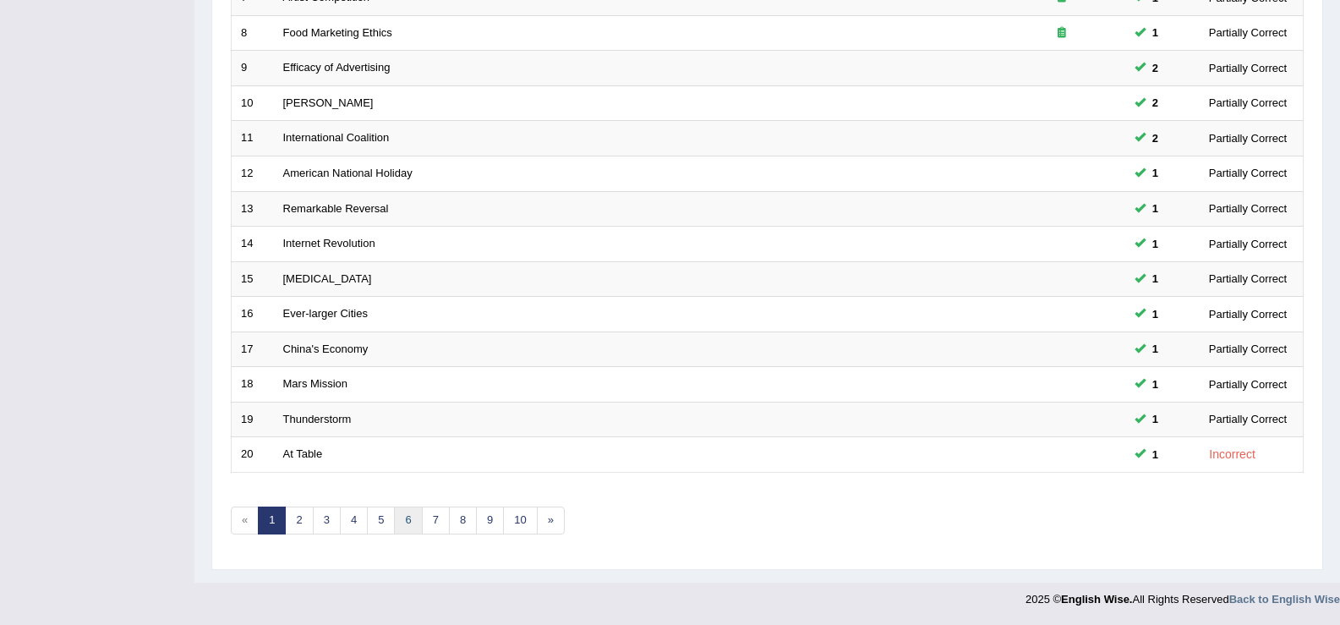
click at [413, 515] on link "6" at bounding box center [408, 521] width 28 height 28
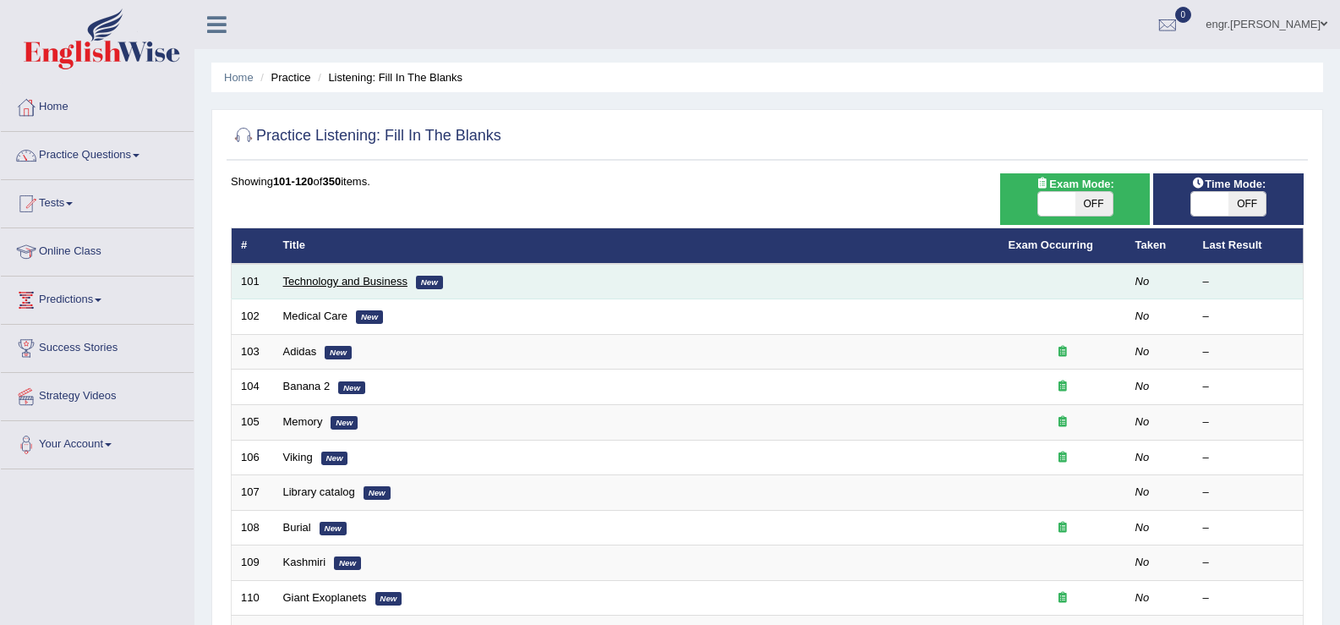
click at [348, 285] on link "Technology and Business" at bounding box center [345, 281] width 124 height 13
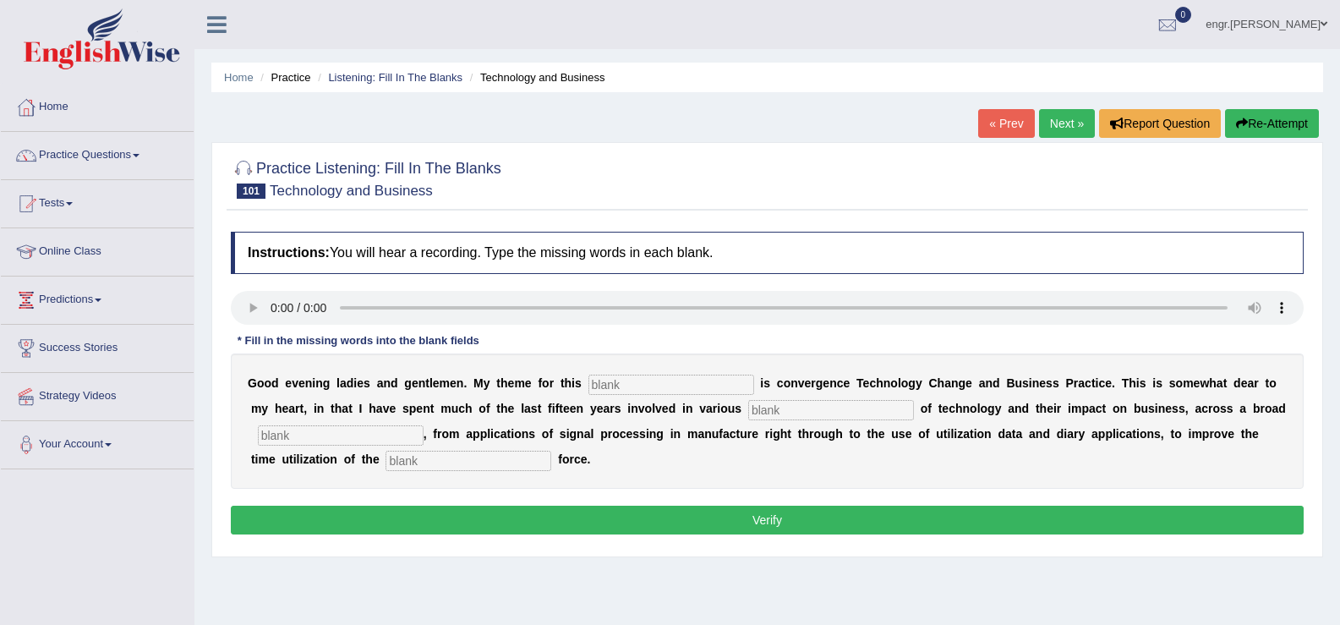
click at [602, 383] on input "text" at bounding box center [672, 385] width 166 height 20
type input "session"
click at [767, 408] on input "text" at bounding box center [831, 410] width 166 height 20
type input "aspects"
click at [368, 436] on input "text" at bounding box center [341, 435] width 166 height 20
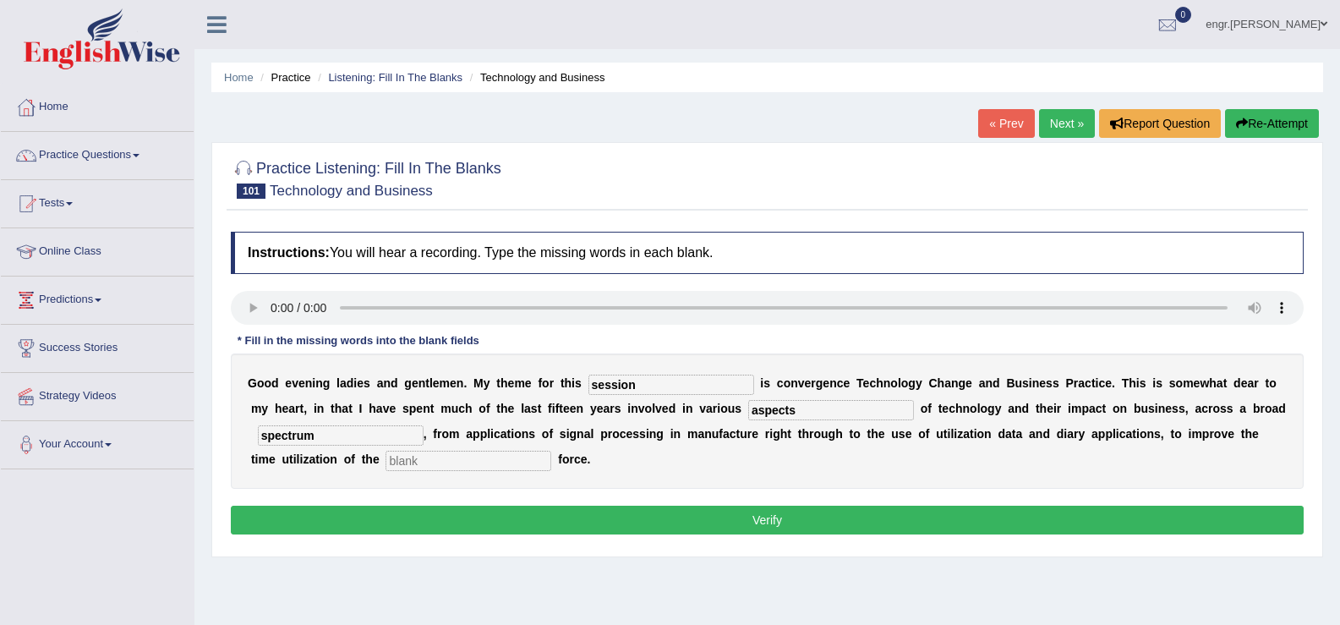
type input "spectrum"
click at [464, 463] on input "text" at bounding box center [469, 461] width 166 height 20
type input "sales"
click at [523, 514] on button "Verify" at bounding box center [767, 520] width 1073 height 29
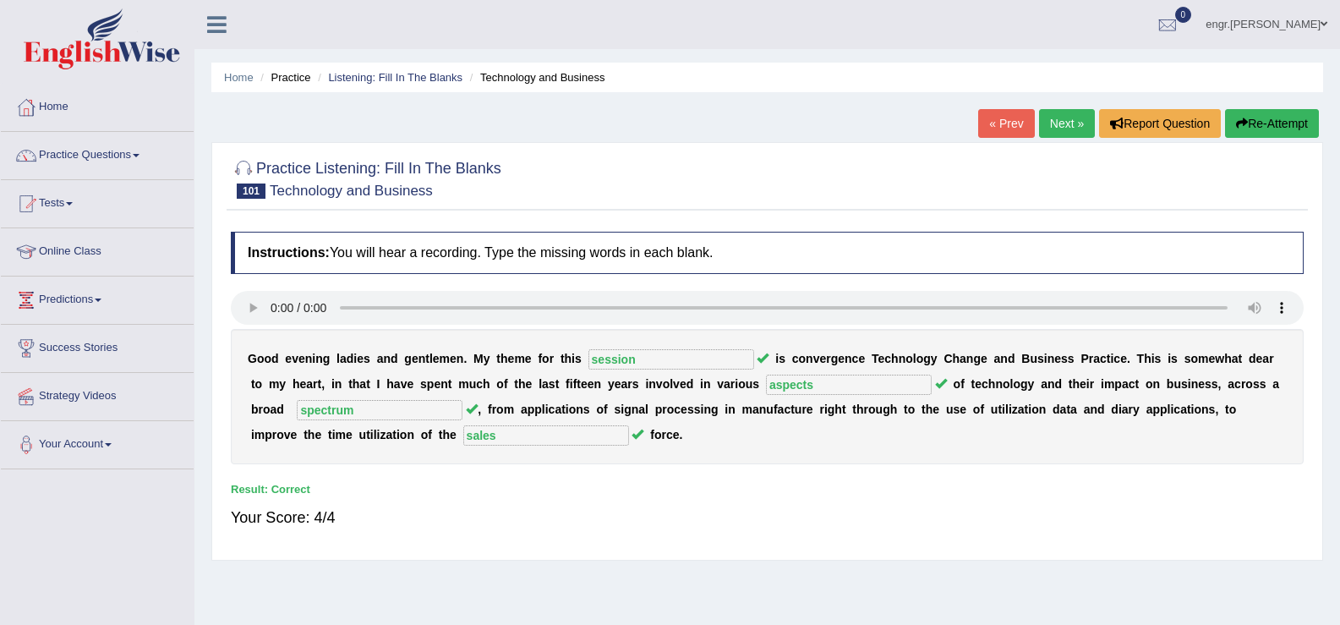
click at [1061, 111] on link "Next »" at bounding box center [1067, 123] width 56 height 29
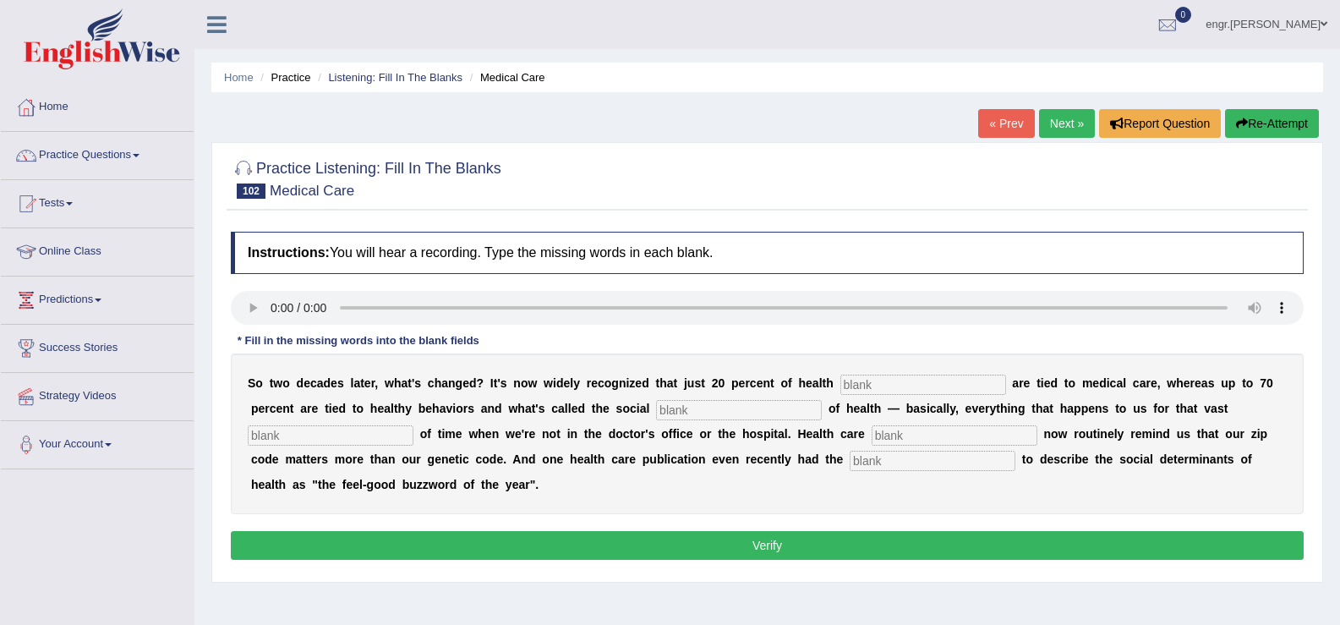
click at [852, 381] on input "text" at bounding box center [924, 385] width 166 height 20
type input "outcomes"
click at [725, 413] on input "text" at bounding box center [739, 410] width 166 height 20
type input "determiane"
click at [278, 439] on input "text" at bounding box center [331, 435] width 166 height 20
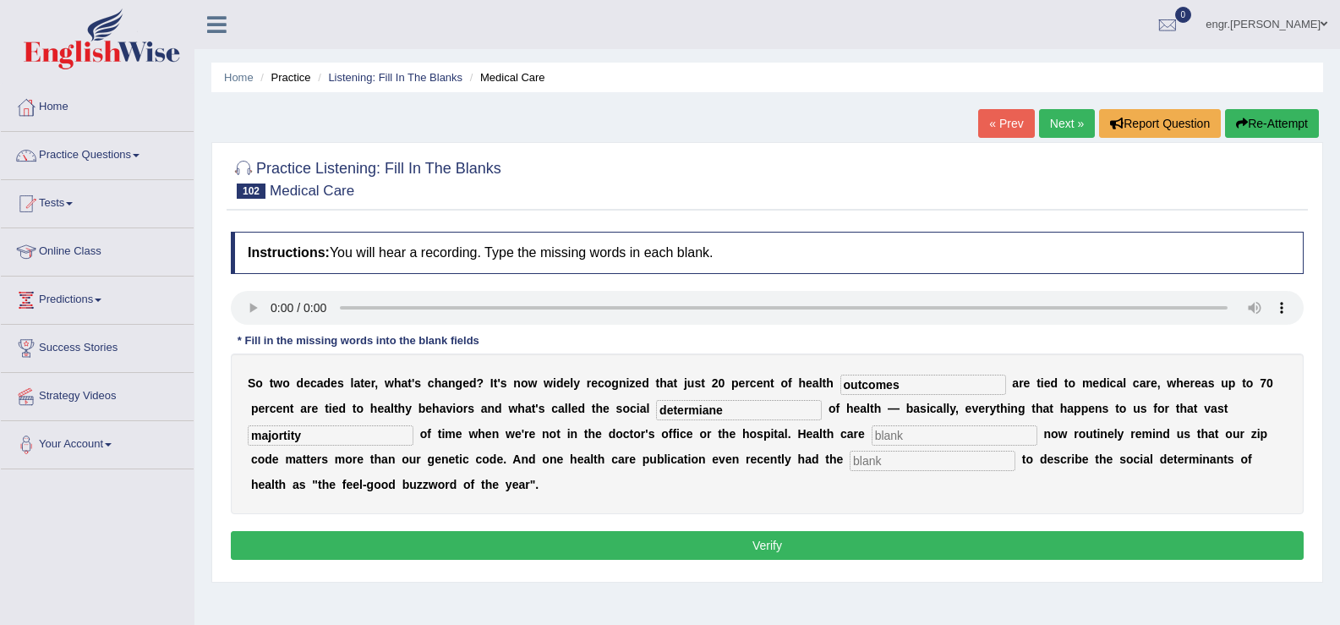
type input "majortity"
click at [910, 437] on input "text" at bounding box center [955, 435] width 166 height 20
type input "excutives"
click at [886, 463] on input "text" at bounding box center [933, 461] width 166 height 20
type input "adocisity"
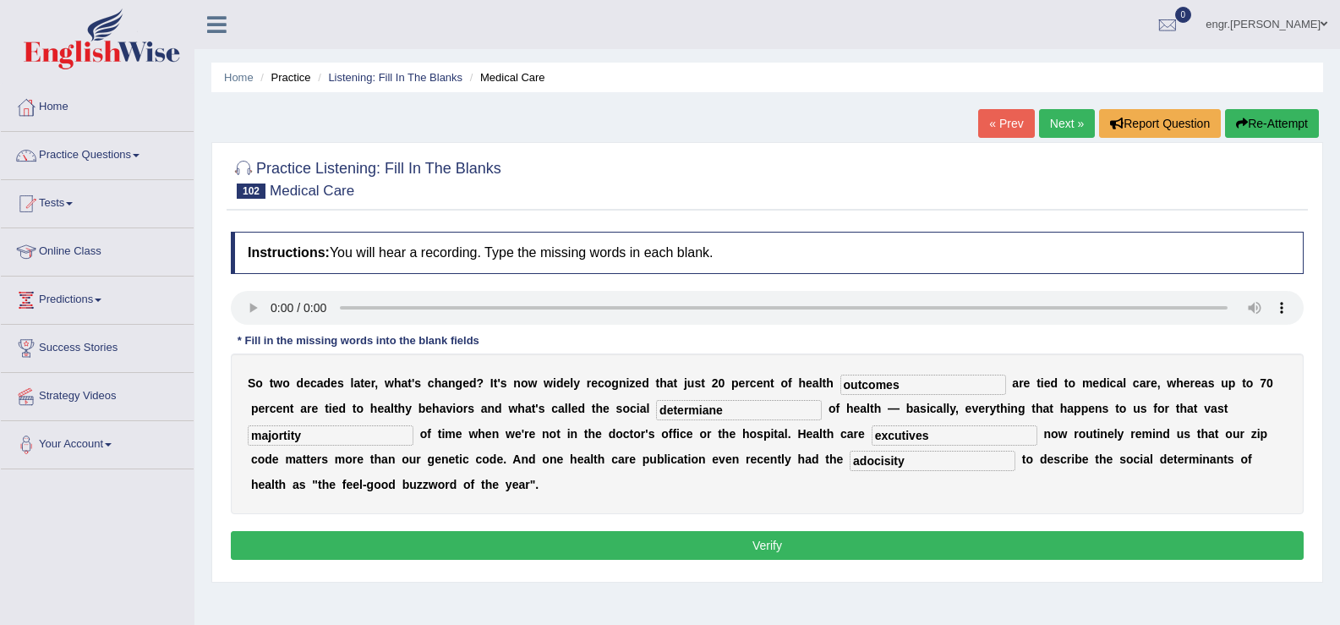
click at [335, 435] on input "majortity" at bounding box center [331, 435] width 166 height 20
type input "majority"
click at [732, 406] on input "determiane" at bounding box center [739, 410] width 166 height 20
type input "determinance"
click at [759, 545] on button "Verify" at bounding box center [767, 545] width 1073 height 29
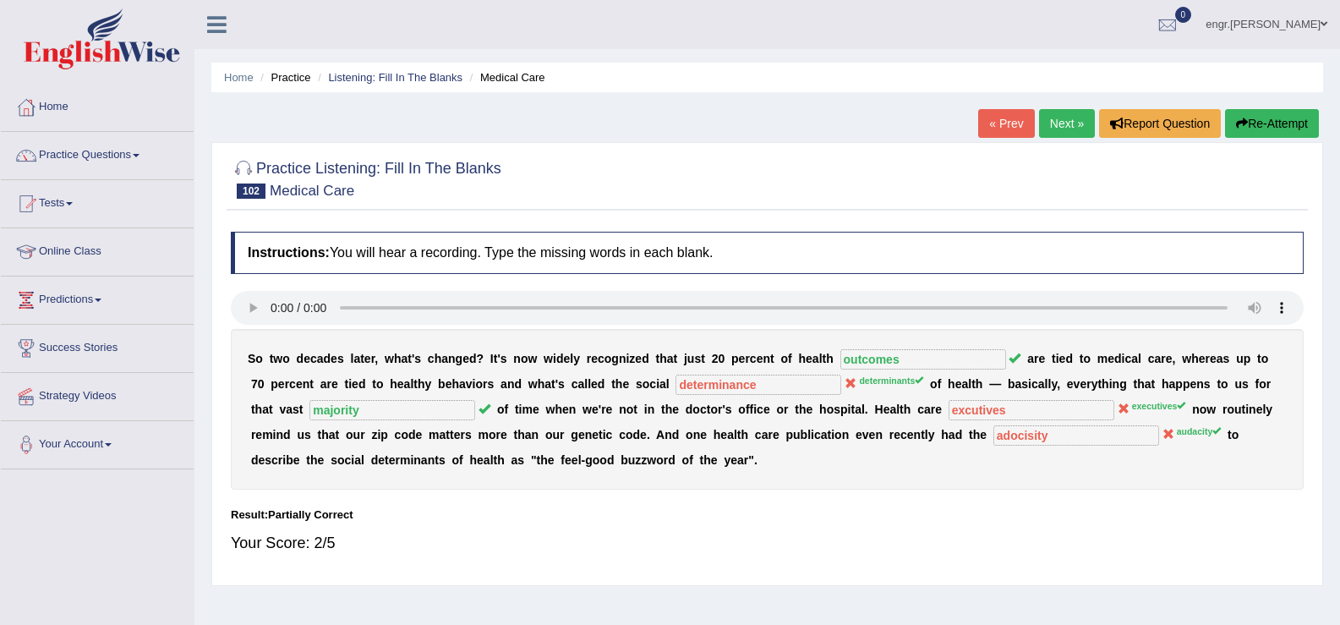
click at [1073, 129] on link "Next »" at bounding box center [1067, 123] width 56 height 29
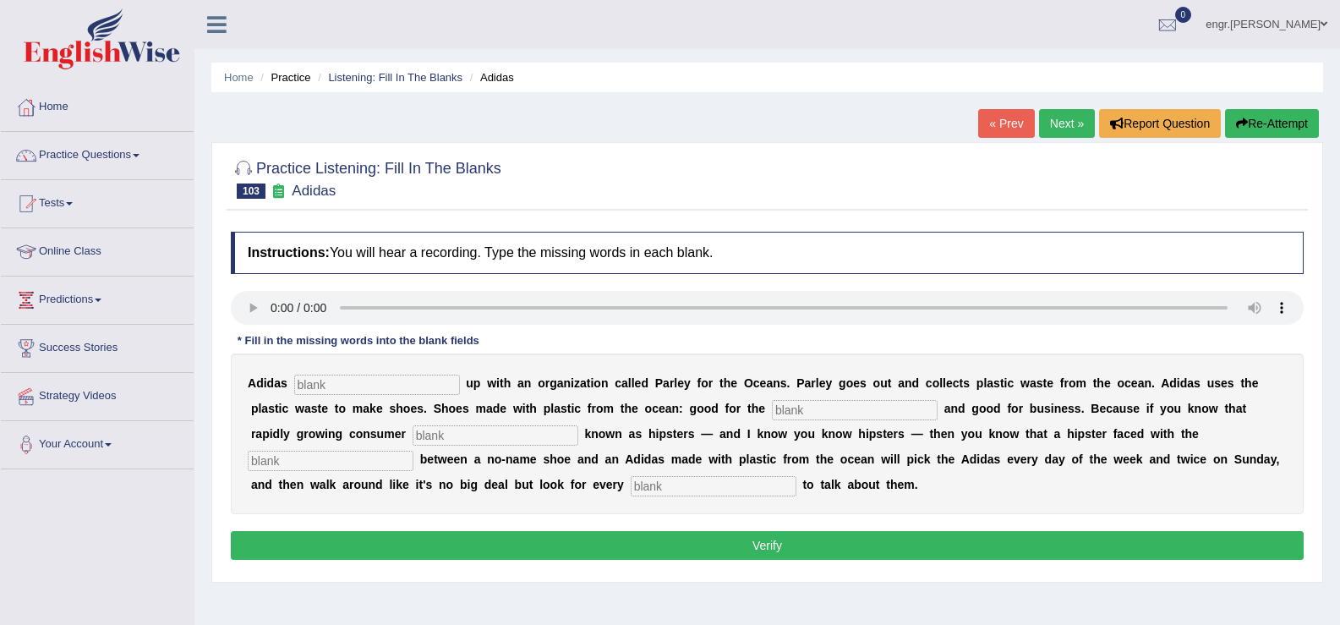
click at [307, 389] on input "text" at bounding box center [377, 385] width 166 height 20
type input "team"
click at [781, 408] on input "text" at bounding box center [855, 410] width 166 height 20
type input "eniveoment"
click at [438, 436] on input "text" at bounding box center [496, 435] width 166 height 20
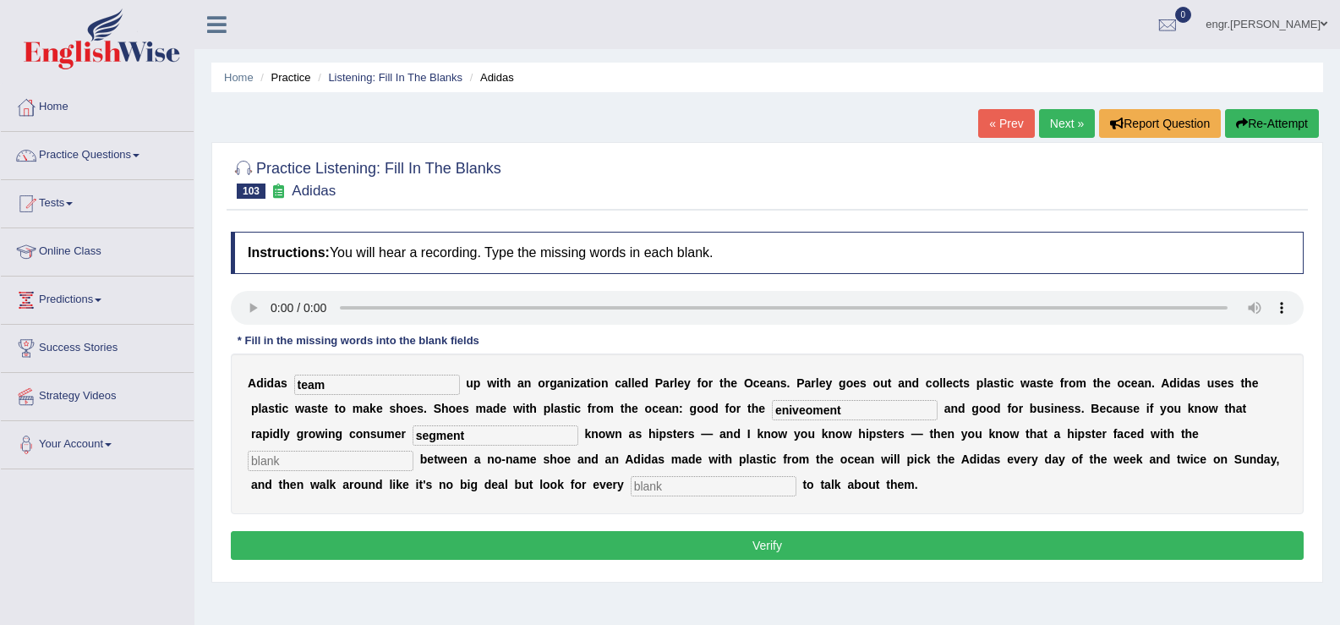
type input "segment"
click at [362, 461] on input "text" at bounding box center [331, 461] width 166 height 20
click at [692, 485] on input "text" at bounding box center [714, 486] width 166 height 20
type input "opportunity"
click at [870, 418] on input "eniveoment" at bounding box center [855, 410] width 166 height 20
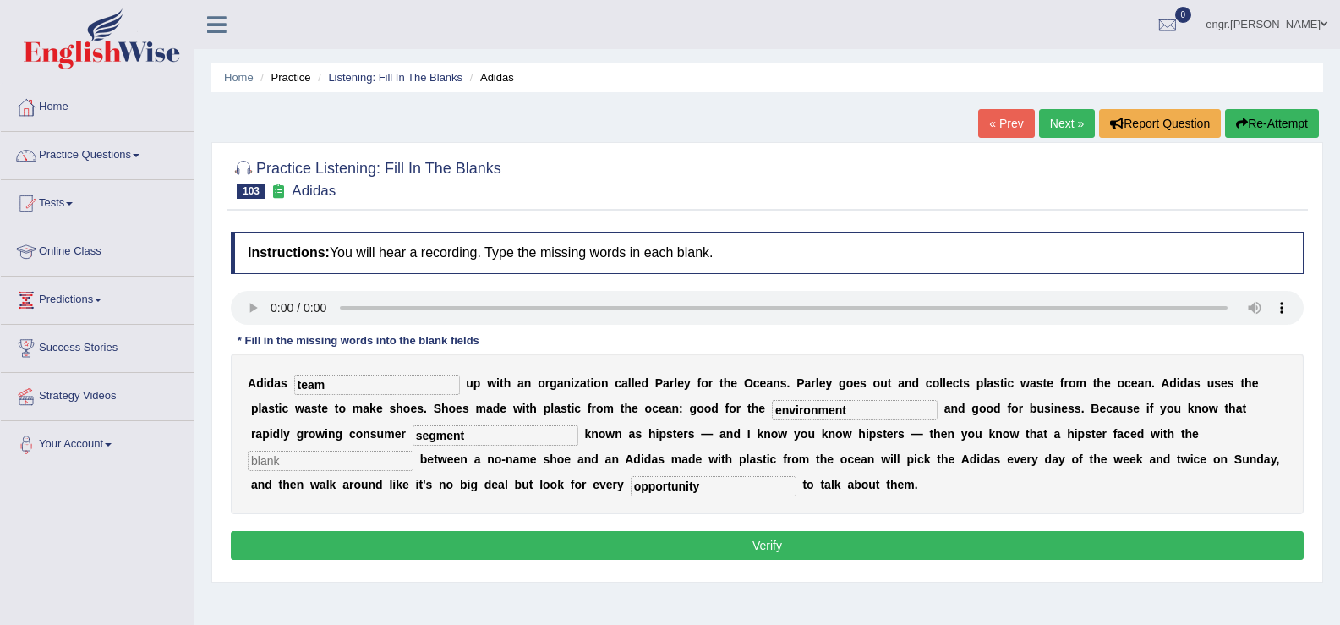
type input "environment"
click at [375, 457] on input "text" at bounding box center [331, 461] width 166 height 20
type input "."
click at [414, 535] on button "Verify" at bounding box center [767, 545] width 1073 height 29
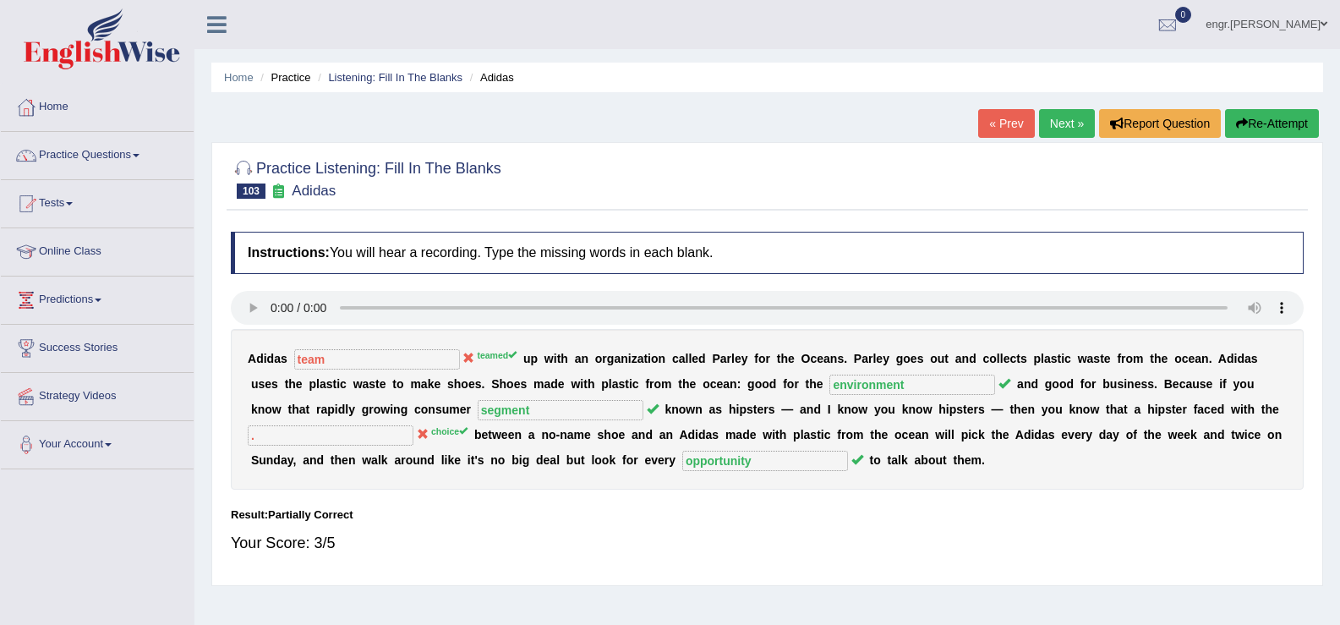
click at [1054, 129] on link "Next »" at bounding box center [1067, 123] width 56 height 29
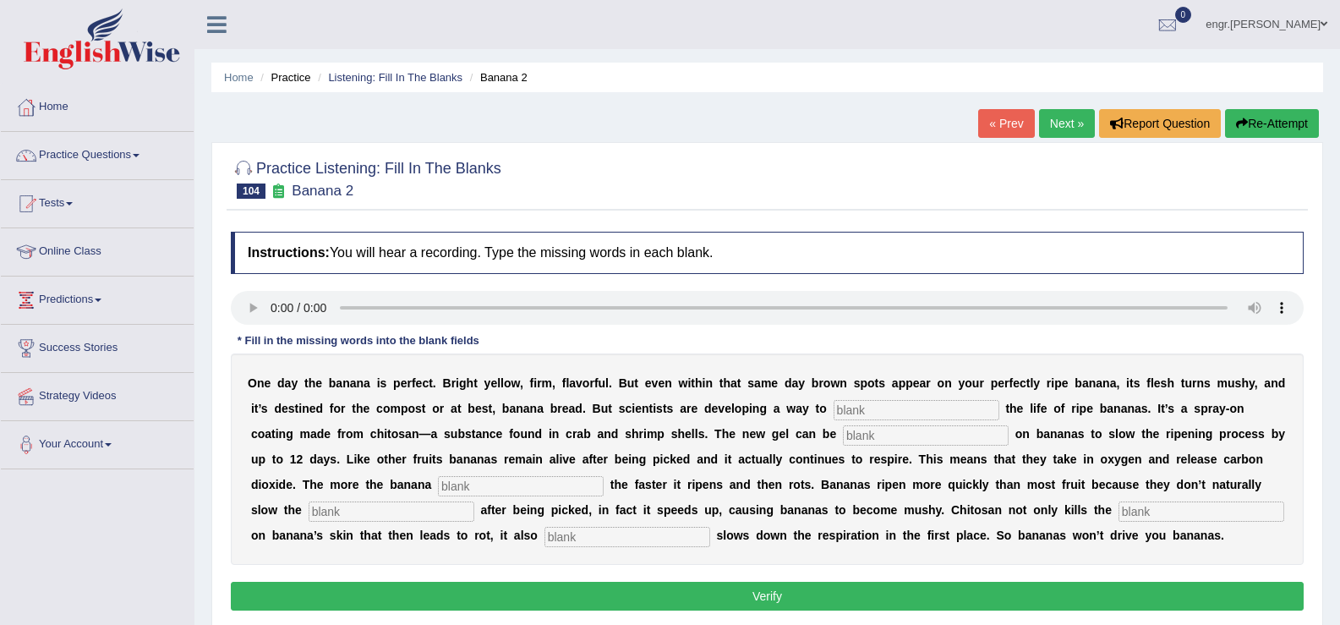
click at [845, 412] on input "text" at bounding box center [917, 410] width 166 height 20
type input "extend"
click at [863, 439] on input "text" at bounding box center [926, 435] width 166 height 20
type input "sprayed"
click at [555, 485] on input "text" at bounding box center [521, 486] width 166 height 20
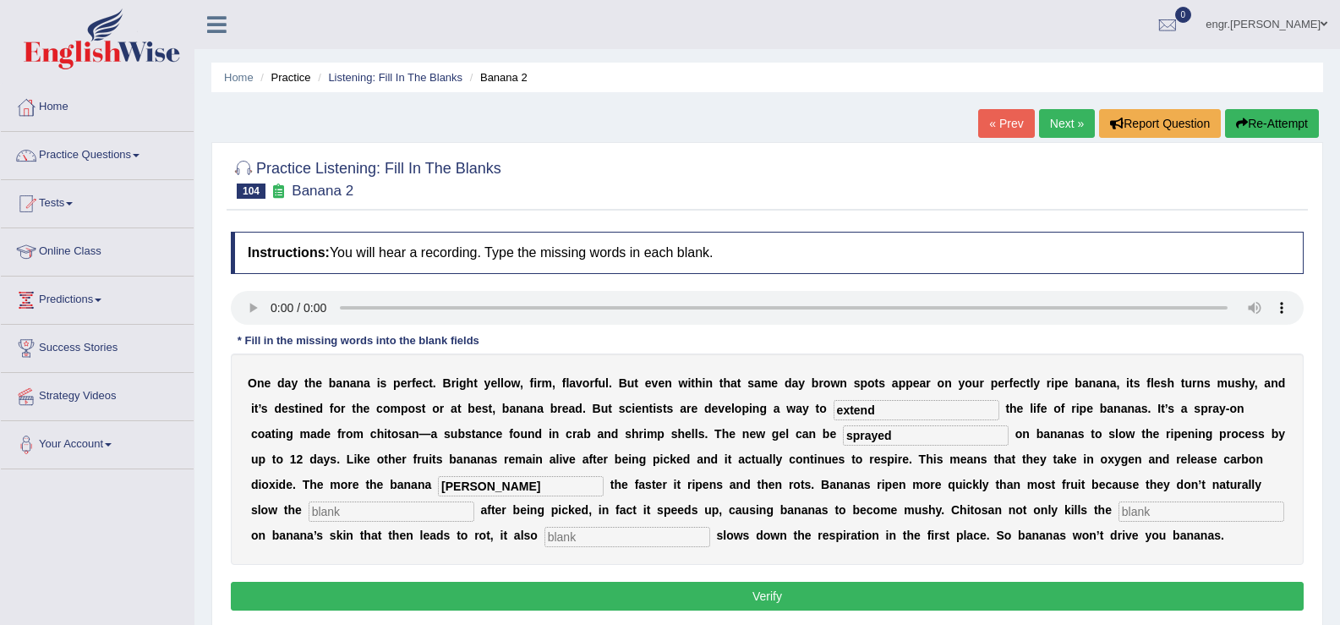
type input "breese"
click at [417, 513] on input "text" at bounding box center [392, 511] width 166 height 20
type input "respiration"
click at [557, 532] on input "text" at bounding box center [628, 537] width 166 height 20
click at [1132, 508] on input "text" at bounding box center [1202, 511] width 166 height 20
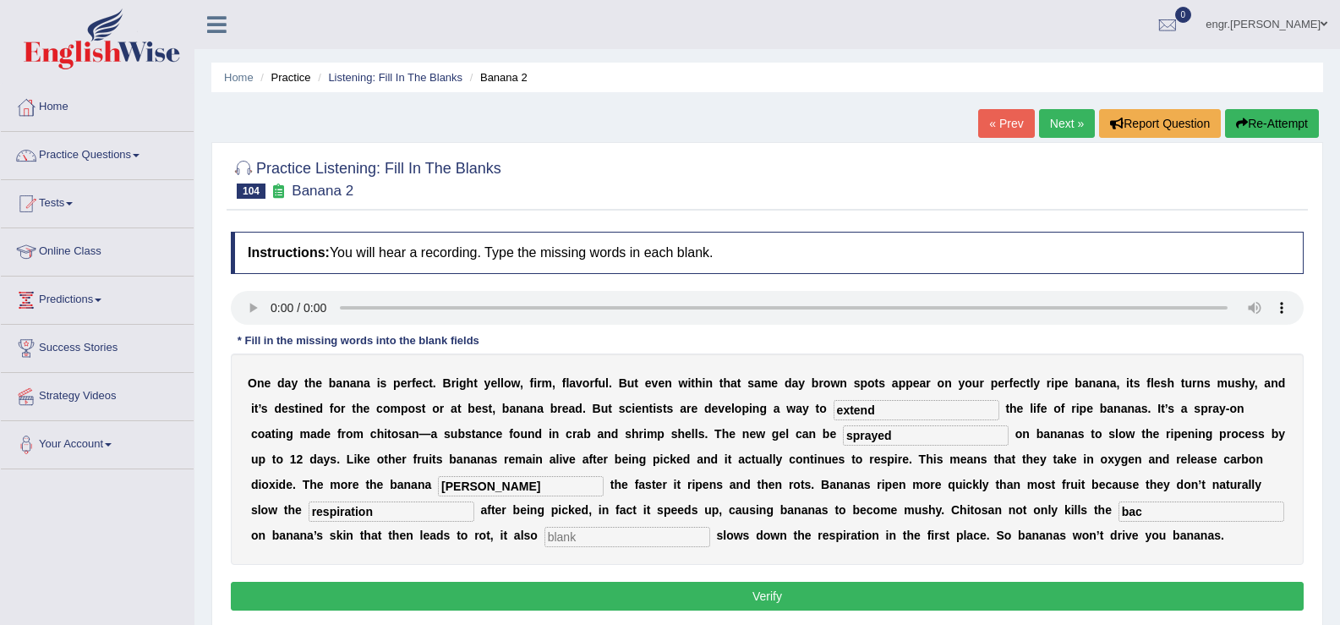
click at [651, 537] on input "text" at bounding box center [628, 537] width 166 height 20
click at [1152, 509] on input "bac" at bounding box center [1202, 511] width 166 height 20
type input "bacteria."
click at [651, 533] on input "text" at bounding box center [628, 537] width 166 height 20
type input "."
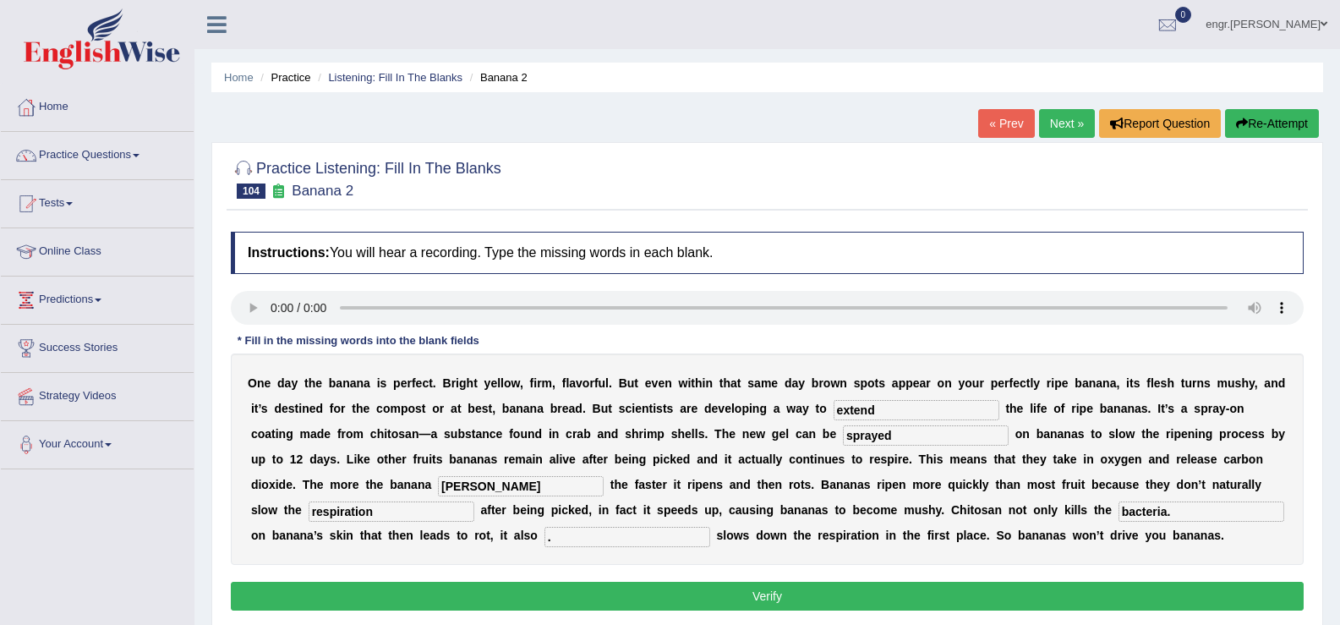
click at [1231, 507] on input "bacteria." at bounding box center [1202, 511] width 166 height 20
type input "bacteria"
click at [957, 597] on button "Verify" at bounding box center [767, 596] width 1073 height 29
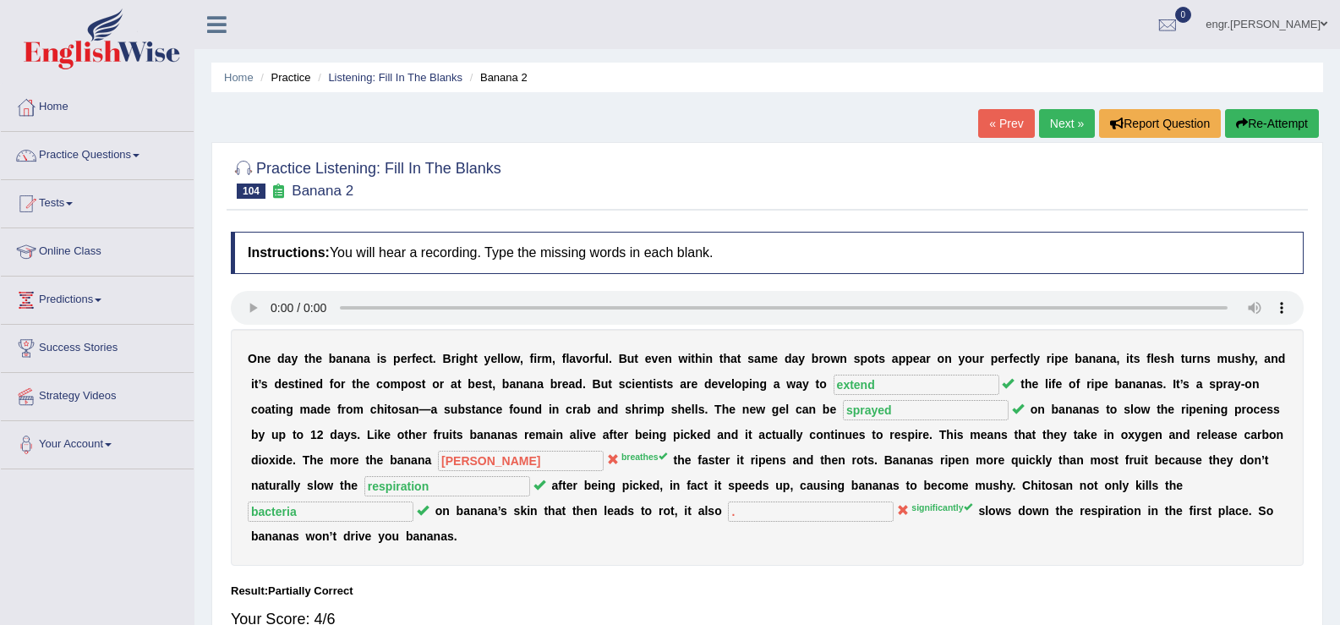
click at [1049, 113] on link "Next »" at bounding box center [1067, 123] width 56 height 29
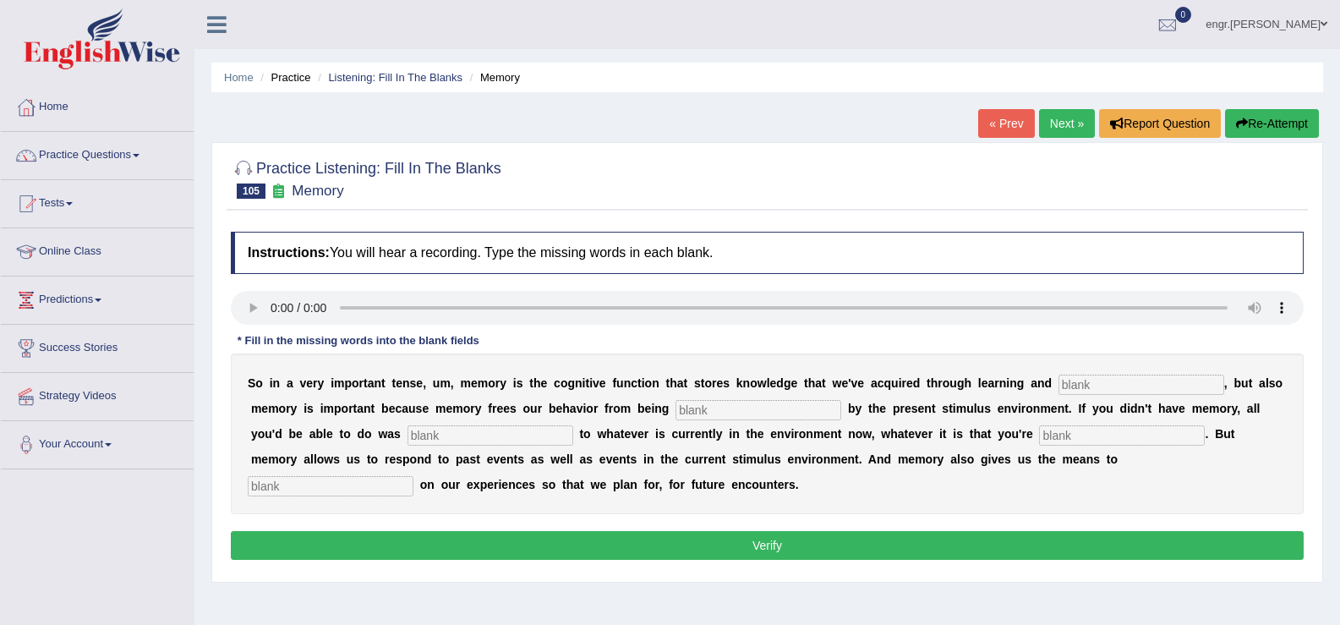
click at [1105, 393] on input "text" at bounding box center [1142, 385] width 166 height 20
type input "perception"
click at [736, 411] on input "text" at bounding box center [759, 410] width 166 height 20
type input "controlled"
click at [544, 429] on input "text" at bounding box center [491, 435] width 166 height 20
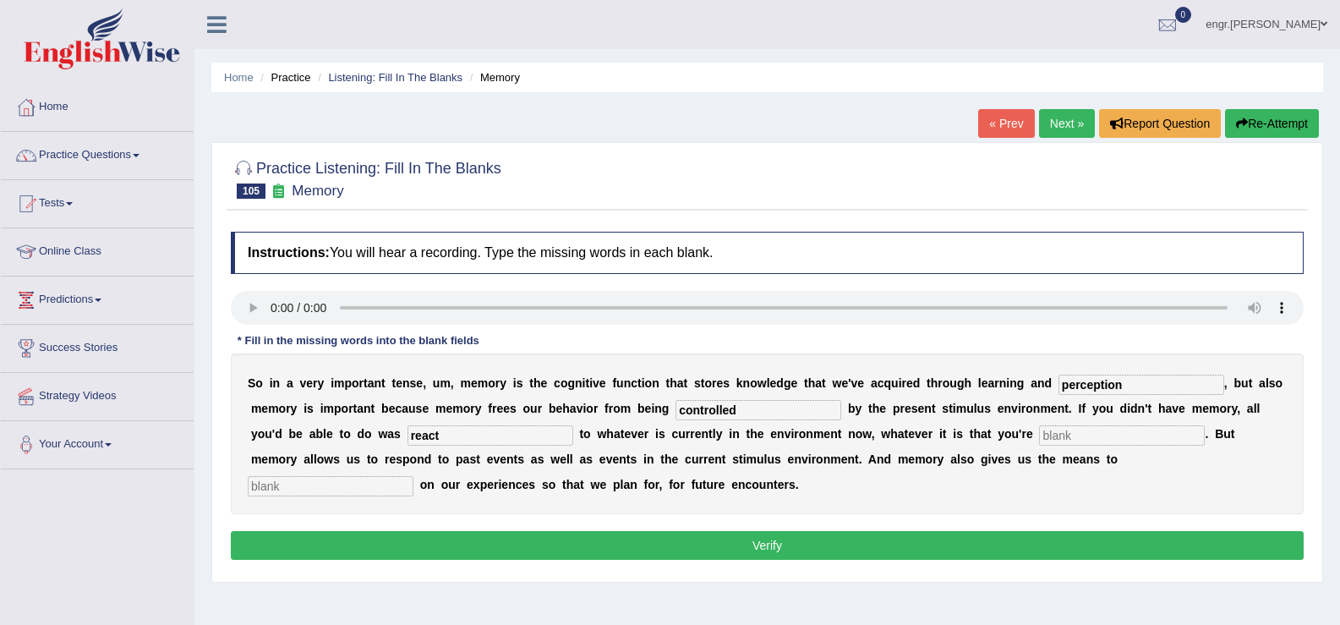
type input "react"
click at [1110, 439] on input "text" at bounding box center [1122, 435] width 166 height 20
type input "experiences"
click at [375, 485] on input "text" at bounding box center [331, 486] width 166 height 20
click at [270, 488] on input "refelect" at bounding box center [331, 486] width 166 height 20
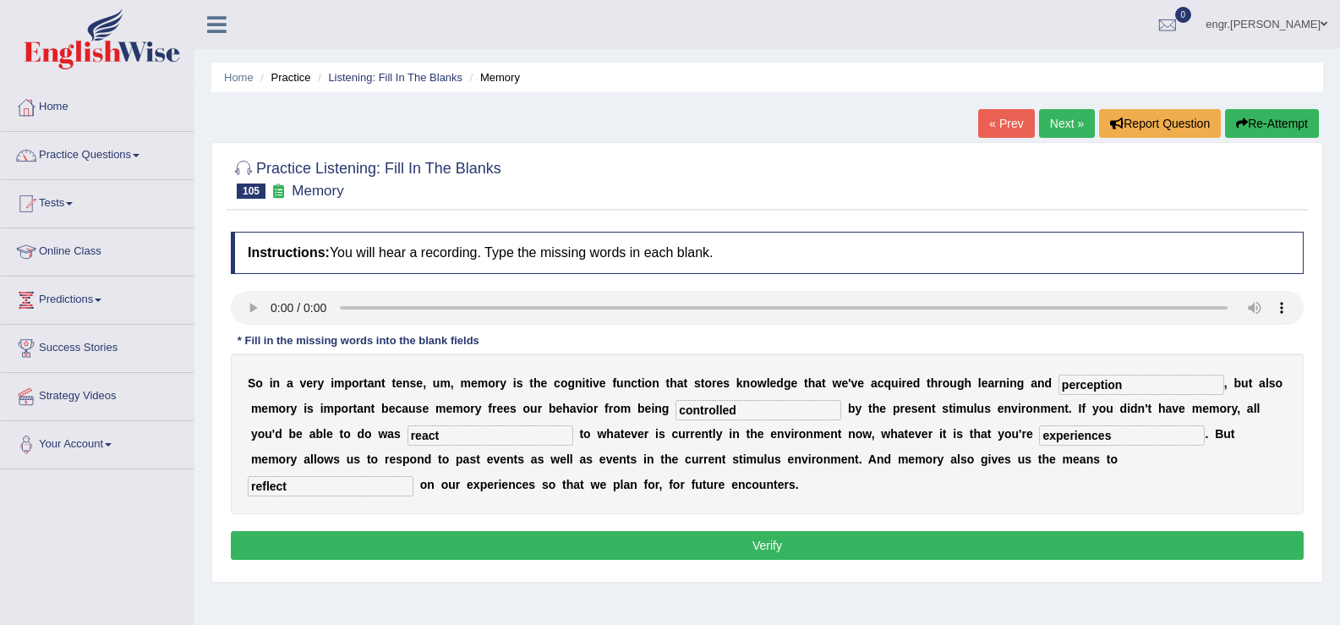
type input "reflect"
click at [807, 529] on div "Instructions: You will hear a recording. Type the missing words in each blank. …" at bounding box center [768, 398] width 1082 height 350
click at [805, 539] on button "Verify" at bounding box center [767, 545] width 1073 height 29
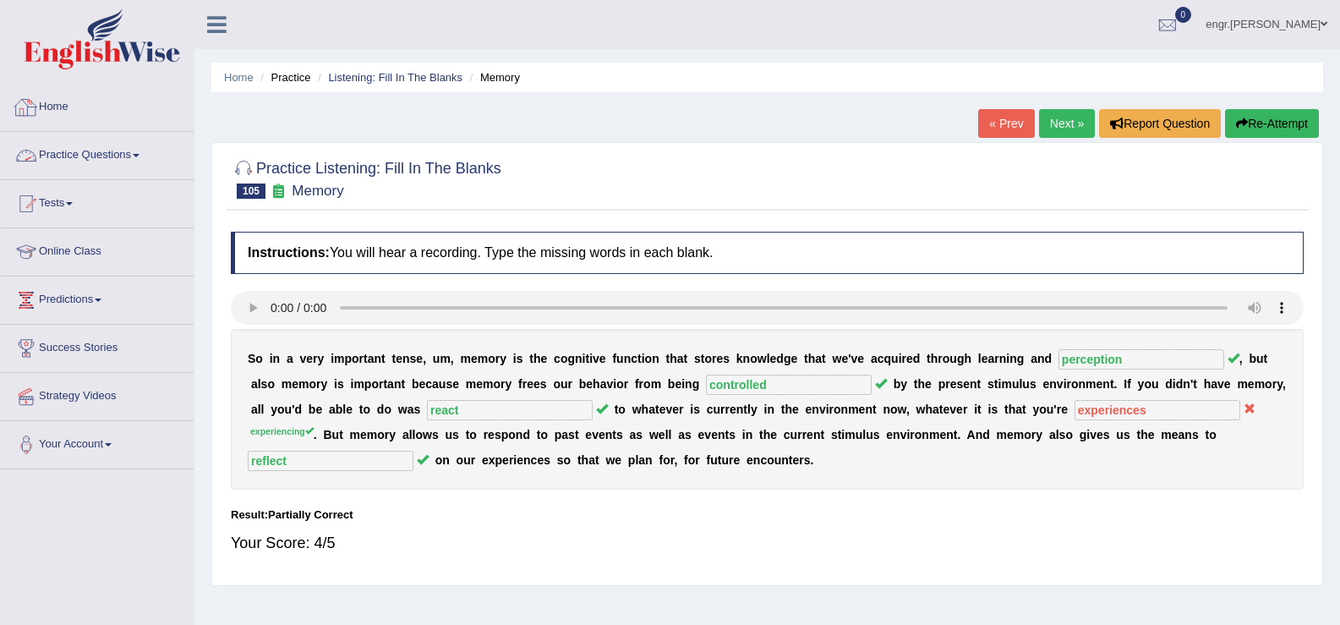
click at [72, 153] on link "Practice Questions" at bounding box center [97, 153] width 193 height 42
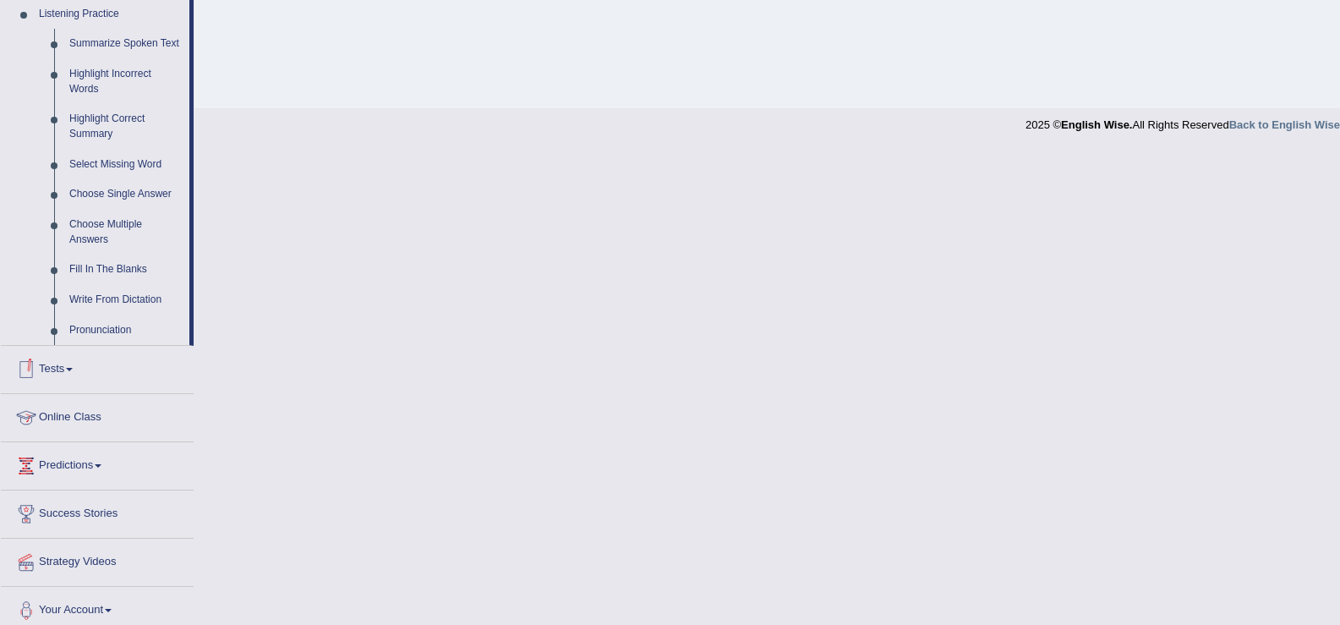
scroll to position [748, 0]
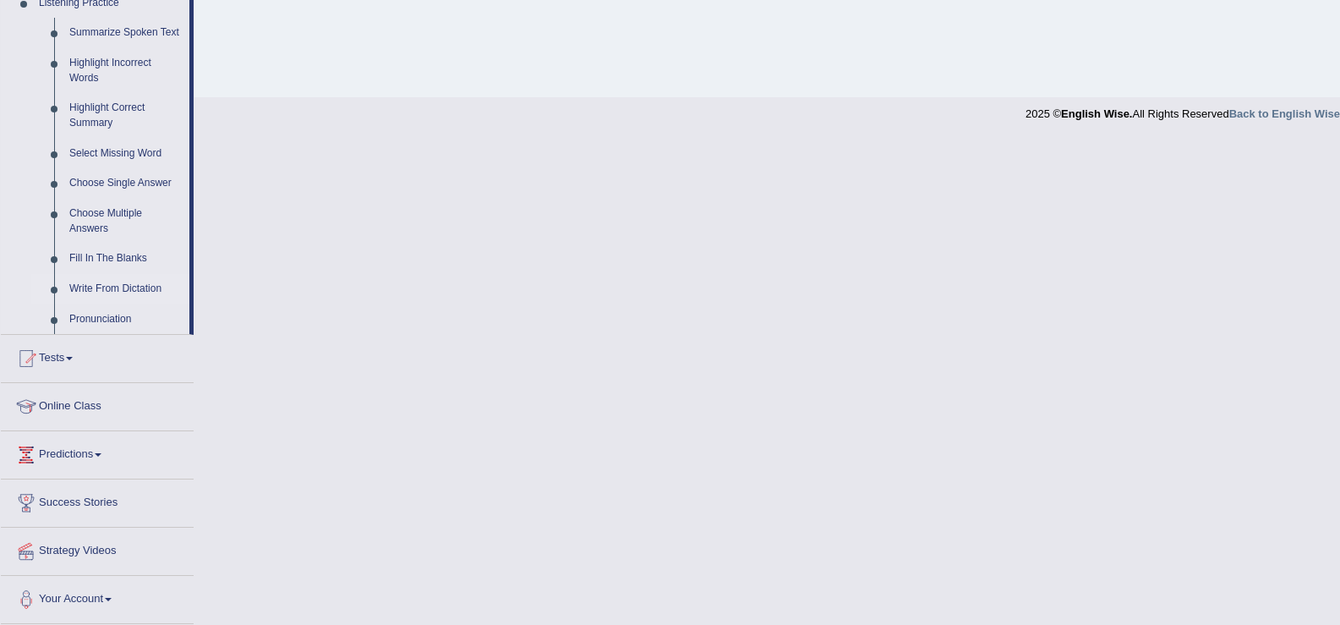
click at [126, 296] on link "Write From Dictation" at bounding box center [126, 289] width 128 height 30
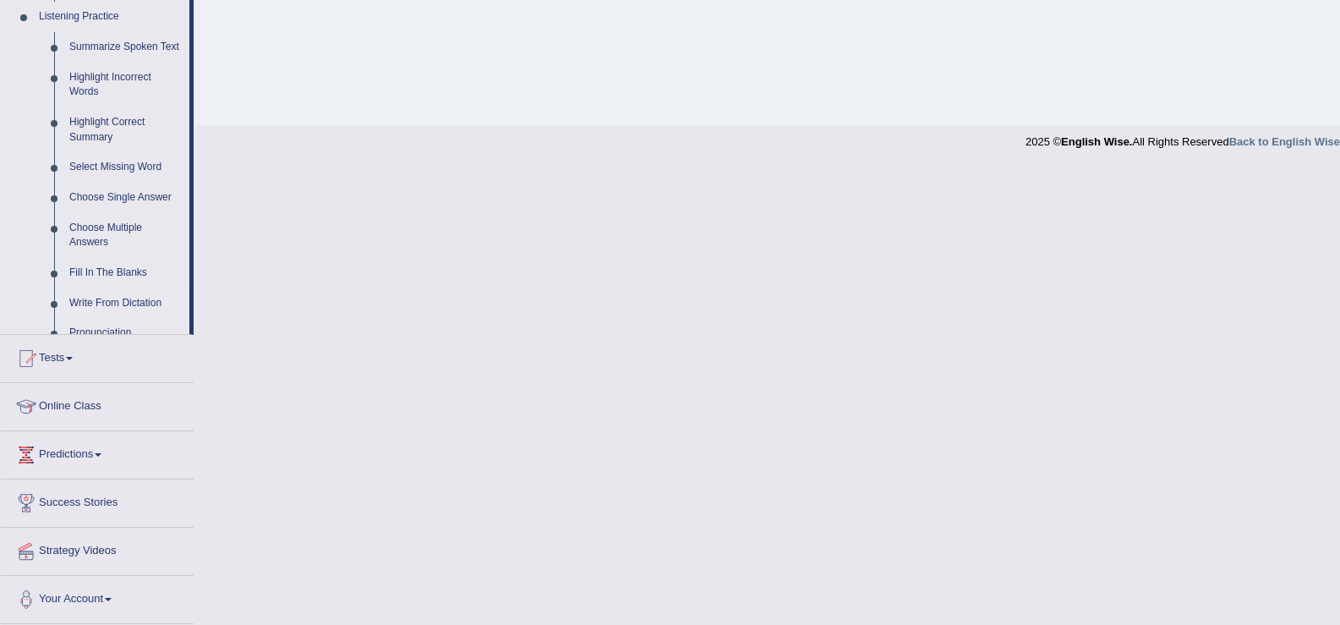
scroll to position [263, 0]
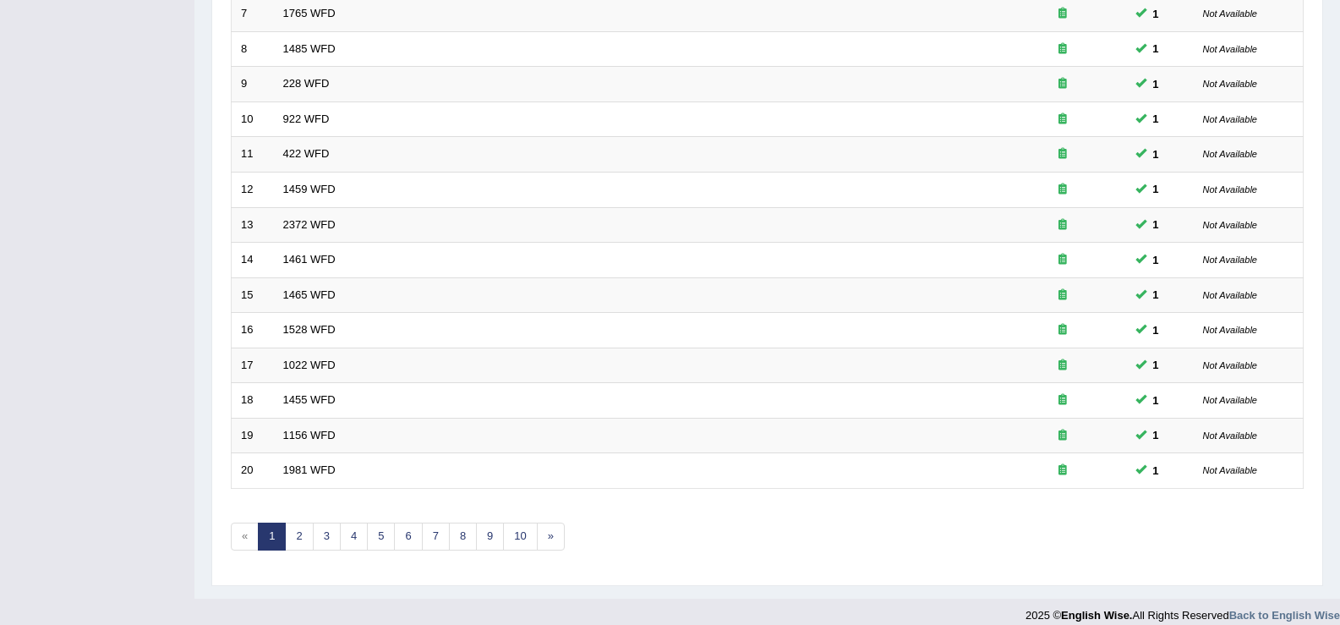
scroll to position [495, 0]
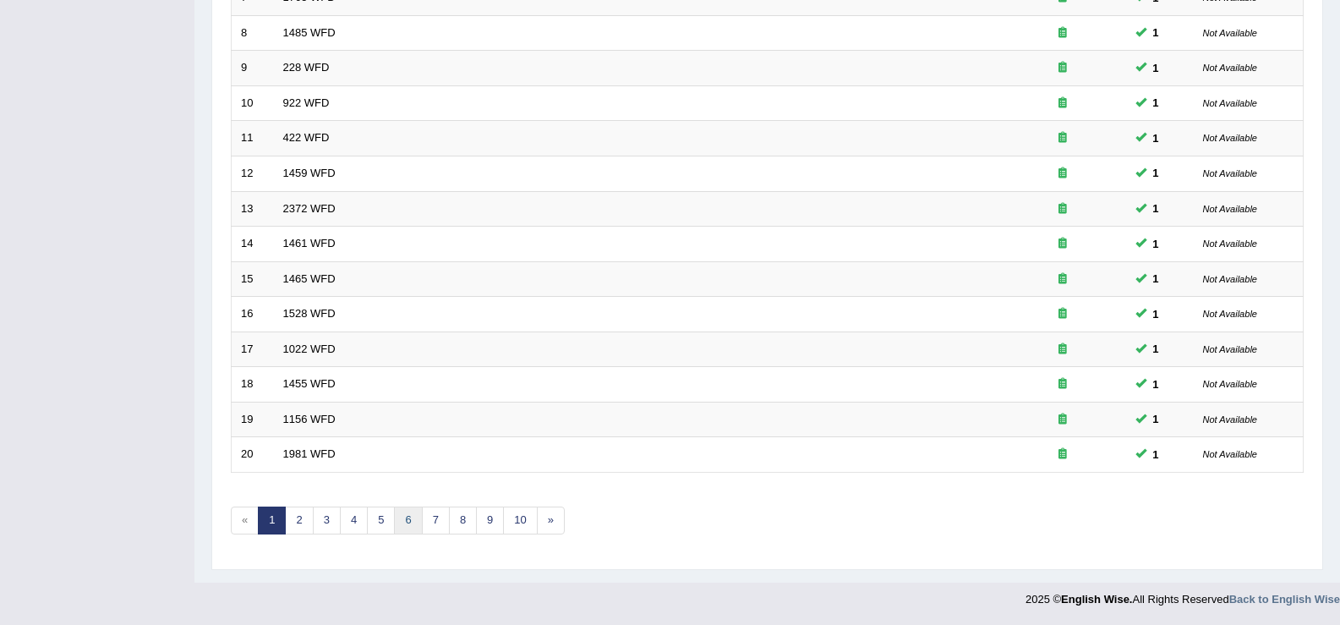
click at [414, 519] on link "6" at bounding box center [408, 521] width 28 height 28
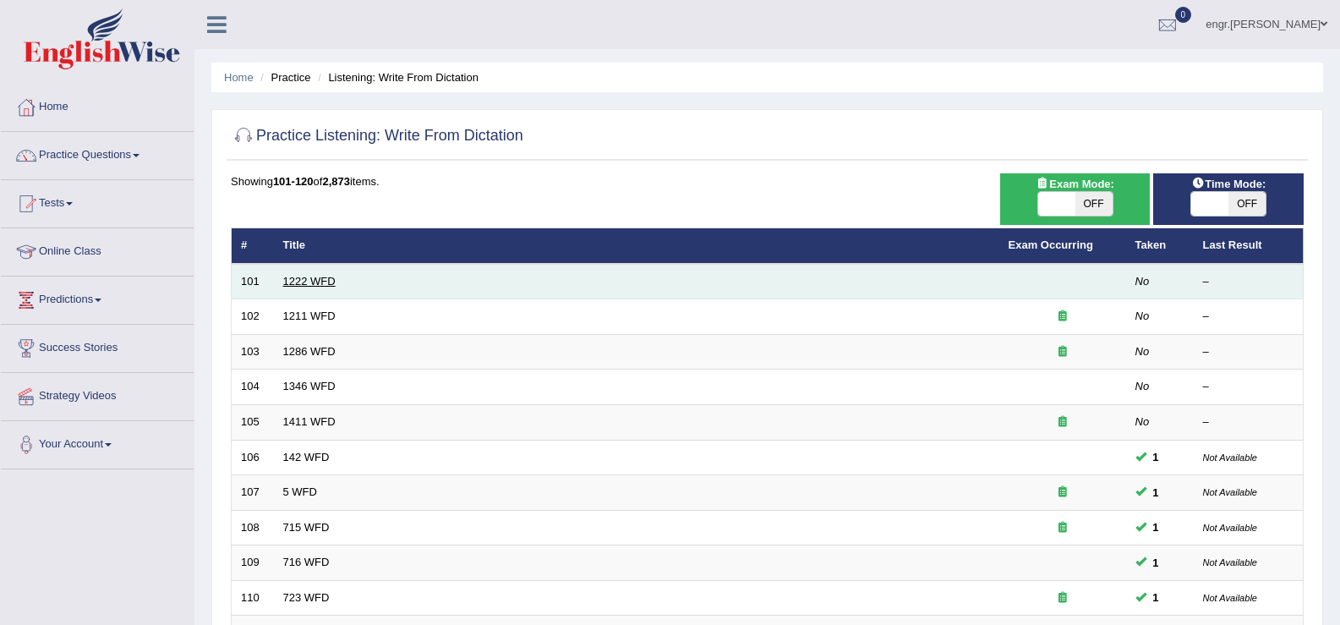
click at [314, 277] on link "1222 WFD" at bounding box center [309, 281] width 52 height 13
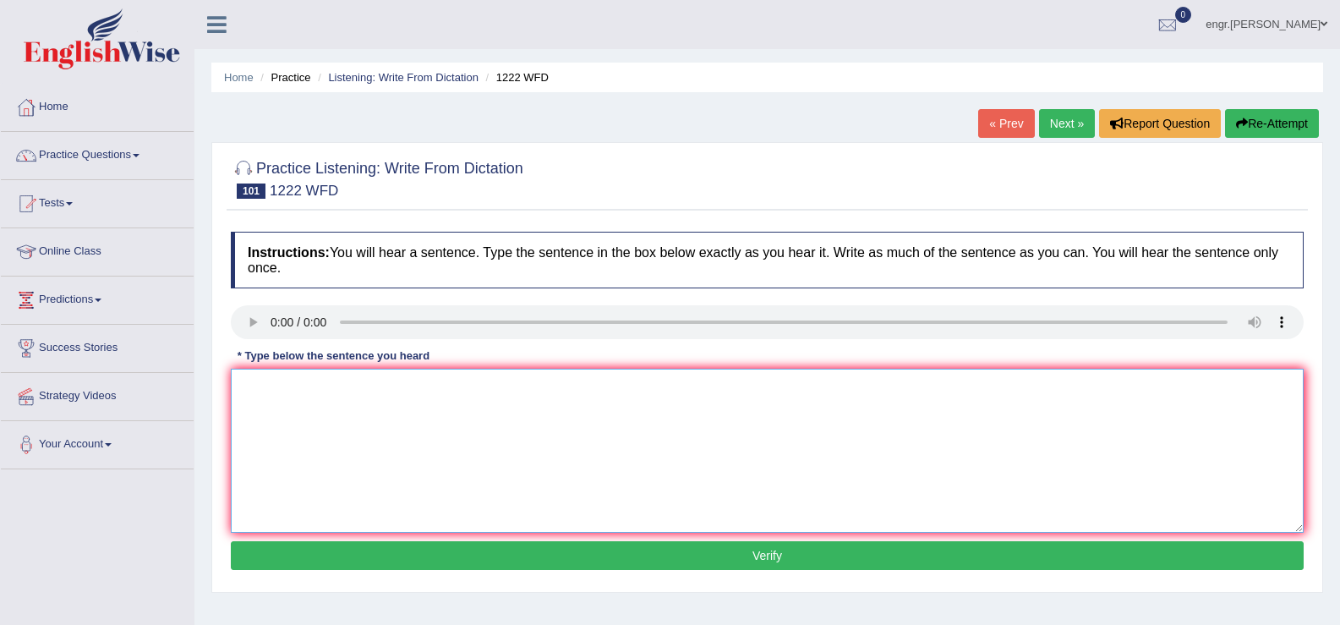
click at [299, 443] on textarea at bounding box center [767, 451] width 1073 height 164
type textarea "Scientific experiments should be repeated to verify results."
click at [404, 552] on button "Verify" at bounding box center [767, 555] width 1073 height 29
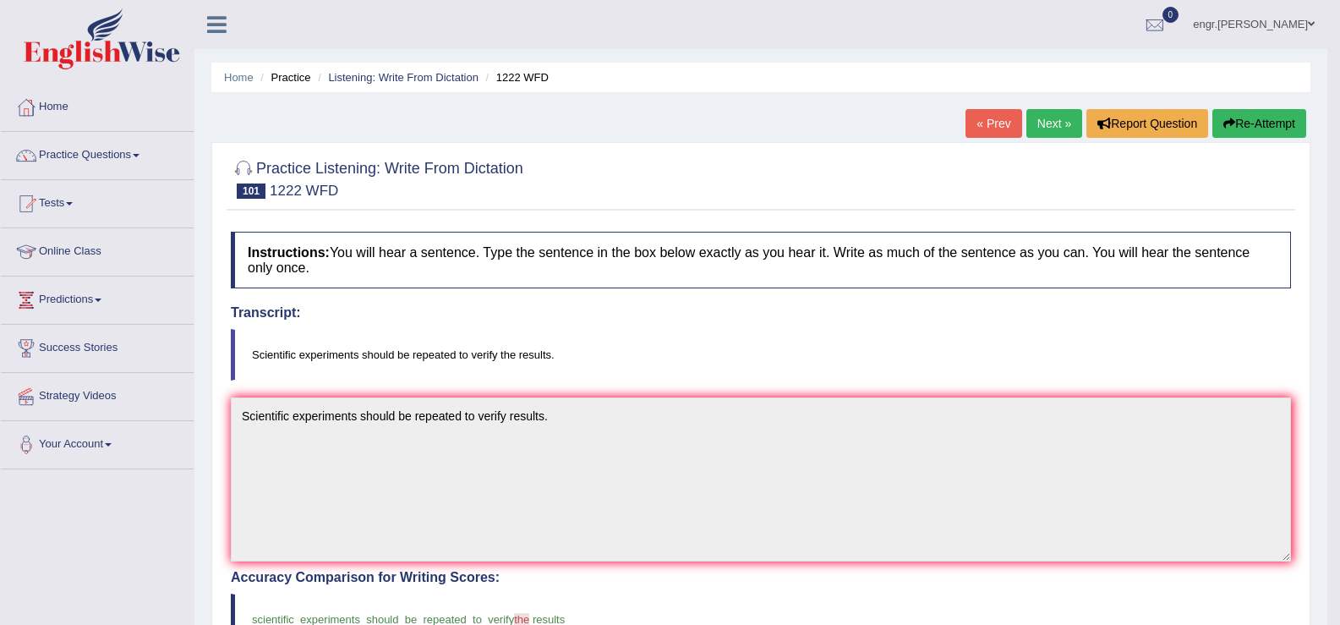
click at [1048, 121] on link "Next »" at bounding box center [1055, 123] width 56 height 29
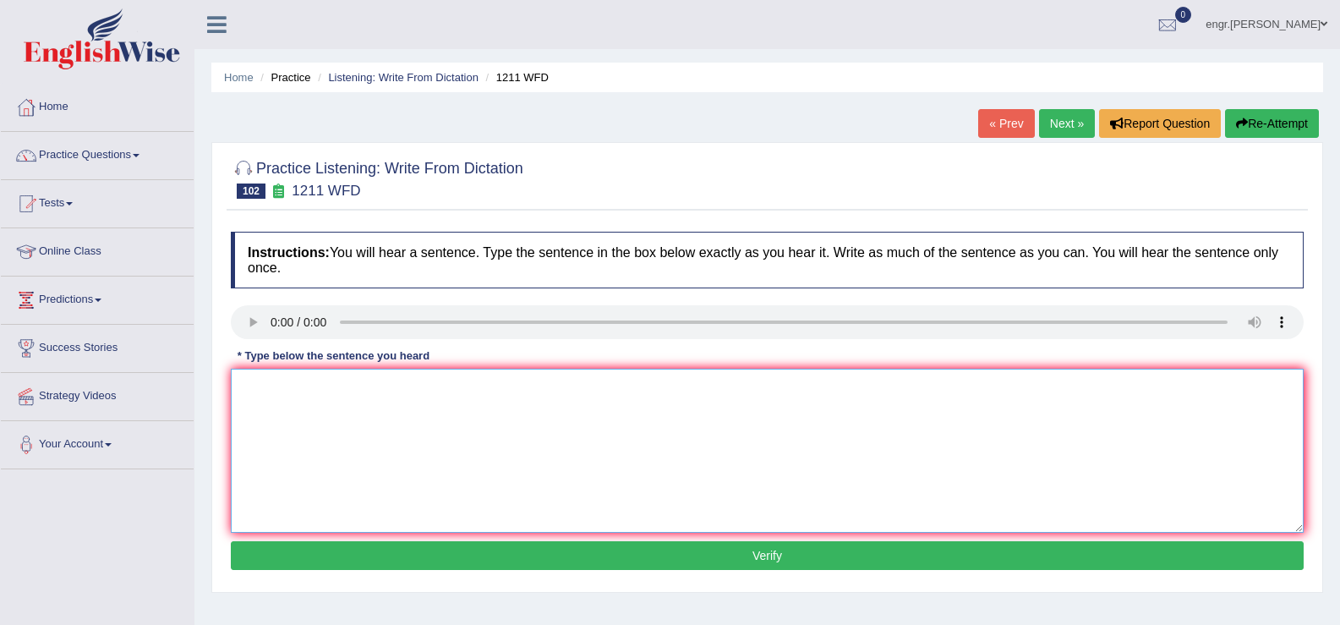
click at [297, 418] on textarea at bounding box center [767, 451] width 1073 height 164
type textarea "Company projects must adopt the national data protection laws."
click at [370, 553] on button "Verify" at bounding box center [767, 555] width 1073 height 29
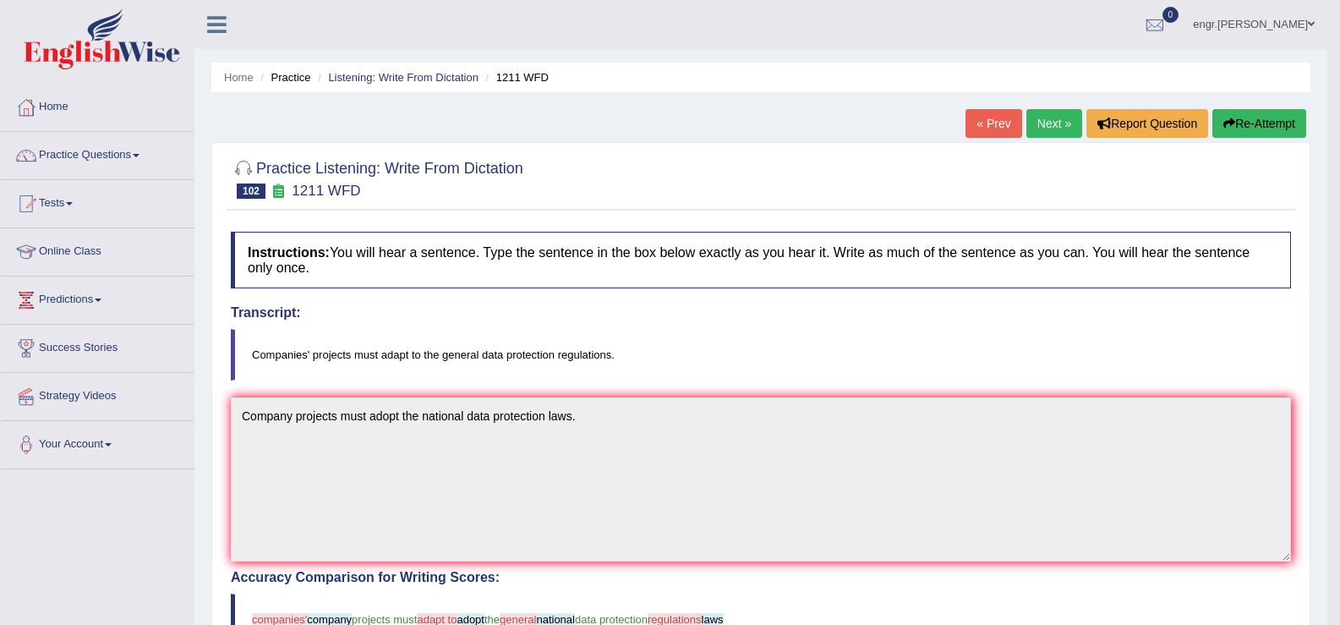
click at [1057, 126] on link "Next »" at bounding box center [1055, 123] width 56 height 29
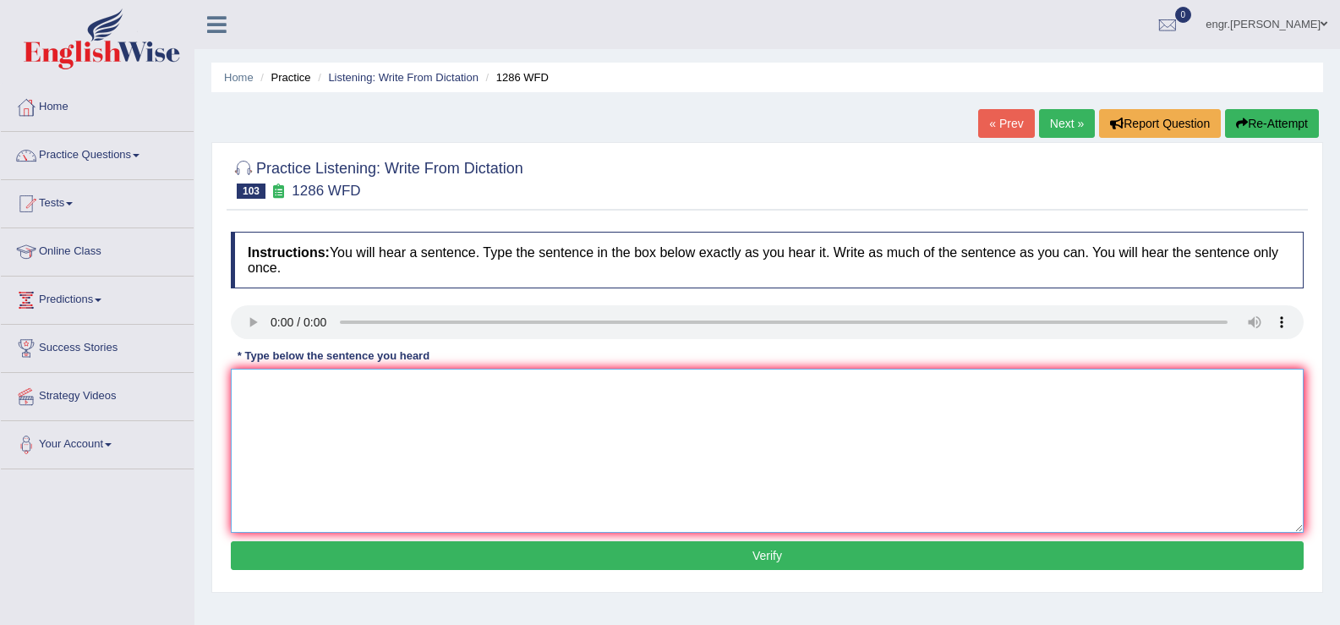
click at [279, 431] on textarea at bounding box center [767, 451] width 1073 height 164
click at [377, 394] on textarea "The falling birth rate tells the number of students drop." at bounding box center [767, 451] width 1073 height 164
type textarea "The falling birth rate tells the number of students drop."
click at [424, 551] on button "Verify" at bounding box center [767, 555] width 1073 height 29
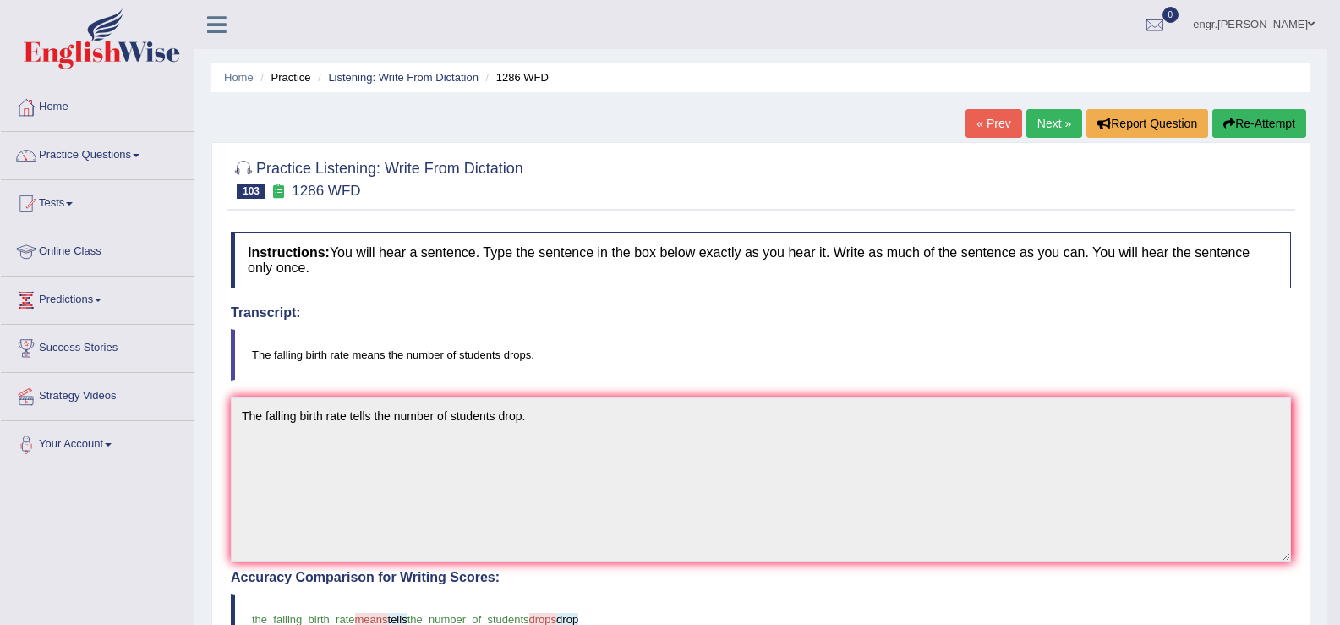
click at [1048, 128] on link "Next »" at bounding box center [1055, 123] width 56 height 29
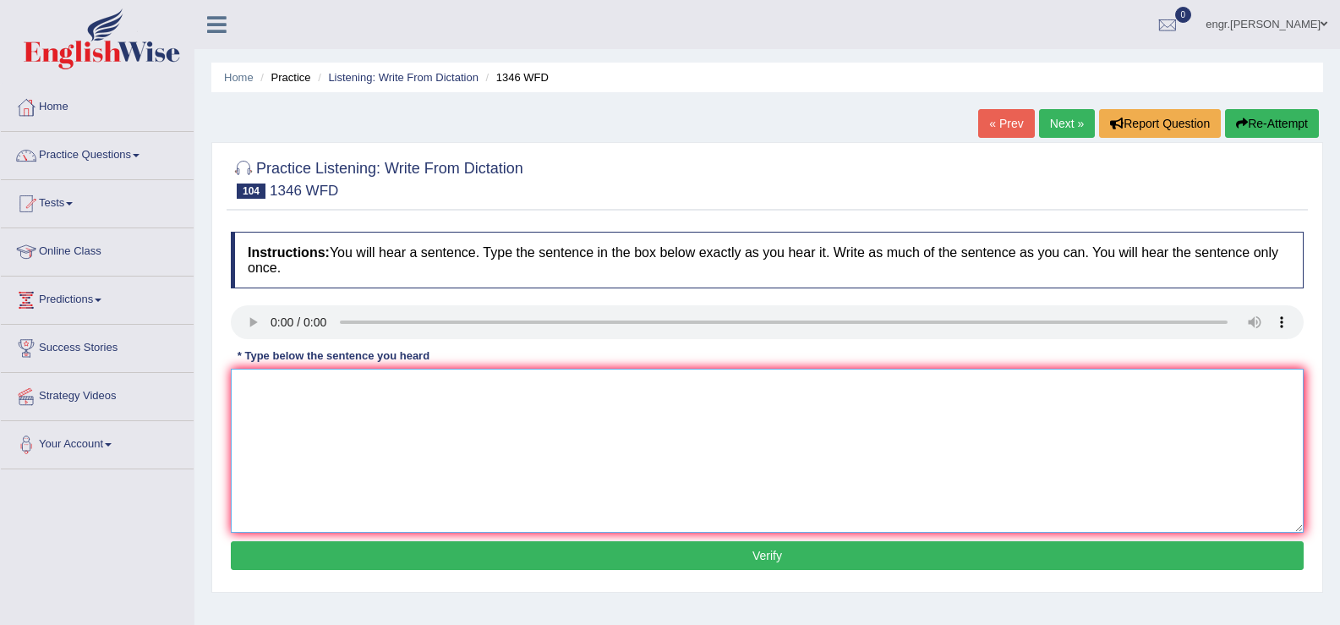
click at [294, 453] on textarea at bounding box center [767, 451] width 1073 height 164
type textarea "The closing date for travel scholarship is next monday."
click at [425, 551] on button "Verify" at bounding box center [767, 555] width 1073 height 29
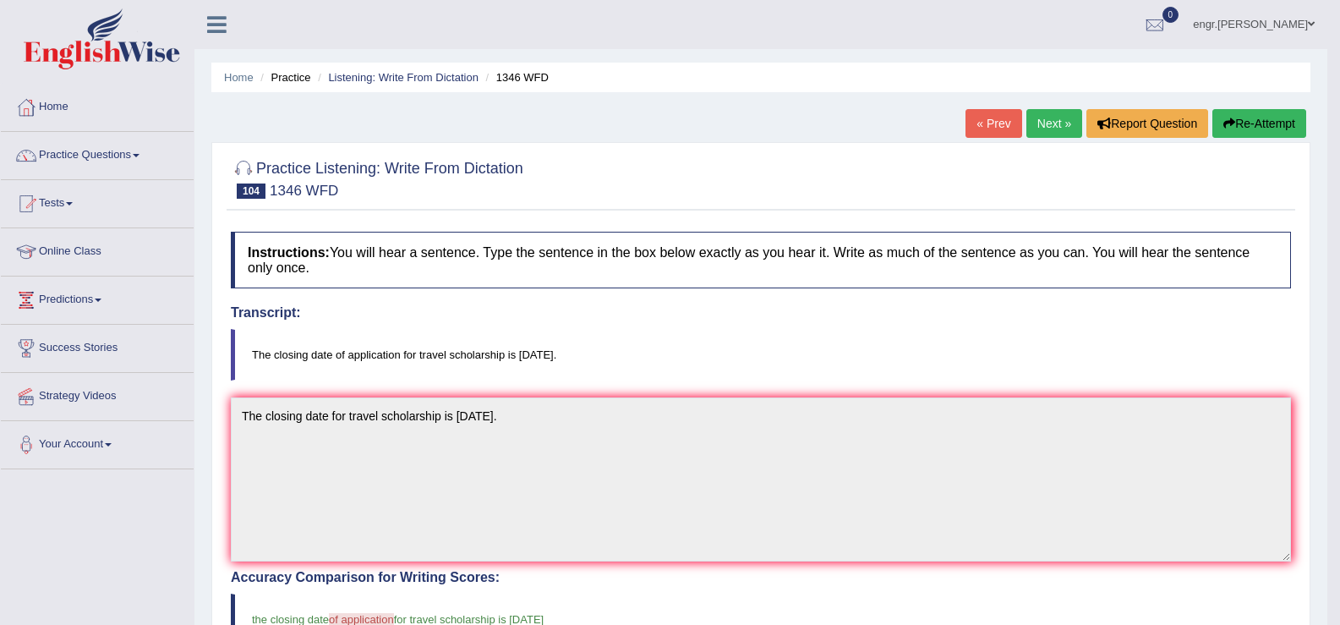
click at [1041, 129] on link "Next »" at bounding box center [1055, 123] width 56 height 29
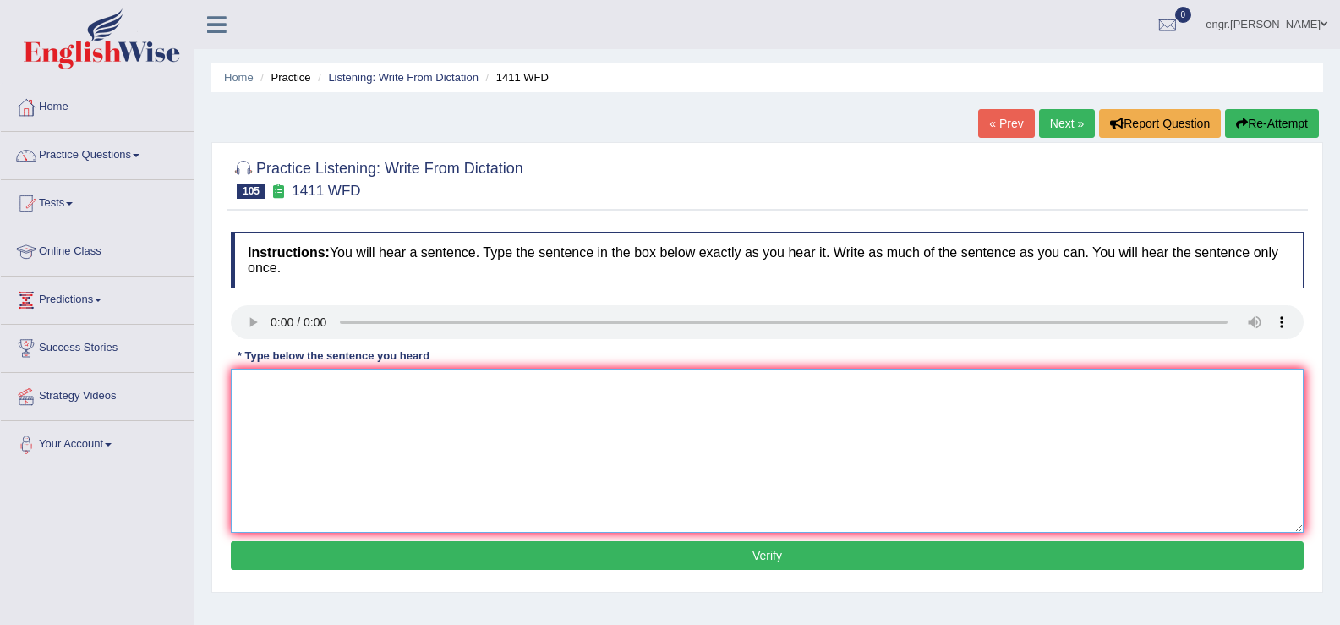
click at [286, 447] on textarea at bounding box center [767, 451] width 1073 height 164
type textarea "Food contains apple calories contains no nutritional values."
click at [370, 549] on button "Verify" at bounding box center [767, 555] width 1073 height 29
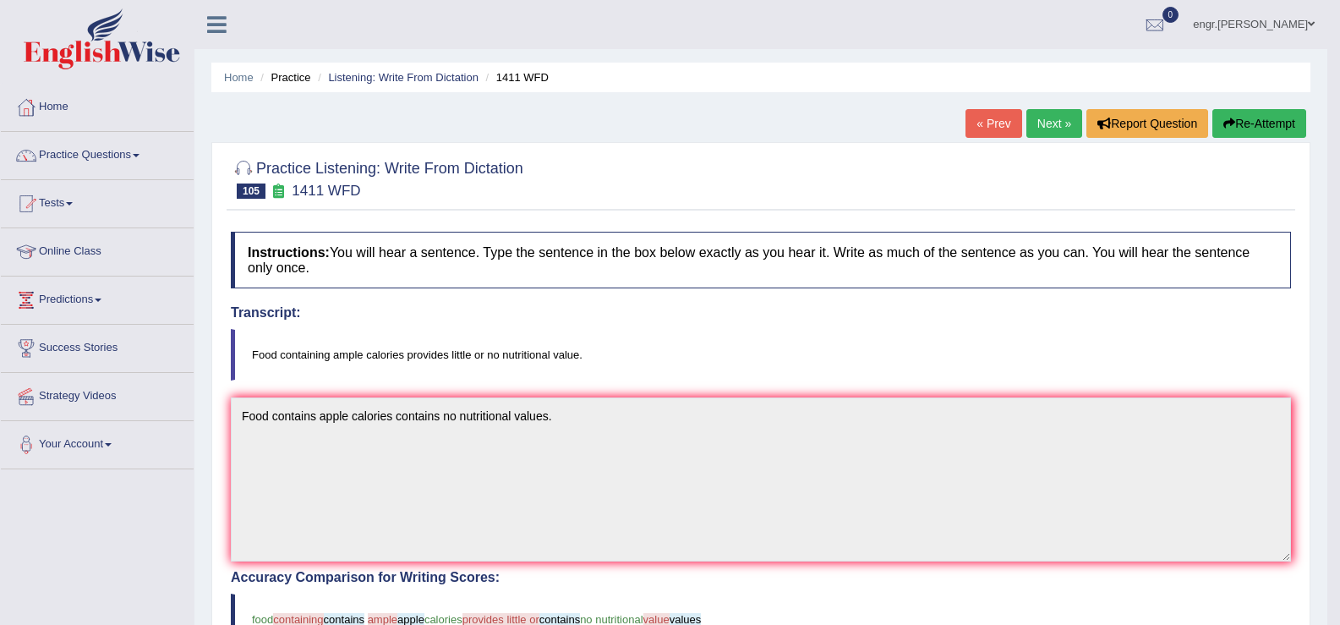
click at [1055, 120] on link "Next »" at bounding box center [1055, 123] width 56 height 29
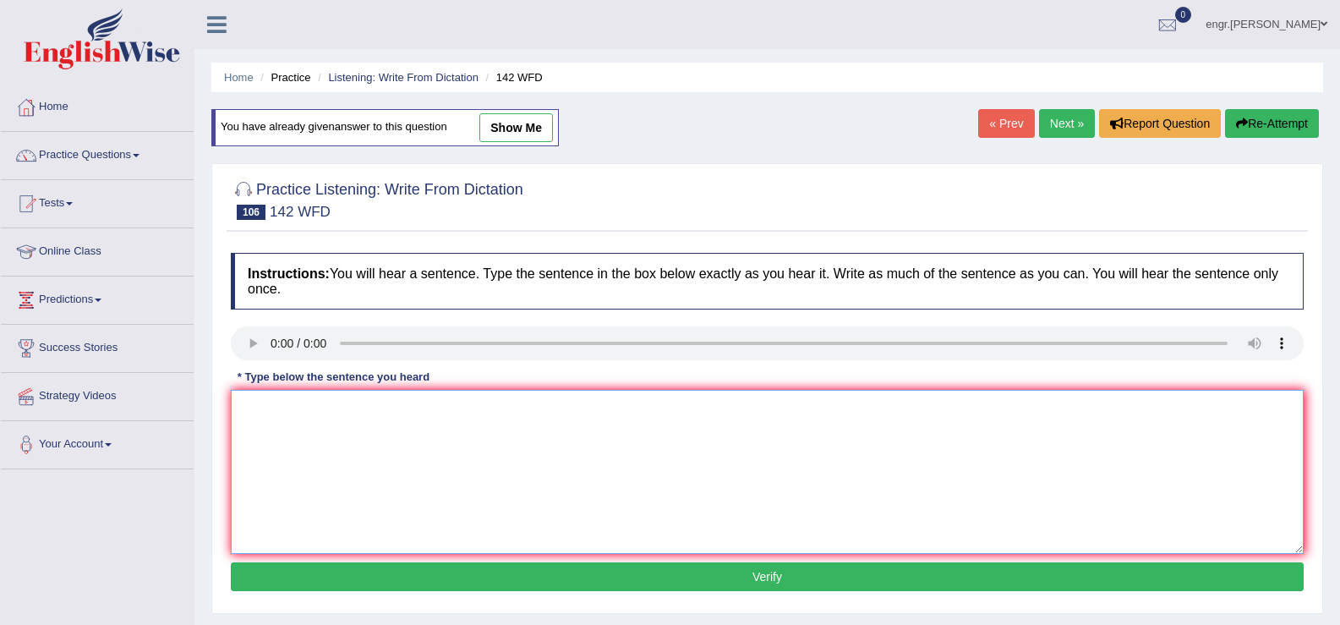
click at [282, 491] on textarea at bounding box center [767, 472] width 1073 height 164
type textarea "The typical part of this course is the study of society."
click at [385, 570] on button "Verify" at bounding box center [767, 576] width 1073 height 29
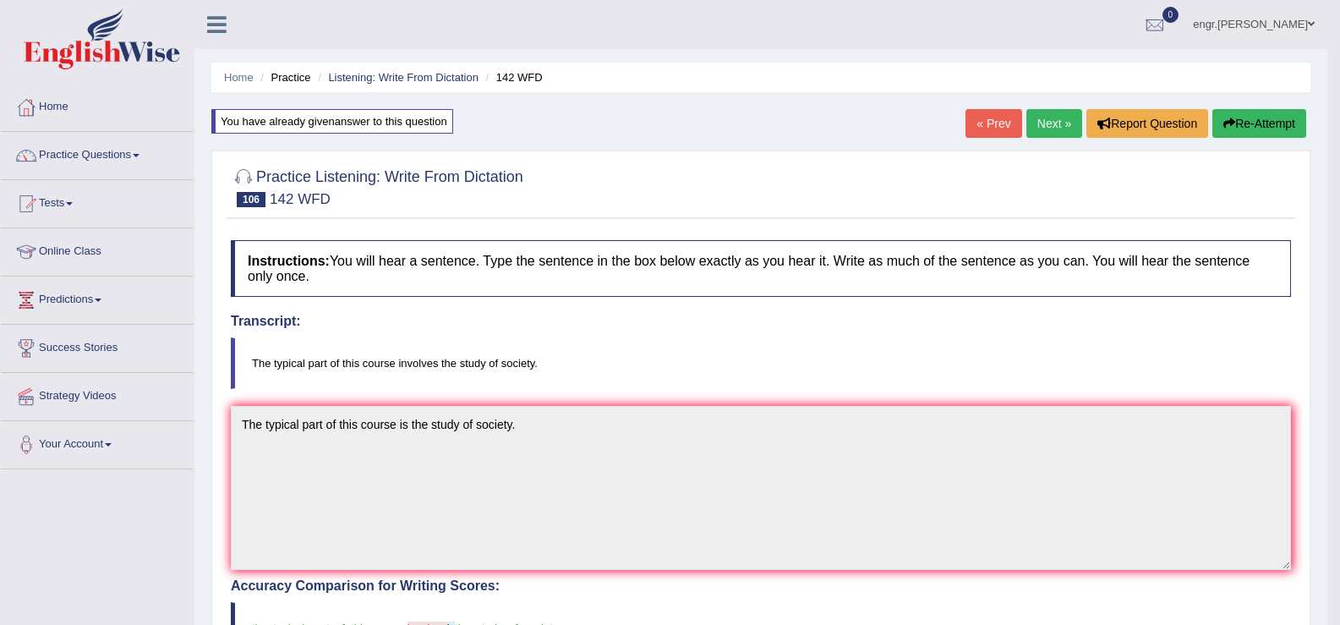
click at [1055, 130] on link "Next »" at bounding box center [1055, 123] width 56 height 29
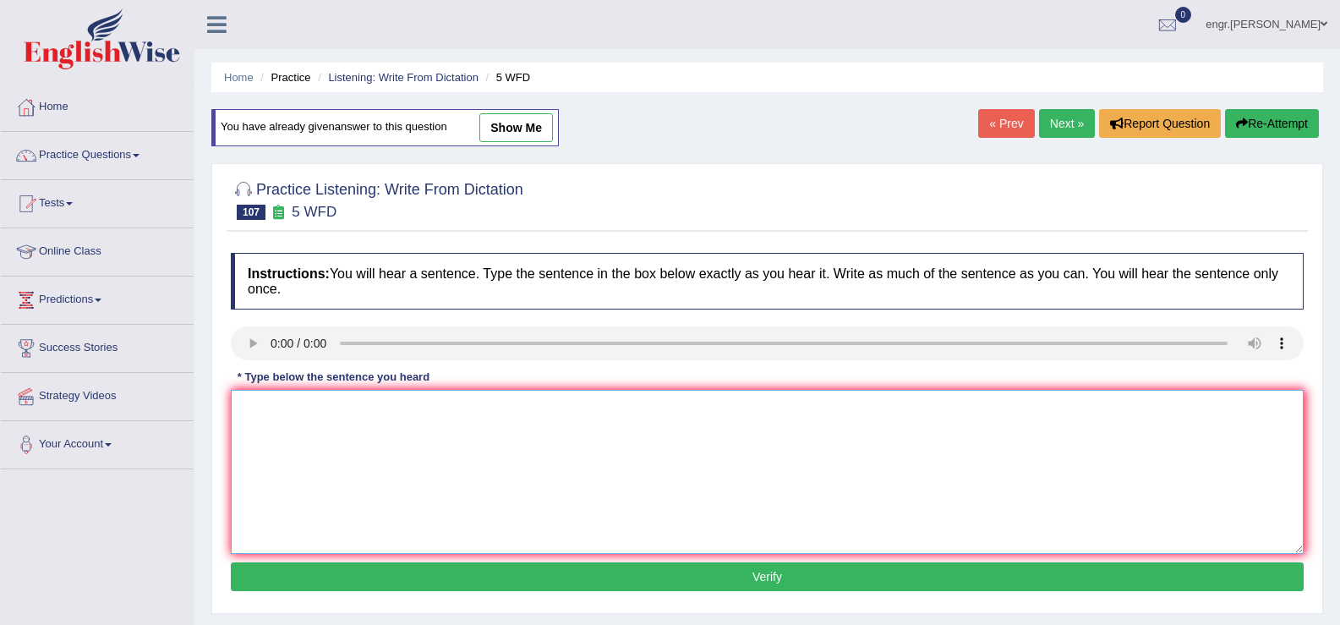
click at [303, 476] on textarea at bounding box center [767, 472] width 1073 height 164
type textarea "Graduates in this course typically pursue careers in finanicial sectors."
click at [487, 578] on button "Verify" at bounding box center [767, 576] width 1073 height 29
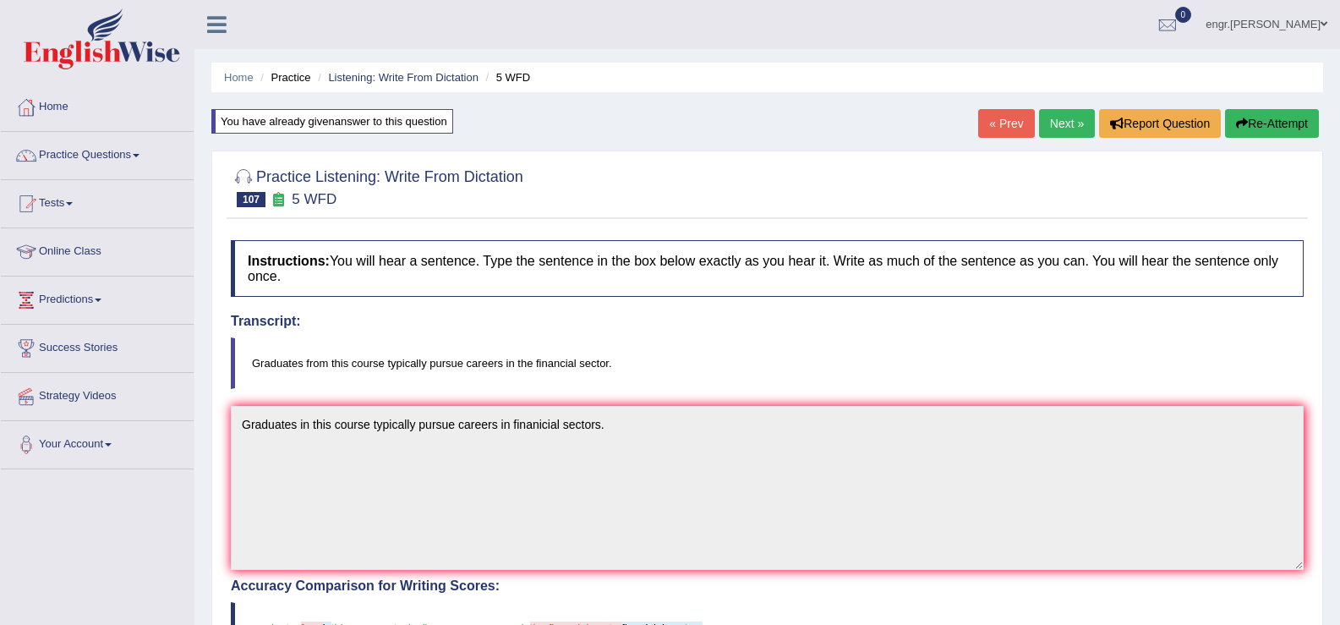
click at [1087, 123] on link "Next »" at bounding box center [1067, 123] width 56 height 29
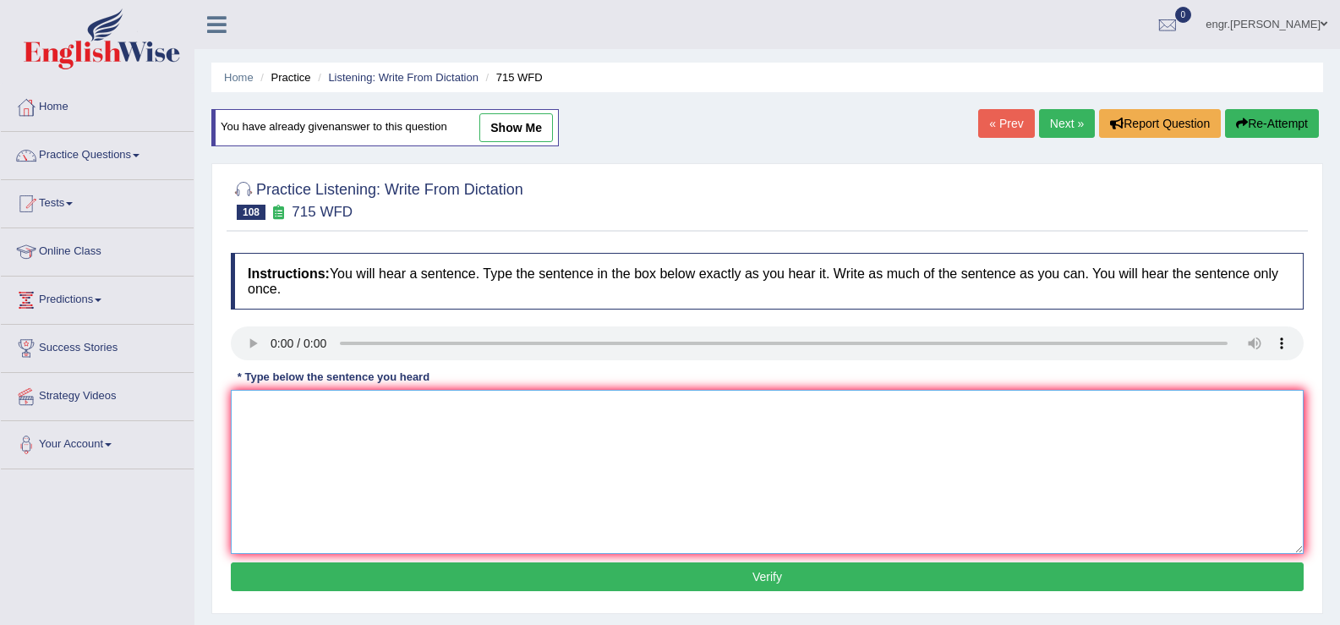
click at [277, 450] on textarea at bounding box center [767, 472] width 1073 height 164
type textarea "The study of funds initally by the university."
click at [418, 585] on button "Verify" at bounding box center [767, 576] width 1073 height 29
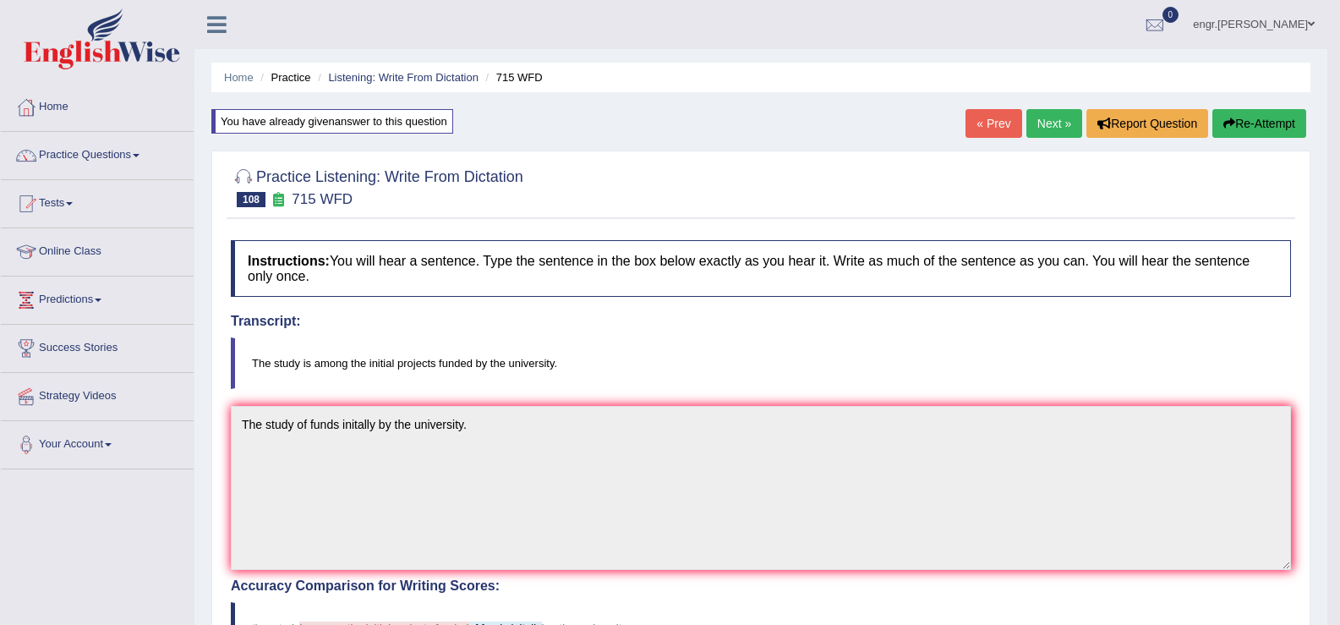
click at [1058, 128] on link "Next »" at bounding box center [1055, 123] width 56 height 29
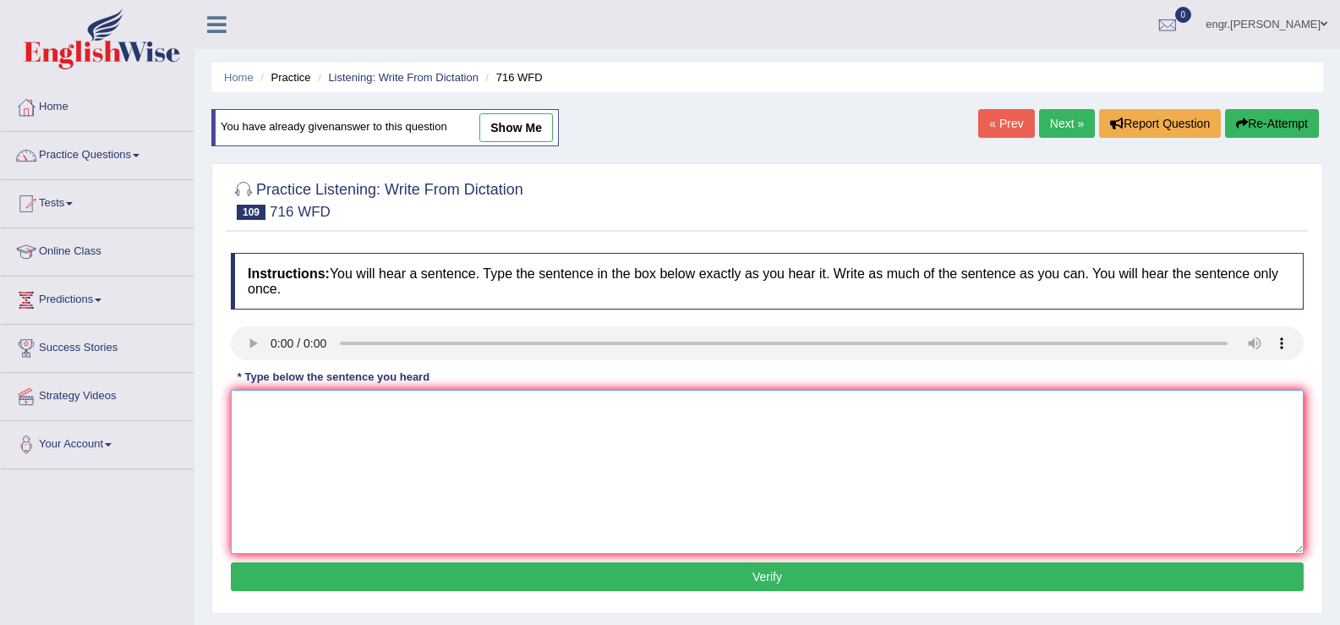
click at [276, 466] on textarea at bounding box center [767, 472] width 1073 height 164
type textarea "Students need to submit both of their assignments on the same day."
click at [412, 570] on button "Verify" at bounding box center [767, 576] width 1073 height 29
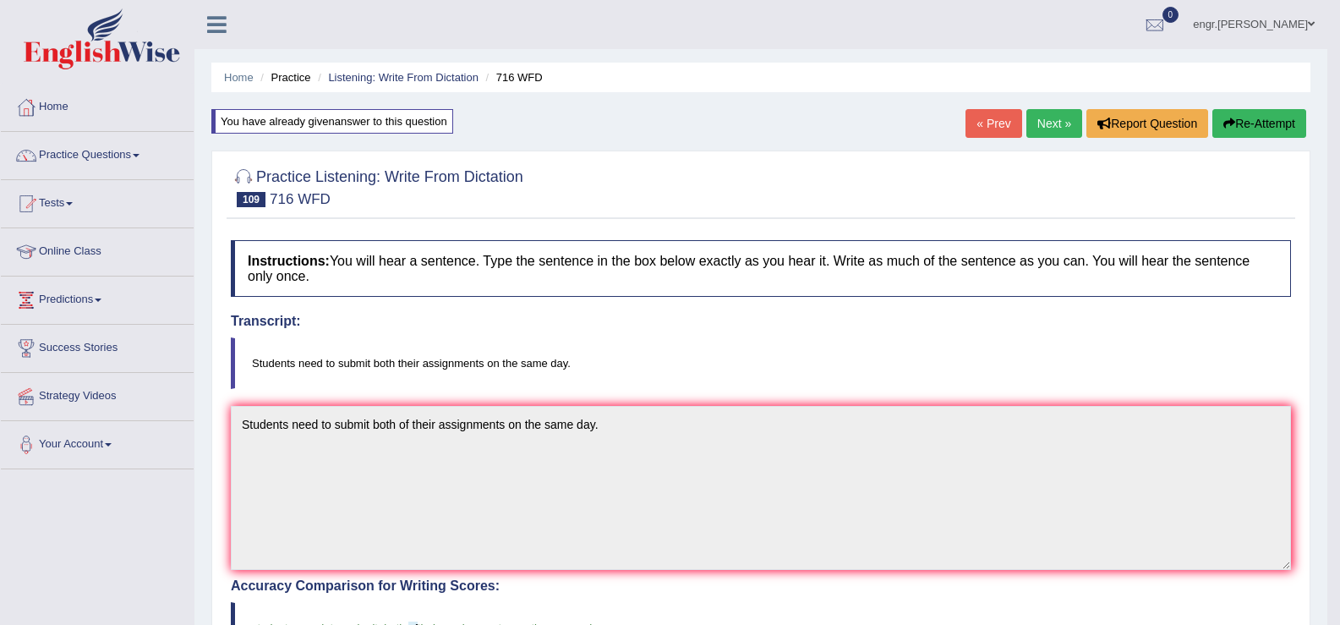
click at [1032, 120] on link "Next »" at bounding box center [1055, 123] width 56 height 29
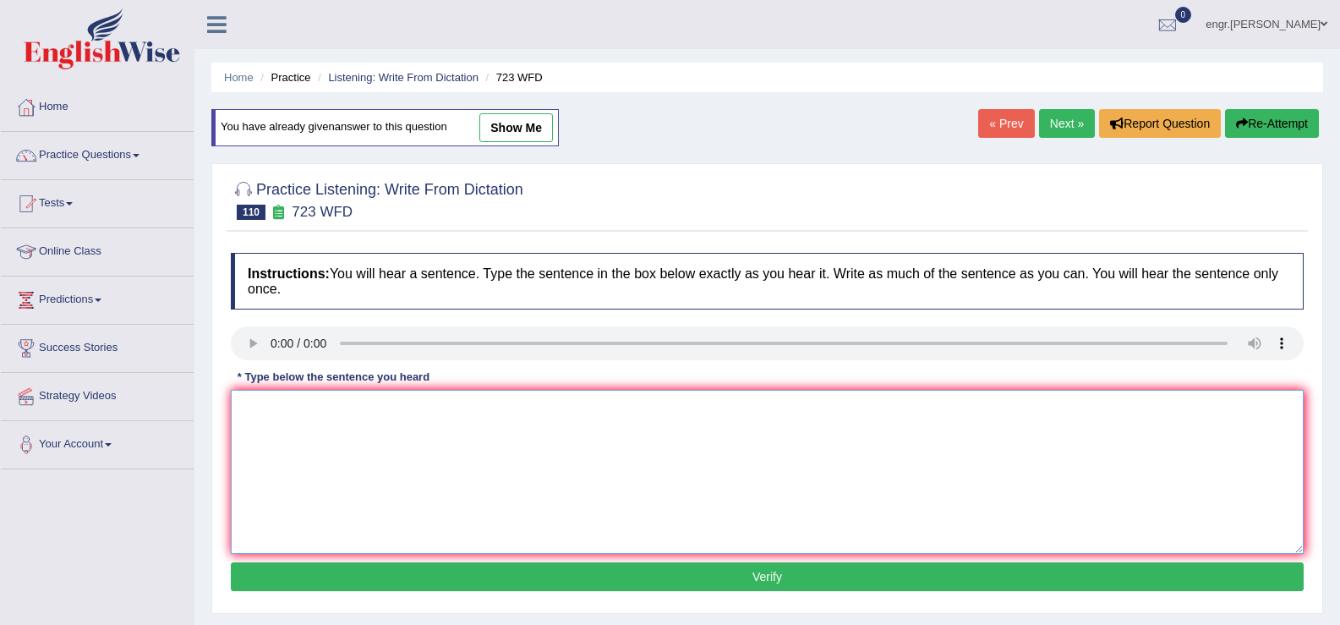
click at [294, 504] on textarea at bounding box center [767, 472] width 1073 height 164
type textarea "Globalization is an overwhelming urbanization phenomena."
click at [395, 591] on div "Instructions: You will hear a sentence. Type the sentence in the box below exac…" at bounding box center [768, 424] width 1082 height 360
click at [399, 578] on button "Verify" at bounding box center [767, 576] width 1073 height 29
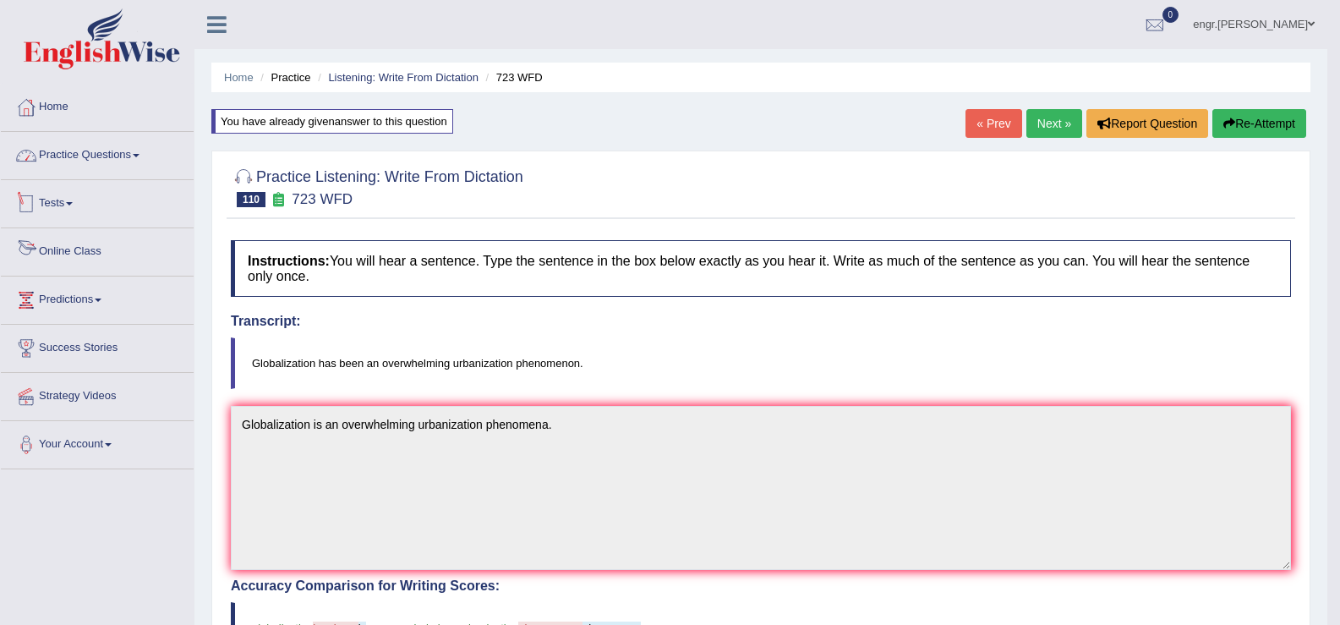
click at [88, 161] on link "Practice Questions" at bounding box center [97, 153] width 193 height 42
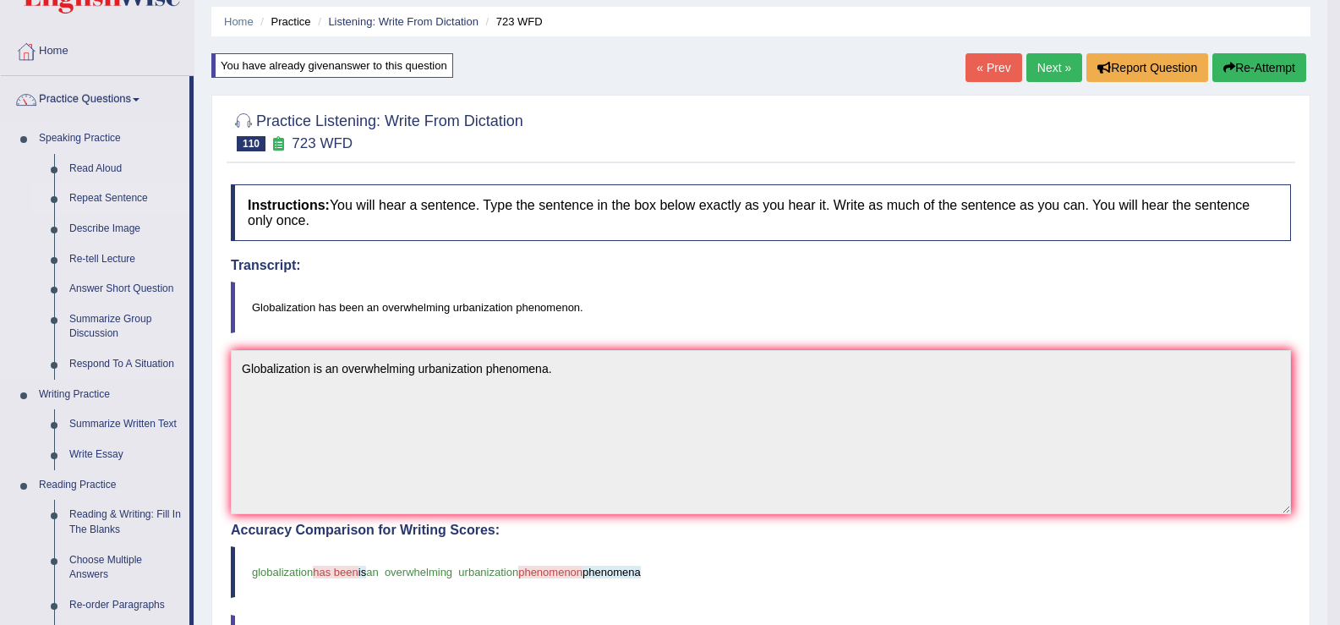
scroll to position [263, 0]
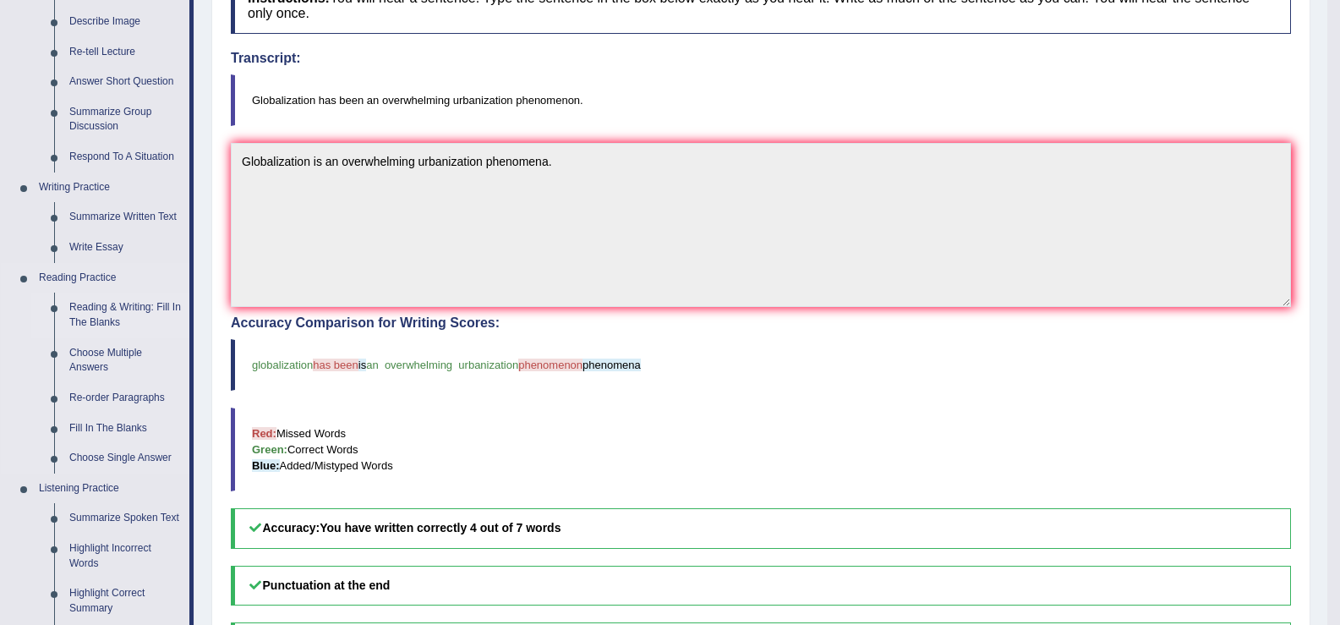
click at [95, 316] on link "Reading & Writing: Fill In The Blanks" at bounding box center [126, 315] width 128 height 45
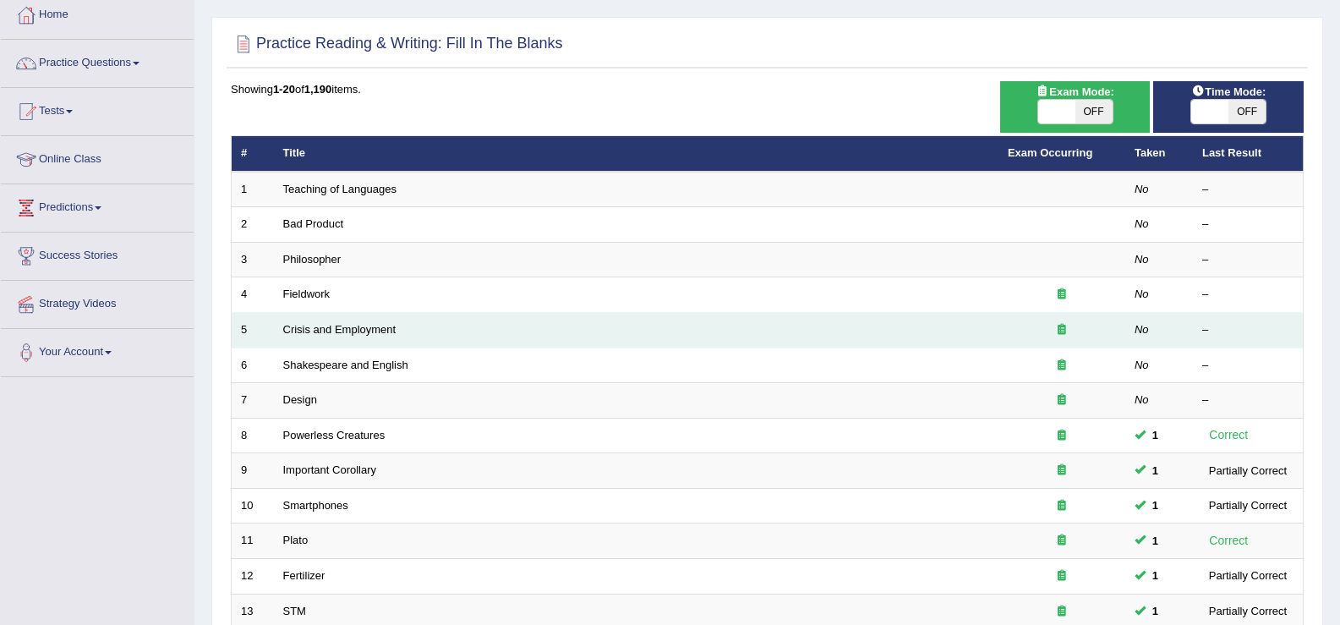
scroll to position [62, 0]
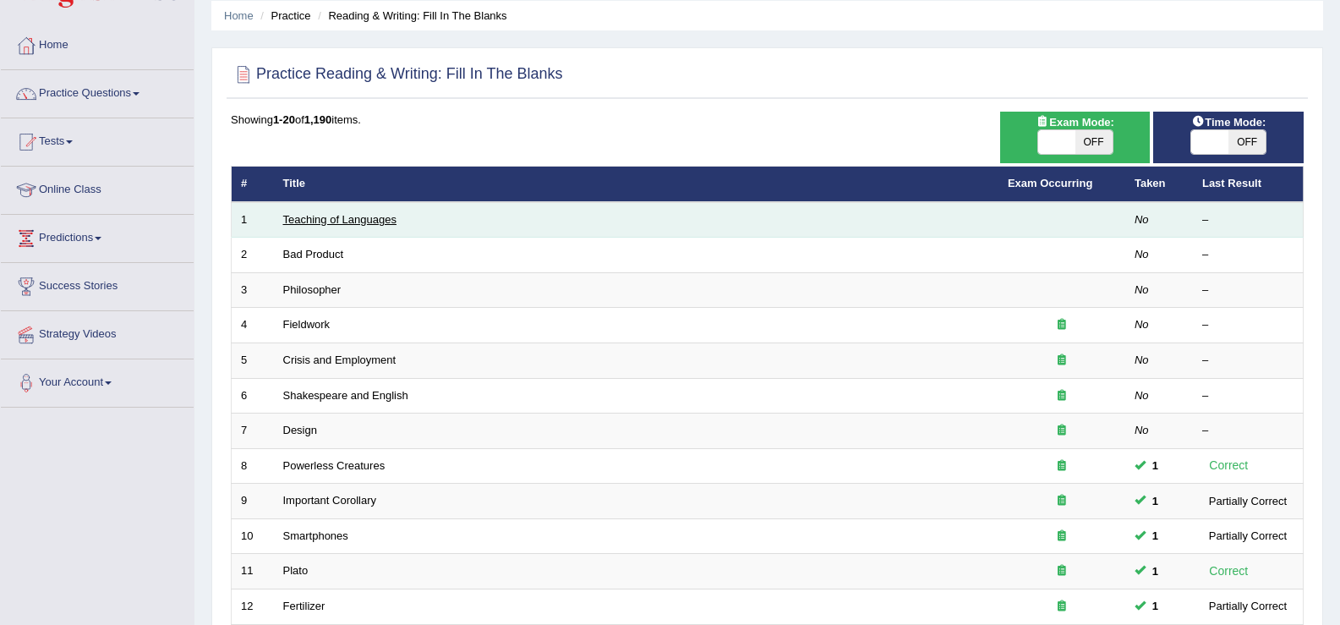
click at [337, 221] on link "Teaching of Languages" at bounding box center [339, 219] width 113 height 13
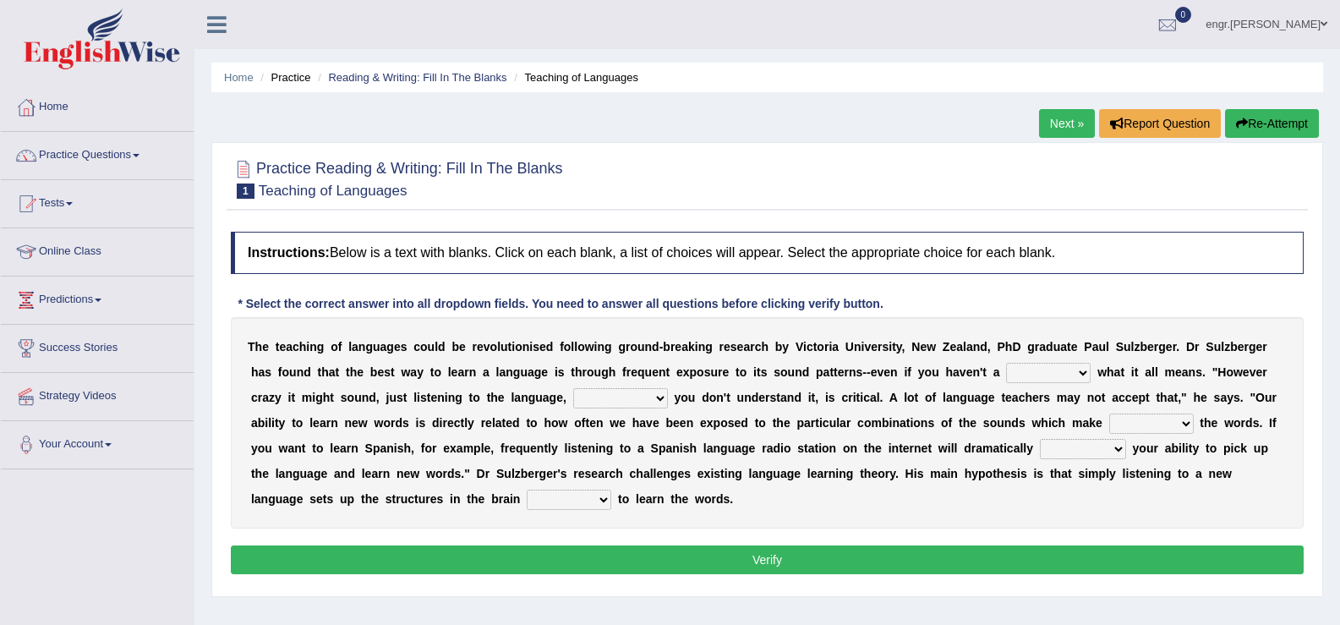
click at [1033, 376] on select "dew claw clue due" at bounding box center [1048, 373] width 85 height 20
select select "clue"
click at [1006, 363] on select "dew claw clue due" at bounding box center [1048, 373] width 85 height 20
click at [630, 401] on select "but also all together even though if so" at bounding box center [620, 398] width 95 height 20
select select "even though"
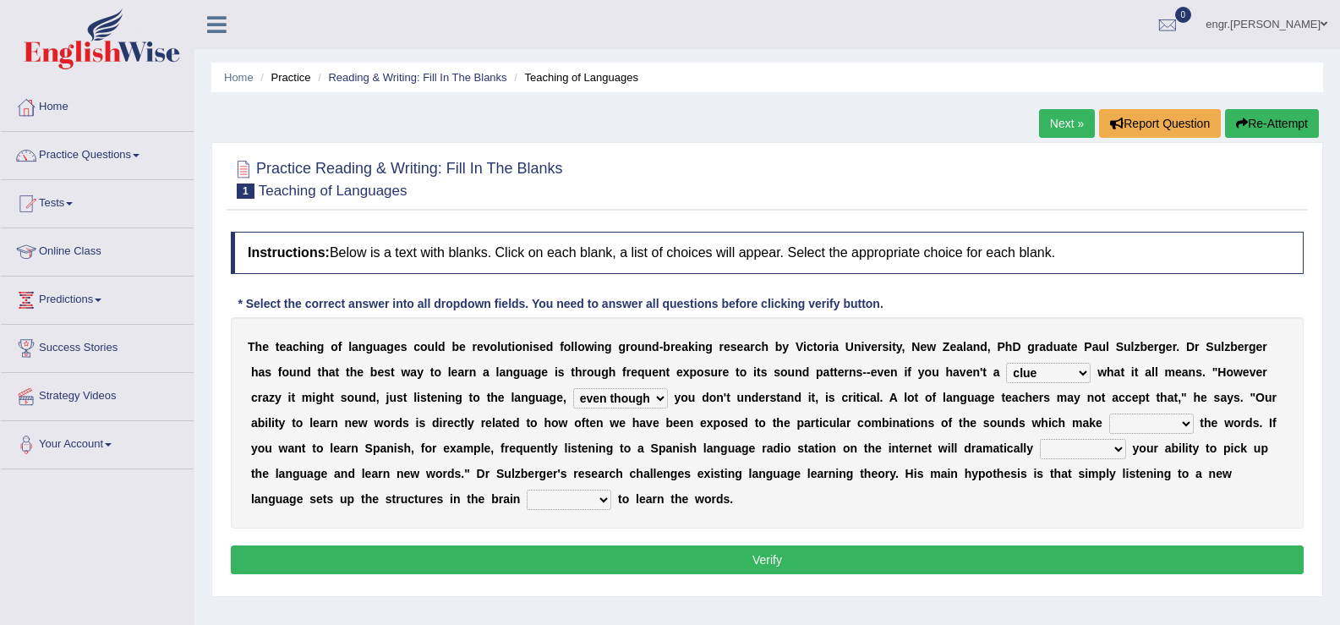
click at [573, 388] on select "but also all together even though if so" at bounding box center [620, 398] width 95 height 20
click at [1115, 421] on select "down up of on" at bounding box center [1152, 424] width 85 height 20
select select "up"
click at [1110, 414] on select "down up of on" at bounding box center [1152, 424] width 85 height 20
click at [1070, 447] on select "evaluate exaggerate describe boost" at bounding box center [1083, 449] width 86 height 20
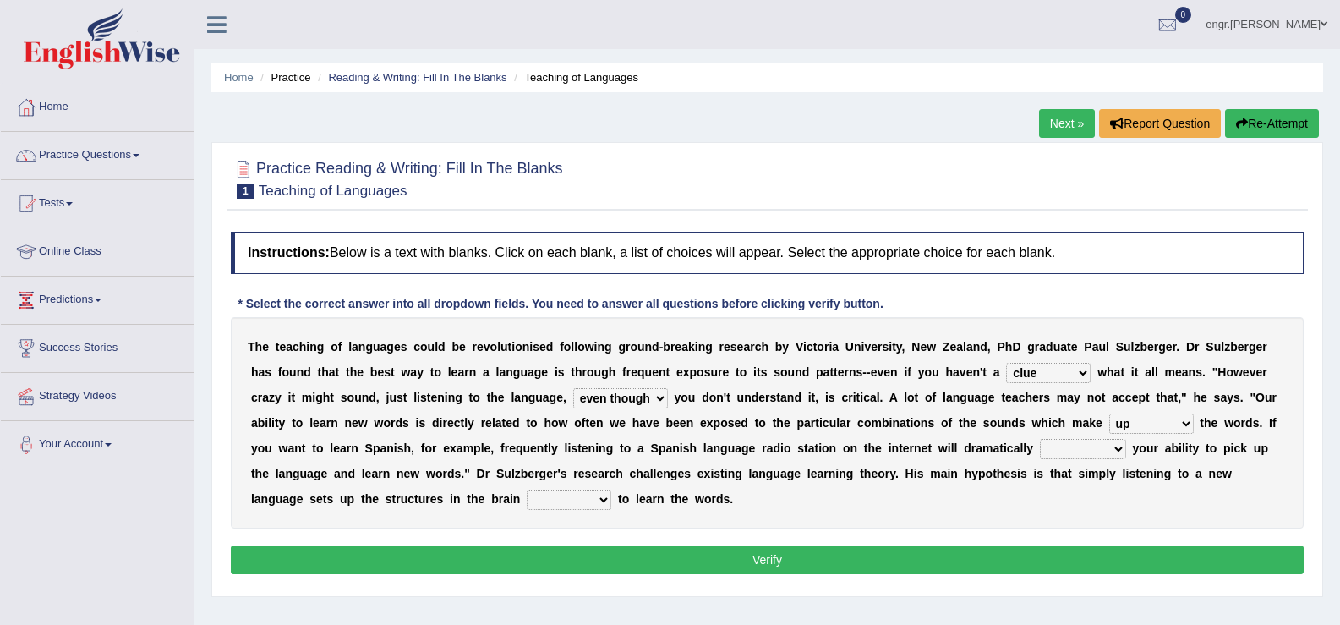
select select "boost"
click at [1040, 439] on select "evaluate exaggerate describe boost" at bounding box center [1083, 449] width 86 height 20
click at [594, 498] on select "requiring required directed to require" at bounding box center [569, 500] width 85 height 20
select select "required"
click at [527, 490] on select "requiring required directed to require" at bounding box center [569, 500] width 85 height 20
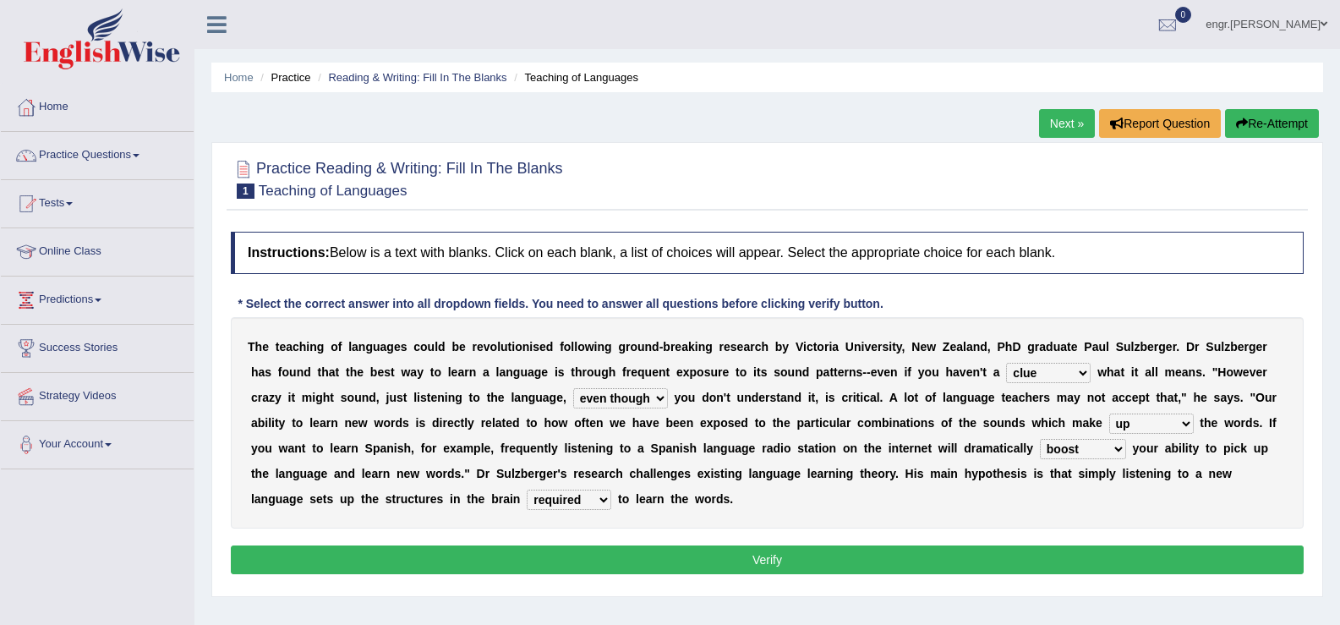
click at [584, 567] on button "Verify" at bounding box center [767, 559] width 1073 height 29
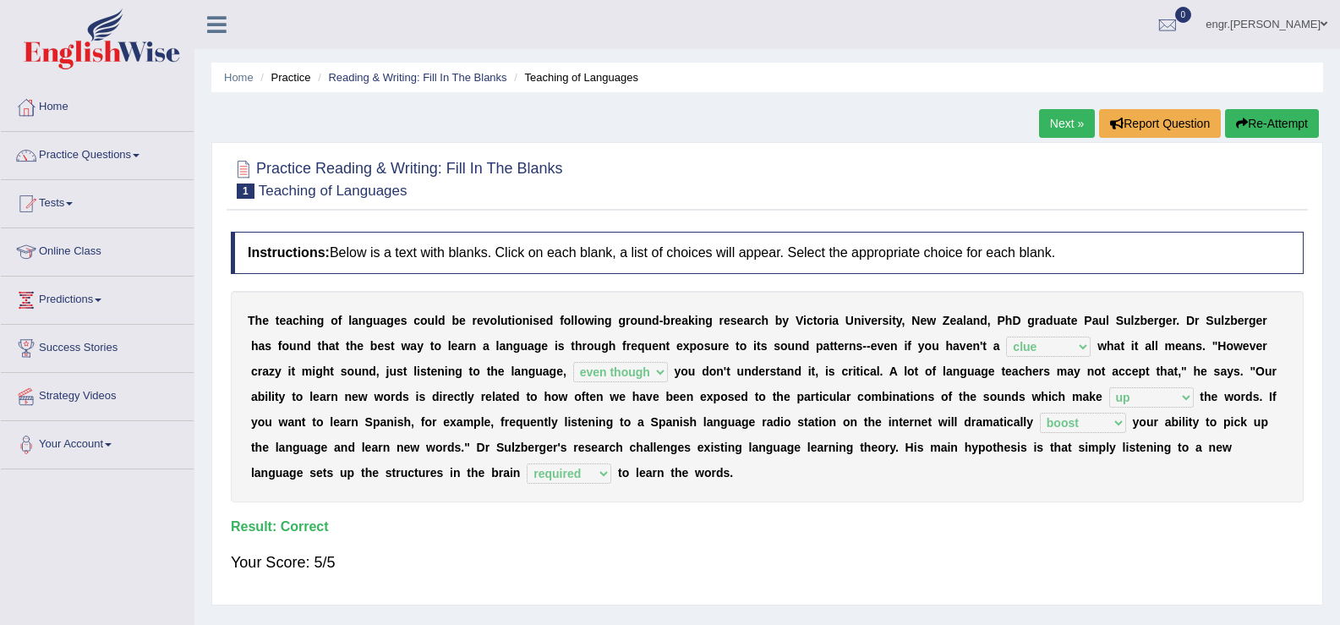
click at [584, 567] on div "Your Score: 5/5" at bounding box center [767, 562] width 1073 height 41
